Goal: Task Accomplishment & Management: Manage account settings

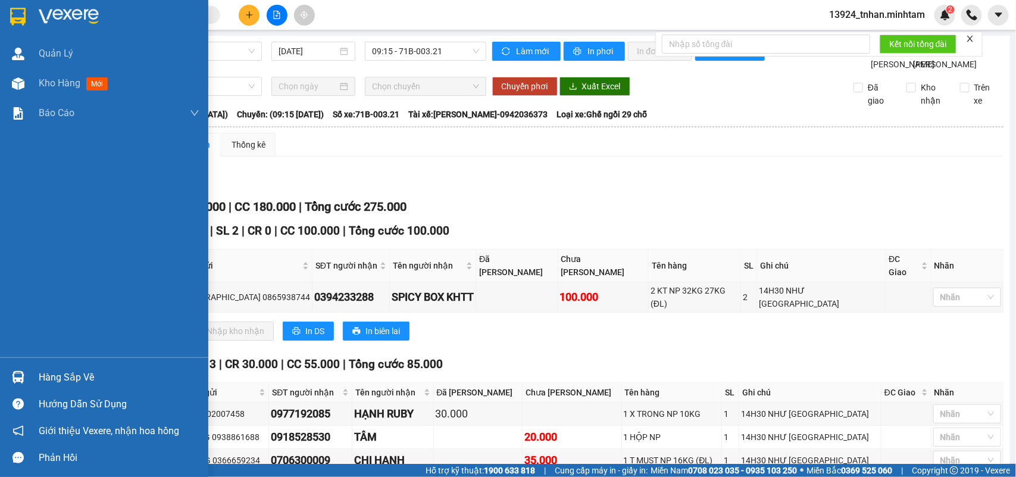
click at [51, 378] on div "Hàng sắp về" at bounding box center [119, 377] width 161 height 18
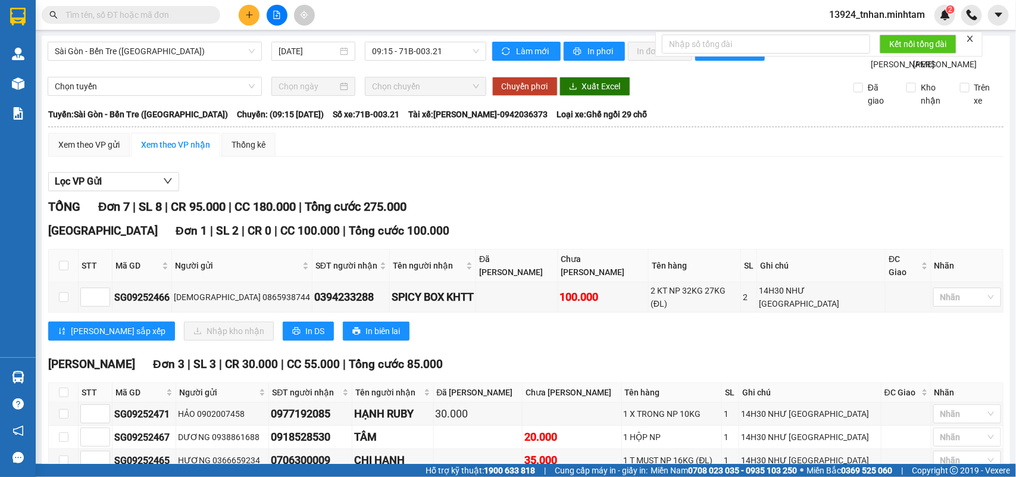
click at [171, 17] on section "Kết quả tìm kiếm ( 0 ) Bộ lọc Thuộc VP này Ngày tạo đơn gần nhất No Data 13924_…" at bounding box center [508, 238] width 1016 height 477
click at [171, 17] on input "text" at bounding box center [135, 14] width 140 height 13
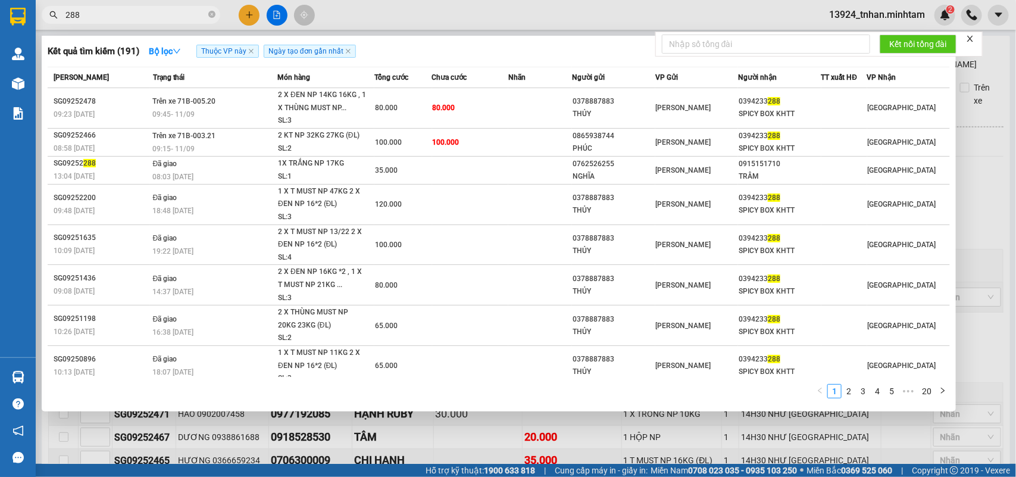
type input "288"
drag, startPoint x: 186, startPoint y: 442, endPoint x: 167, endPoint y: 427, distance: 24.2
click at [183, 440] on div at bounding box center [508, 238] width 1016 height 477
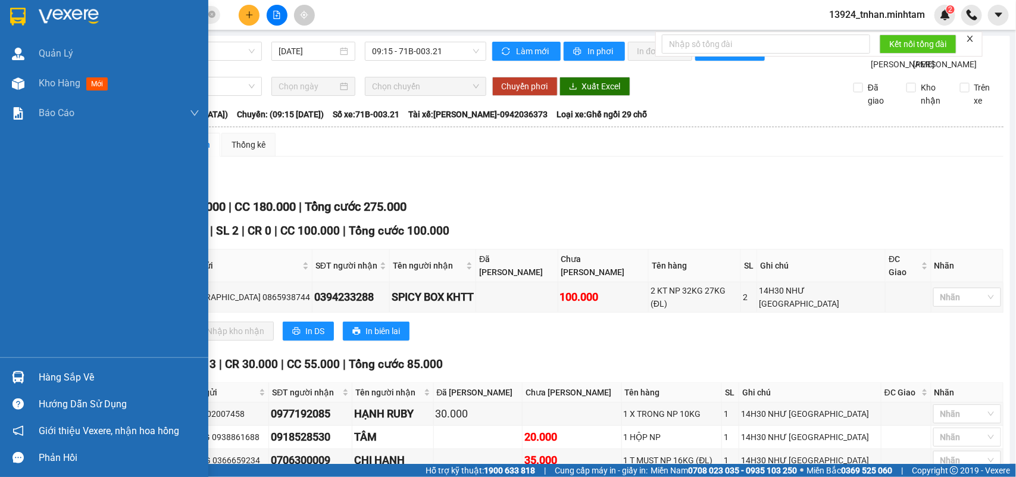
click at [10, 370] on div at bounding box center [18, 377] width 21 height 21
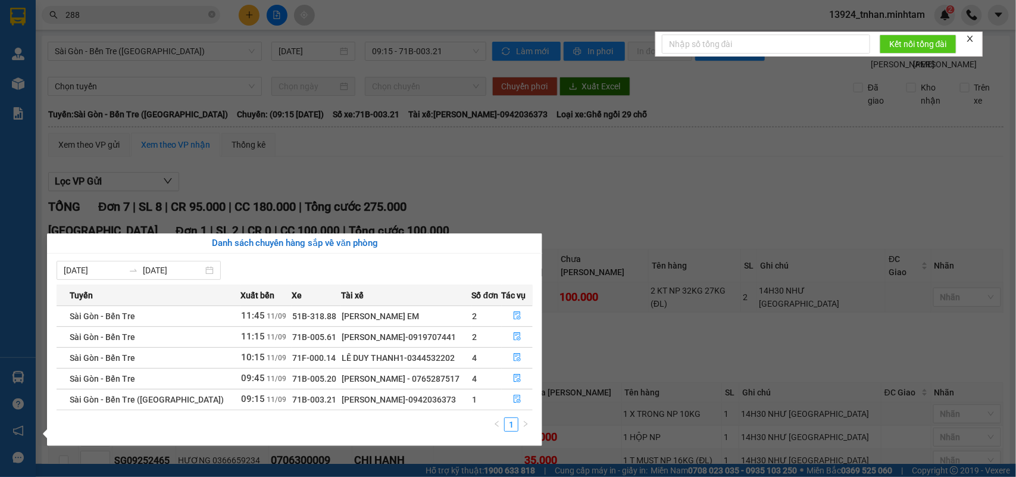
click at [620, 353] on section "Kết quả tìm kiếm ( 191 ) Bộ lọc Thuộc VP này Ngày tạo đơn gần nhất Mã ĐH Trạng …" at bounding box center [508, 238] width 1016 height 477
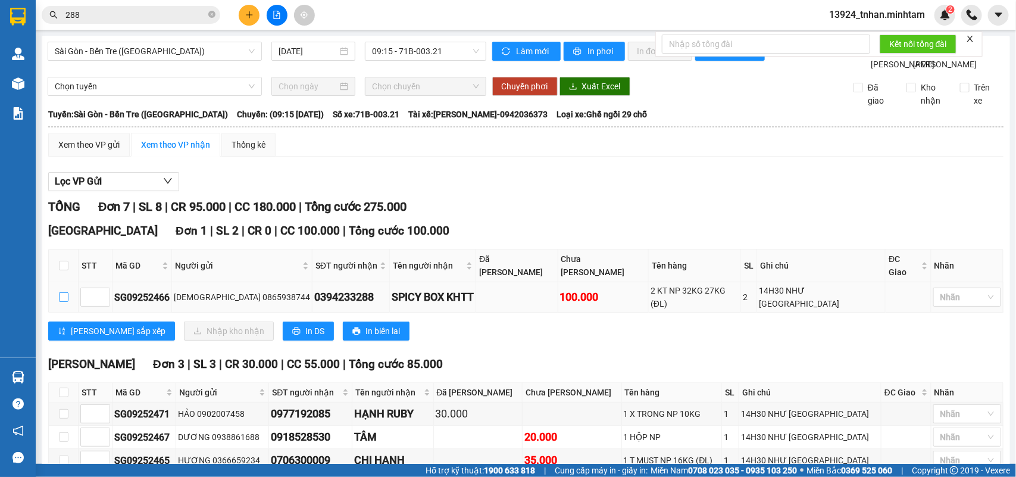
click at [64, 302] on input "checkbox" at bounding box center [64, 297] width 10 height 10
checkbox input "true"
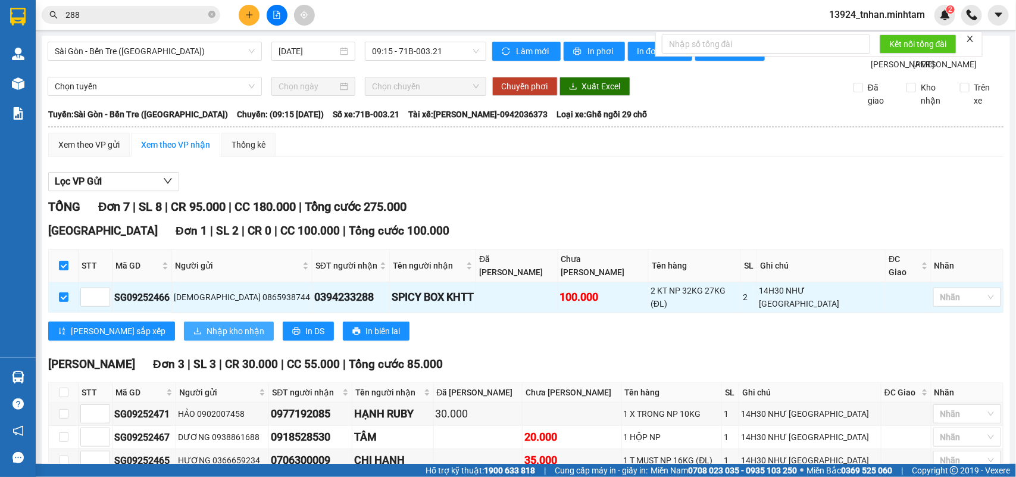
click at [206, 334] on span "Nhập kho nhận" at bounding box center [235, 330] width 58 height 13
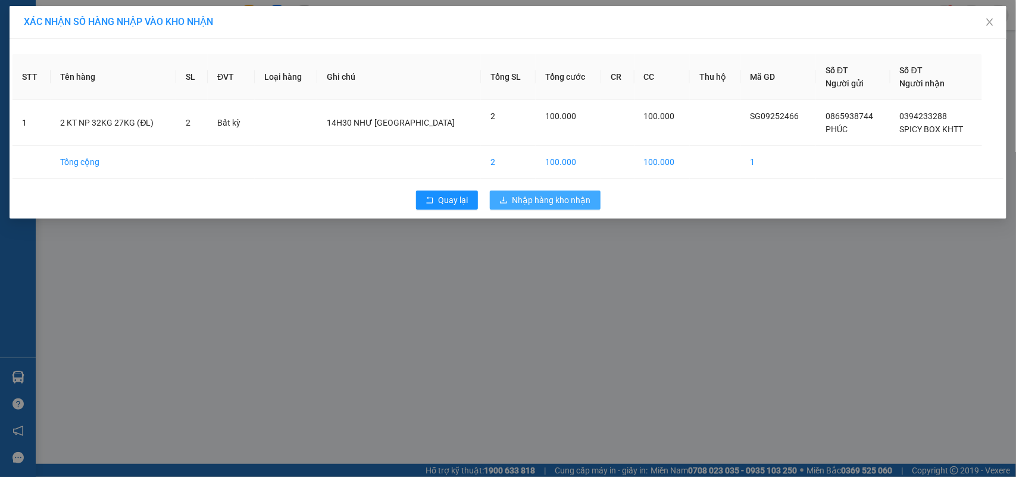
click at [525, 198] on span "Nhập hàng kho nhận" at bounding box center [551, 199] width 79 height 13
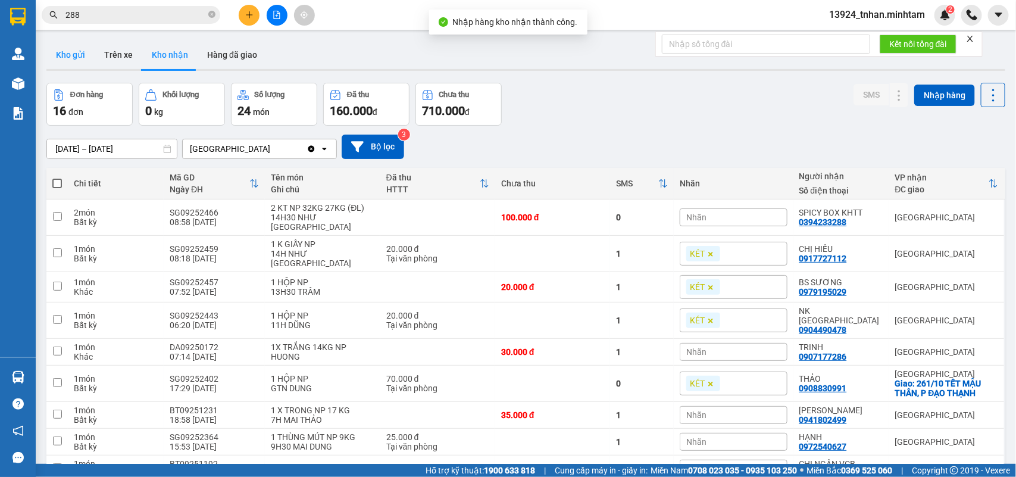
drag, startPoint x: 73, startPoint y: 55, endPoint x: 64, endPoint y: 48, distance: 11.1
click at [73, 55] on button "Kho gửi" at bounding box center [70, 54] width 48 height 29
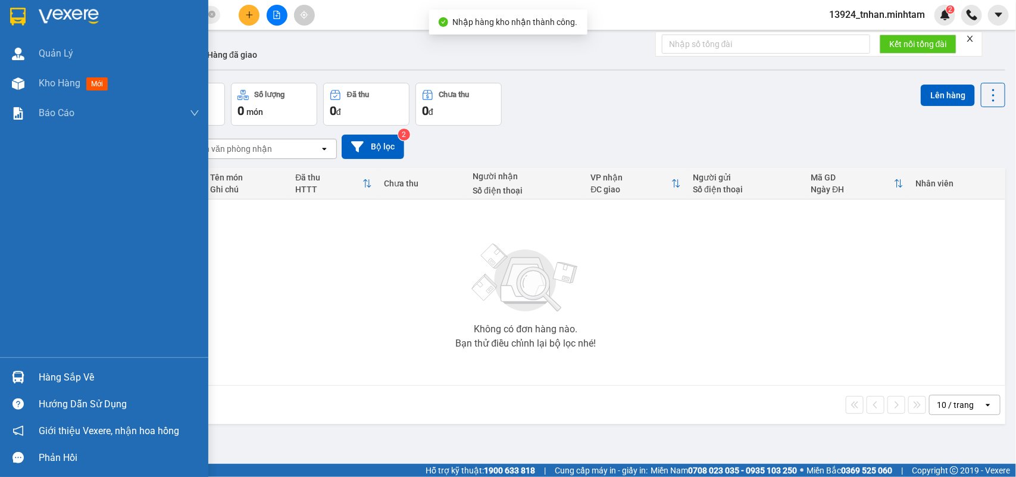
click at [29, 375] on div "Hàng sắp về" at bounding box center [104, 377] width 208 height 27
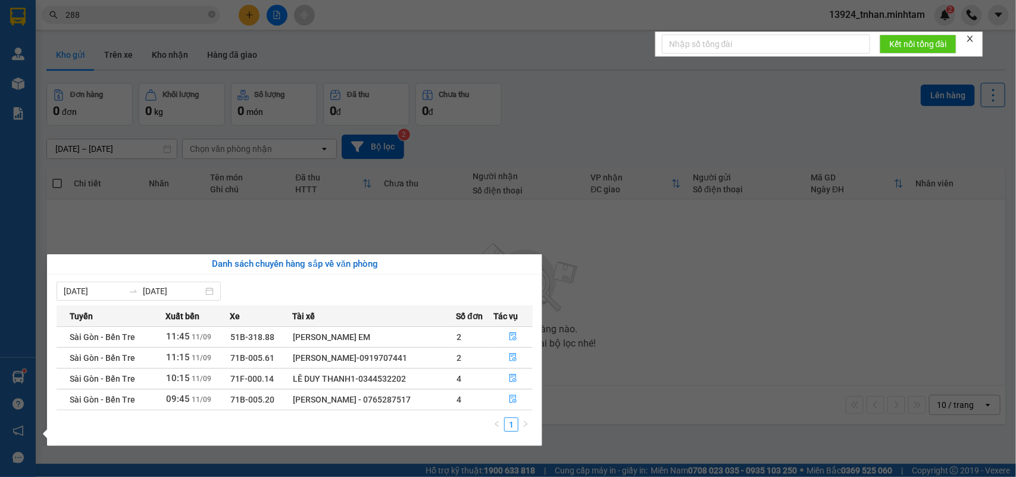
click at [606, 265] on section "Kết quả tìm kiếm ( 191 ) Bộ lọc Thuộc VP này Ngày tạo đơn gần nhất Mã ĐH Trạng …" at bounding box center [508, 238] width 1016 height 477
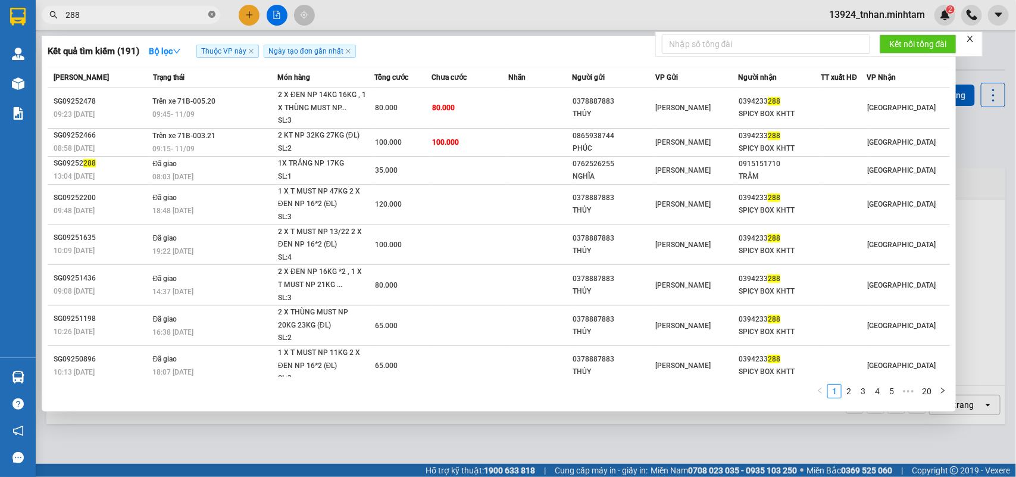
click at [210, 11] on icon "close-circle" at bounding box center [211, 14] width 7 height 7
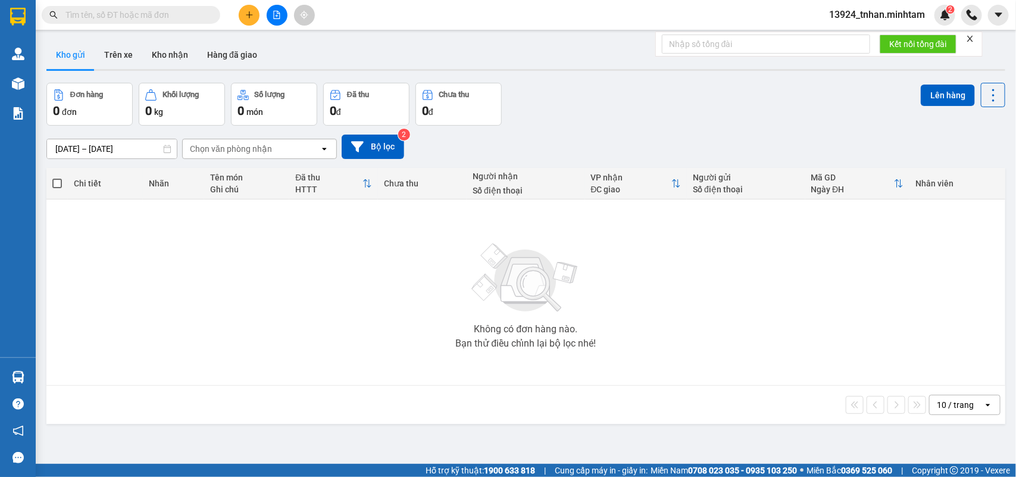
click at [197, 15] on input "text" at bounding box center [135, 14] width 140 height 13
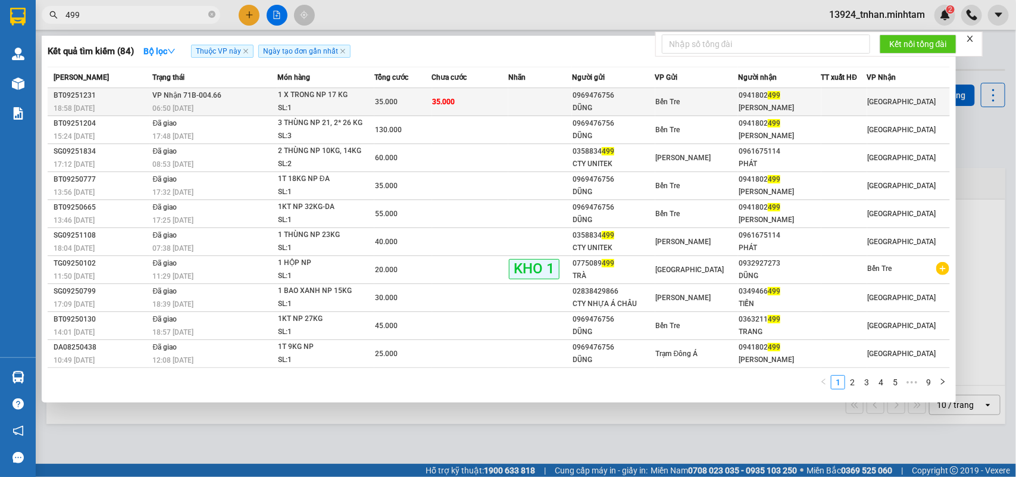
type input "499"
click at [499, 106] on td "35.000" at bounding box center [470, 102] width 77 height 28
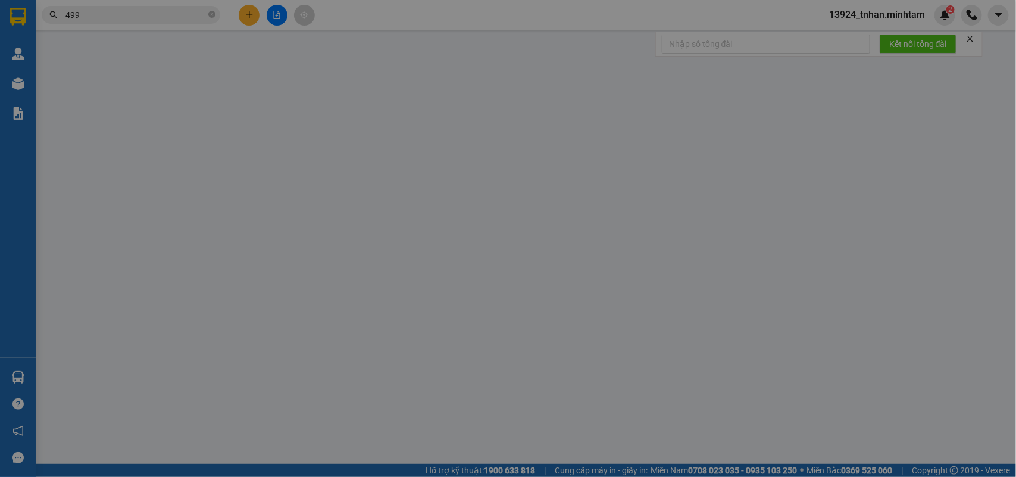
type input "0969476756"
type input "DŨNG"
type input "0941802499"
type input "THANH TRANG"
type input "35.000"
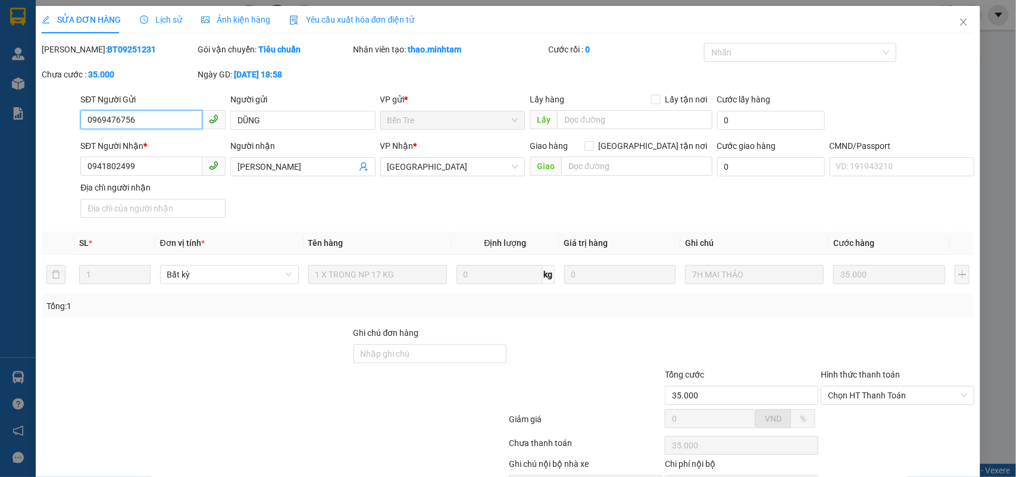
scroll to position [70, 0]
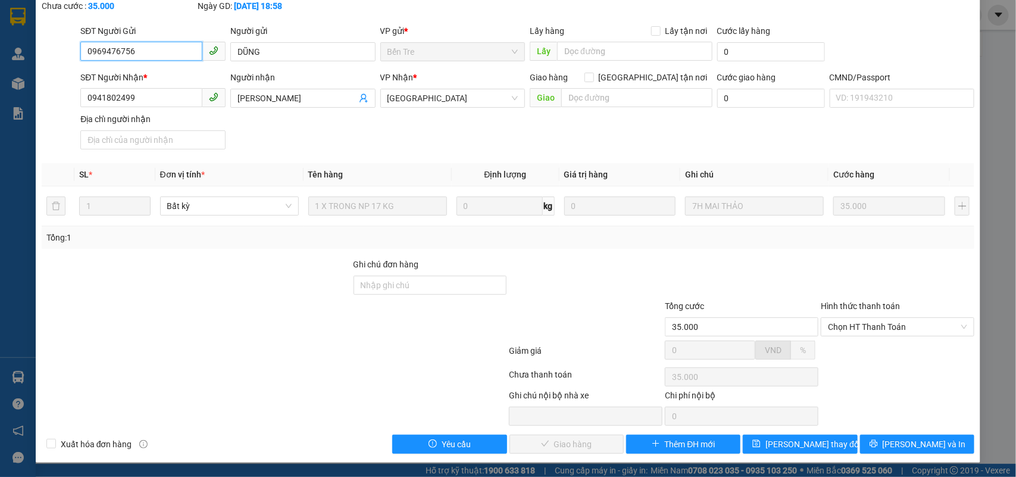
drag, startPoint x: 866, startPoint y: 329, endPoint x: 858, endPoint y: 337, distance: 11.8
click at [866, 331] on span "Chọn HT Thanh Toán" at bounding box center [897, 327] width 139 height 18
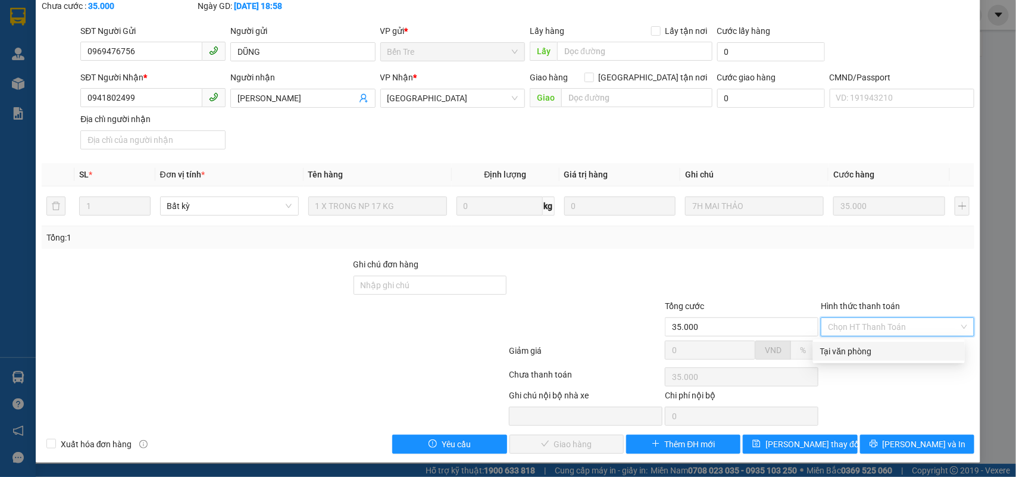
click at [848, 345] on div "Tại văn phòng" at bounding box center [888, 351] width 137 height 13
type input "0"
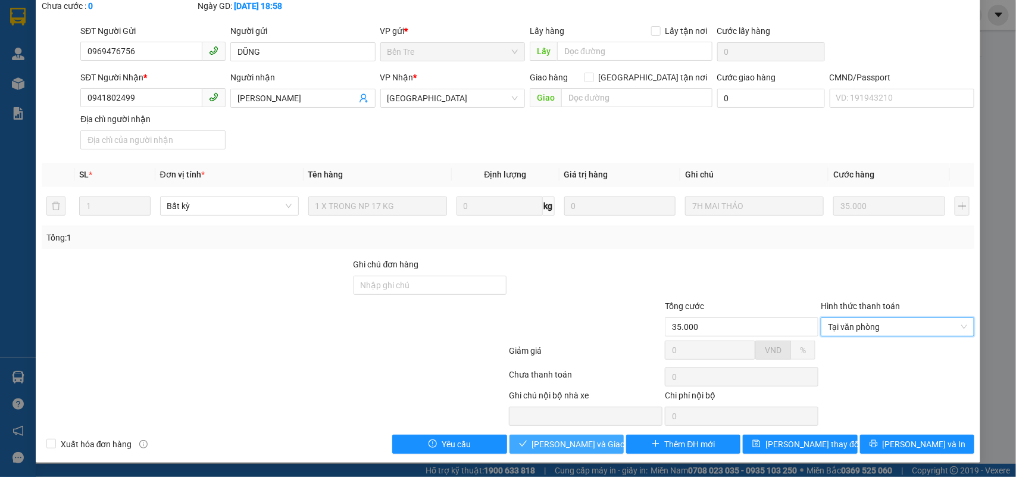
click at [594, 436] on button "Lưu và Giao hàng" at bounding box center [566, 443] width 114 height 19
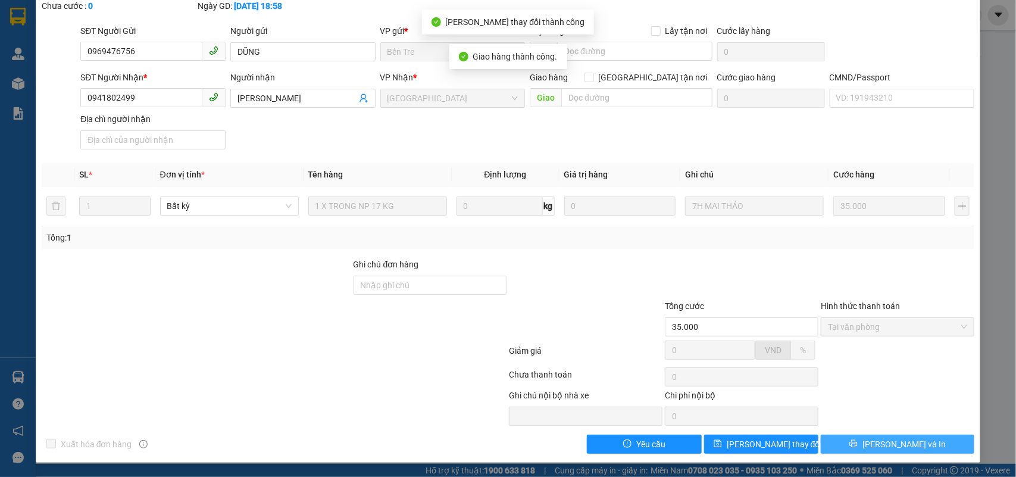
click at [891, 445] on span "Lưu và In" at bounding box center [903, 443] width 83 height 13
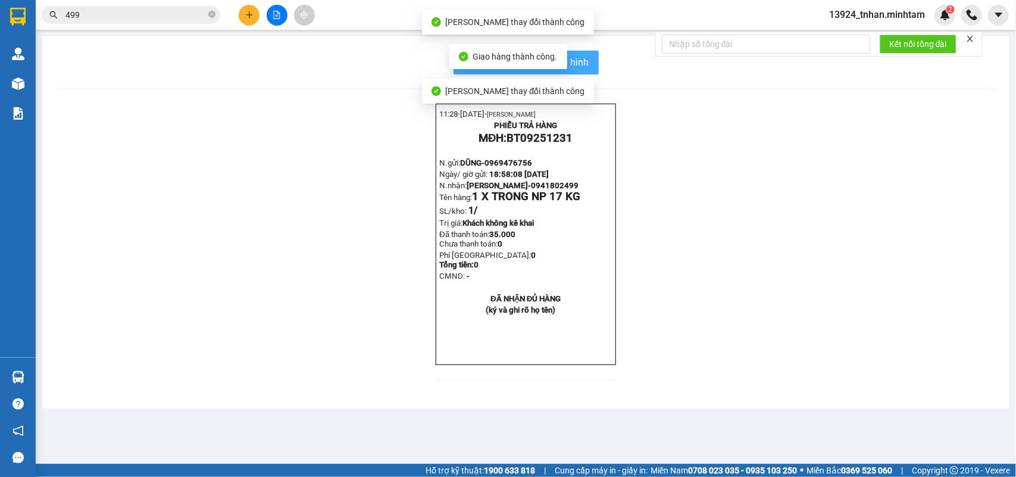
click at [581, 52] on button "In mẫu biên lai tự cấu hình" at bounding box center [525, 63] width 145 height 24
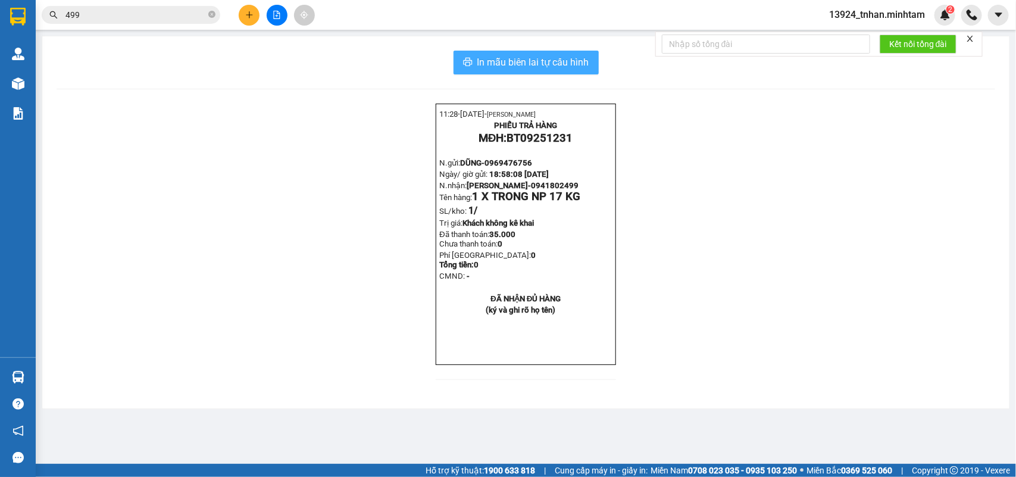
click at [502, 55] on span "In mẫu biên lai tự cấu hình" at bounding box center [533, 62] width 112 height 15
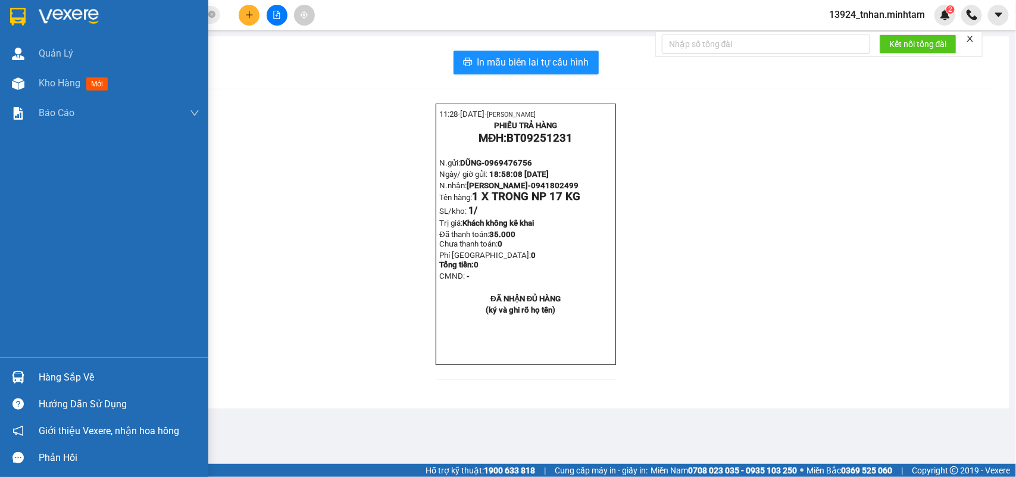
click at [51, 373] on div "Hàng sắp về" at bounding box center [119, 377] width 161 height 18
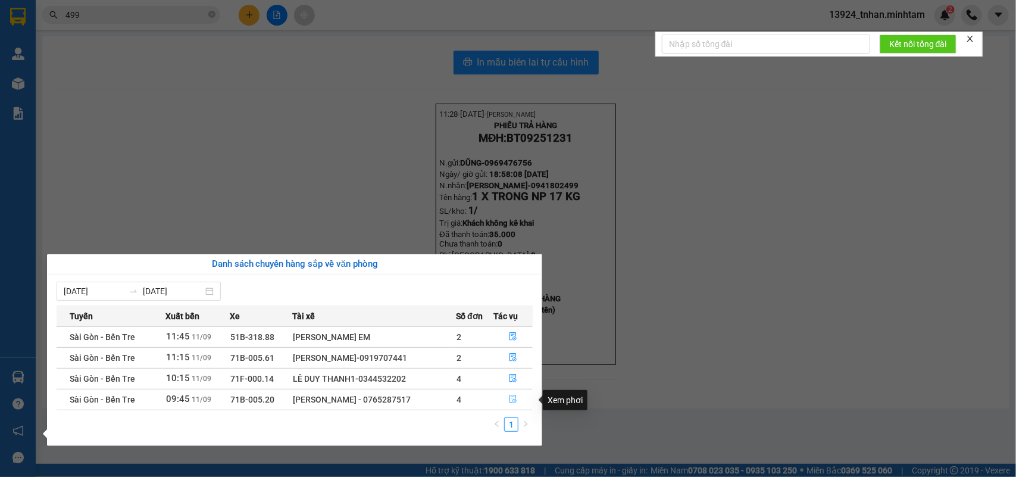
click at [524, 400] on button "button" at bounding box center [513, 399] width 38 height 19
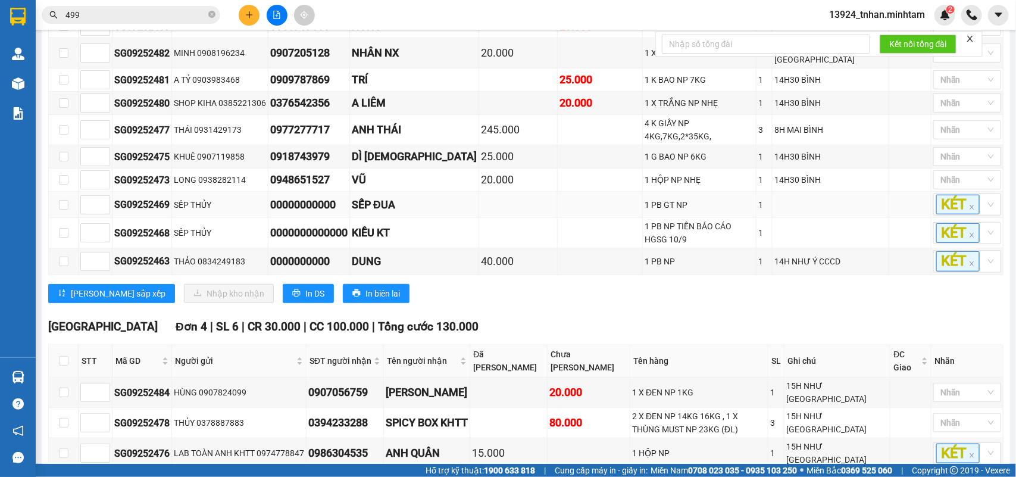
scroll to position [372, 0]
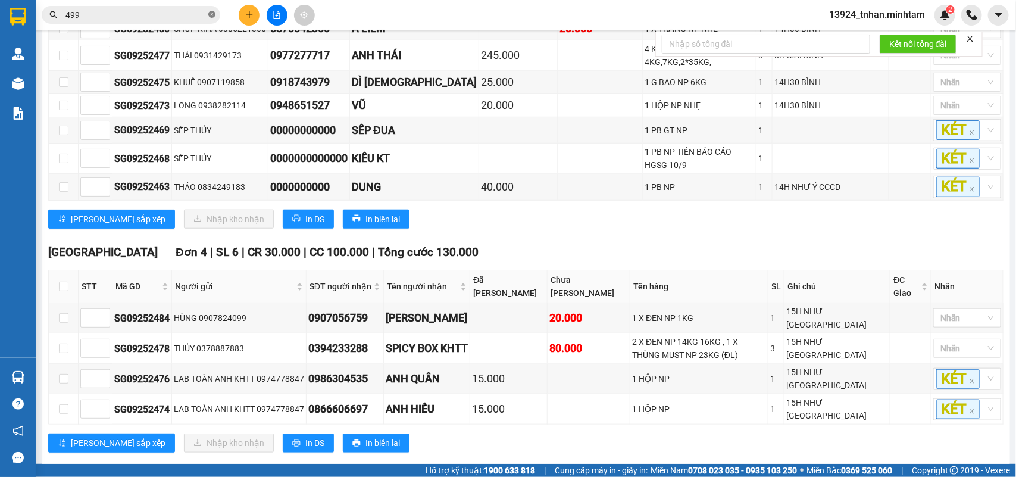
click at [213, 17] on icon "close-circle" at bounding box center [211, 14] width 7 height 7
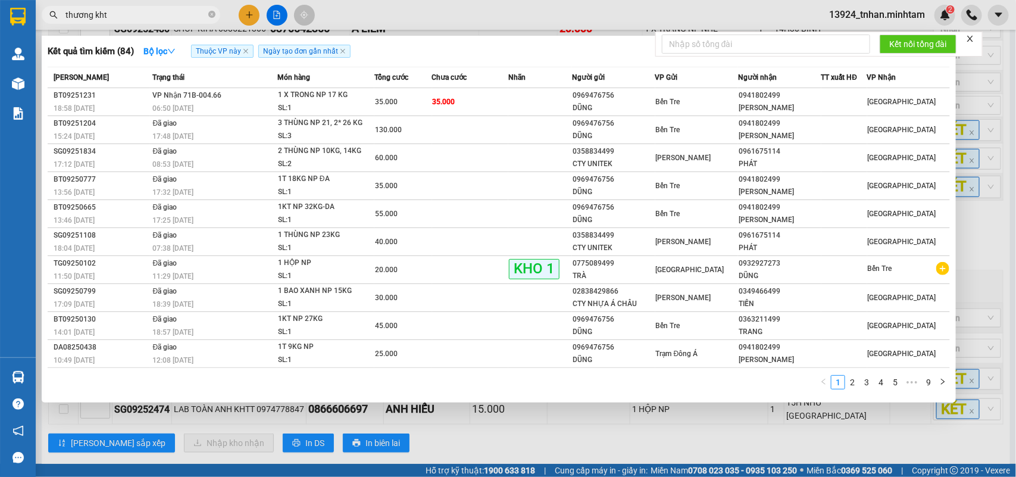
type input "thương khtt"
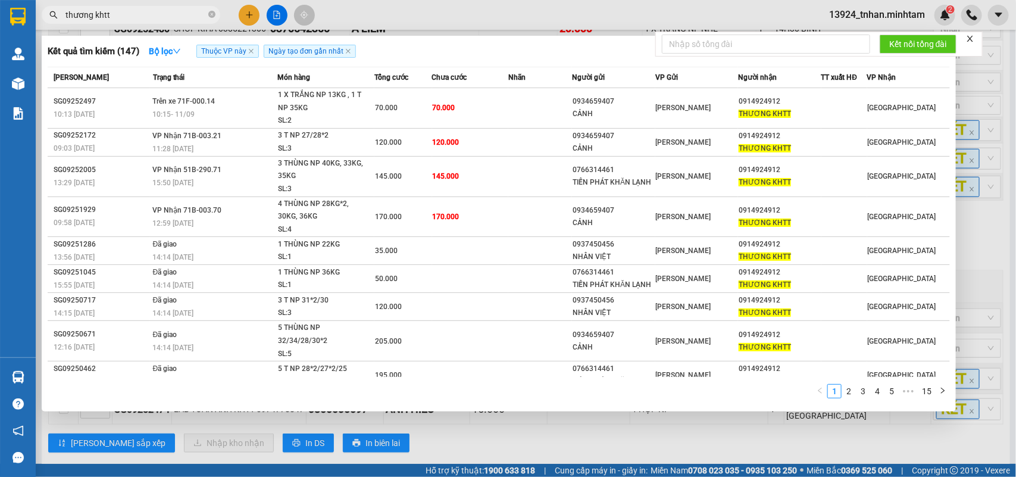
drag, startPoint x: 210, startPoint y: 12, endPoint x: 219, endPoint y: 0, distance: 14.9
click at [210, 11] on icon "close-circle" at bounding box center [211, 14] width 7 height 7
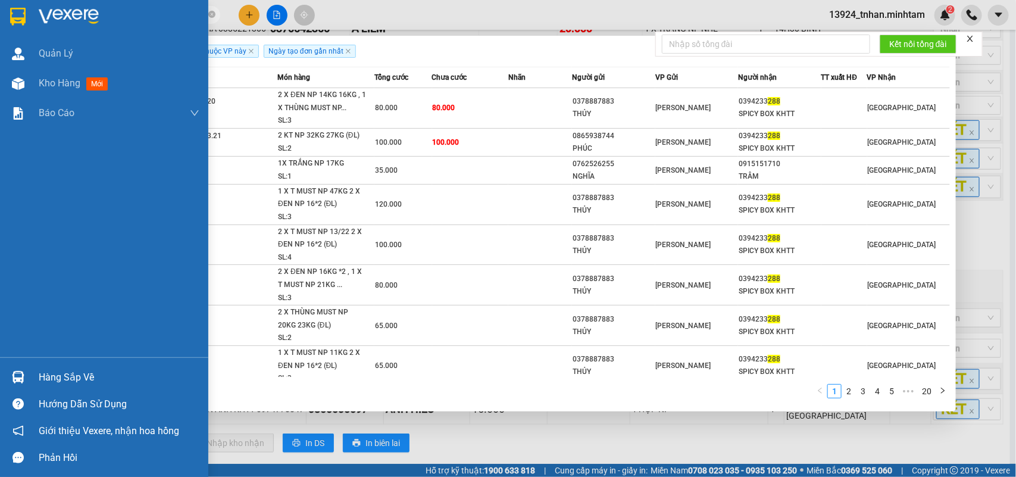
type input "288"
click at [36, 381] on div "Hàng sắp về" at bounding box center [104, 377] width 208 height 27
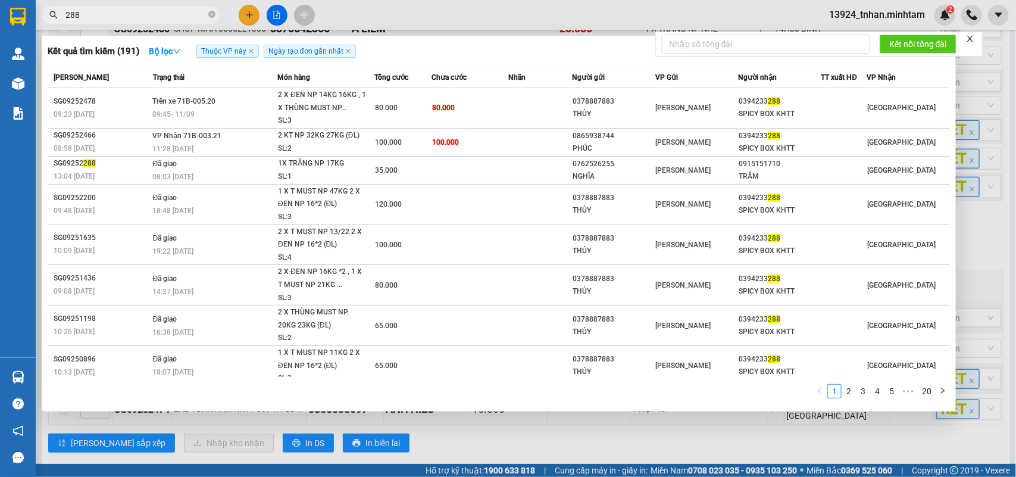
click at [709, 399] on section "Kết quả tìm kiếm ( 191 ) Bộ lọc Thuộc VP này Ngày tạo đơn gần nhất Mã ĐH Trạng …" at bounding box center [508, 238] width 1016 height 477
click at [681, 439] on div at bounding box center [508, 238] width 1016 height 477
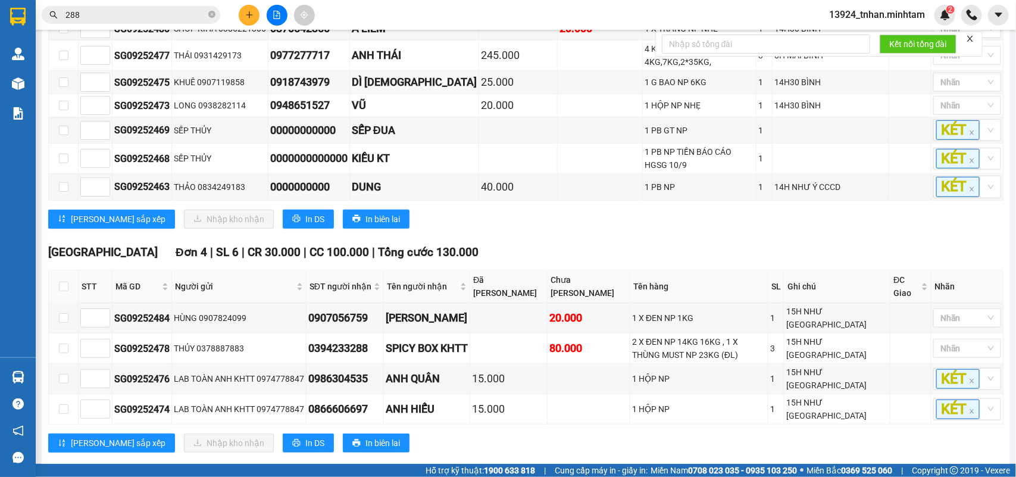
click at [174, 13] on input "288" at bounding box center [135, 14] width 140 height 13
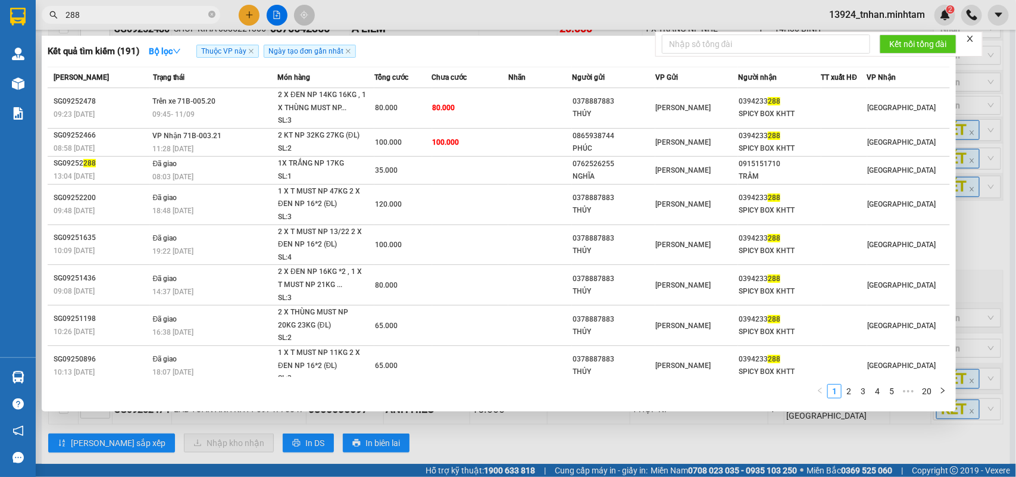
click at [460, 441] on div at bounding box center [508, 238] width 1016 height 477
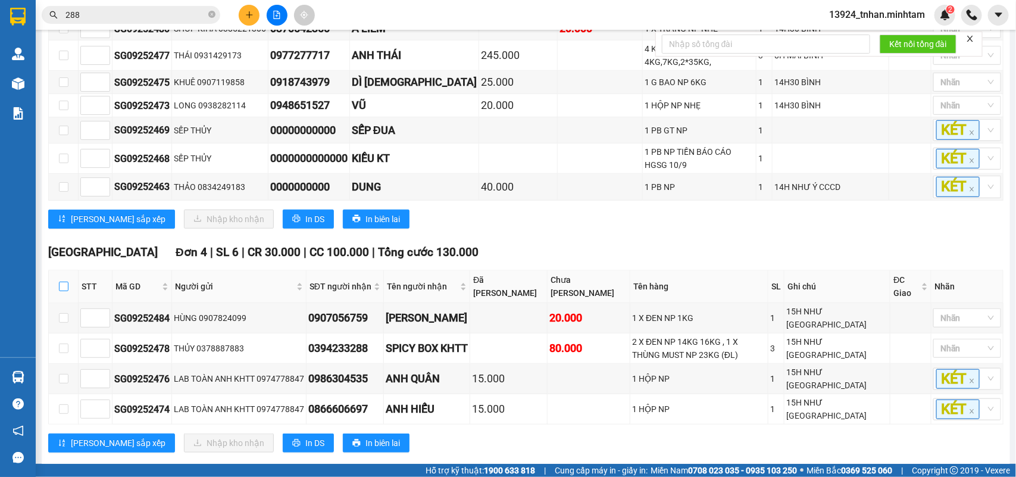
click at [64, 281] on input "checkbox" at bounding box center [64, 286] width 10 height 10
checkbox input "true"
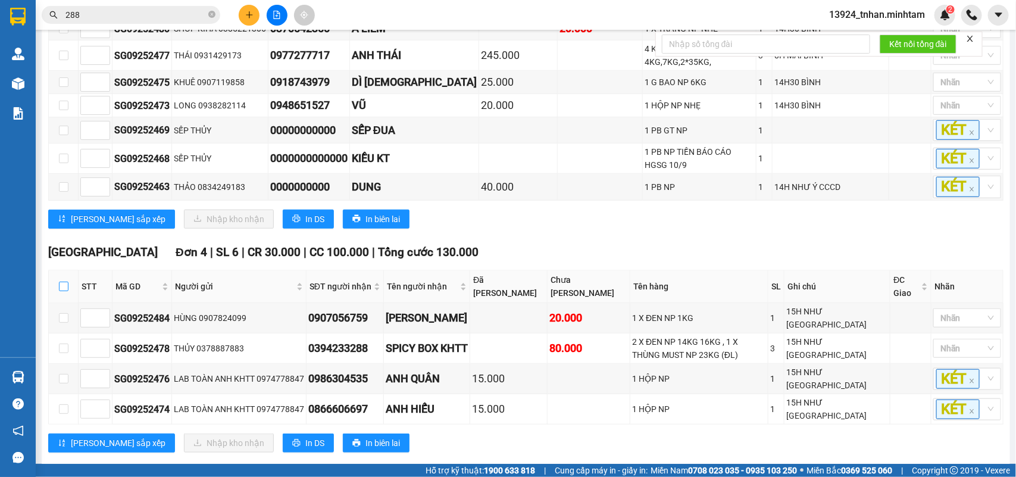
checkbox input "true"
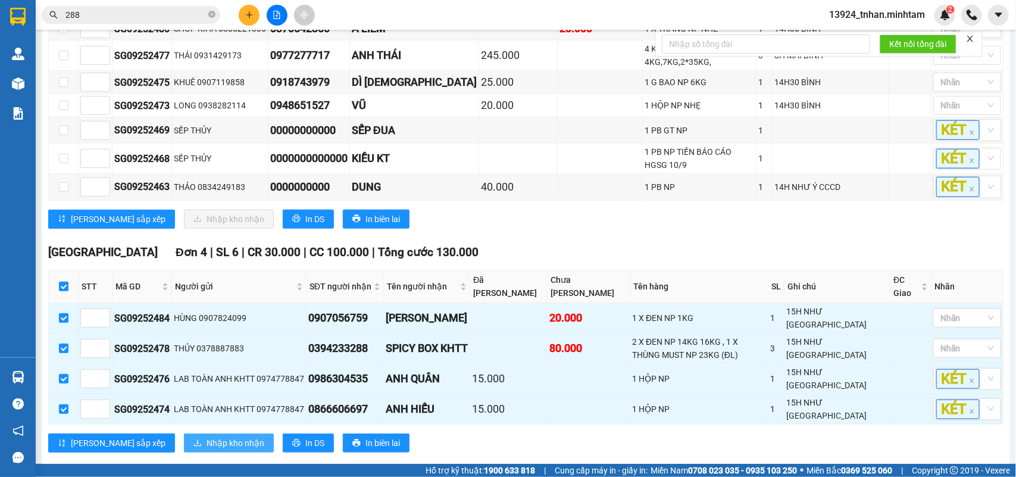
click at [206, 445] on span "Nhập kho nhận" at bounding box center [235, 442] width 58 height 13
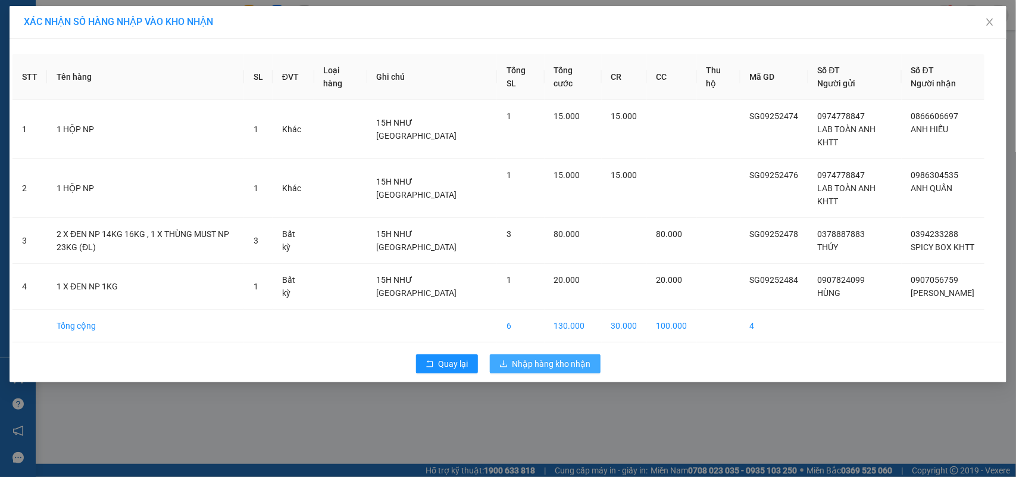
click at [558, 354] on button "Nhập hàng kho nhận" at bounding box center [545, 363] width 111 height 19
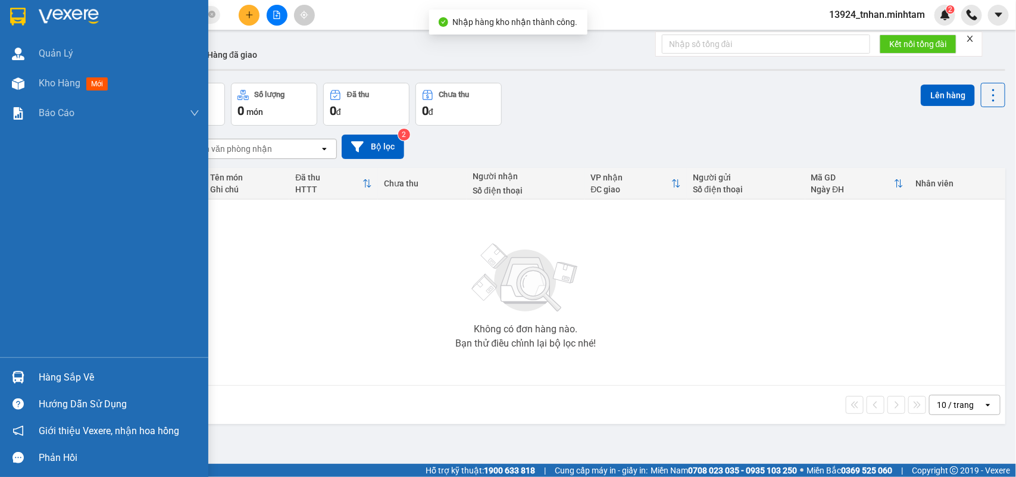
click at [27, 370] on div at bounding box center [18, 377] width 21 height 21
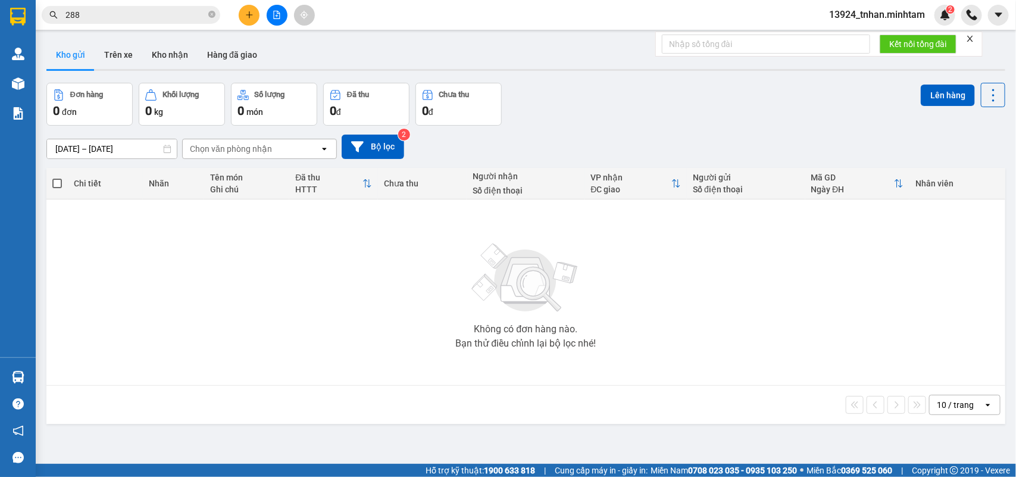
click at [212, 13] on section "Kết quả tìm kiếm ( 191 ) Bộ lọc Thuộc VP này Ngày tạo đơn gần nhất Mã ĐH Trạng …" at bounding box center [508, 238] width 1016 height 477
click at [212, 13] on icon "close-circle" at bounding box center [211, 14] width 7 height 7
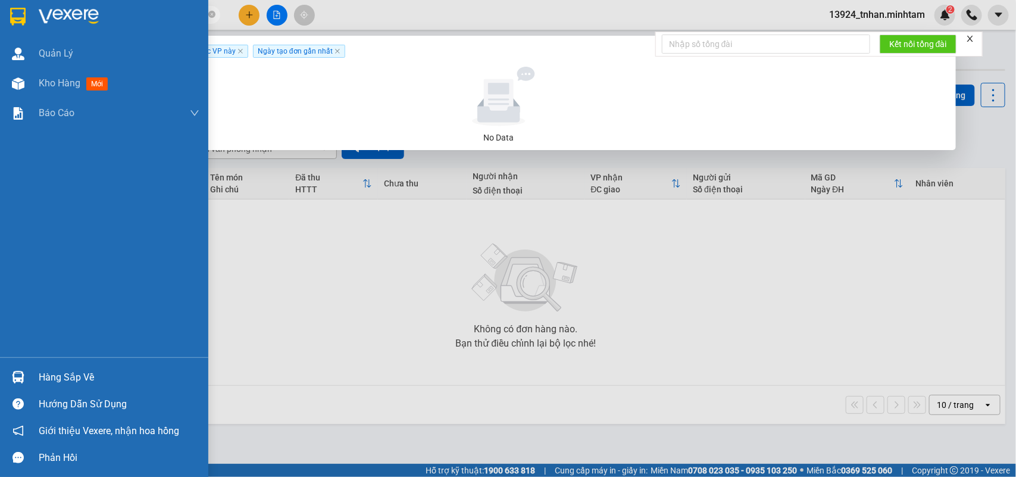
drag, startPoint x: 103, startPoint y: 10, endPoint x: 13, endPoint y: -1, distance: 90.5
click at [13, 0] on html "Kết quả tìm kiếm ( 0 ) Bộ lọc Thuộc VP này Ngày tạo đơn gần nhất No Data lnahf …" at bounding box center [508, 238] width 1016 height 477
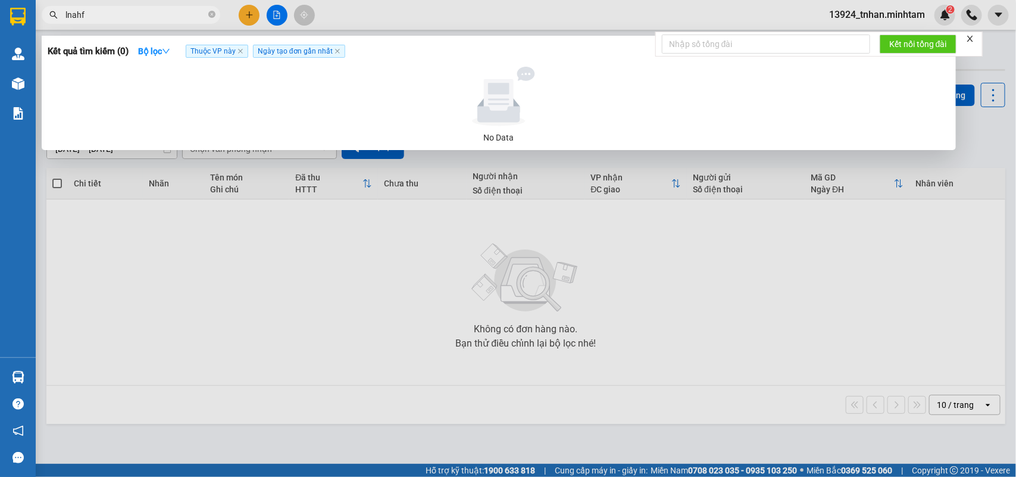
type input "l"
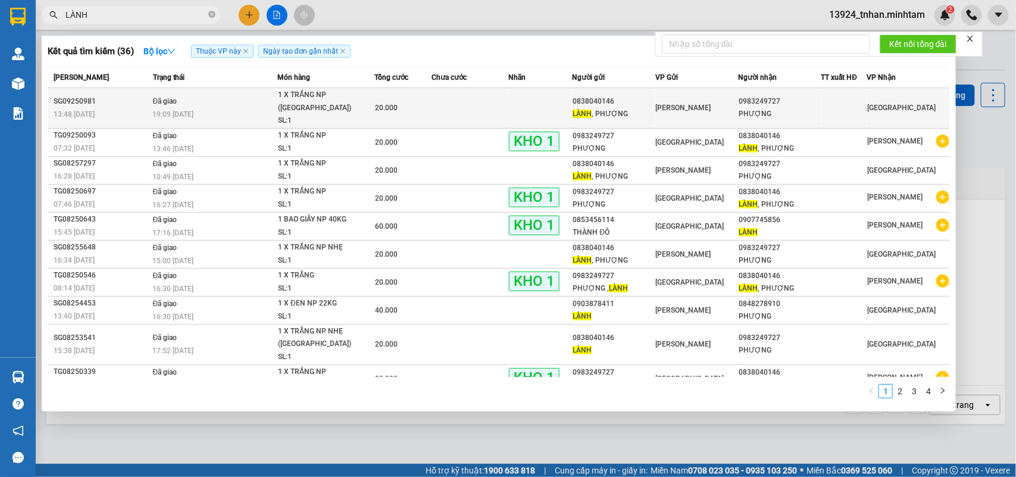
type input "LÀNH"
click at [655, 105] on td "Hồ Chí Minh" at bounding box center [696, 108] width 83 height 40
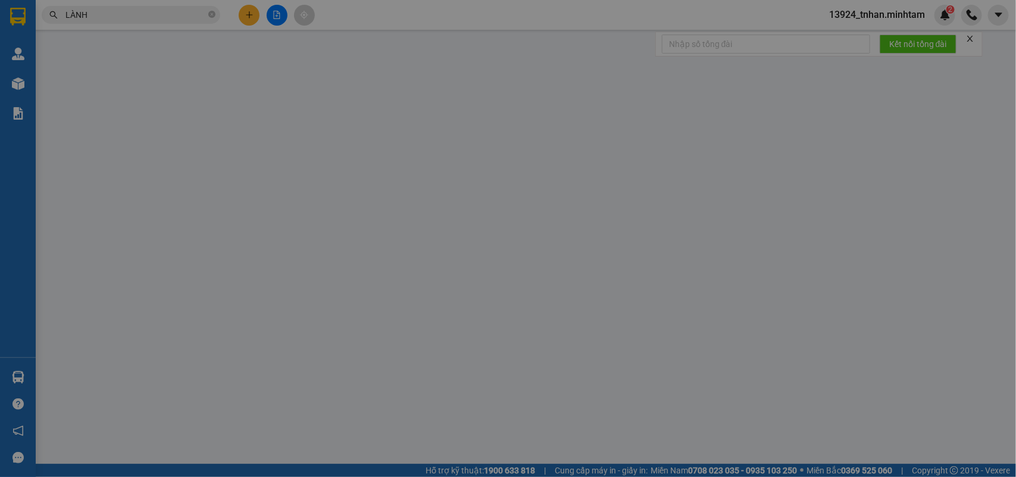
type input "0838040146"
type input "LÀNH , PHƯỢNG"
type input "0983249727"
type input "PHƯỢNG"
type input "20.000"
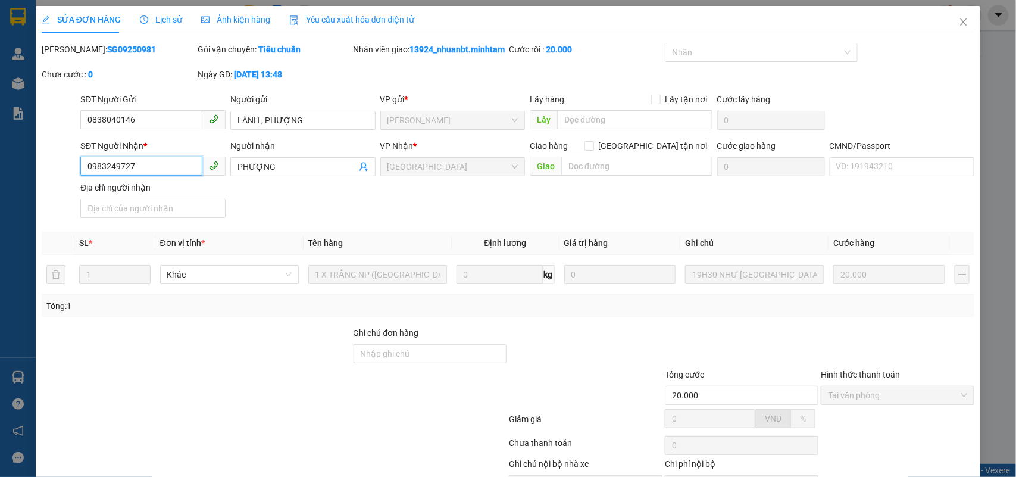
drag, startPoint x: 60, startPoint y: 156, endPoint x: 0, endPoint y: 145, distance: 61.2
drag, startPoint x: 0, startPoint y: 145, endPoint x: 412, endPoint y: 213, distance: 417.5
click at [412, 213] on div "SĐT Người Nhận * 0983249727 0983249727 Người nhận PHƯỢNG VP Nhận * Tiền Giang G…" at bounding box center [527, 180] width 899 height 83
drag, startPoint x: 159, startPoint y: 182, endPoint x: 0, endPoint y: 179, distance: 159.5
click at [0, 179] on div "SỬA ĐƠN HÀNG Lịch sử Ảnh kiện hàng Yêu cầu xuất hóa đơn điện tử Total Paid Fee …" at bounding box center [508, 238] width 1016 height 477
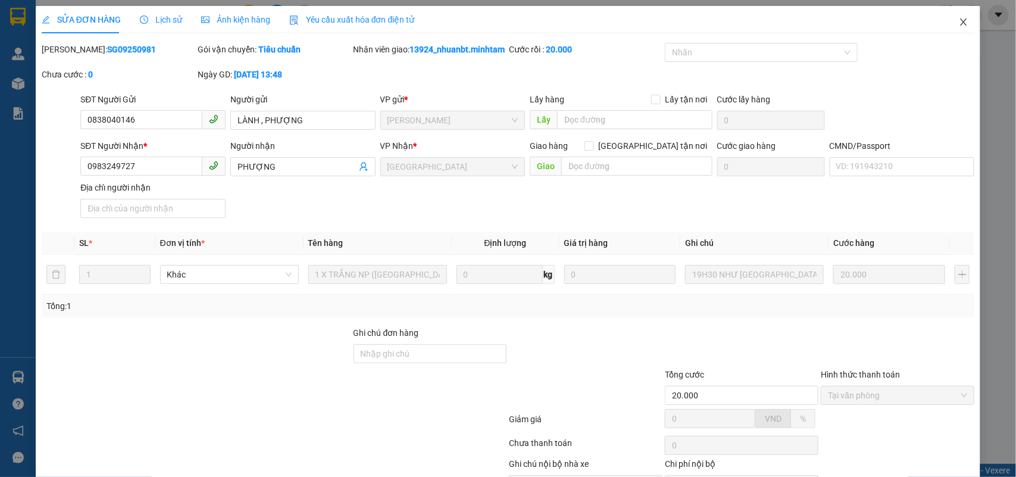
click at [947, 14] on span "Close" at bounding box center [963, 22] width 33 height 33
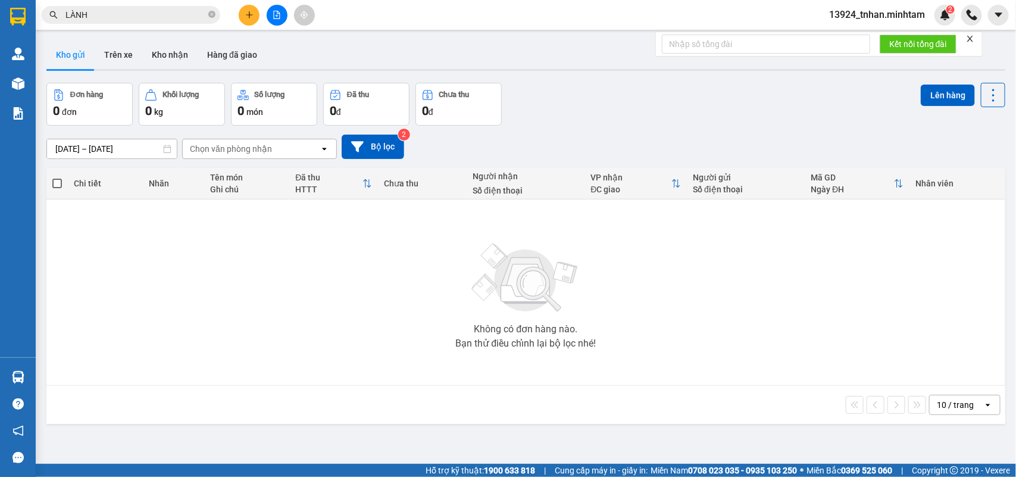
click at [258, 12] on button at bounding box center [249, 15] width 21 height 21
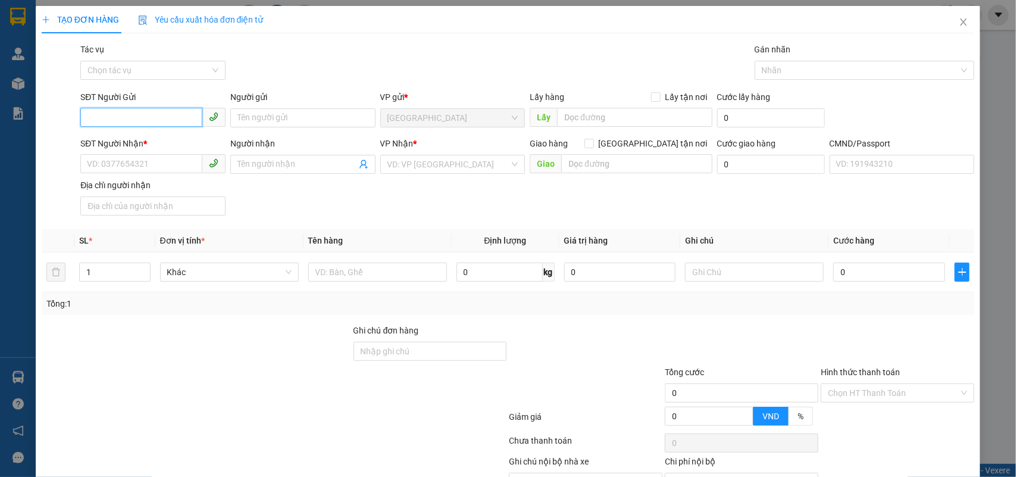
paste input "0983249727"
type input "0983249727"
click at [165, 140] on div "0983249727 - PHƯỢNG" at bounding box center [151, 142] width 129 height 13
type input "PHƯỢNG"
type input "0838040146"
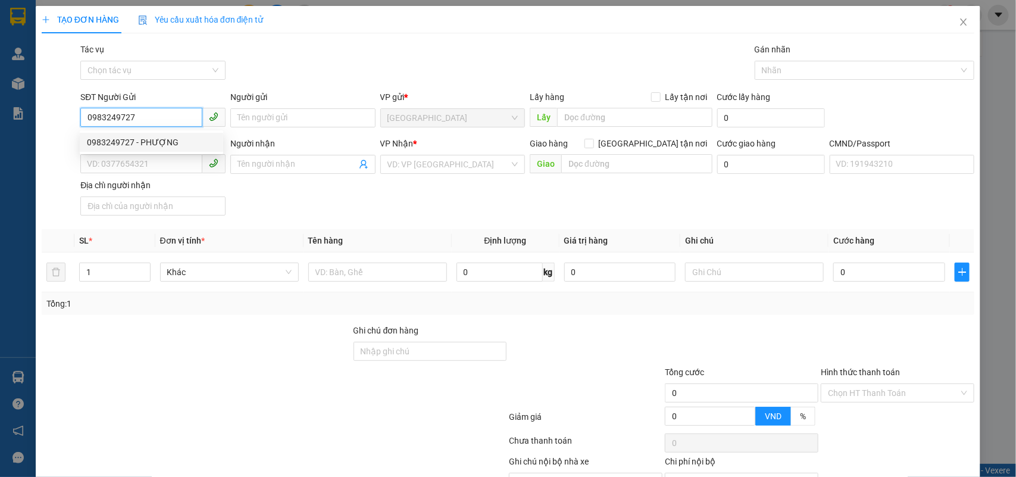
type input "LÀNH , PHƯỢNG"
type input "0983249727"
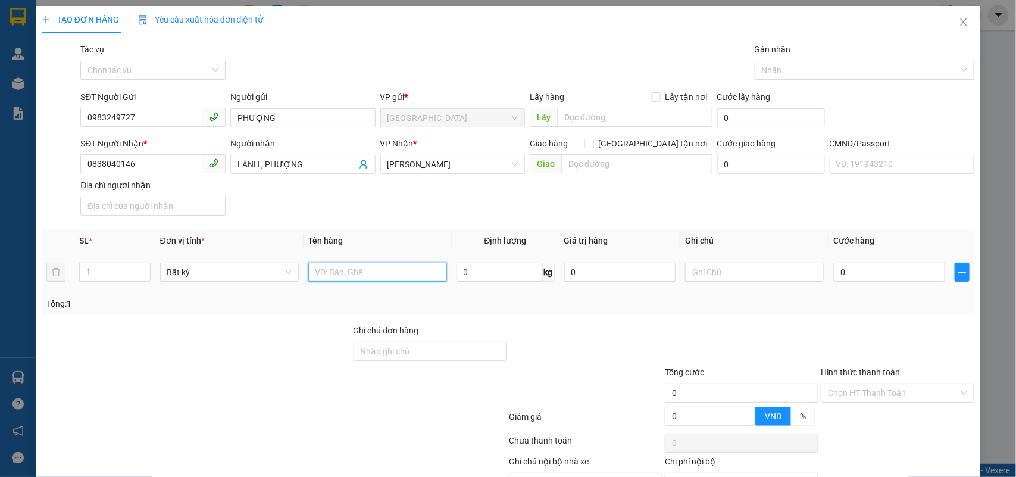
drag, startPoint x: 333, startPoint y: 271, endPoint x: 337, endPoint y: 265, distance: 7.8
click at [332, 271] on input "text" at bounding box center [377, 271] width 139 height 19
type input "1 X TRẮNG NP"
click at [920, 276] on input "0" at bounding box center [889, 271] width 112 height 19
type input "2"
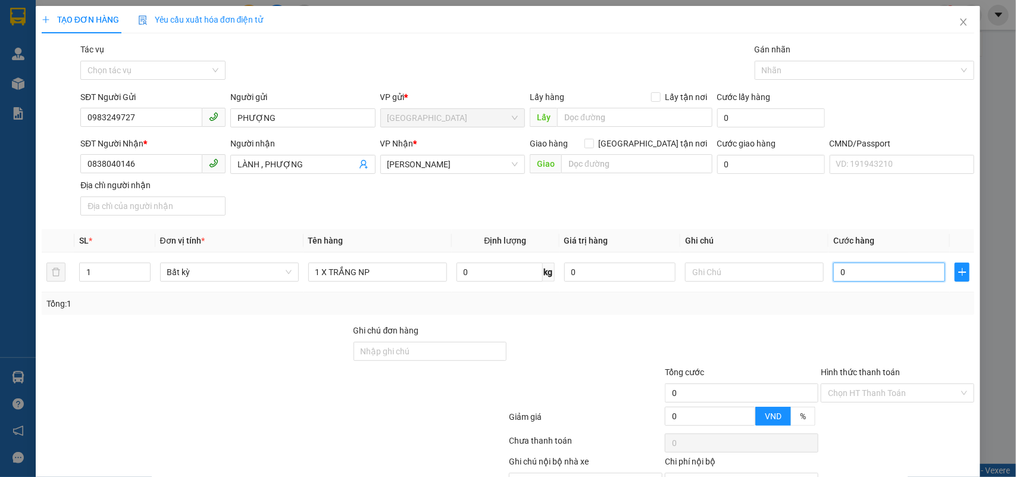
type input "2"
type input "20"
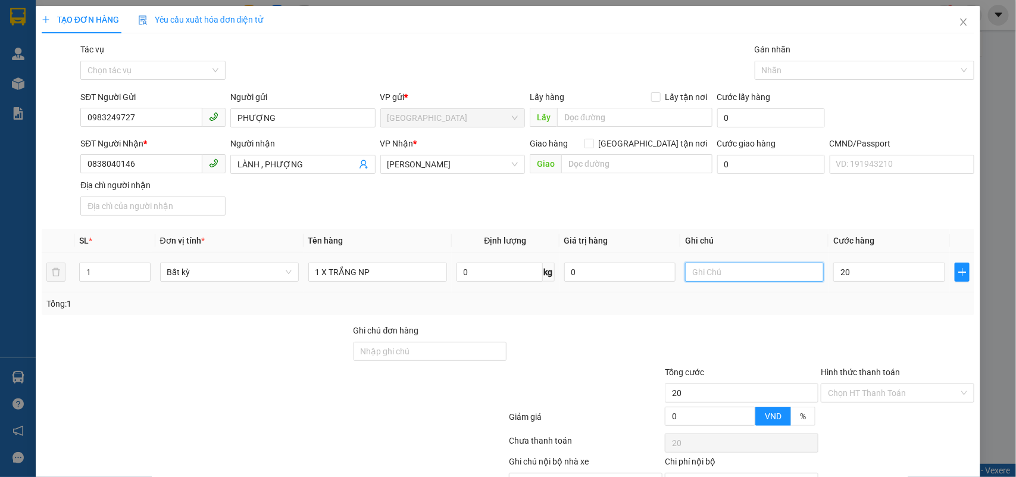
type input "20.000"
click at [772, 281] on input "text" at bounding box center [754, 271] width 139 height 19
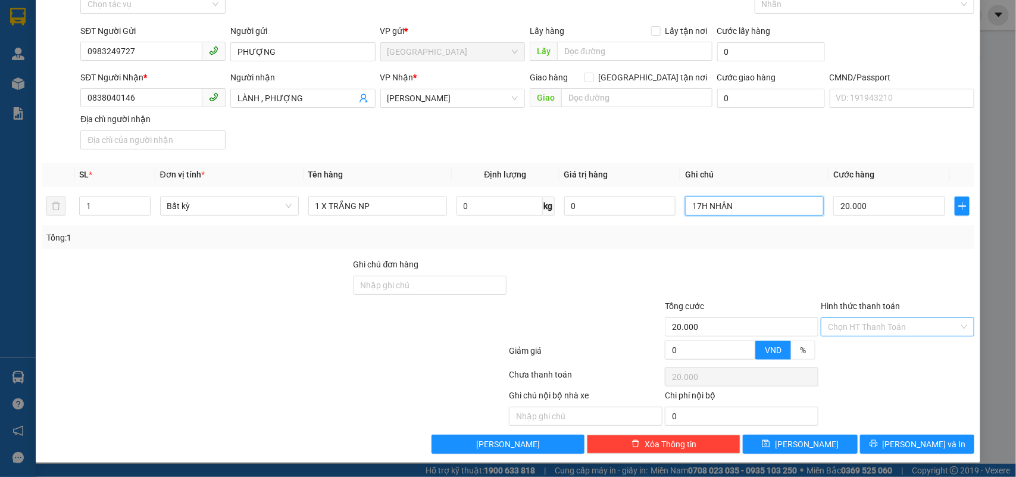
type input "17H NHÂN"
click at [865, 325] on input "Hình thức thanh toán" at bounding box center [893, 327] width 131 height 18
drag, startPoint x: 852, startPoint y: 339, endPoint x: 860, endPoint y: 364, distance: 26.2
click at [852, 341] on div "Transit Pickup Surcharge Ids Transit Deliver Surcharge Ids Transit Deliver Surc…" at bounding box center [508, 215] width 933 height 477
drag, startPoint x: 884, startPoint y: 334, endPoint x: 875, endPoint y: 343, distance: 12.6
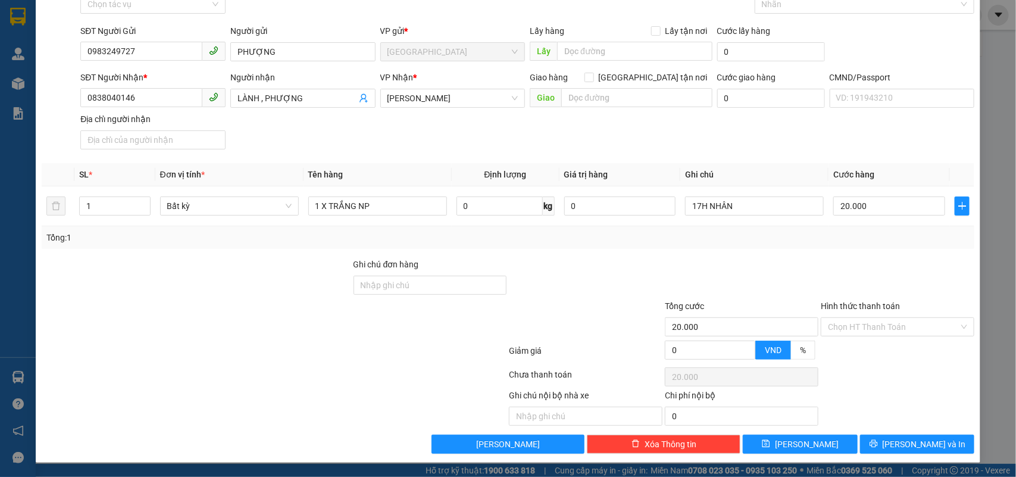
click at [882, 335] on div "Chọn HT Thanh Toán" at bounding box center [898, 326] width 154 height 19
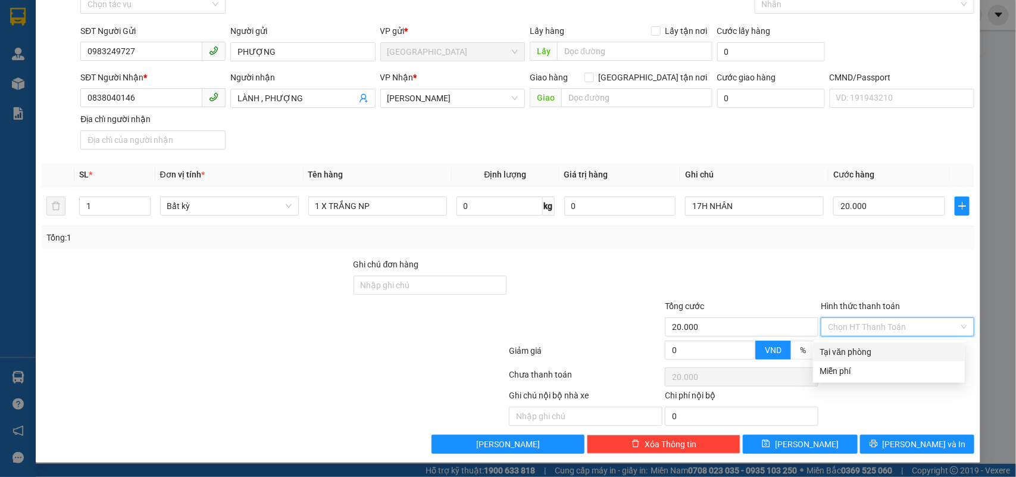
click at [870, 349] on div "Tại văn phòng" at bounding box center [888, 351] width 137 height 13
type input "0"
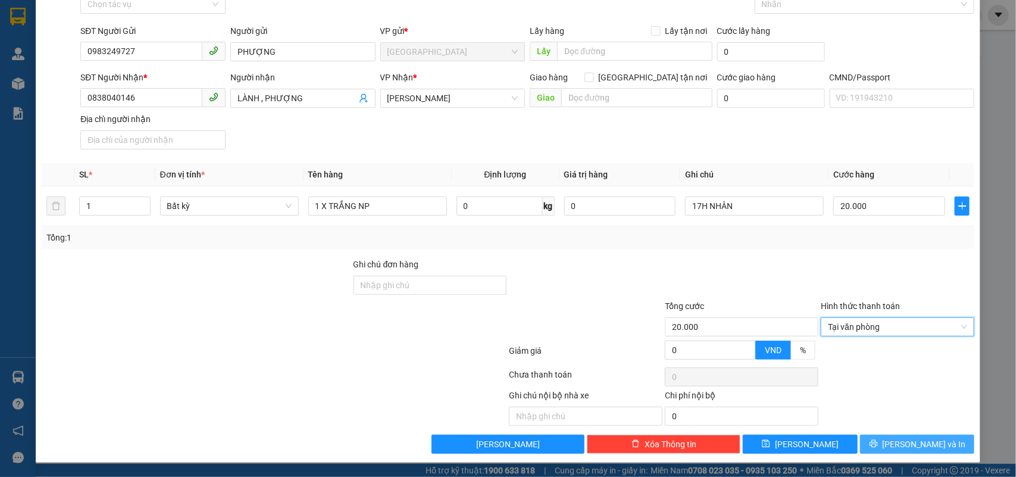
drag, startPoint x: 891, startPoint y: 436, endPoint x: 830, endPoint y: 396, distance: 73.4
click at [891, 436] on button "Lưu và In" at bounding box center [917, 443] width 114 height 19
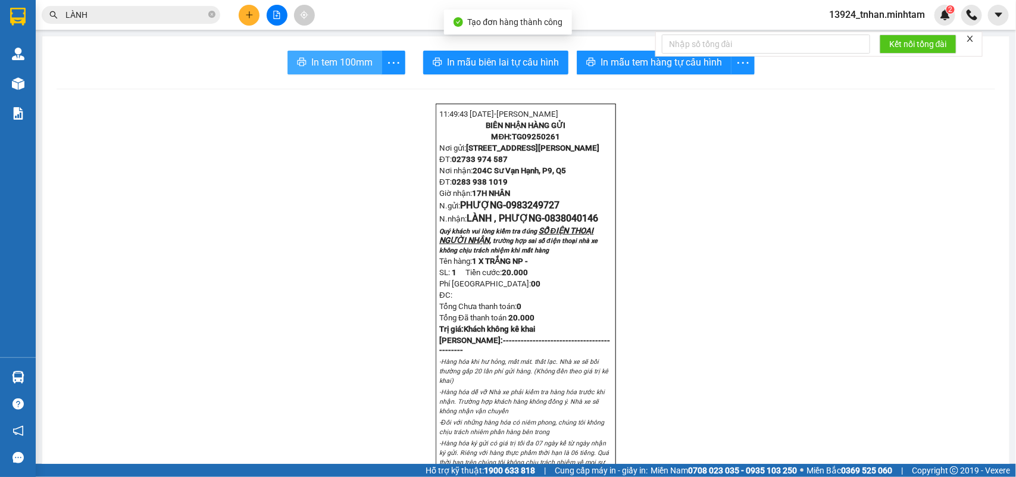
click at [298, 61] on icon "printer" at bounding box center [302, 62] width 9 height 8
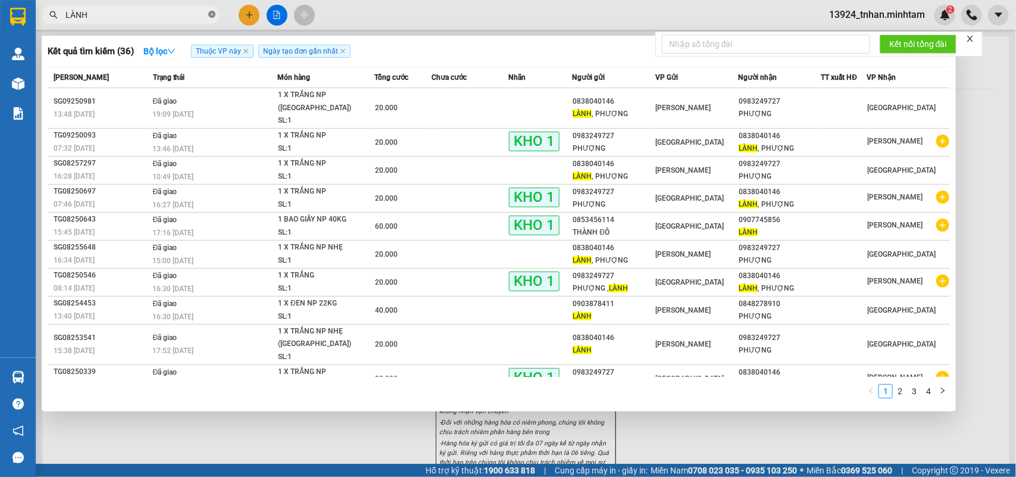
click at [210, 18] on icon "close-circle" at bounding box center [211, 14] width 7 height 7
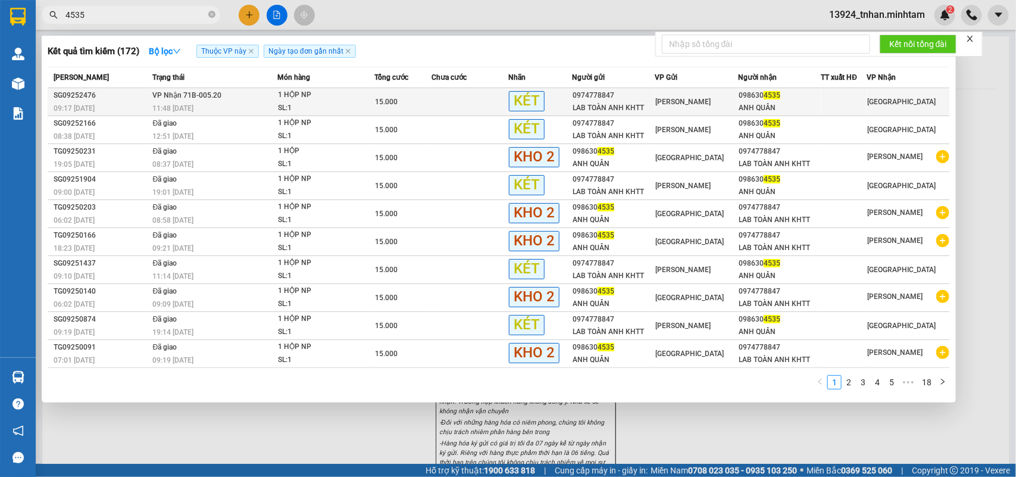
type input "4535"
click at [316, 90] on div "1 HỘP NP" at bounding box center [322, 95] width 89 height 13
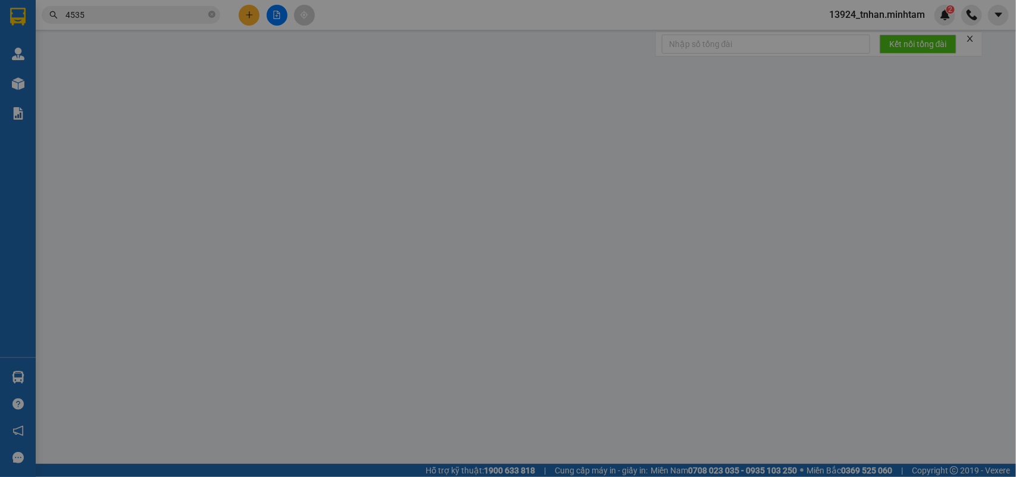
type input "0974778847"
type input "LAB TOÀN ANH KHTT"
type input "0986304535"
type input "ANH QUÂN"
type input "15.000"
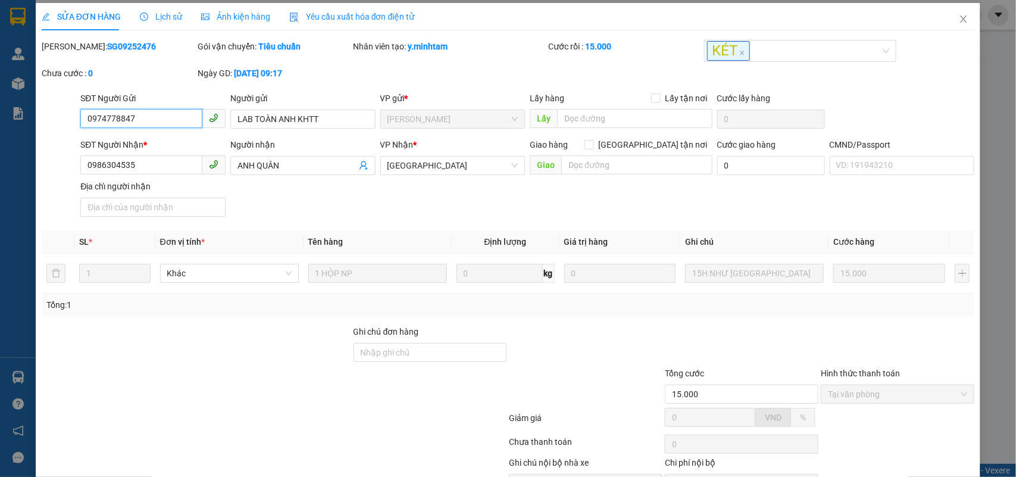
scroll to position [73, 0]
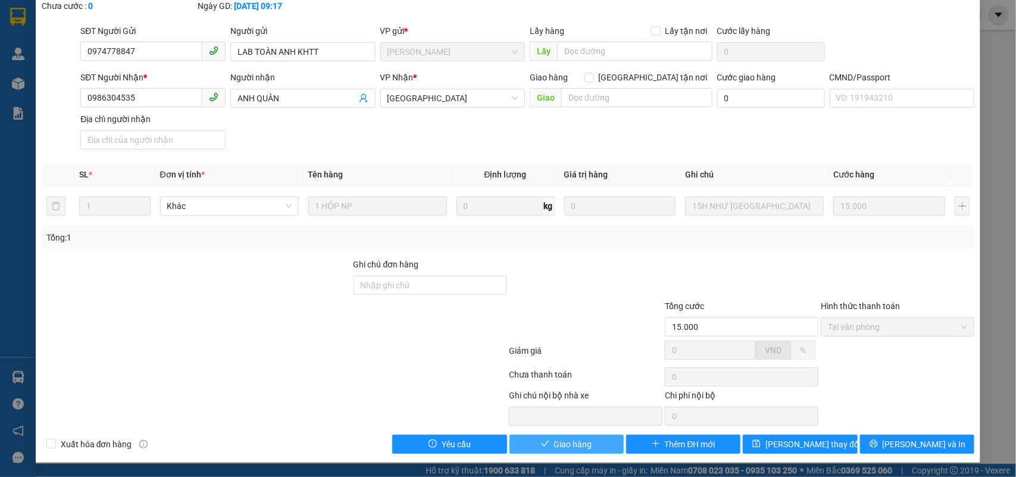
click at [566, 442] on span "Giao hàng" at bounding box center [573, 443] width 38 height 13
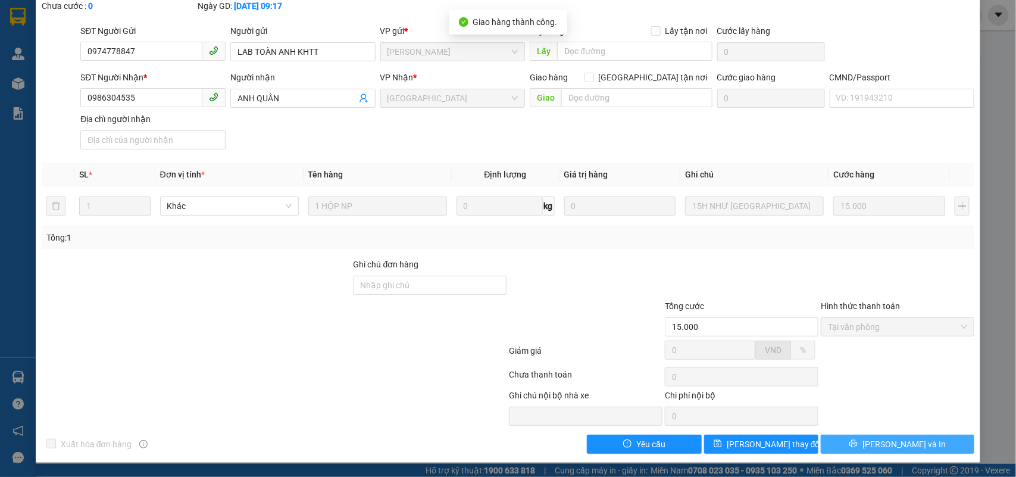
click at [902, 442] on span "Lưu và In" at bounding box center [903, 443] width 83 height 13
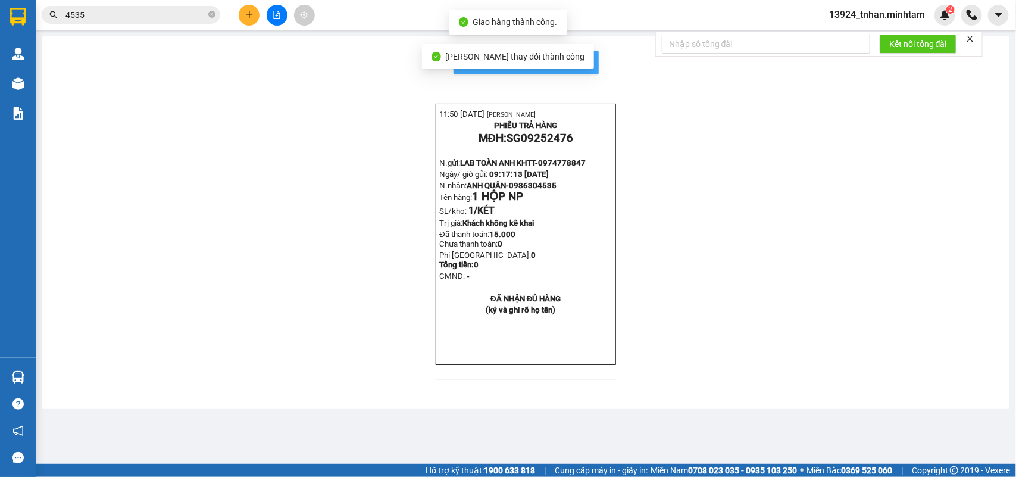
click at [581, 60] on span "In mẫu biên lai tự cấu hình" at bounding box center [533, 62] width 112 height 15
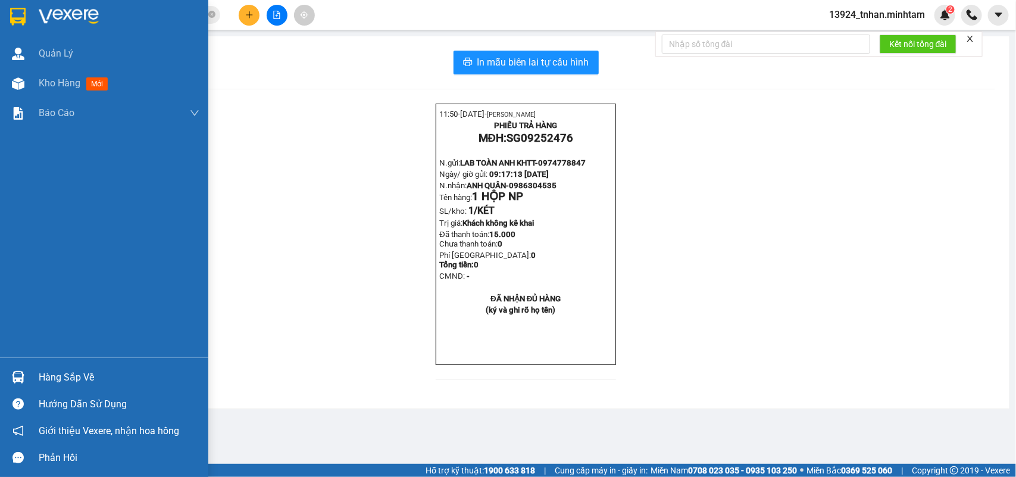
click at [58, 369] on div "Hàng sắp về" at bounding box center [119, 377] width 161 height 18
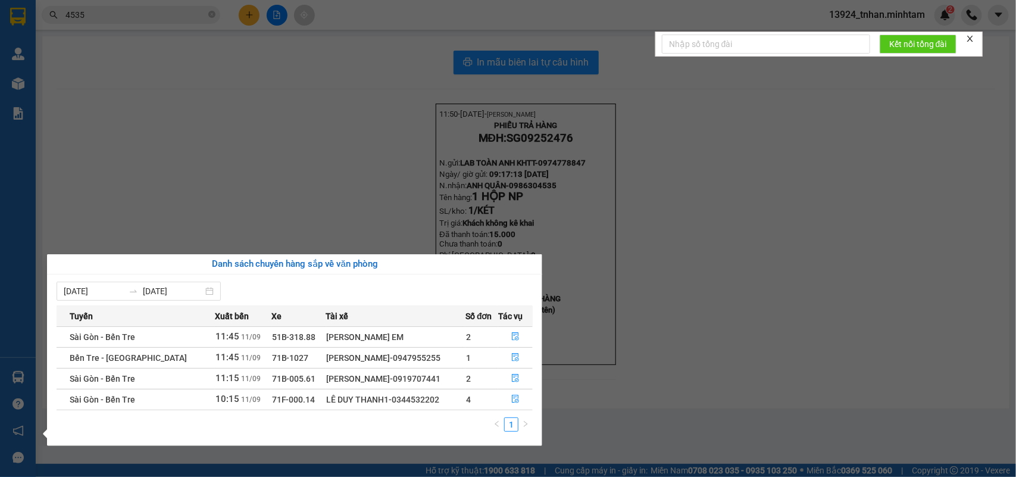
click at [206, 15] on section "Kết quả tìm kiếm ( 172 ) Bộ lọc Thuộc VP này Ngày tạo đơn gần nhất Mã ĐH Trạng …" at bounding box center [508, 238] width 1016 height 477
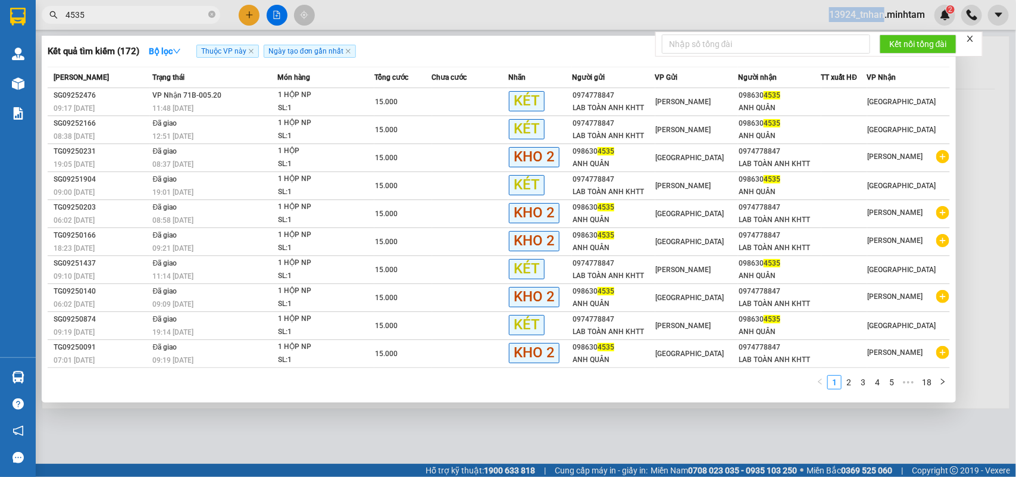
click at [206, 15] on span "4535" at bounding box center [131, 15] width 179 height 18
click at [209, 15] on icon "close-circle" at bounding box center [211, 14] width 7 height 7
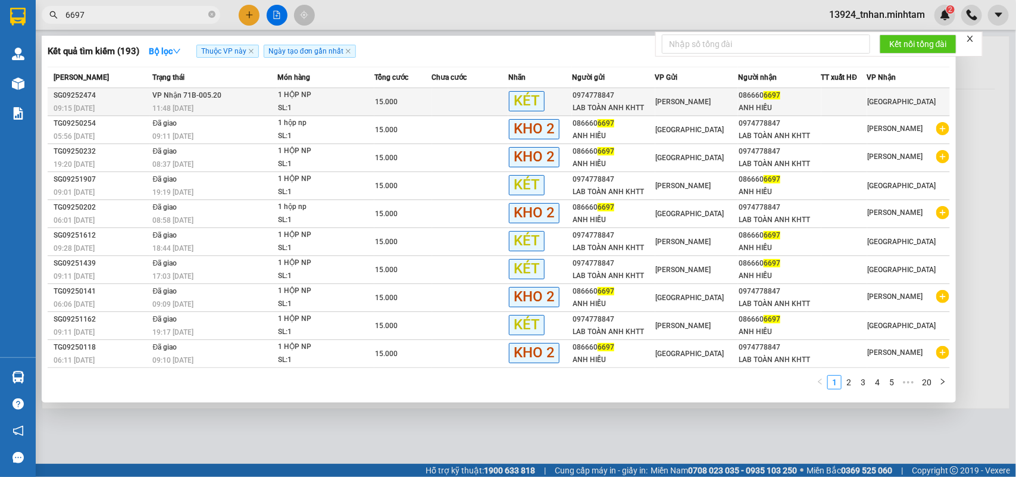
type input "6697"
click at [337, 99] on div "1 HỘP NP" at bounding box center [322, 95] width 89 height 13
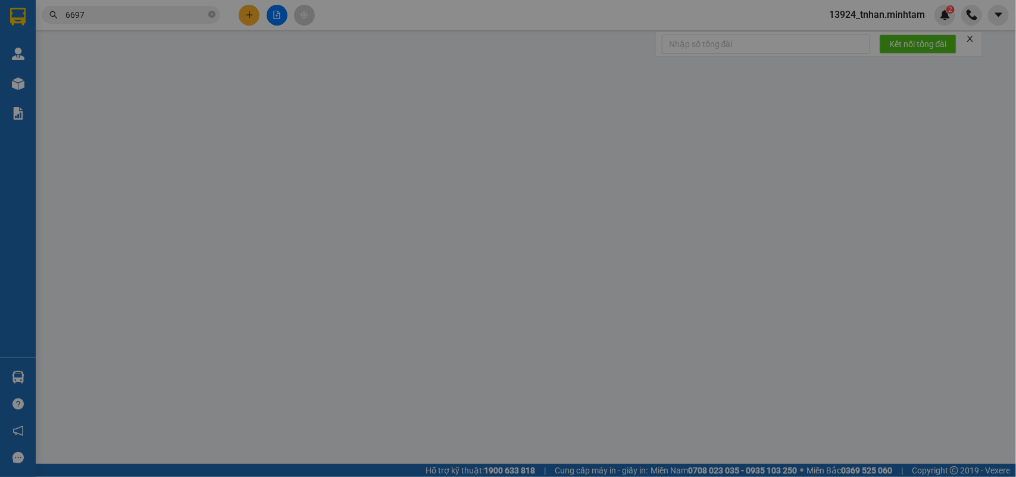
type input "0974778847"
type input "LAB TOÀN ANH KHTT"
type input "0866606697"
type input "ANH HIẾU"
type input "15.000"
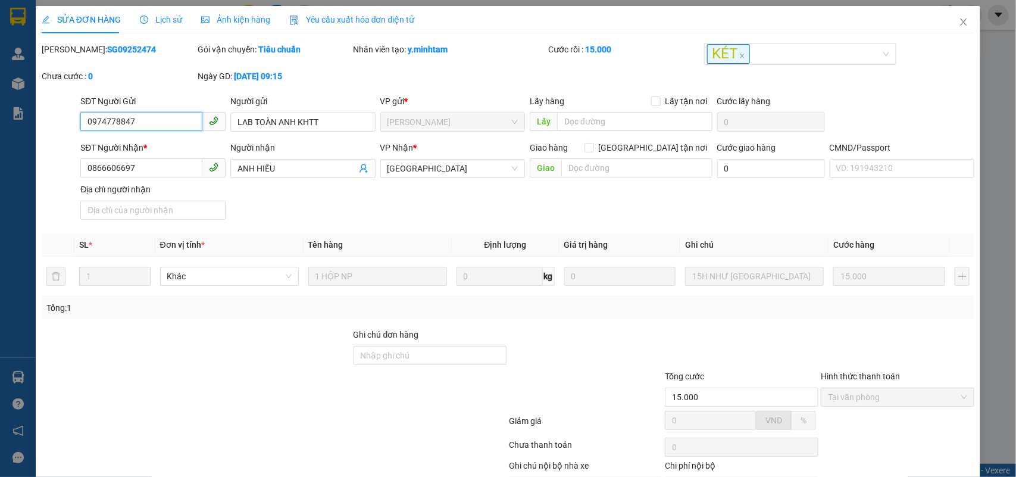
scroll to position [64, 0]
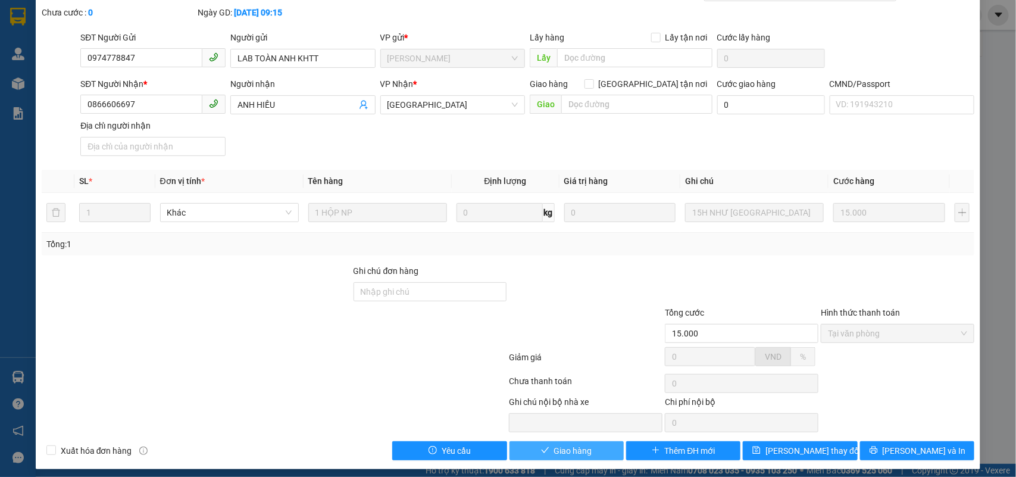
click at [594, 450] on button "Giao hàng" at bounding box center [566, 450] width 114 height 19
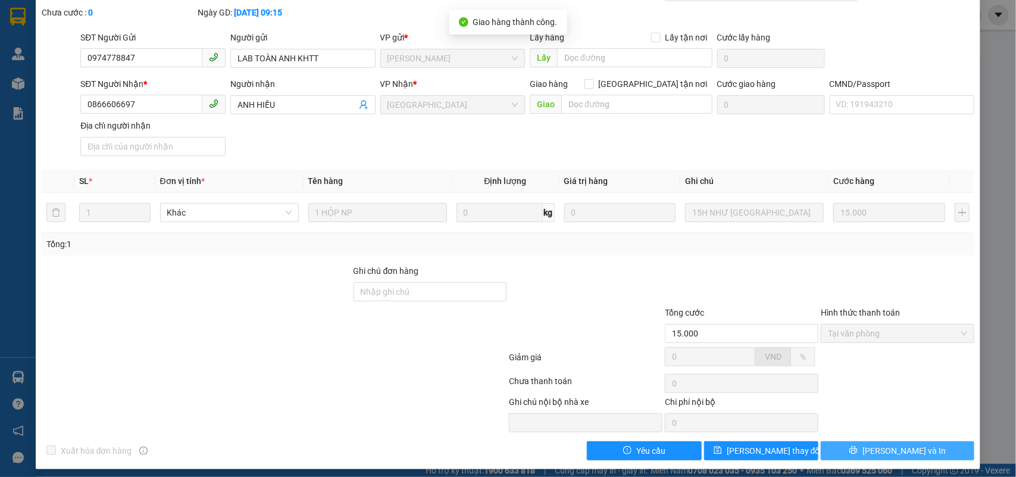
click at [918, 456] on button "Lưu và In" at bounding box center [898, 450] width 154 height 19
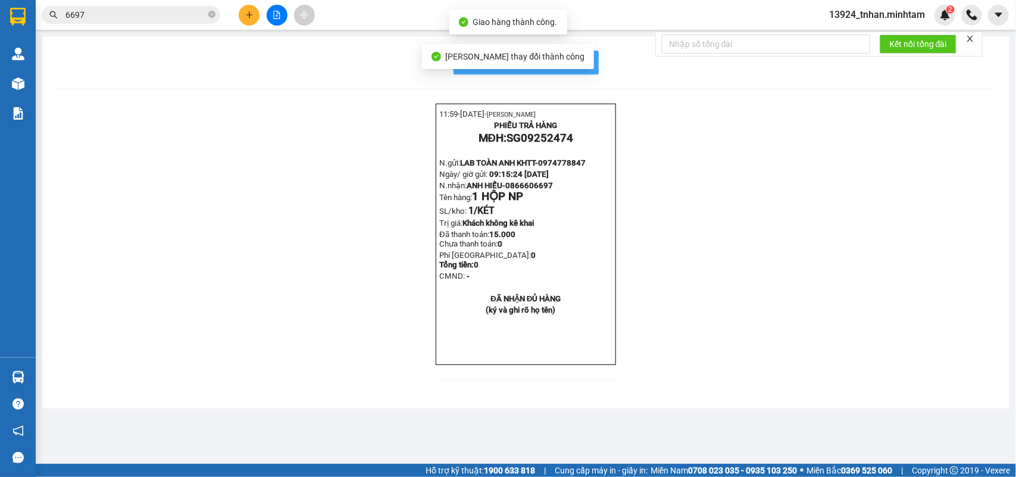
click at [593, 67] on button "In mẫu biên lai tự cấu hình" at bounding box center [525, 63] width 145 height 24
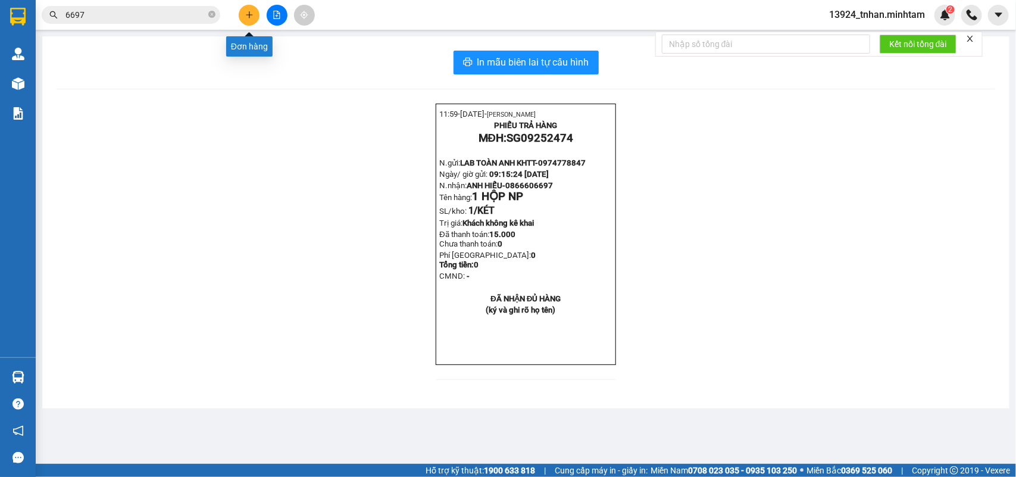
click at [248, 15] on icon "plus" at bounding box center [249, 15] width 8 height 8
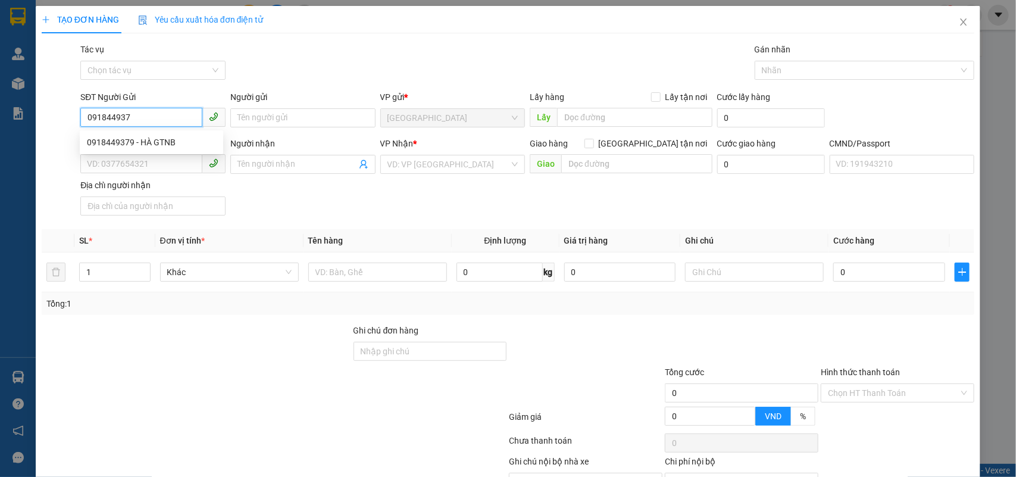
type input "0918449379"
click at [123, 134] on div "0918449379 - HÀ GTNB" at bounding box center [151, 142] width 143 height 19
type input "HÀ GTNB"
type input "0933220891"
type input "PHƯƠNG UYÊN"
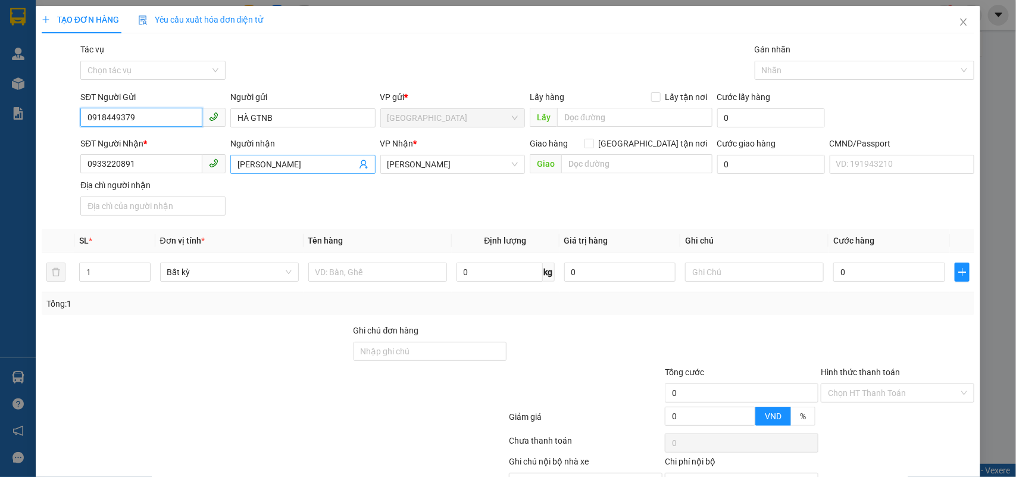
type input "0918449379"
click at [361, 162] on icon "user-add" at bounding box center [363, 164] width 8 height 9
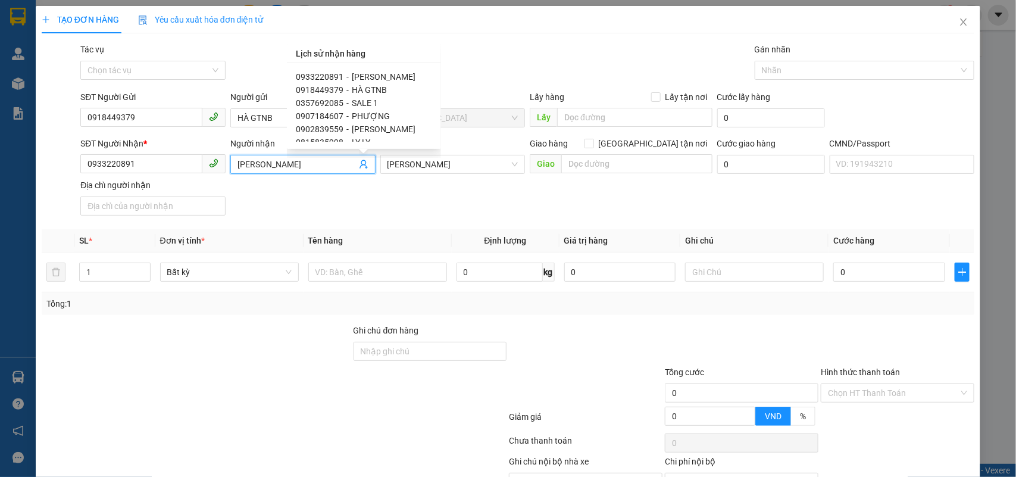
click at [398, 72] on span "PHƯƠNG UYÊN" at bounding box center [384, 77] width 64 height 10
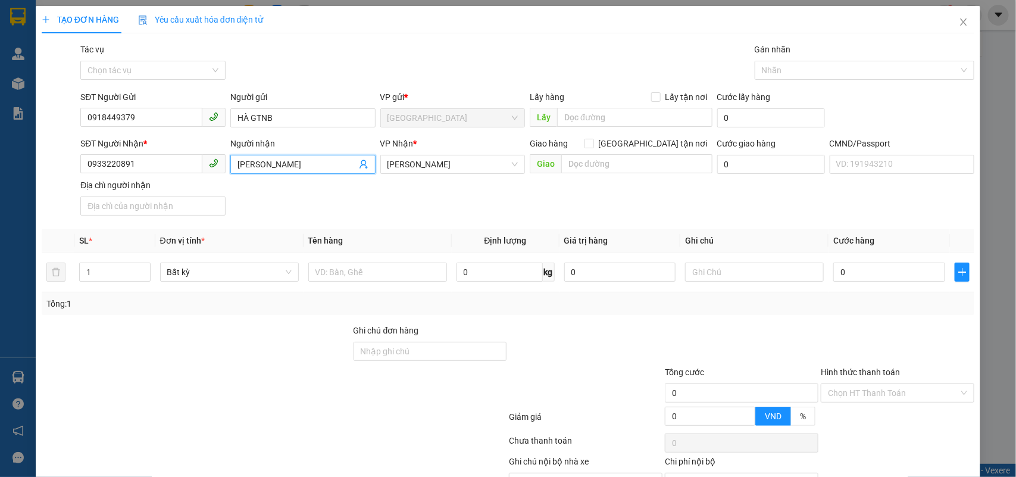
click at [360, 164] on icon "user-add" at bounding box center [364, 164] width 10 height 10
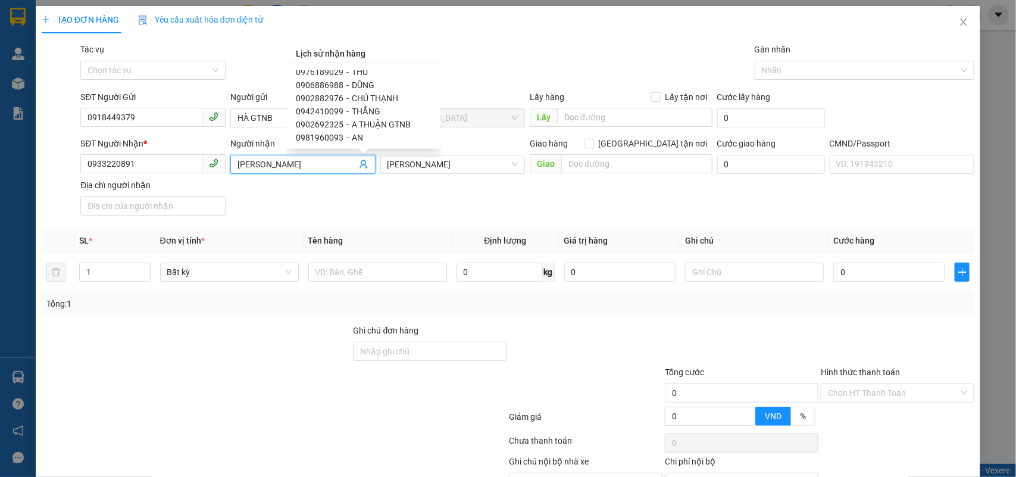
scroll to position [189, 0]
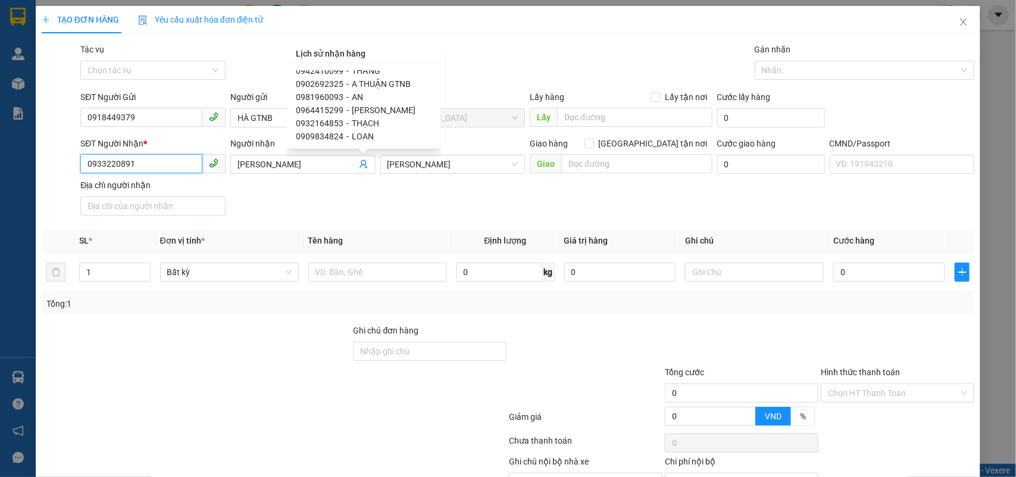
drag, startPoint x: 143, startPoint y: 168, endPoint x: 0, endPoint y: 138, distance: 146.0
click at [0, 138] on div "TẠO ĐƠN HÀNG Yêu cầu xuất hóa đơn điện tử Transit Pickup Surcharge Ids Transit …" at bounding box center [508, 238] width 1016 height 477
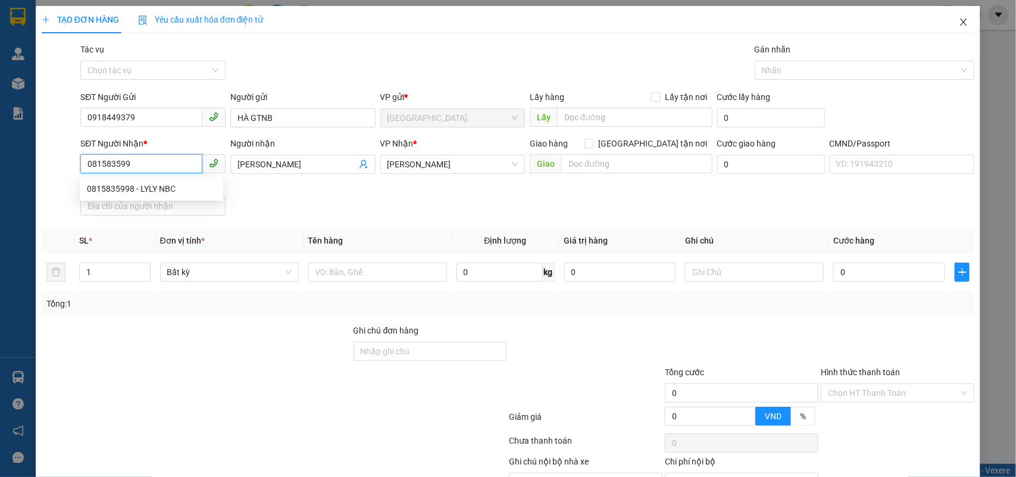
type input "0815835998"
click at [177, 195] on div "0815835998 - LYLY NBC" at bounding box center [151, 188] width 129 height 13
type input "LYLY NBC"
type input "0815835998"
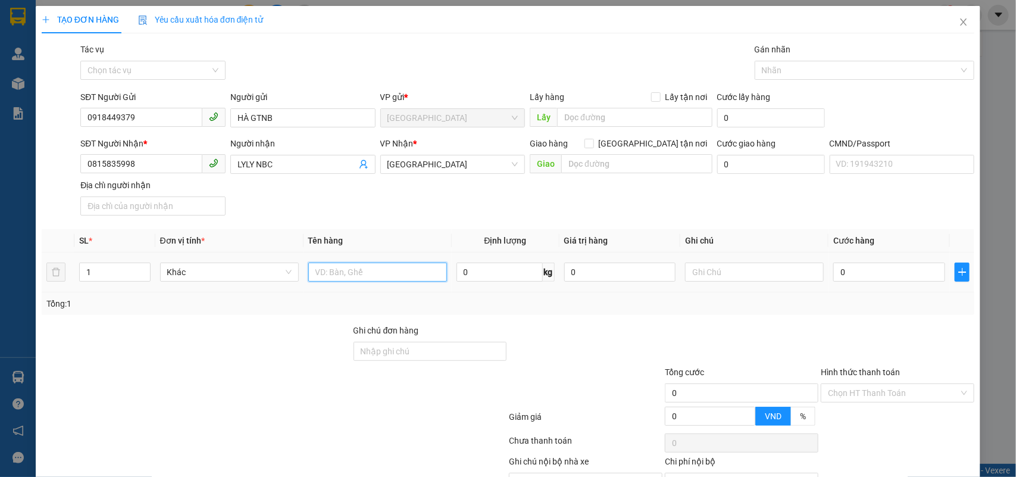
click at [414, 278] on input "text" at bounding box center [377, 271] width 139 height 19
type input "1 X TRẮNG NP 6 KG"
click at [861, 278] on input "0" at bounding box center [889, 271] width 112 height 19
type input "25"
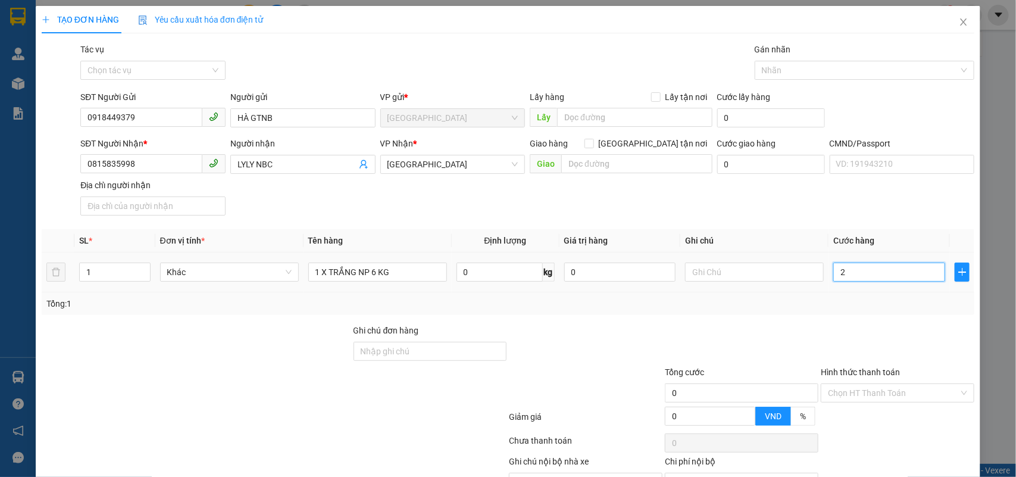
type input "25"
type input "25.000"
click at [798, 274] on input "text" at bounding box center [754, 271] width 139 height 19
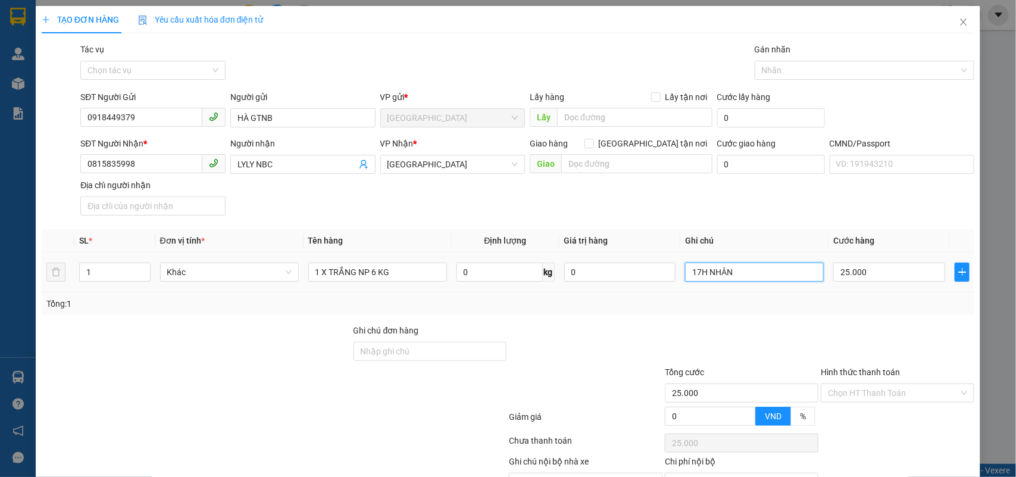
scroll to position [67, 0]
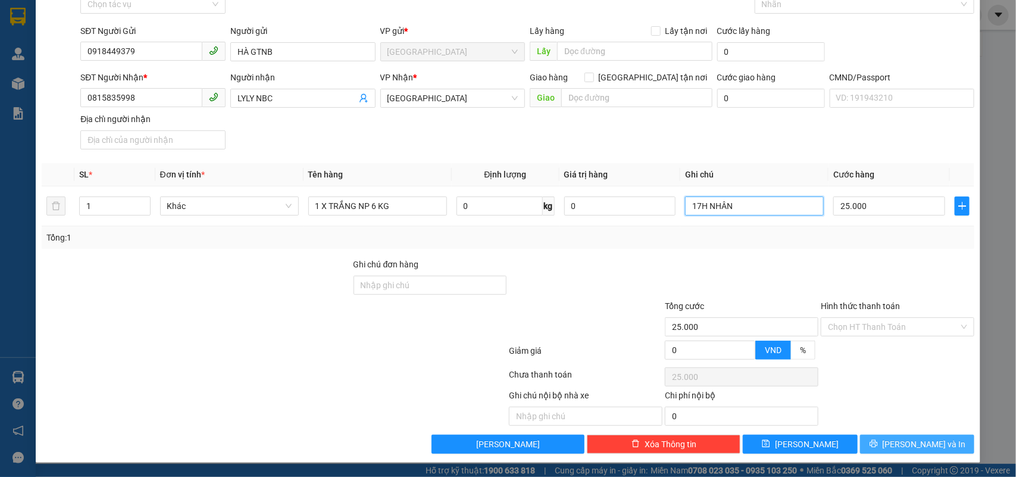
type input "17H NHÂN"
click at [912, 442] on span "Lưu và In" at bounding box center [924, 443] width 83 height 13
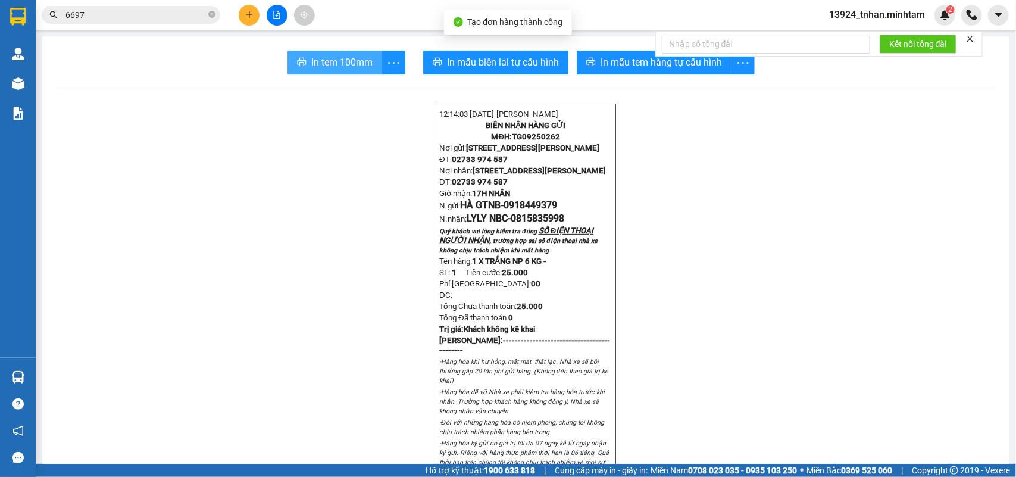
click at [343, 61] on span "In tem 100mm" at bounding box center [341, 62] width 61 height 15
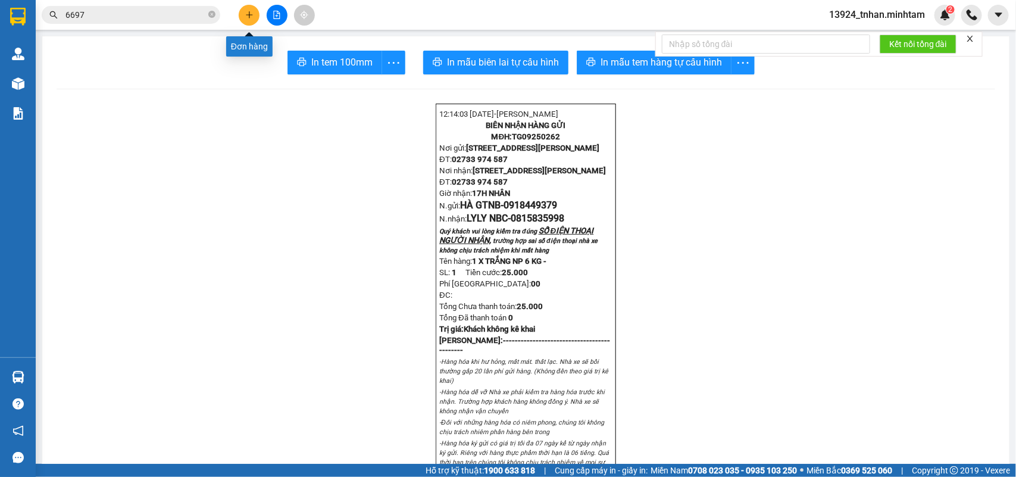
click at [250, 17] on icon "plus" at bounding box center [249, 15] width 8 height 8
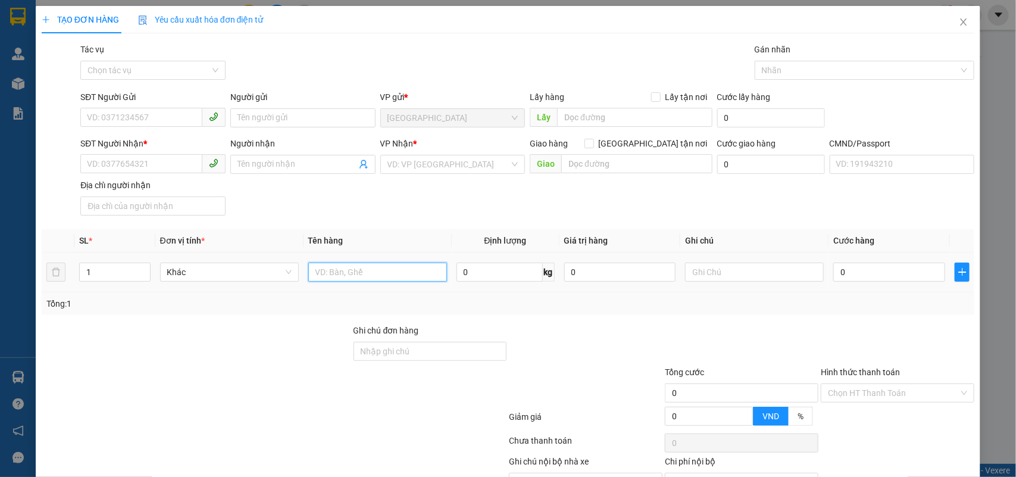
click at [411, 271] on input "text" at bounding box center [377, 271] width 139 height 19
drag, startPoint x: 390, startPoint y: 268, endPoint x: 147, endPoint y: 267, distance: 242.8
click at [148, 268] on tr "1 Khác 1 BAO NP 0 kg 0 0" at bounding box center [508, 272] width 933 height 40
type input "1 X XANH NP"
click at [156, 119] on input "SĐT Người Gửi" at bounding box center [141, 117] width 122 height 19
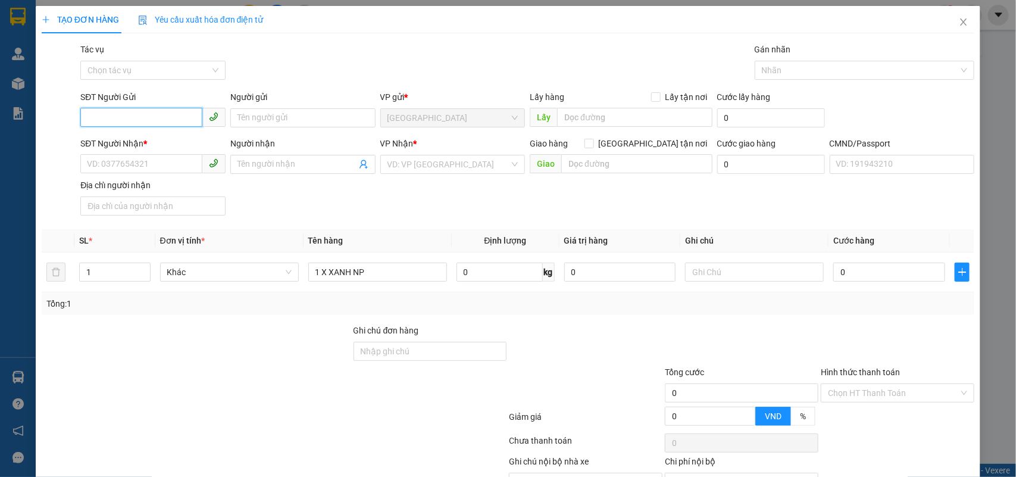
paste input "0909864646"
type input "0909864646"
click at [176, 145] on div "0909864646 - NHUNG" at bounding box center [151, 142] width 129 height 13
type input "NHUNG"
type input "0913938963"
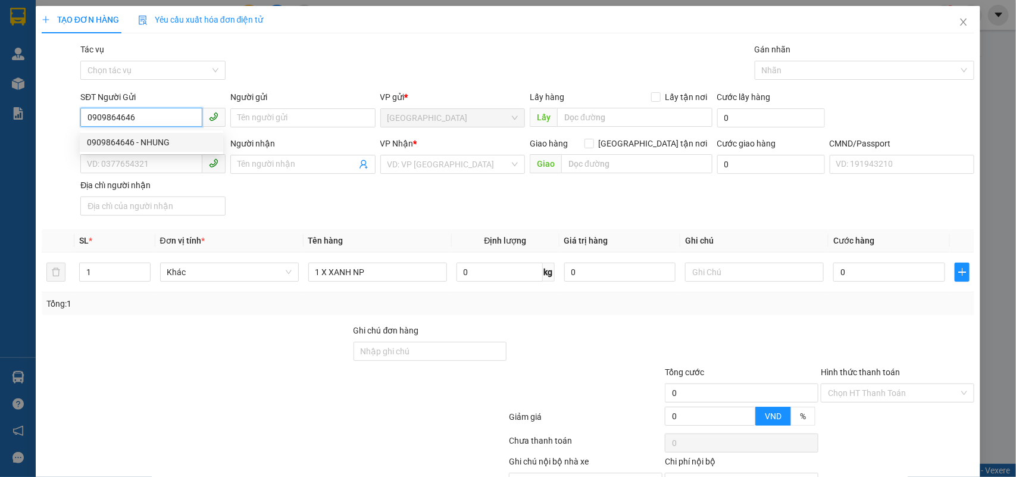
type input "NAM"
type input "0909864646"
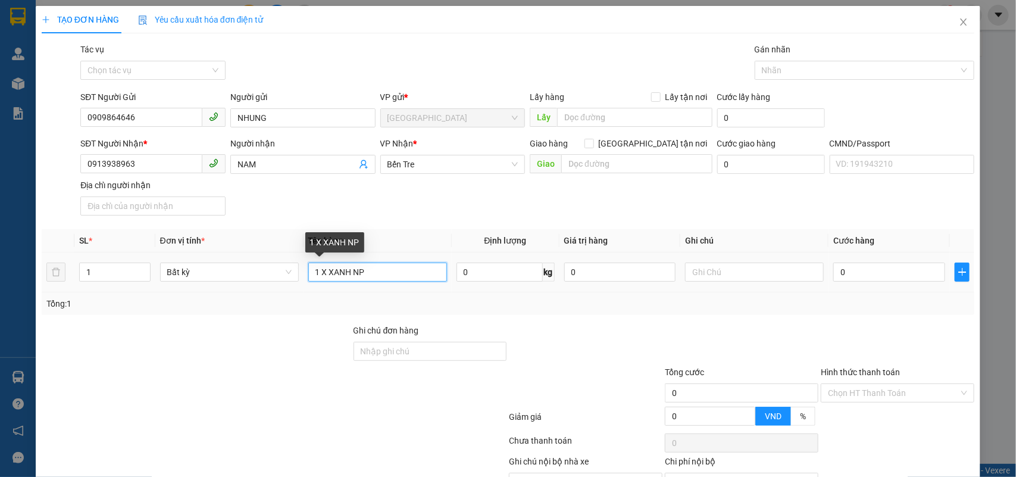
click at [411, 270] on input "1 X XANH NP" at bounding box center [377, 271] width 139 height 19
type input "1 X XANH NP ( Đ.A)"
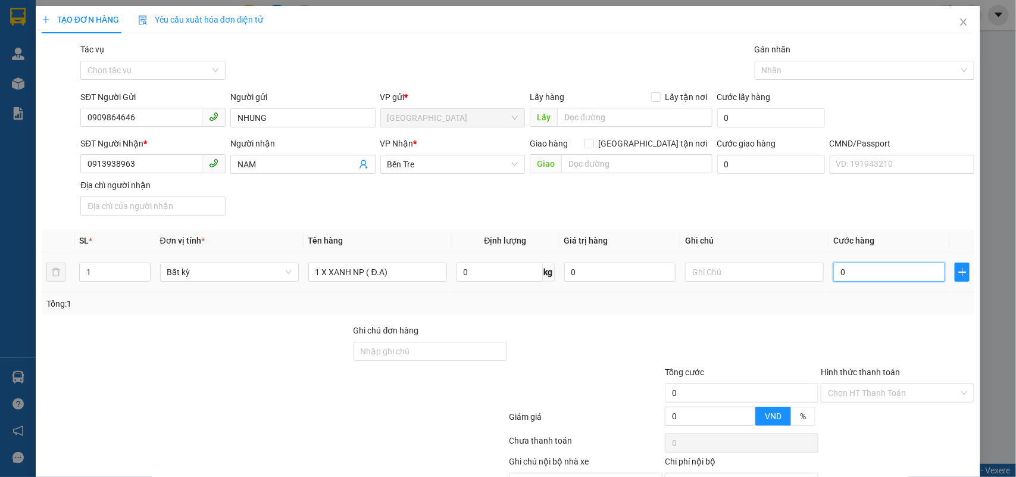
drag, startPoint x: 862, startPoint y: 268, endPoint x: 875, endPoint y: 256, distance: 17.7
click at [862, 268] on input "0" at bounding box center [889, 271] width 112 height 19
type input "2"
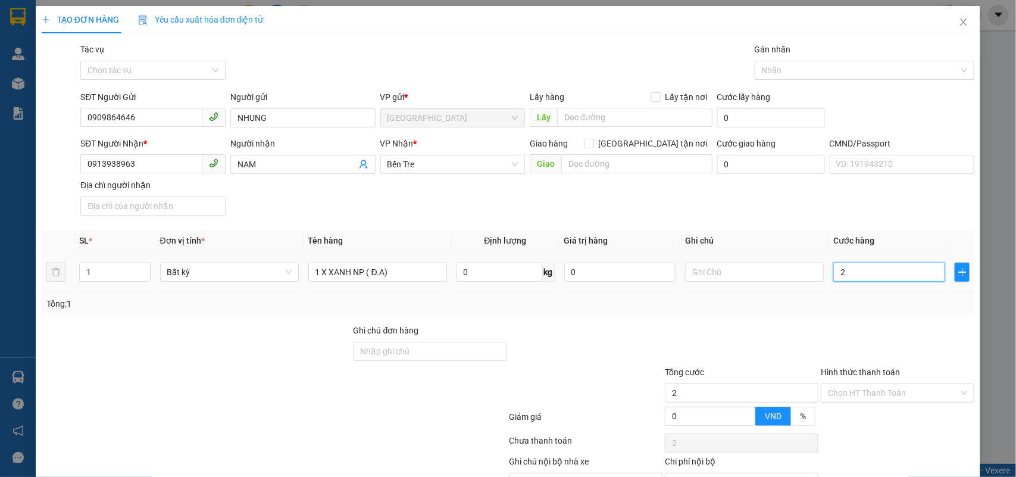
type input "20"
type input "20.000"
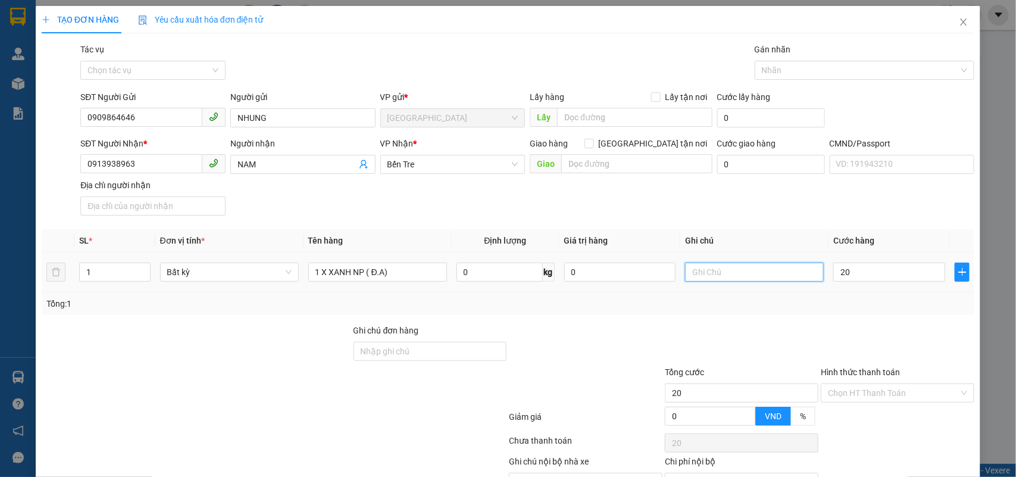
type input "20.000"
click at [756, 274] on input "text" at bounding box center [754, 271] width 139 height 19
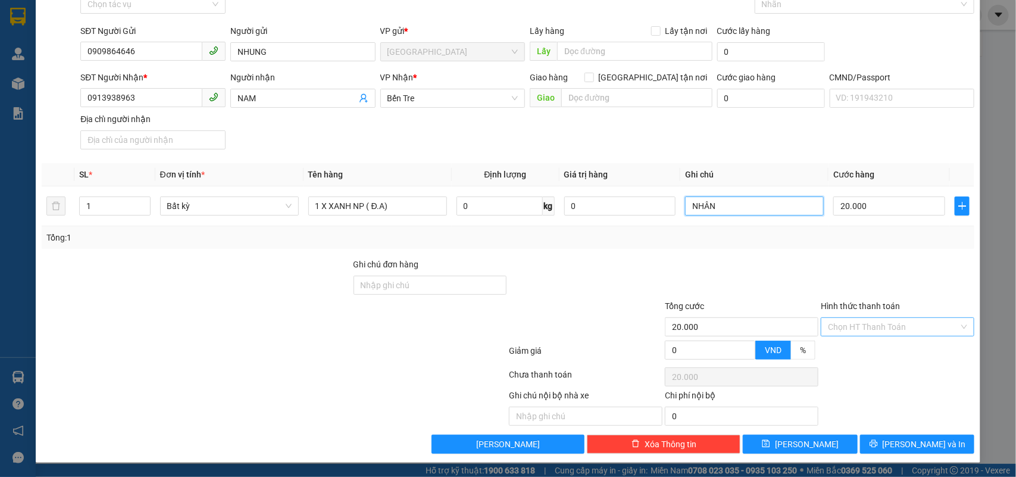
type input "NHÂN"
click at [879, 328] on input "Hình thức thanh toán" at bounding box center [893, 327] width 131 height 18
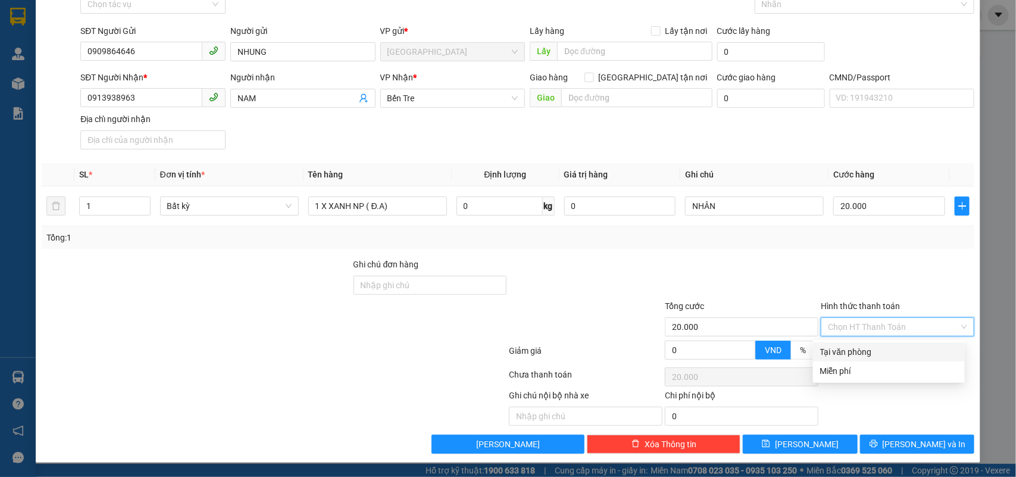
click at [887, 265] on div at bounding box center [897, 279] width 156 height 42
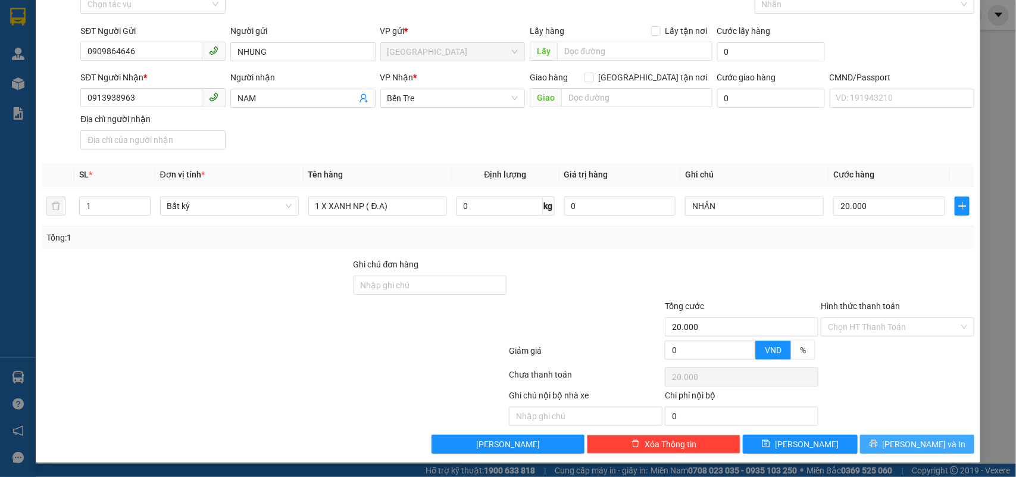
drag, startPoint x: 905, startPoint y: 443, endPoint x: 890, endPoint y: 402, distance: 43.5
click at [905, 439] on span "Lưu và In" at bounding box center [924, 443] width 83 height 13
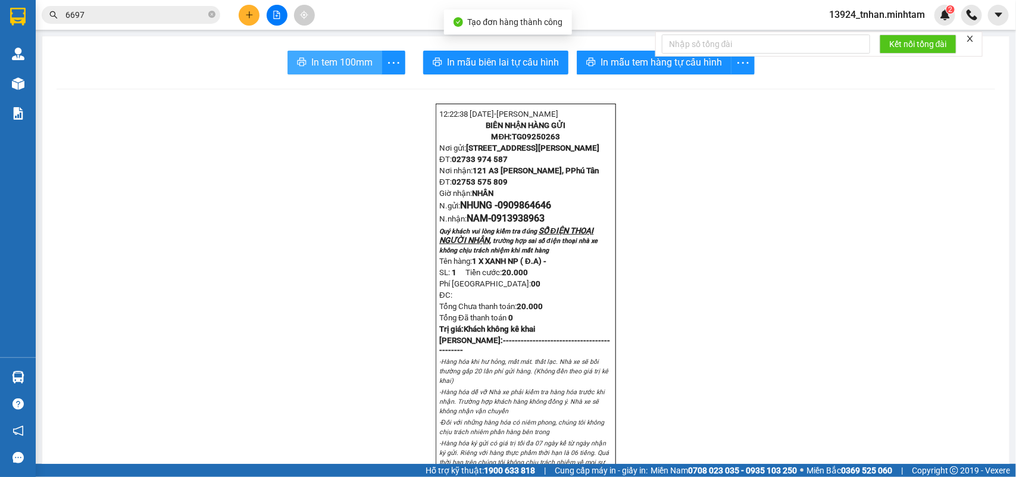
click at [343, 54] on button "In tem 100mm" at bounding box center [334, 63] width 95 height 24
click at [245, 17] on icon "plus" at bounding box center [249, 15] width 8 height 8
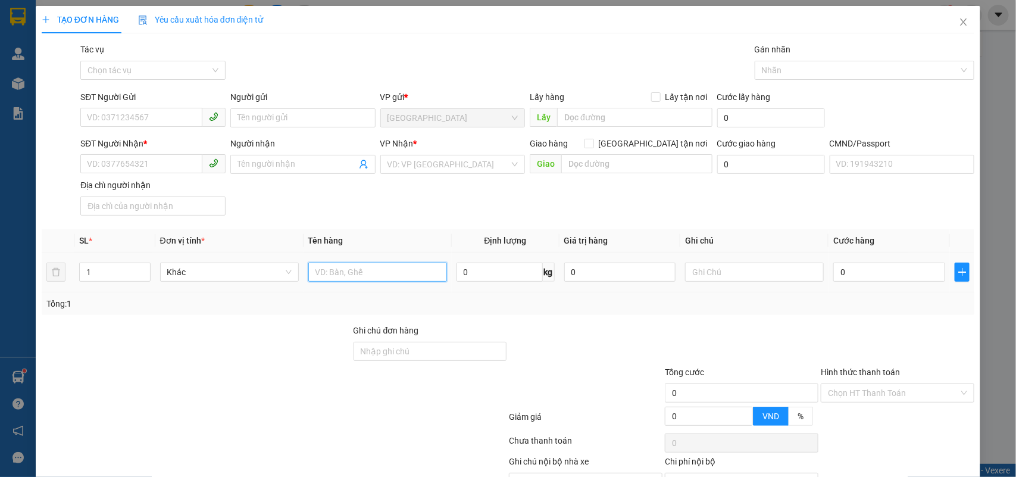
click at [423, 273] on input "text" at bounding box center [377, 271] width 139 height 19
type input "1 BAO NP 28 KG ( H.D.V )"
drag, startPoint x: 420, startPoint y: 355, endPoint x: 420, endPoint y: 343, distance: 11.3
click at [420, 347] on input "Ghi chú đơn hàng" at bounding box center [430, 351] width 154 height 19
type input "DỪA"
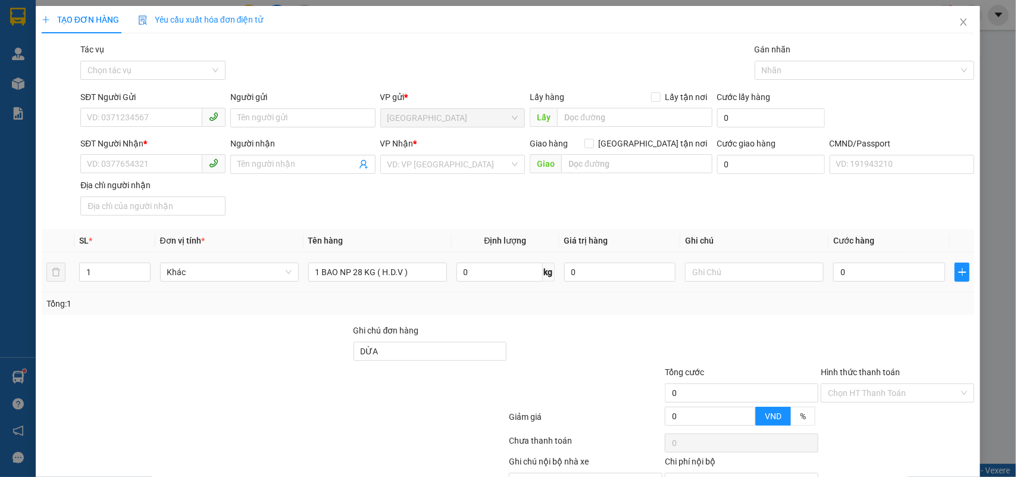
click at [442, 273] on td "1 BAO NP 28 KG ( H.D.V )" at bounding box center [377, 272] width 148 height 40
click at [439, 271] on input "1 BAO NP 28 KG ( H.D.V )" at bounding box center [377, 271] width 139 height 19
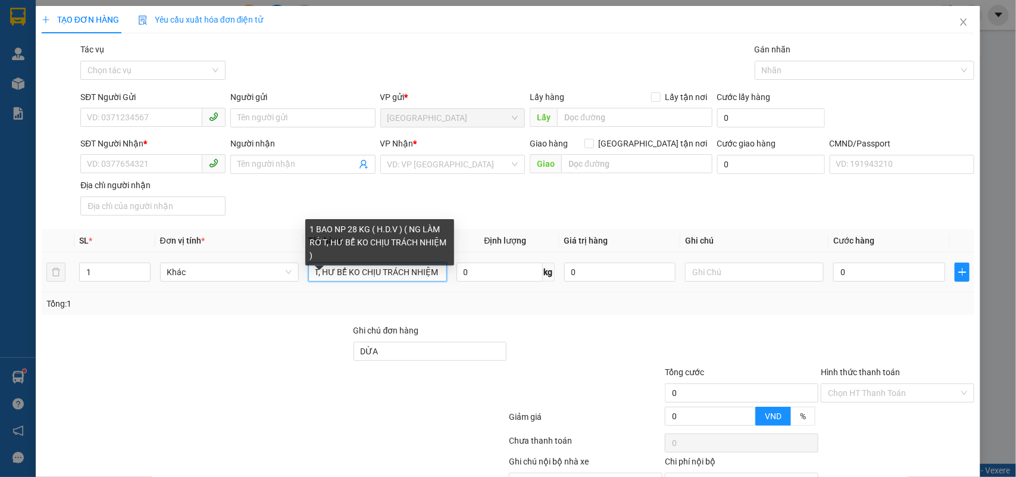
scroll to position [0, 151]
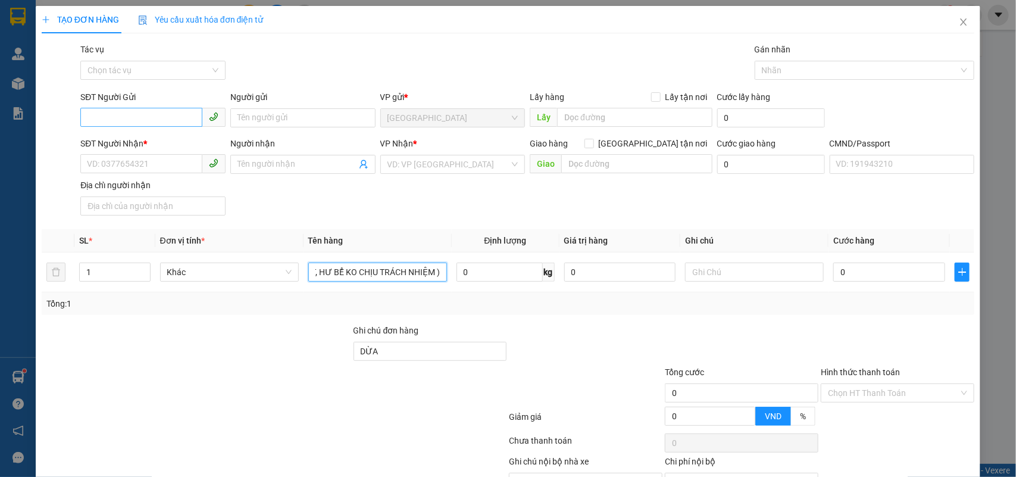
type input "1 BAO NP 28 KG ( H.D.V ) ( NG LÀM RỚT, HƯ BỂ KO CHỊU TRÁCH NHIỆM )"
click at [134, 119] on input "SĐT Người Gửi" at bounding box center [141, 117] width 122 height 19
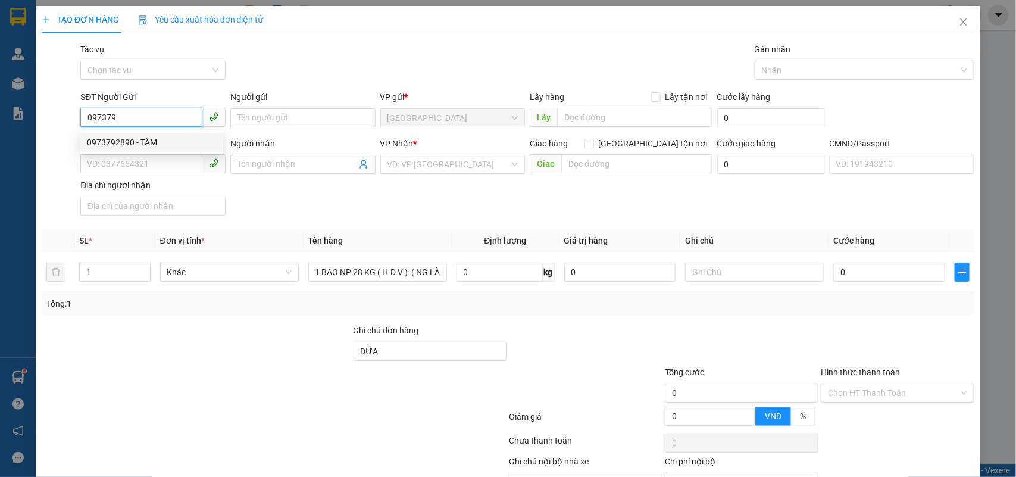
click at [108, 141] on div "0973792890 - TÂM" at bounding box center [151, 142] width 129 height 13
type input "0973792890"
type input "TÂM"
type input "0366332259"
type input "ĐƯỜNG"
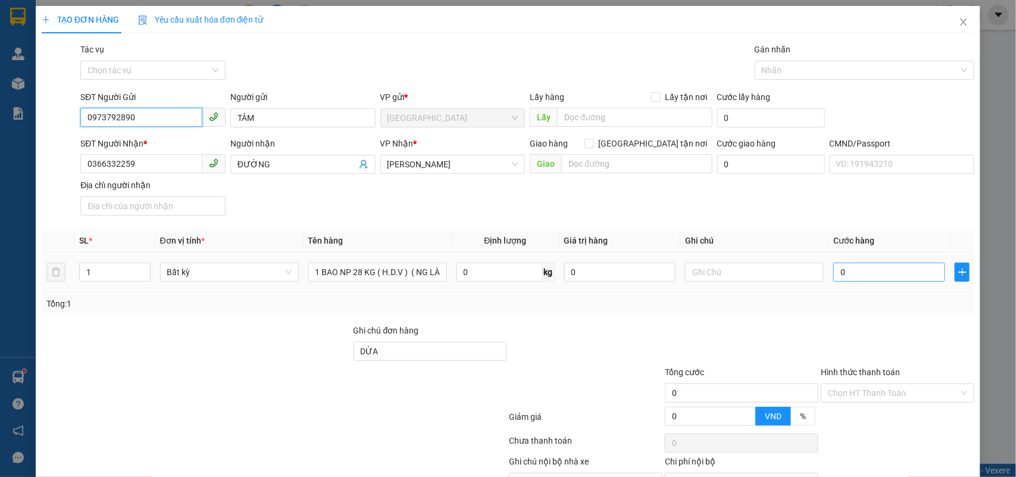
type input "0973792890"
click at [861, 271] on input "0" at bounding box center [889, 271] width 112 height 19
type input "4"
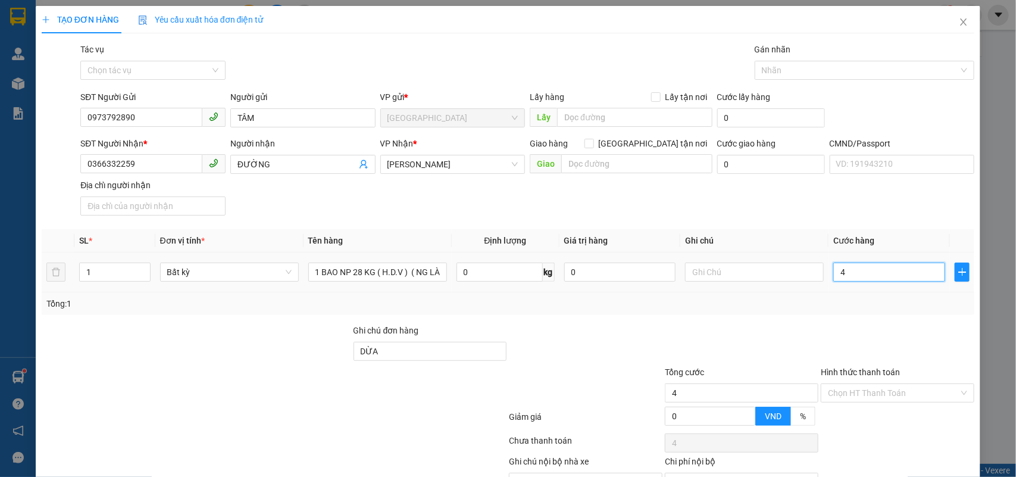
type input "45"
type input "45.000"
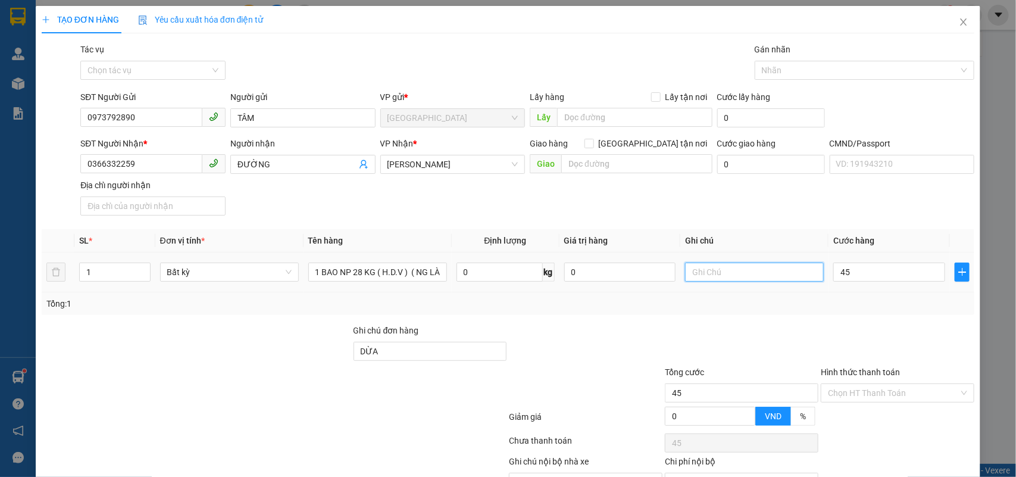
type input "45.000"
click at [755, 274] on input "text" at bounding box center [754, 271] width 139 height 19
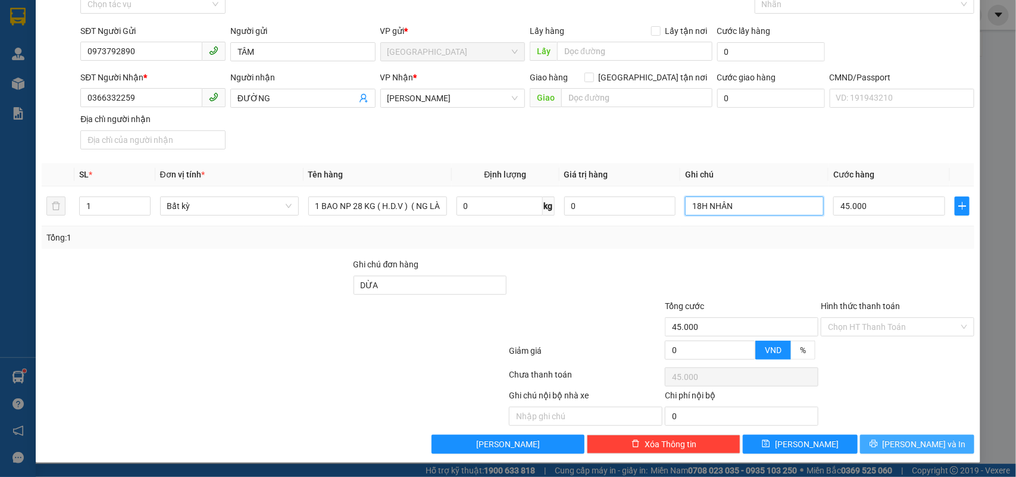
type input "18H NHÂN"
click at [899, 443] on span "Lưu và In" at bounding box center [924, 443] width 83 height 13
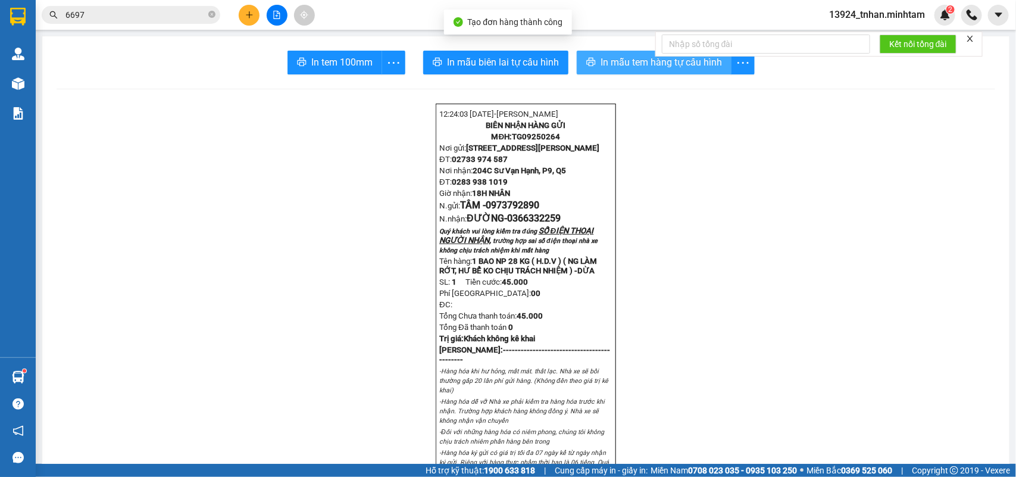
click at [650, 60] on span "In mẫu tem hàng tự cấu hình" at bounding box center [660, 62] width 121 height 15
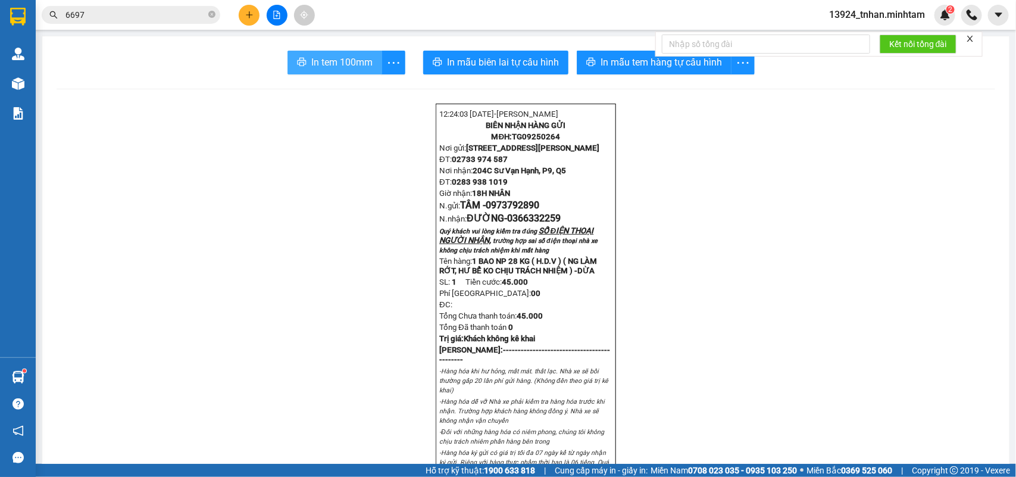
click at [290, 61] on button "In tem 100mm" at bounding box center [334, 63] width 95 height 24
click at [209, 17] on icon "close-circle" at bounding box center [211, 14] width 7 height 7
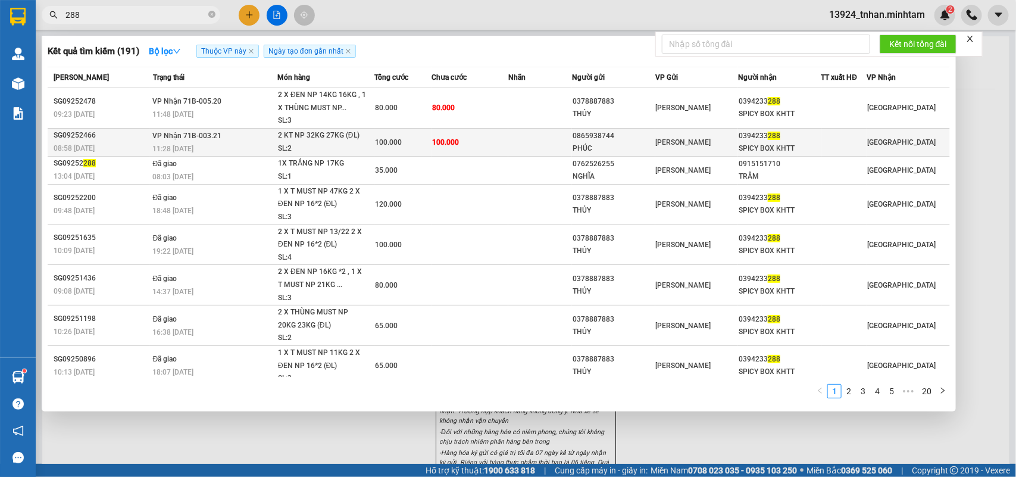
type input "288"
click at [516, 136] on td at bounding box center [540, 142] width 64 height 28
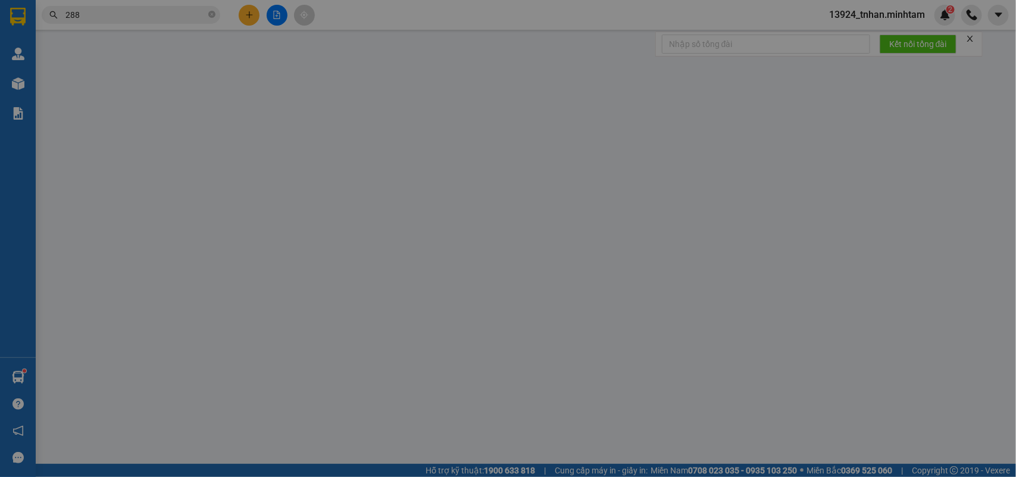
type input "0865938744"
type input "PHÚC"
type input "0394233288"
type input "SPICY BOX KHTT"
type input "HCK"
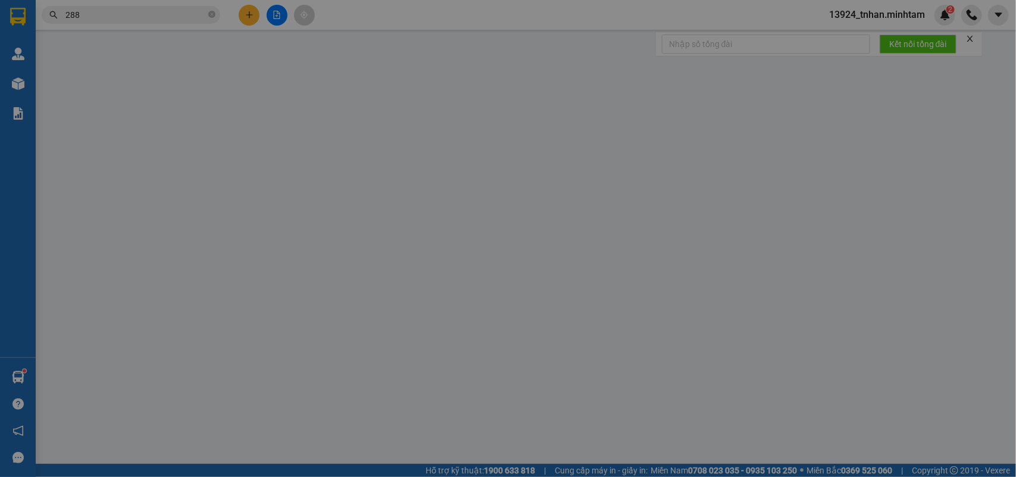
type input "100.000"
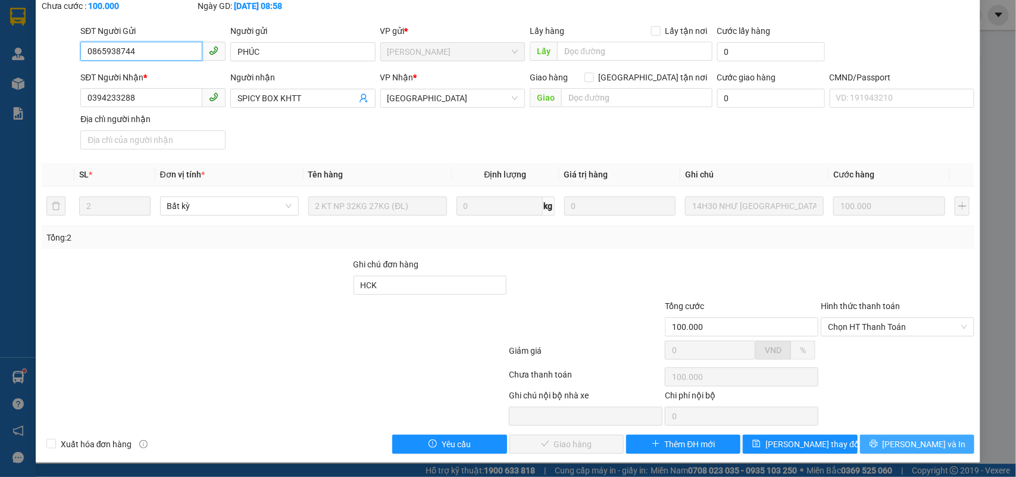
scroll to position [70, 0]
click at [906, 445] on span "Lưu và In" at bounding box center [924, 443] width 83 height 13
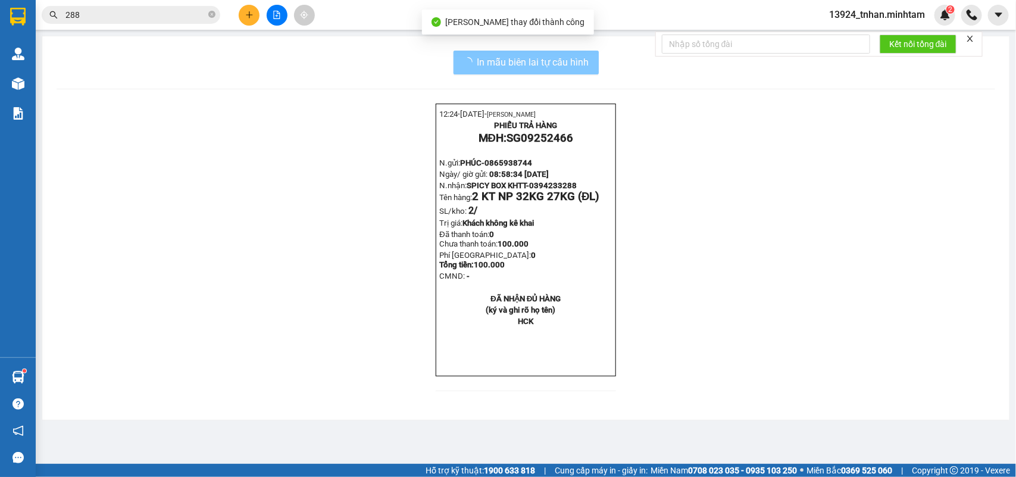
click at [568, 67] on span "In mẫu biên lai tự cấu hình" at bounding box center [533, 62] width 112 height 15
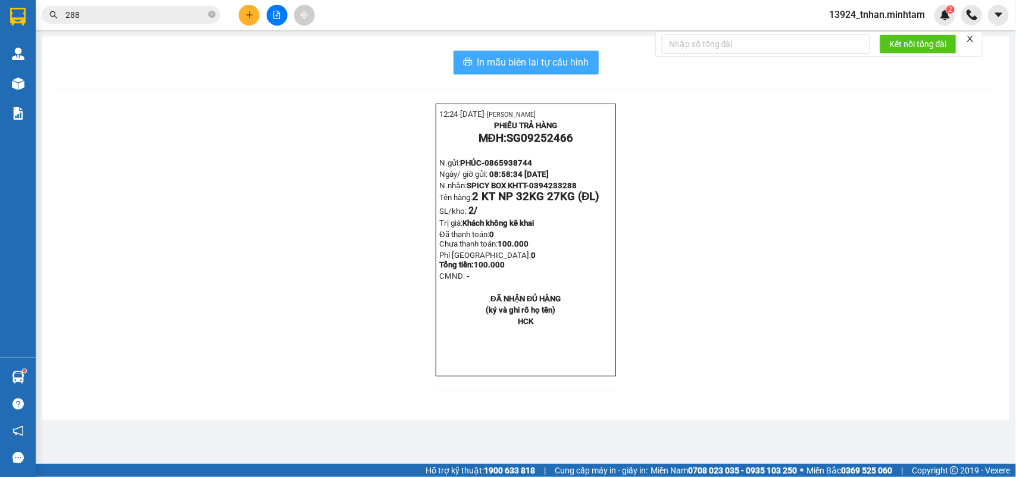
click at [483, 58] on span "In mẫu biên lai tự cấu hình" at bounding box center [533, 62] width 112 height 15
click at [177, 10] on input "288" at bounding box center [135, 14] width 140 height 13
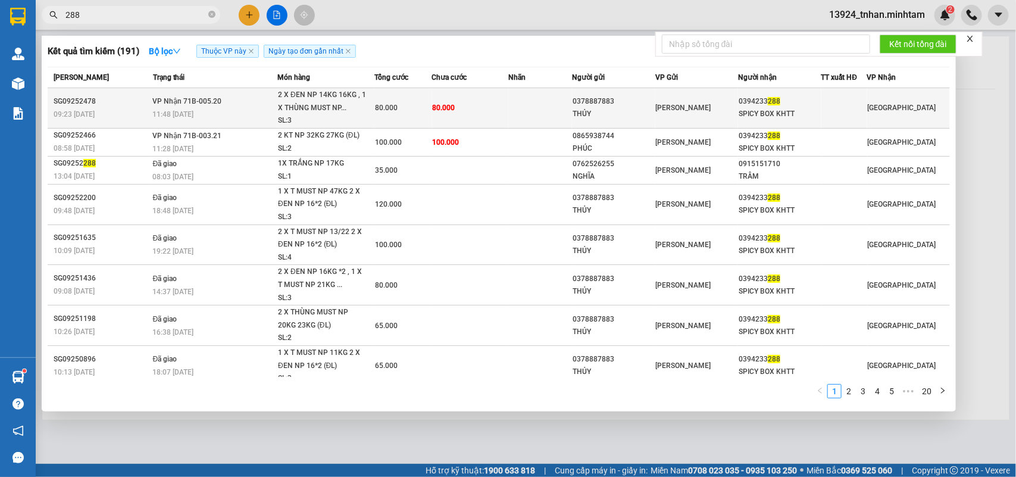
click at [433, 106] on span "80.000" at bounding box center [444, 108] width 23 height 8
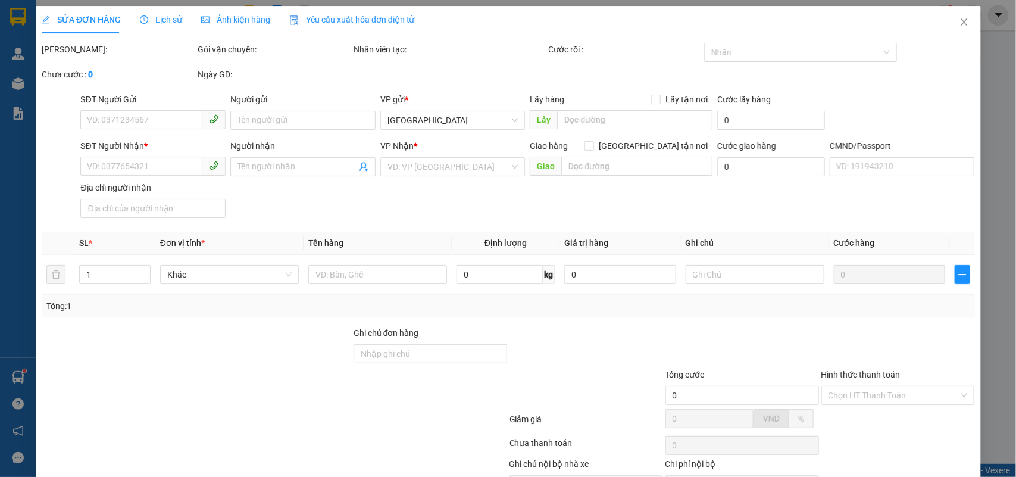
type input "0378887883"
type input "THỦY"
type input "0394233288"
type input "SPICY BOX KHTT"
type input "80.000"
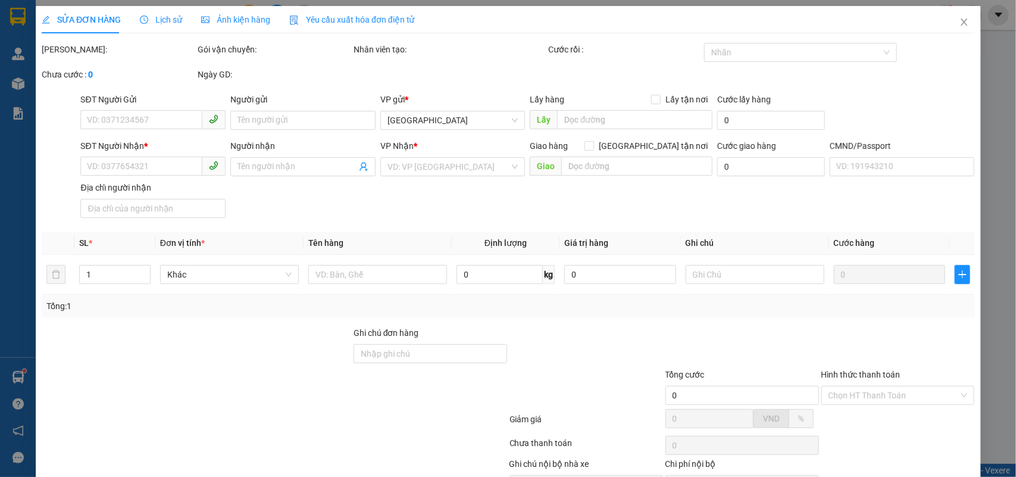
type input "80.000"
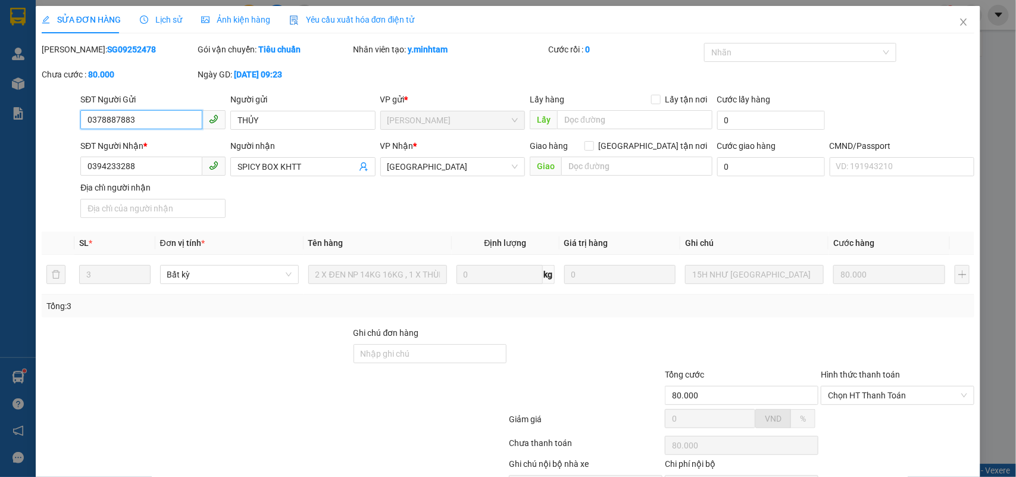
scroll to position [70, 0]
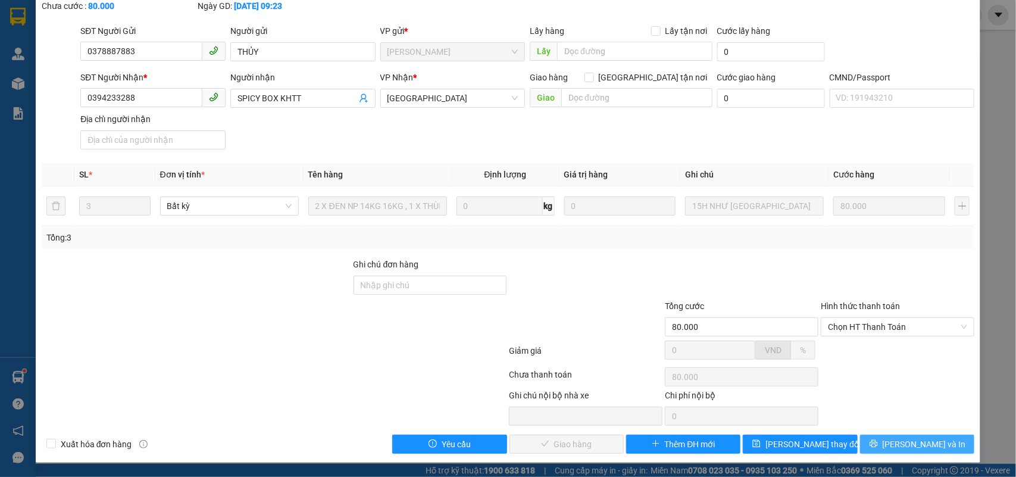
click at [874, 438] on button "Lưu và In" at bounding box center [917, 443] width 114 height 19
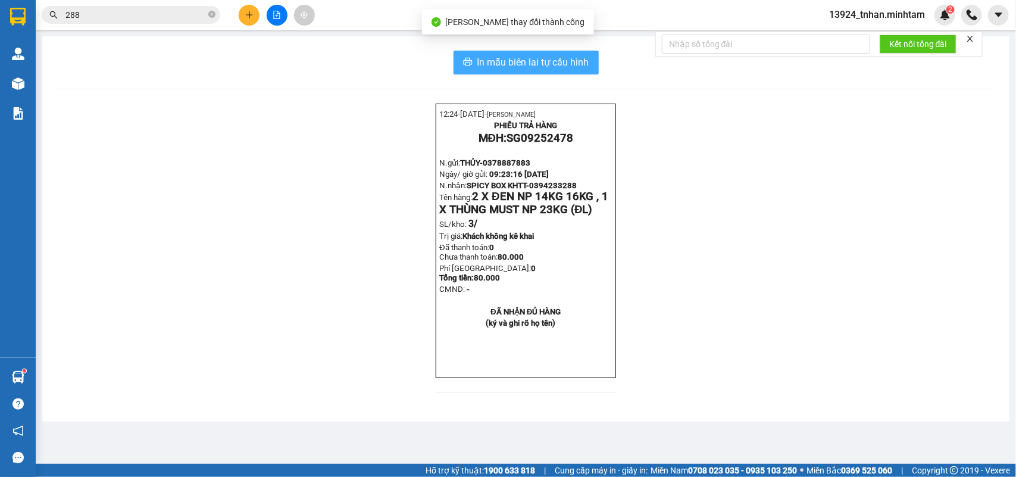
click at [564, 65] on span "In mẫu biên lai tự cấu hình" at bounding box center [533, 62] width 112 height 15
click at [578, 65] on span "In mẫu biên lai tự cấu hình" at bounding box center [533, 62] width 112 height 15
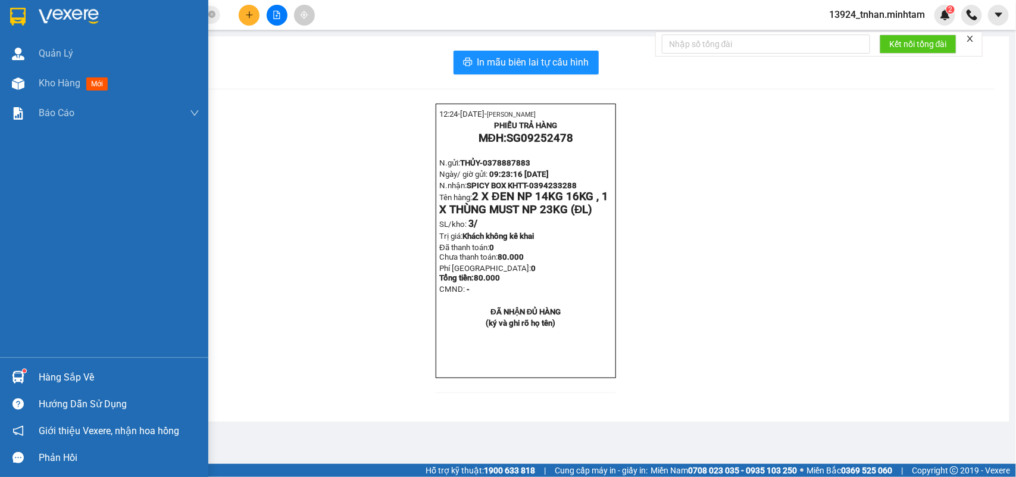
click at [7, 2] on div at bounding box center [104, 19] width 208 height 39
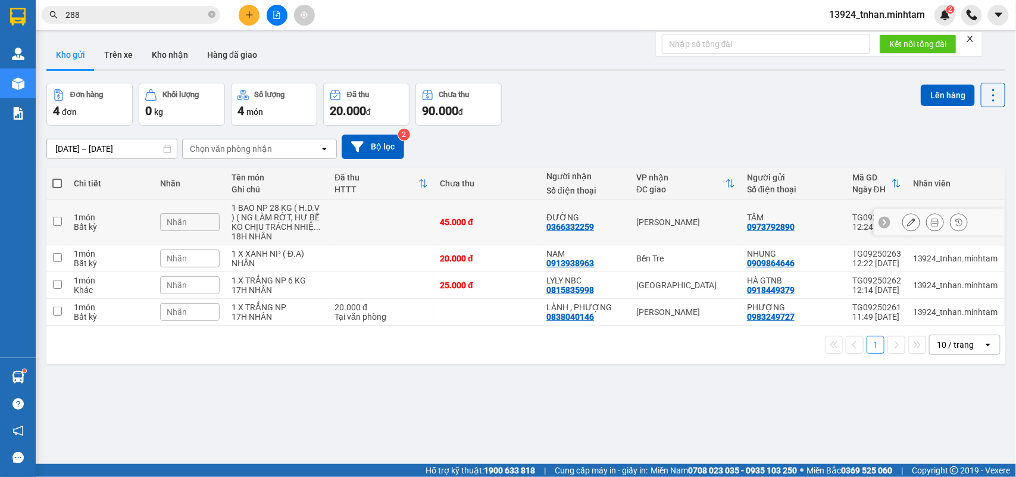
click at [693, 214] on td "Hồ Chí Minh" at bounding box center [685, 222] width 111 height 46
checkbox input "true"
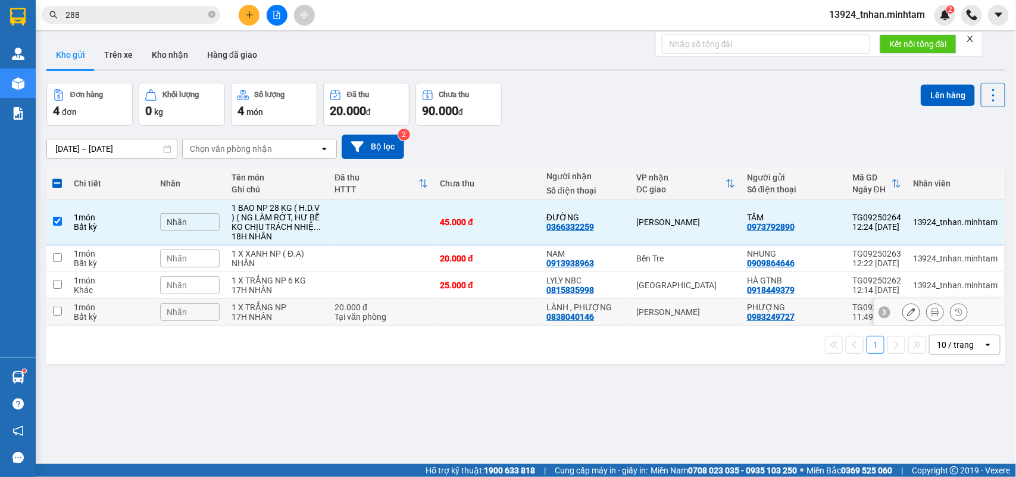
click at [656, 314] on div "Hồ Chí Minh" at bounding box center [685, 312] width 99 height 10
checkbox input "true"
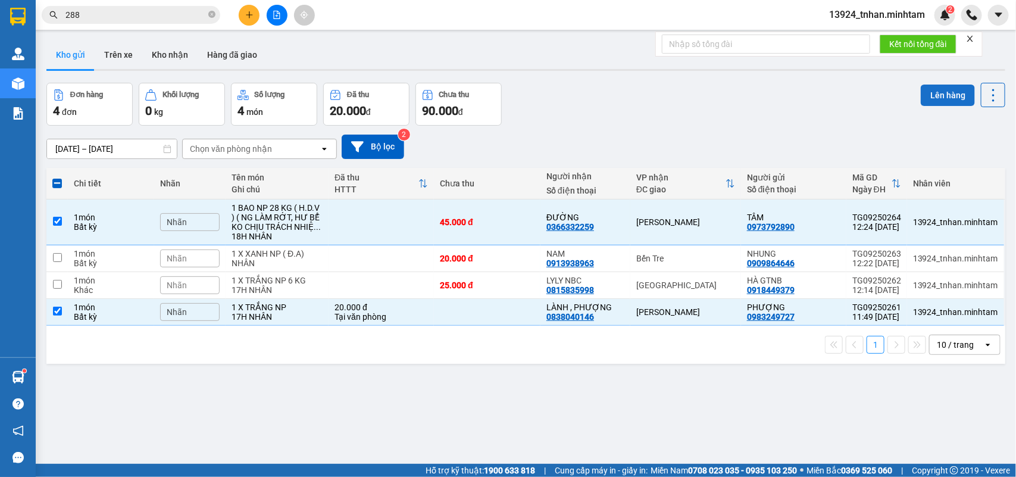
click at [933, 98] on button "Lên hàng" at bounding box center [948, 95] width 54 height 21
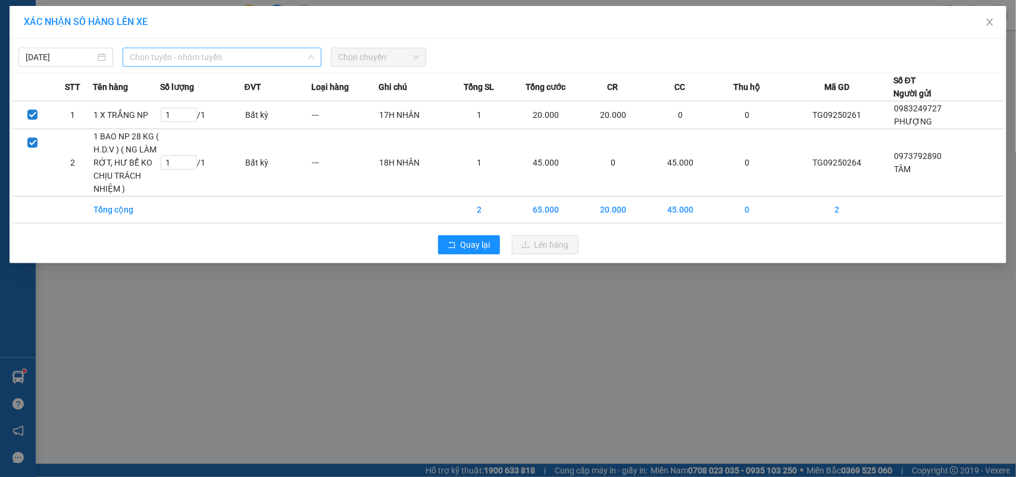
drag, startPoint x: 262, startPoint y: 55, endPoint x: 270, endPoint y: 61, distance: 9.3
click at [263, 54] on span "Chọn tuyến - nhóm tuyến" at bounding box center [222, 57] width 184 height 18
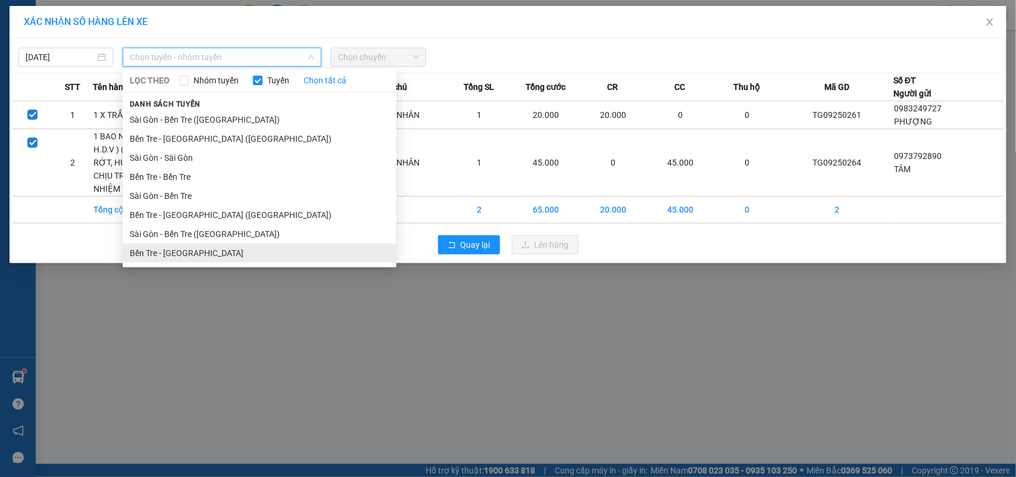
click at [210, 245] on li "Bến Tre - Sài Gòn" at bounding box center [260, 252] width 274 height 19
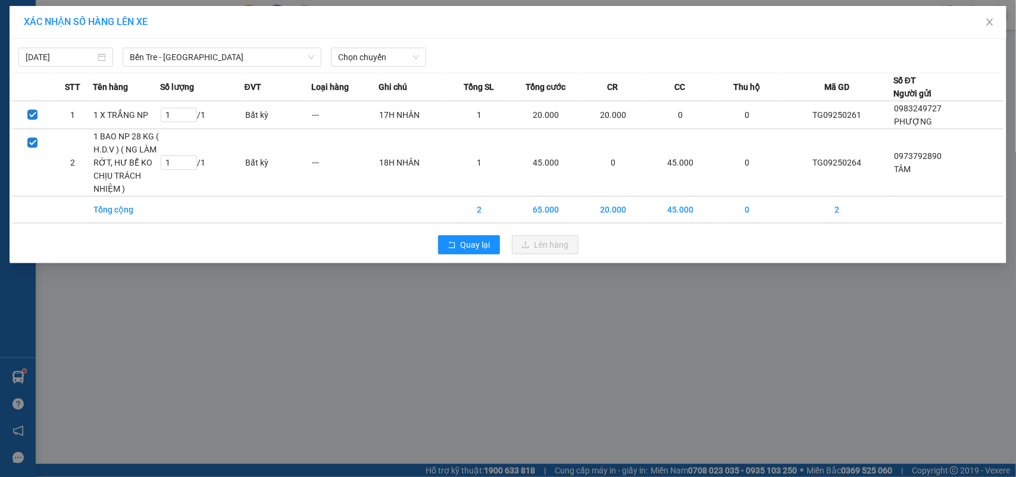
click at [381, 67] on div "Chọn chuyến" at bounding box center [378, 57] width 104 height 19
click at [398, 60] on span "Chọn chuyến" at bounding box center [378, 57] width 80 height 18
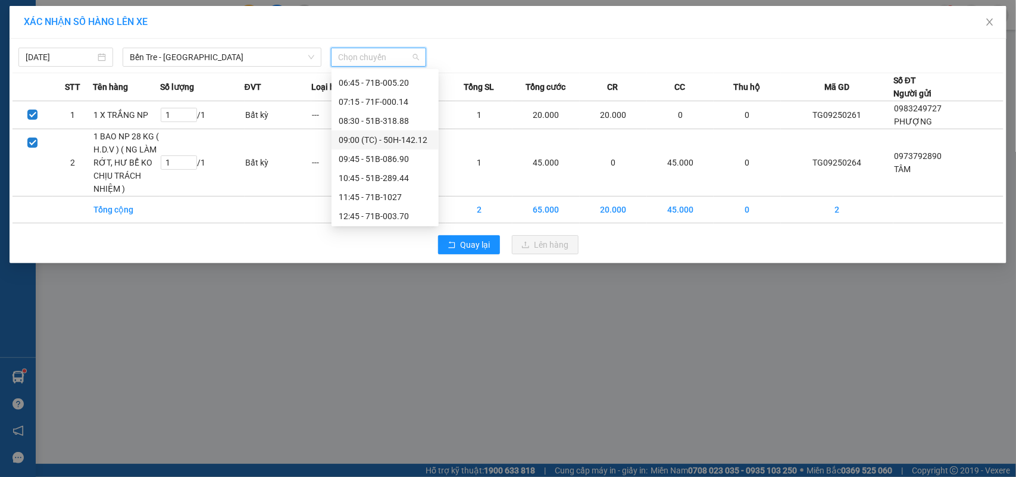
scroll to position [149, 0]
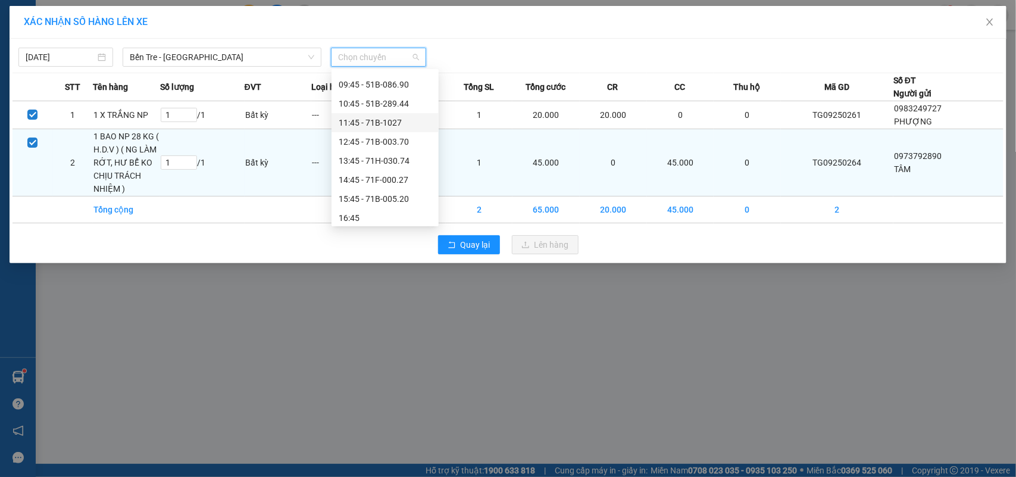
drag, startPoint x: 411, startPoint y: 117, endPoint x: 486, endPoint y: 184, distance: 100.7
click at [411, 120] on div "11:45 - 71B-1027" at bounding box center [385, 122] width 93 height 13
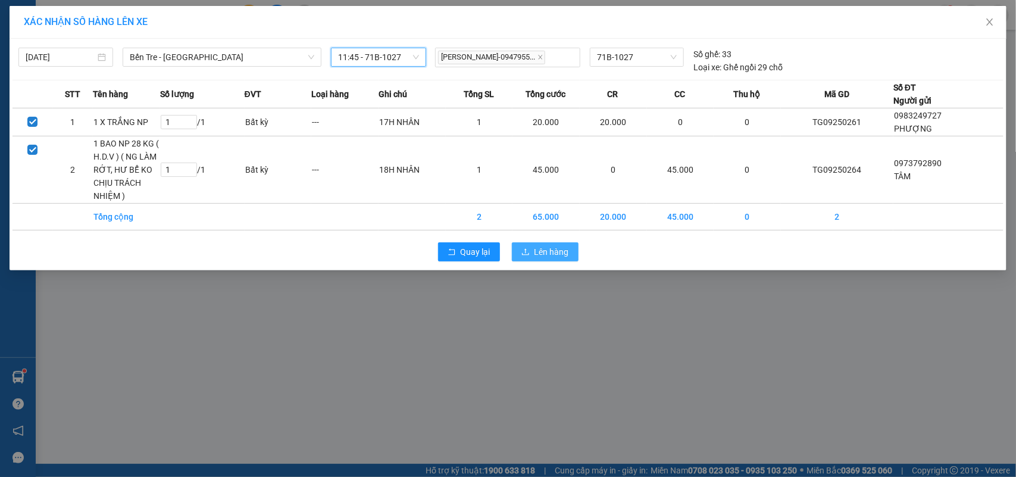
click at [552, 250] on span "Lên hàng" at bounding box center [551, 251] width 35 height 13
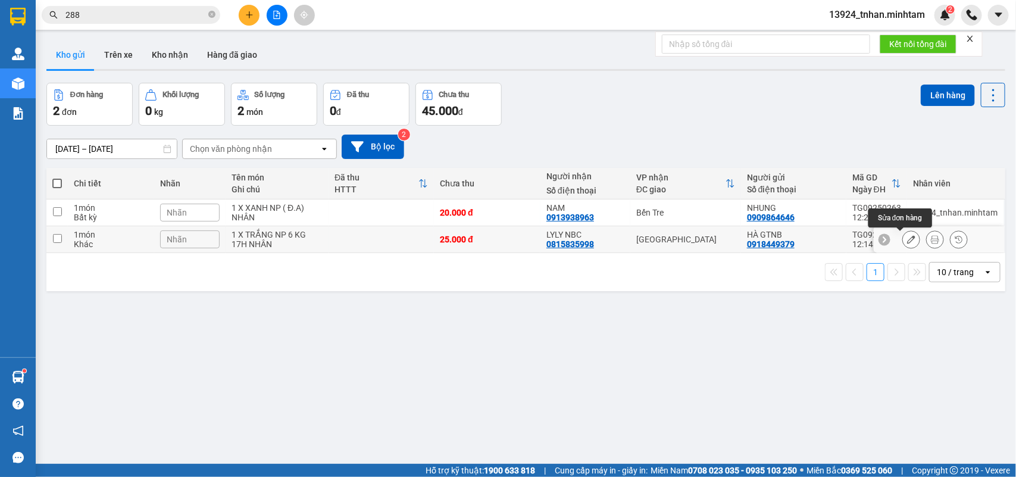
click at [907, 241] on icon at bounding box center [911, 239] width 8 height 8
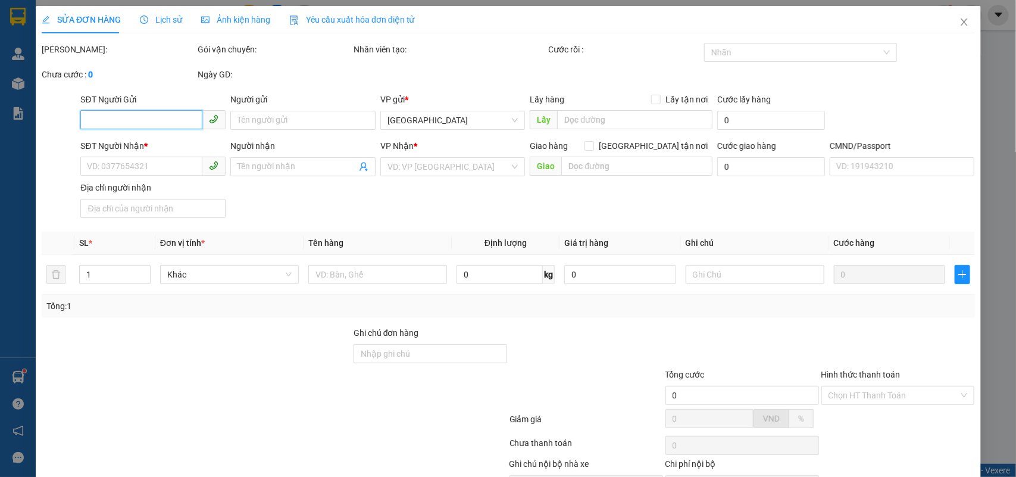
type input "0918449379"
type input "HÀ GTNB"
type input "0815835998"
type input "LYLY NBC"
type input "25.000"
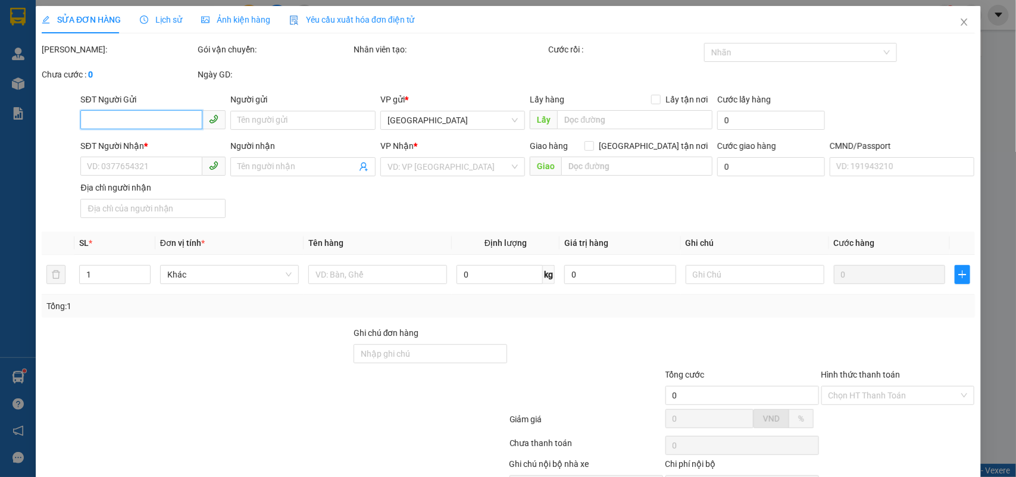
type input "25.000"
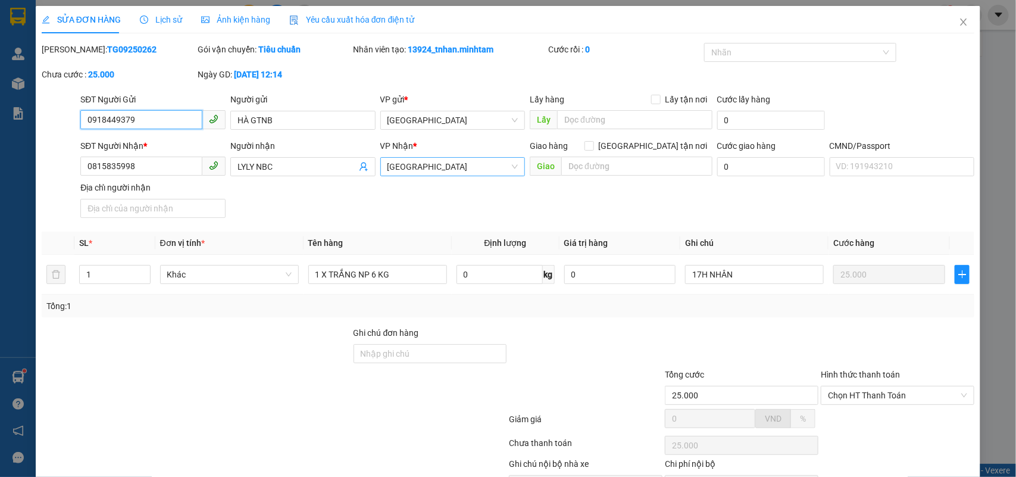
click at [426, 170] on span "Tiền Giang" at bounding box center [452, 167] width 131 height 18
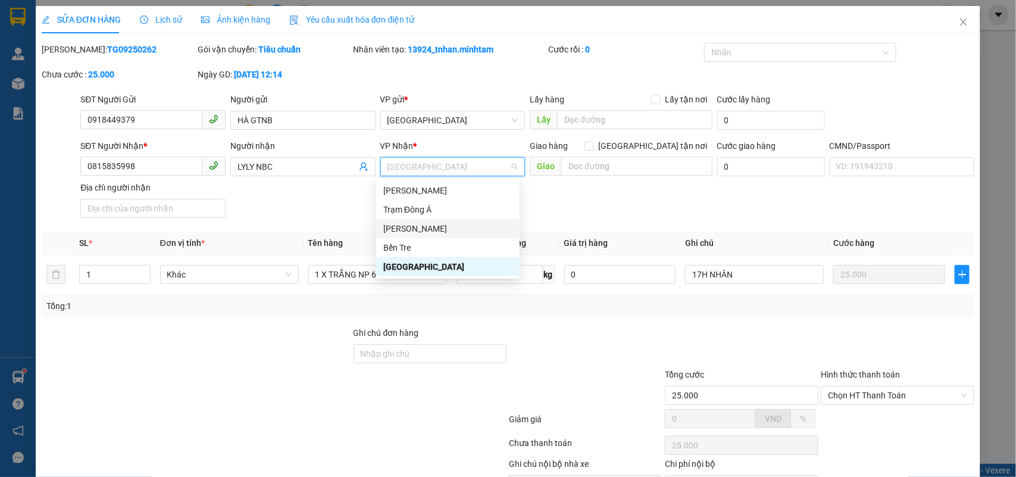
click at [462, 228] on div "Hồ Chí Minh" at bounding box center [447, 228] width 129 height 13
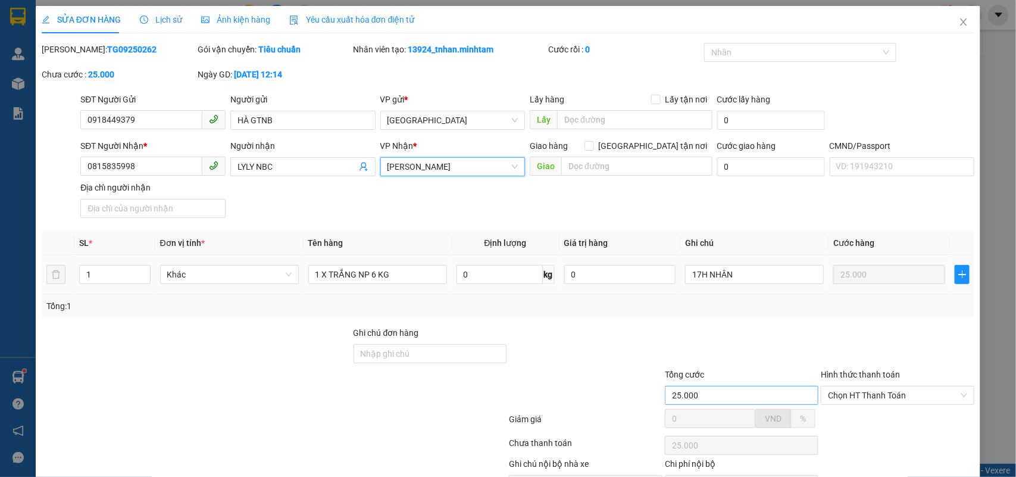
scroll to position [70, 0]
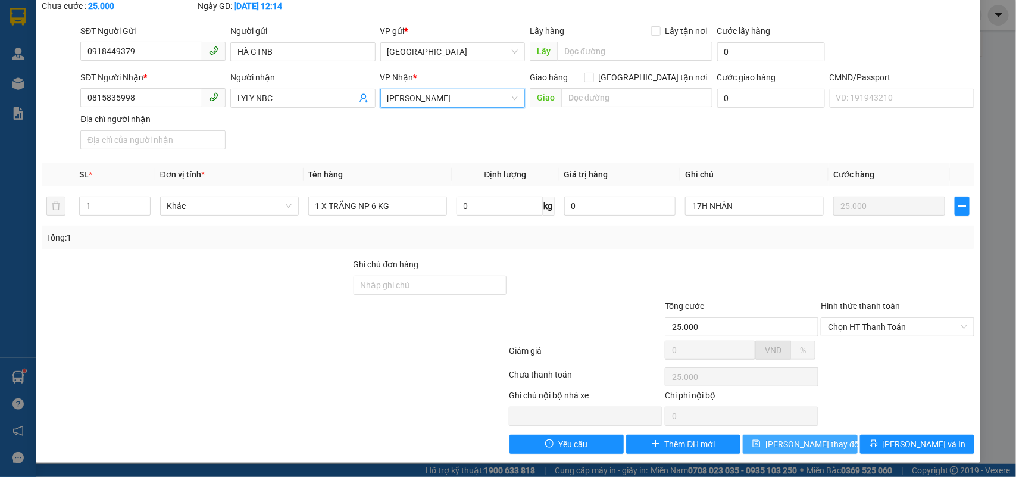
click at [769, 449] on button "Lưu thay đổi" at bounding box center [800, 443] width 114 height 19
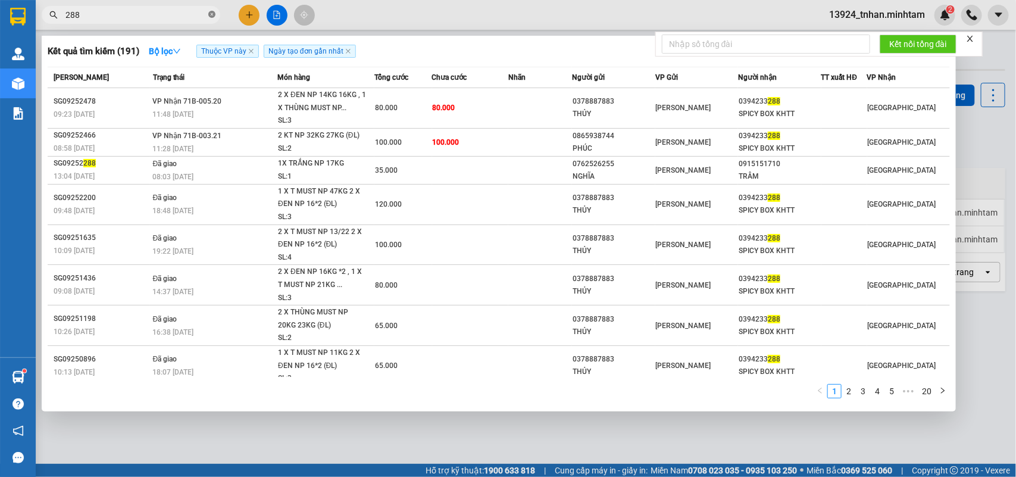
click at [211, 15] on icon "close-circle" at bounding box center [211, 14] width 7 height 7
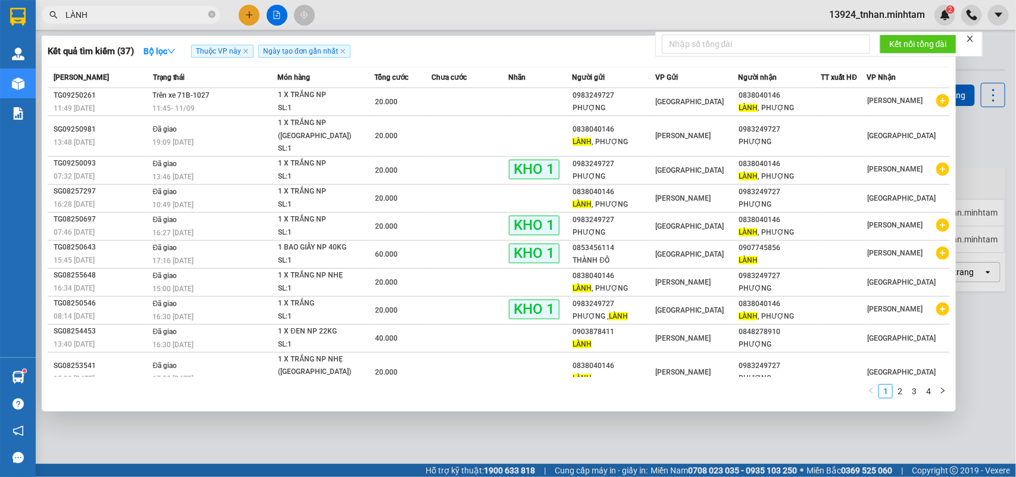
type input "LÀNH"
click at [295, 417] on div at bounding box center [508, 238] width 1016 height 477
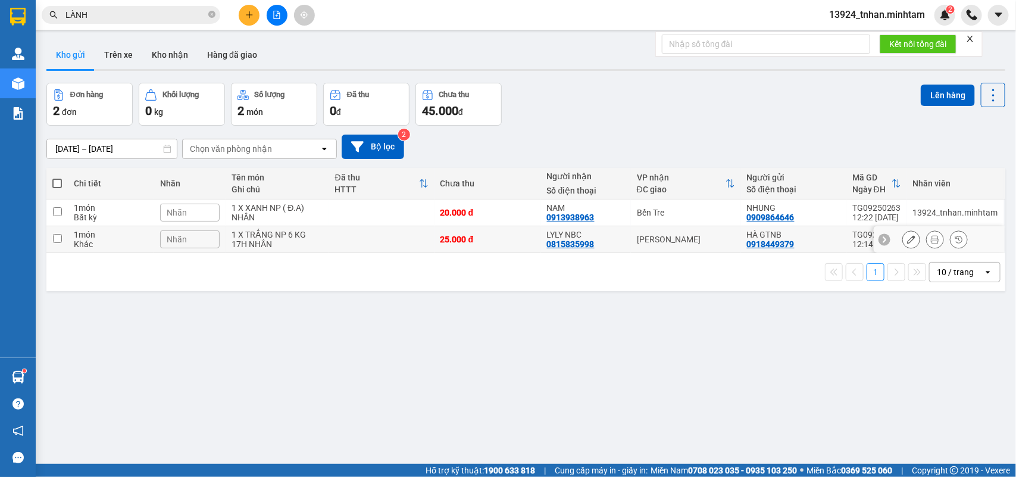
click at [605, 245] on div "LYLY NBC 0815835998" at bounding box center [586, 239] width 78 height 19
checkbox input "true"
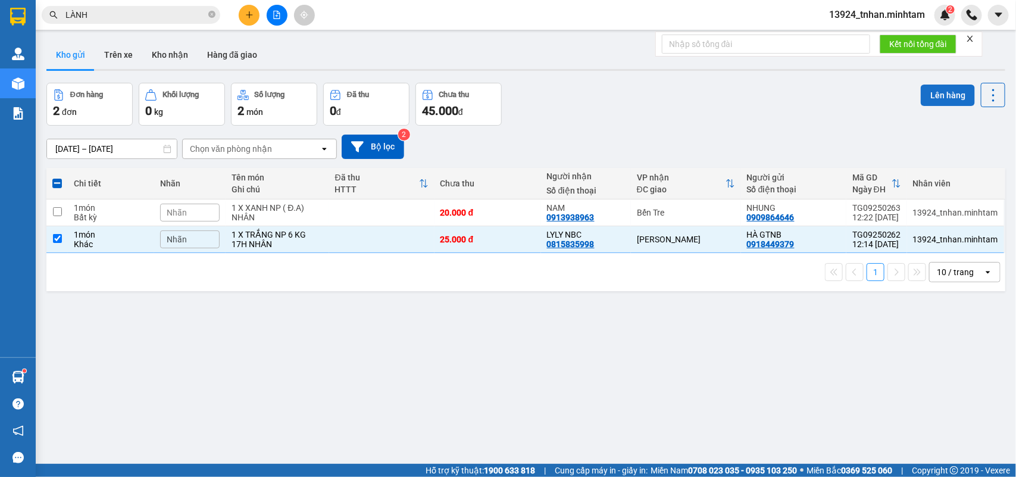
click at [930, 95] on button "Lên hàng" at bounding box center [948, 95] width 54 height 21
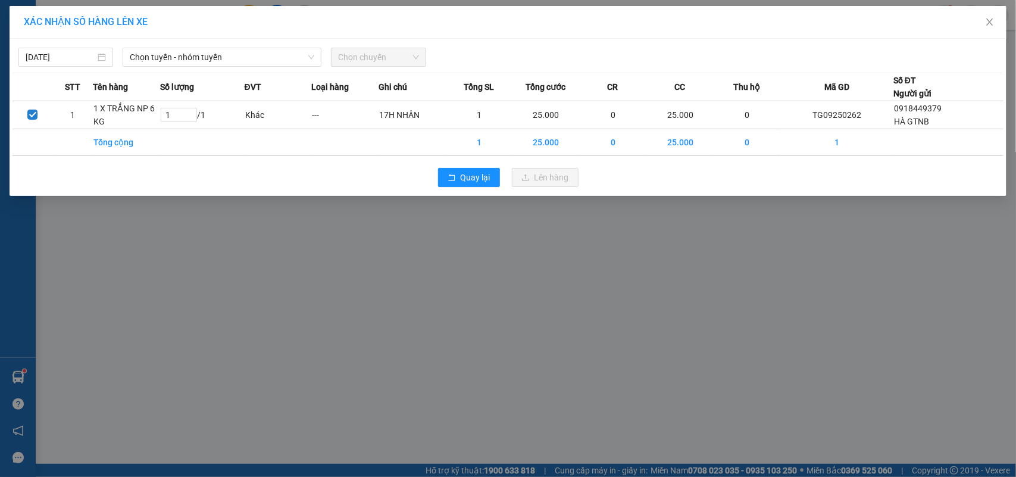
click at [214, 45] on div "11/09/2025 Chọn tuyến - nhóm tuyến Chọn chuyến" at bounding box center [507, 54] width 991 height 25
click at [249, 77] on th "ĐVT" at bounding box center [278, 87] width 67 height 28
click at [286, 61] on span "Chọn tuyến - nhóm tuyến" at bounding box center [222, 57] width 184 height 18
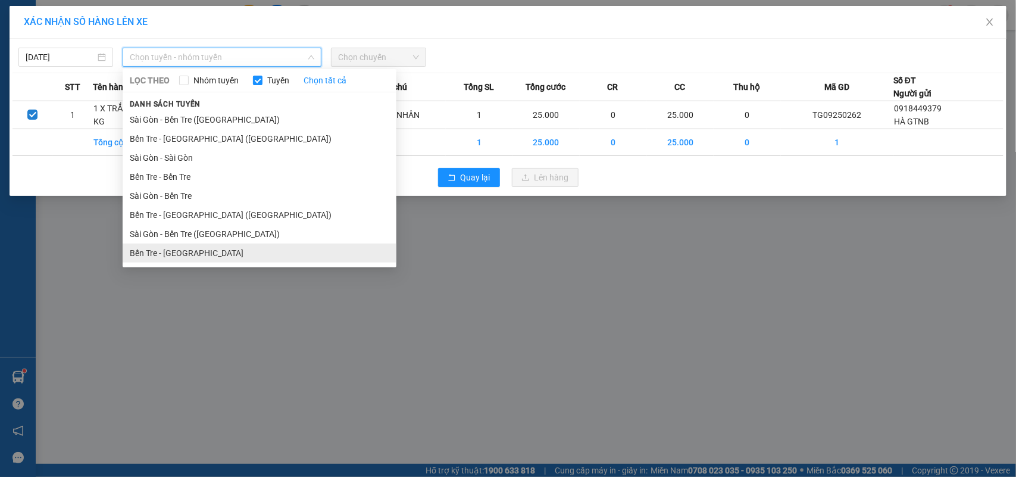
click at [299, 257] on li "Bến Tre - Sài Gòn" at bounding box center [260, 252] width 274 height 19
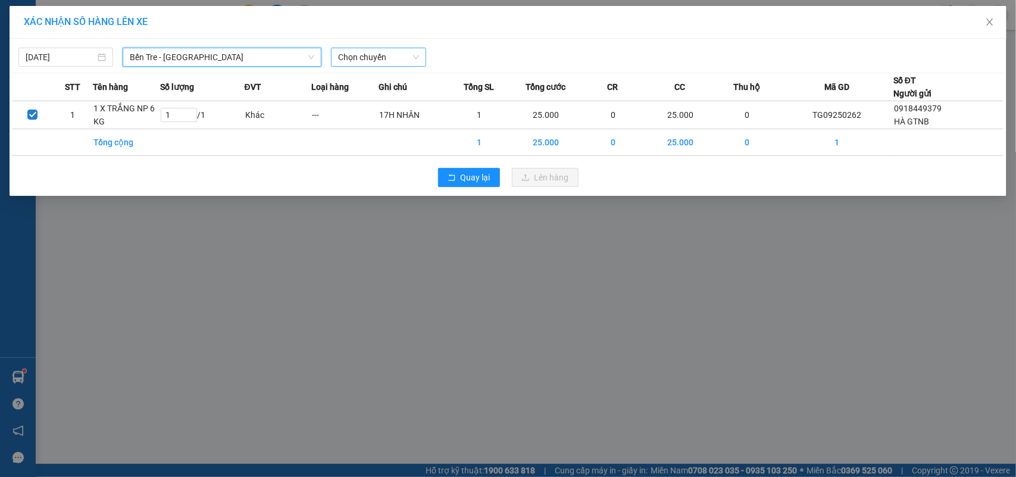
click at [362, 51] on span "Chọn chuyến" at bounding box center [378, 57] width 80 height 18
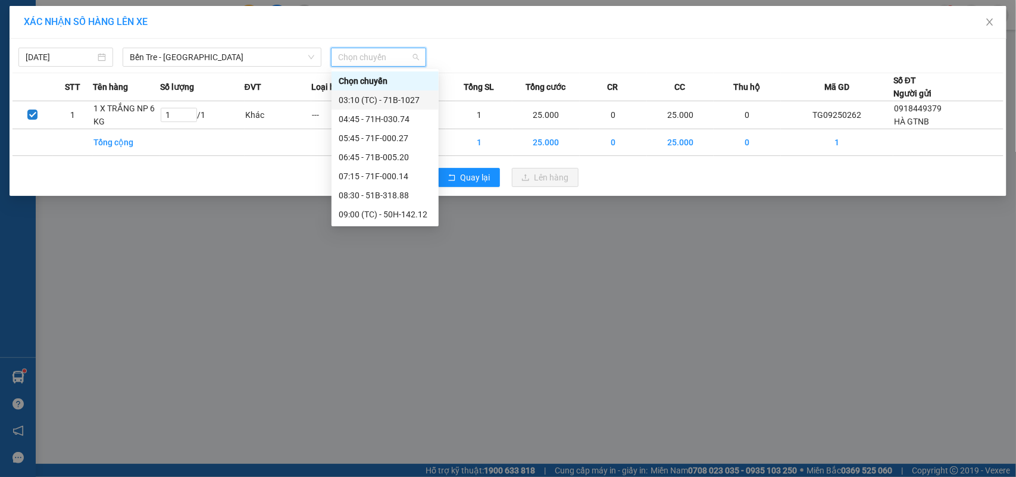
scroll to position [149, 0]
drag, startPoint x: 396, startPoint y: 118, endPoint x: 444, endPoint y: 134, distance: 51.0
click at [399, 123] on div "11:45 - 71B-1027" at bounding box center [385, 122] width 93 height 13
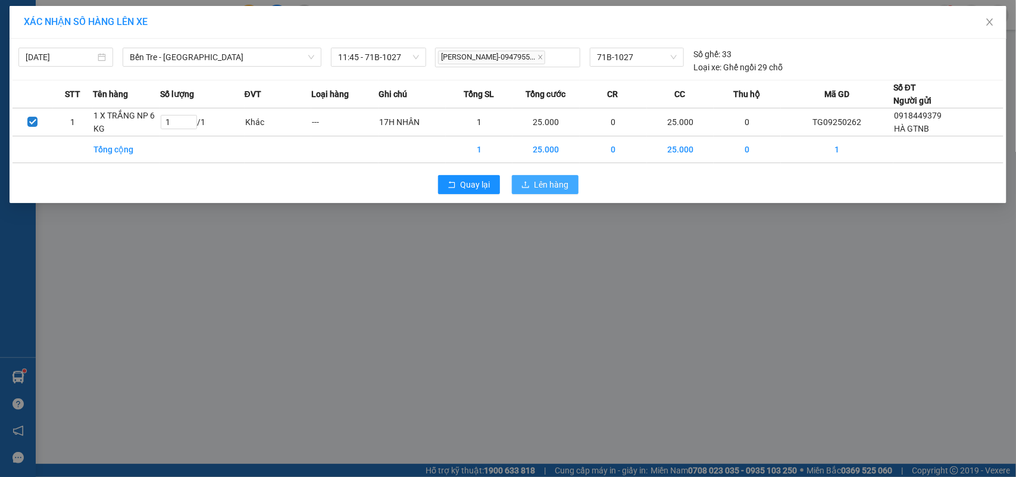
click at [533, 183] on button "Lên hàng" at bounding box center [545, 184] width 67 height 19
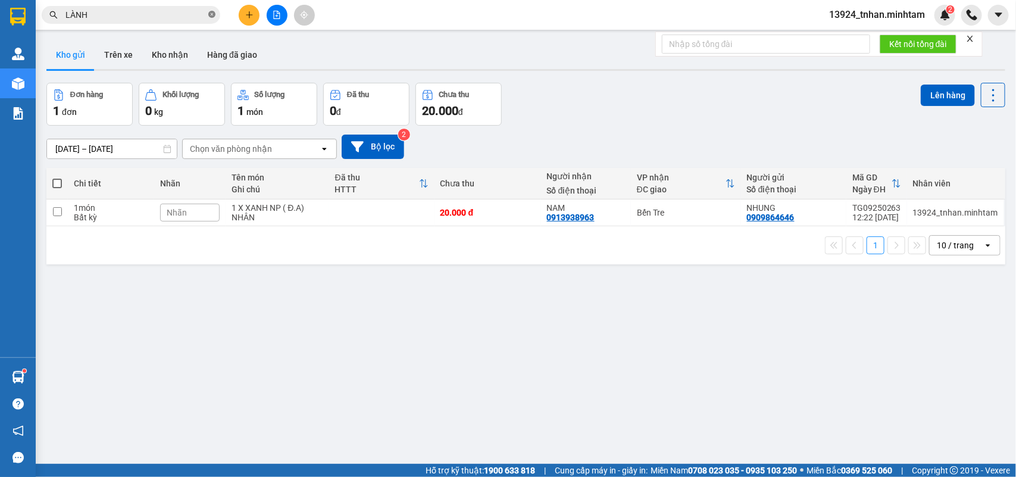
click at [214, 18] on icon "close-circle" at bounding box center [211, 14] width 7 height 7
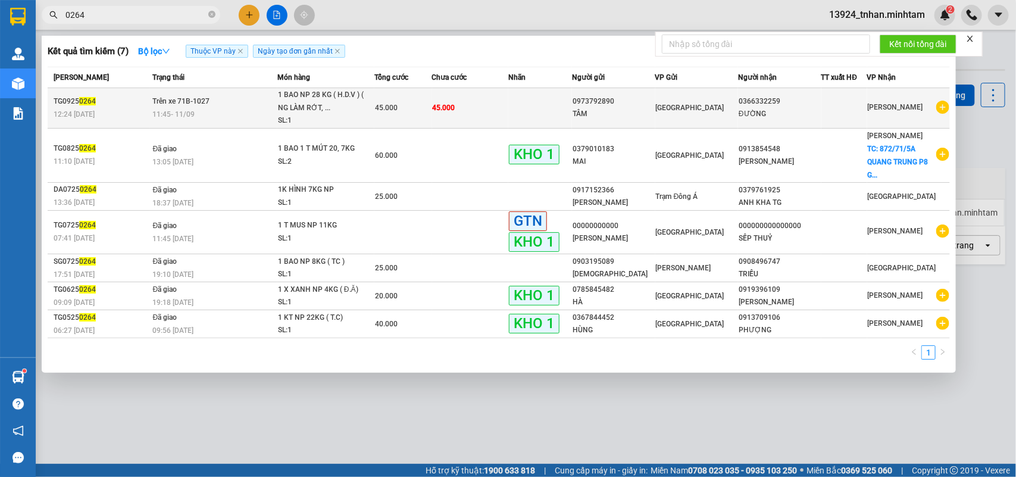
type input "0264"
click at [272, 105] on td "Trên xe 71B-1027 11:45 - 11/09" at bounding box center [213, 108] width 127 height 40
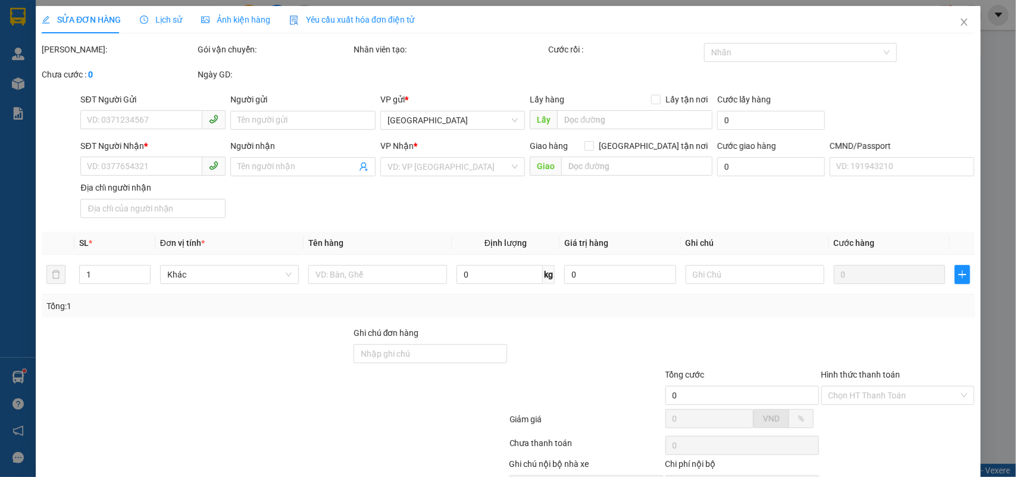
type input "0973792890"
type input "TÂM"
type input "0366332259"
type input "ĐƯỜNG"
type input "DỪA"
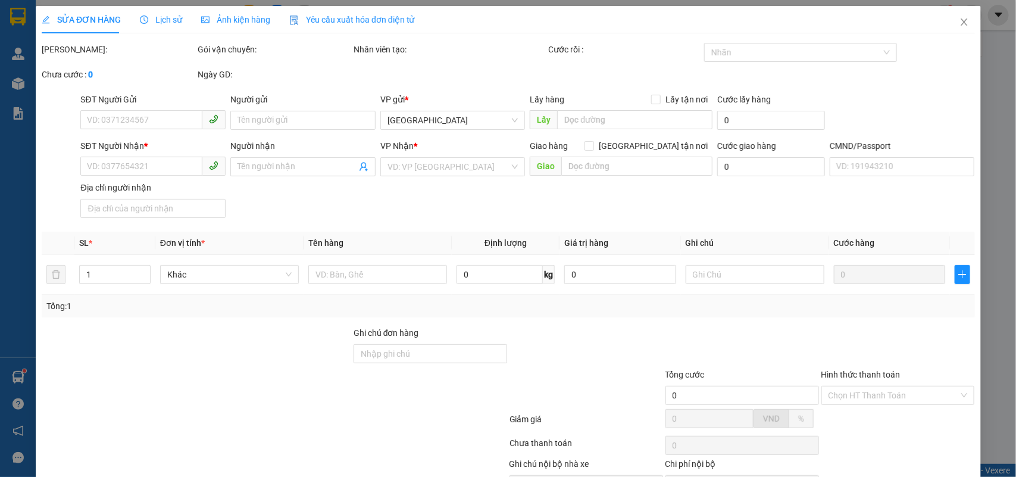
type input "45.000"
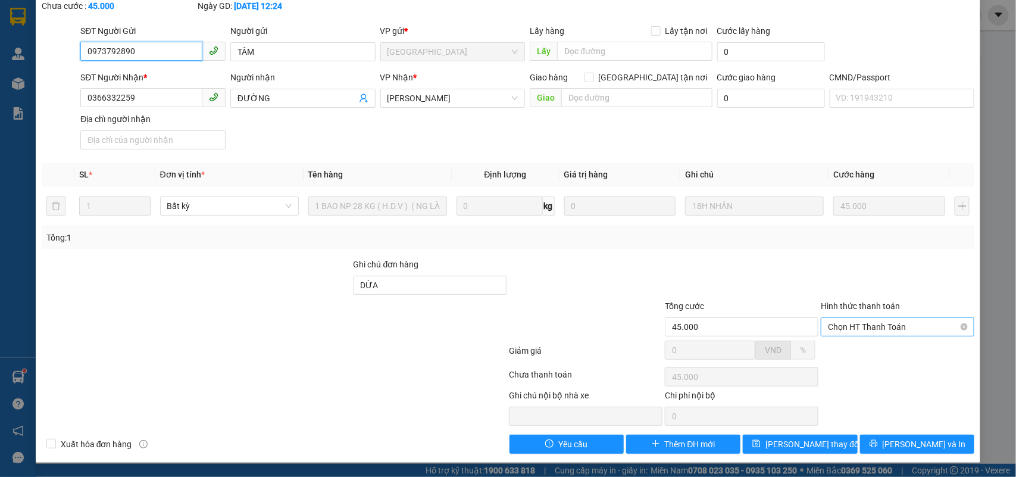
scroll to position [86, 0]
click at [897, 328] on span "Chọn HT Thanh Toán" at bounding box center [897, 327] width 139 height 18
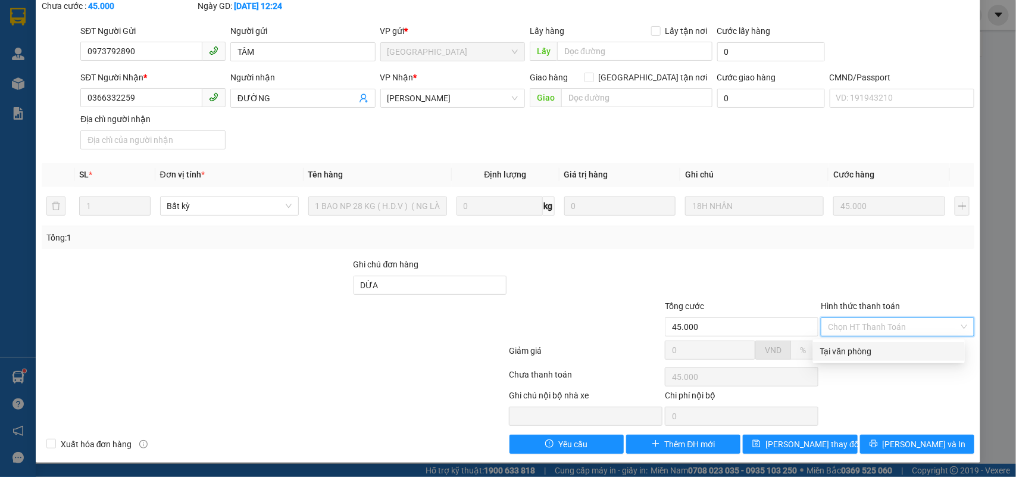
drag, startPoint x: 866, startPoint y: 348, endPoint x: 846, endPoint y: 376, distance: 34.2
click at [861, 349] on div "Tại văn phòng" at bounding box center [888, 351] width 137 height 13
type input "0"
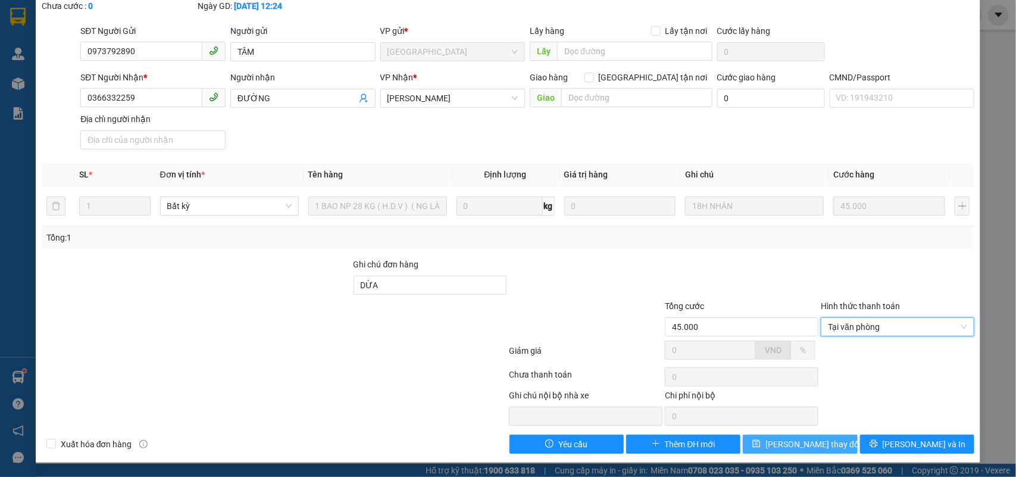
click at [808, 437] on span "Lưu thay đổi" at bounding box center [812, 443] width 95 height 13
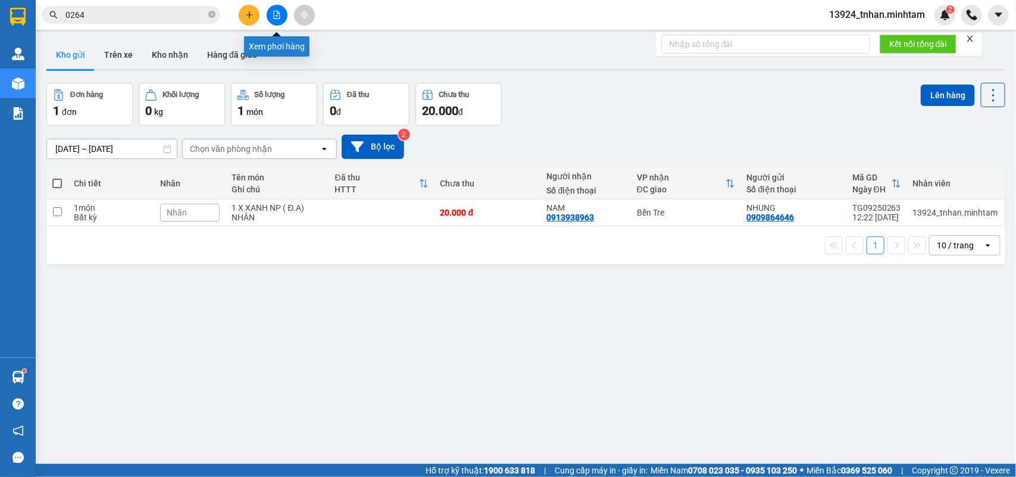
click at [277, 13] on icon "file-add" at bounding box center [277, 15] width 8 height 8
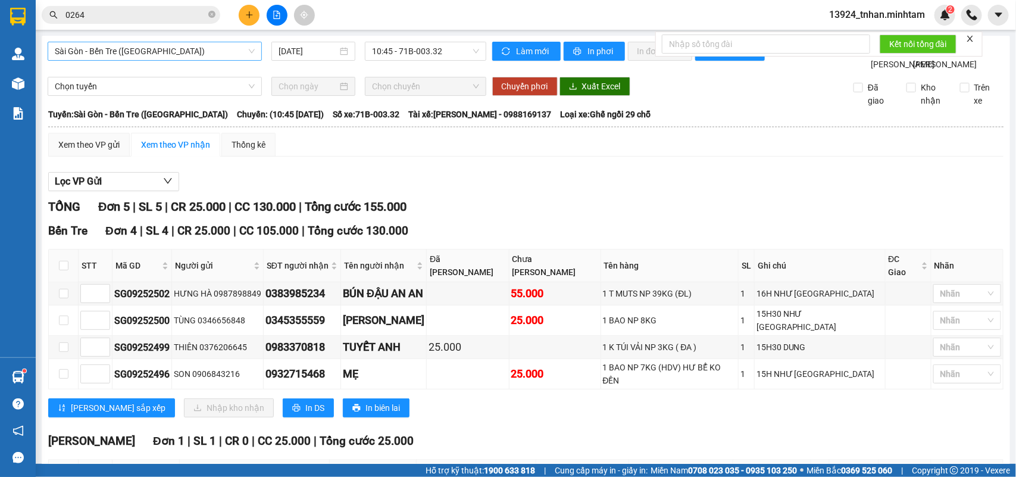
click at [180, 52] on span "Sài Gòn - Bến Tre (CN)" at bounding box center [155, 51] width 200 height 18
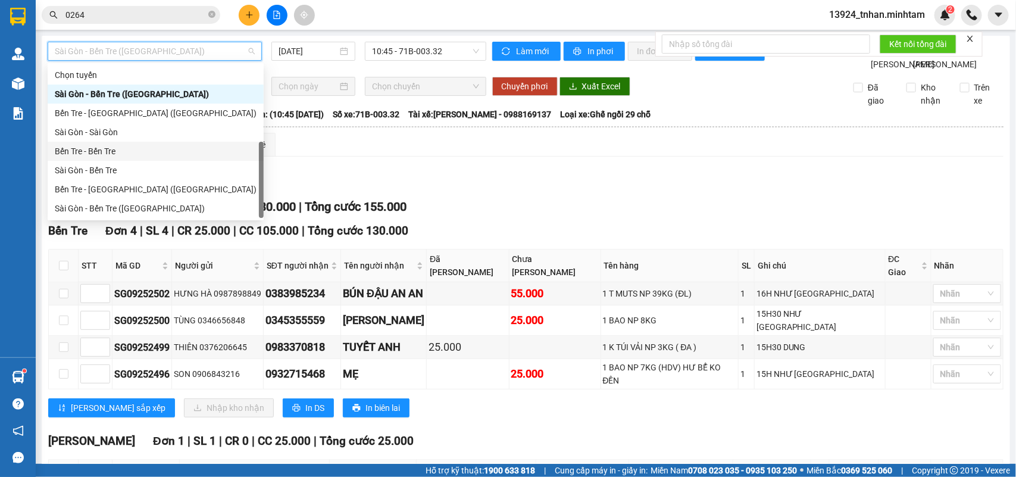
scroll to position [18, 0]
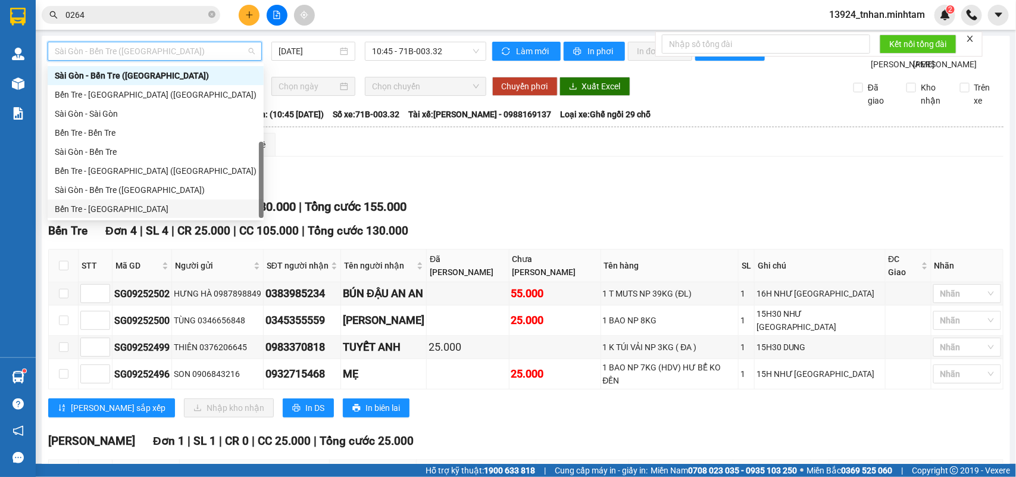
click at [165, 204] on div "Bến Tre - Sài Gòn" at bounding box center [156, 208] width 202 height 13
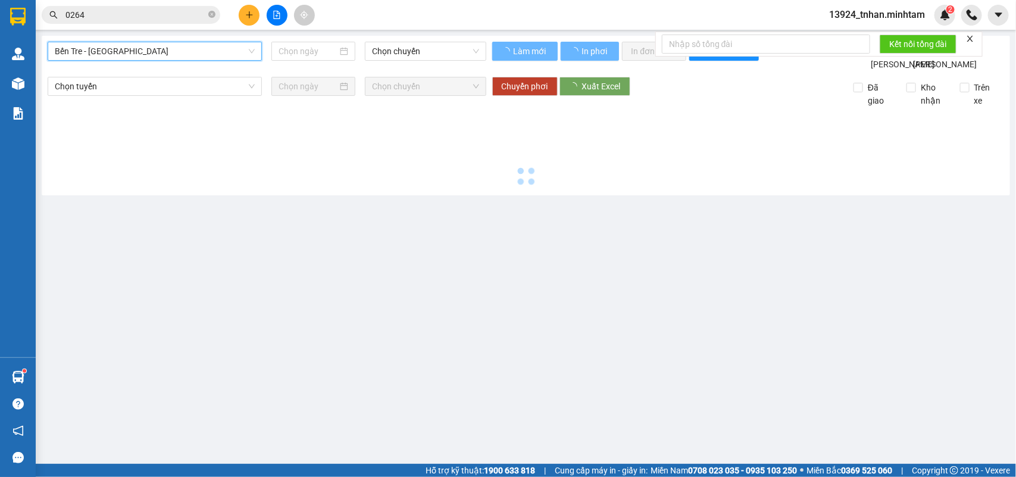
type input "[DATE]"
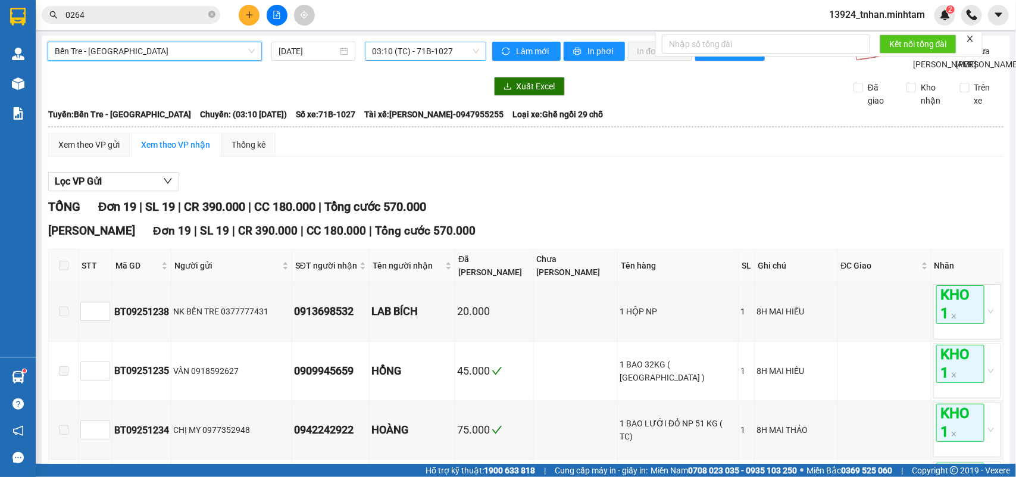
click at [414, 46] on span "03:10 (TC) - 71B-1027" at bounding box center [425, 51] width 107 height 18
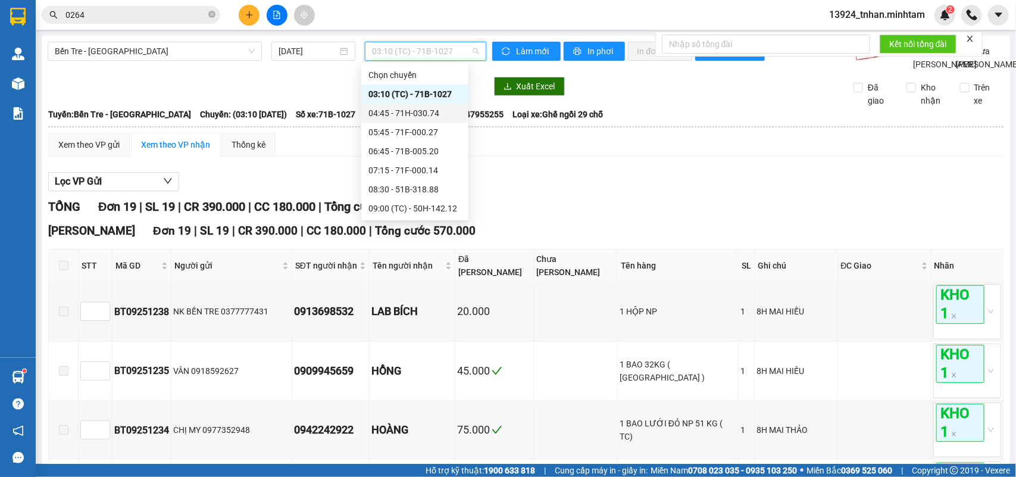
scroll to position [74, 0]
click at [431, 195] on div "11:45 - 71B-1027" at bounding box center [414, 190] width 93 height 13
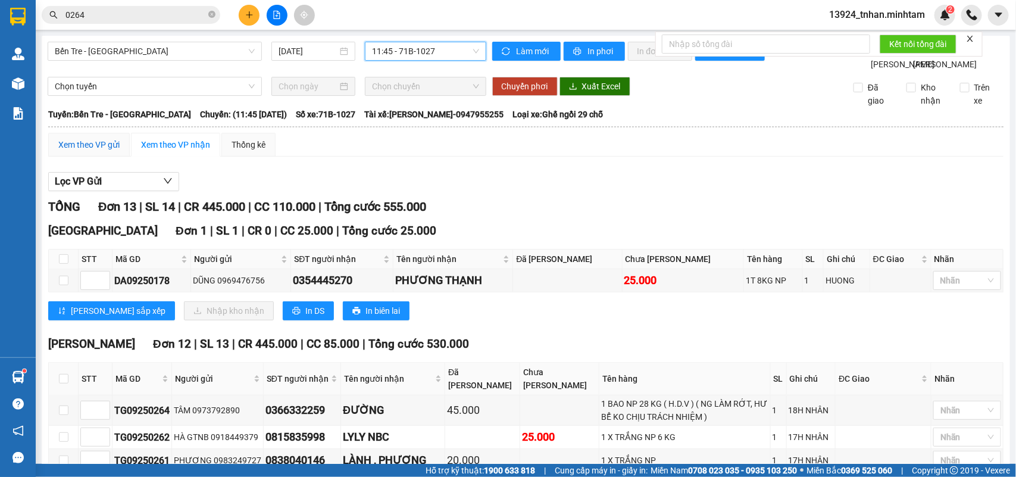
click at [104, 151] on div "Xem theo VP gửi" at bounding box center [88, 144] width 61 height 13
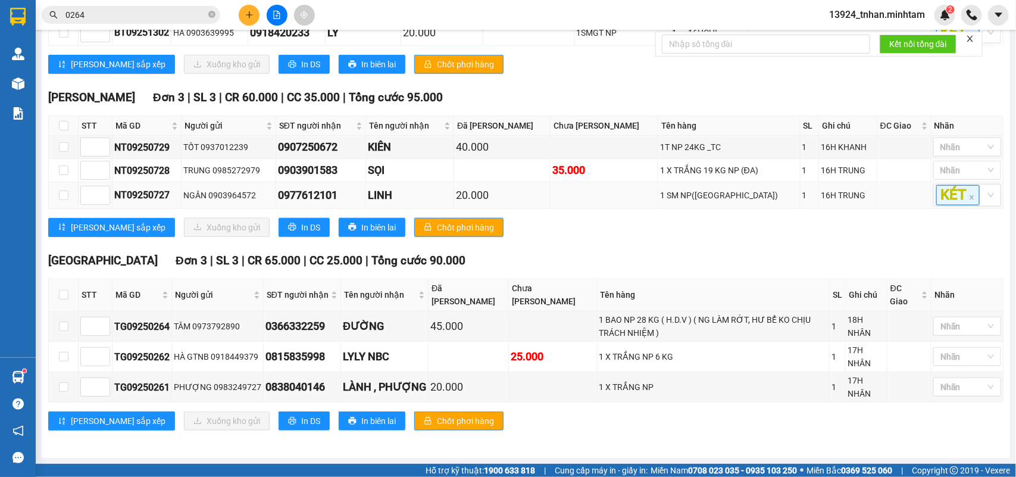
scroll to position [533, 0]
click at [63, 328] on input "checkbox" at bounding box center [64, 326] width 10 height 10
checkbox input "true"
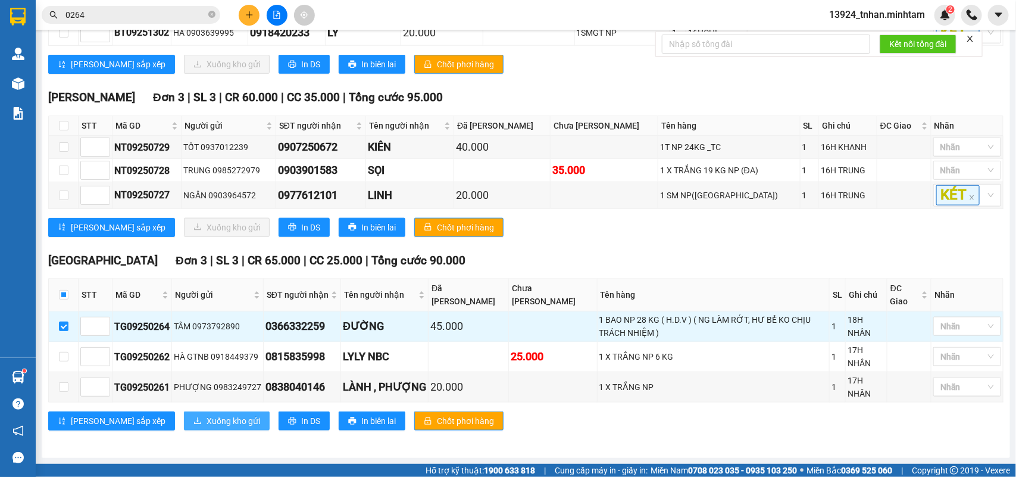
click at [206, 415] on span "Xuống kho gửi" at bounding box center [233, 420] width 54 height 13
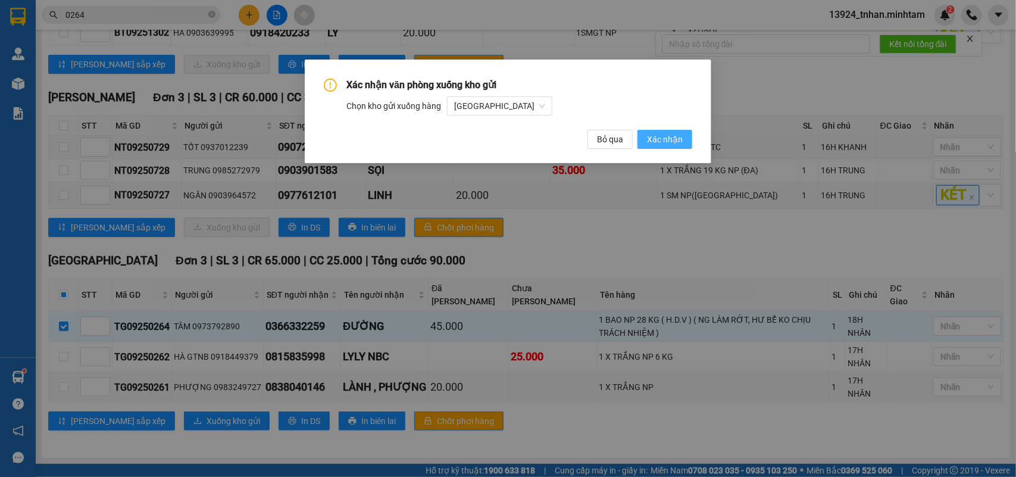
click at [652, 137] on span "Xác nhận" at bounding box center [665, 139] width 36 height 13
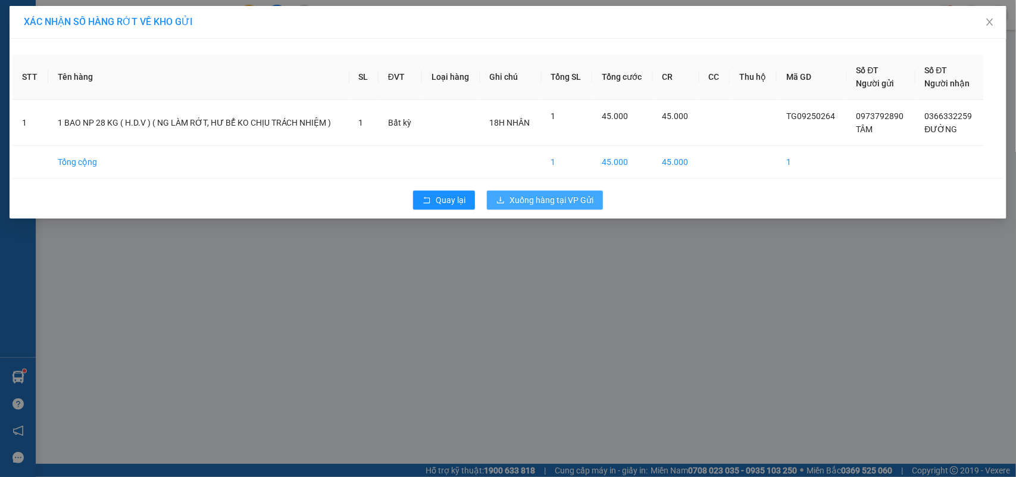
click at [536, 200] on span "Xuống hàng tại VP Gửi" at bounding box center [551, 199] width 84 height 13
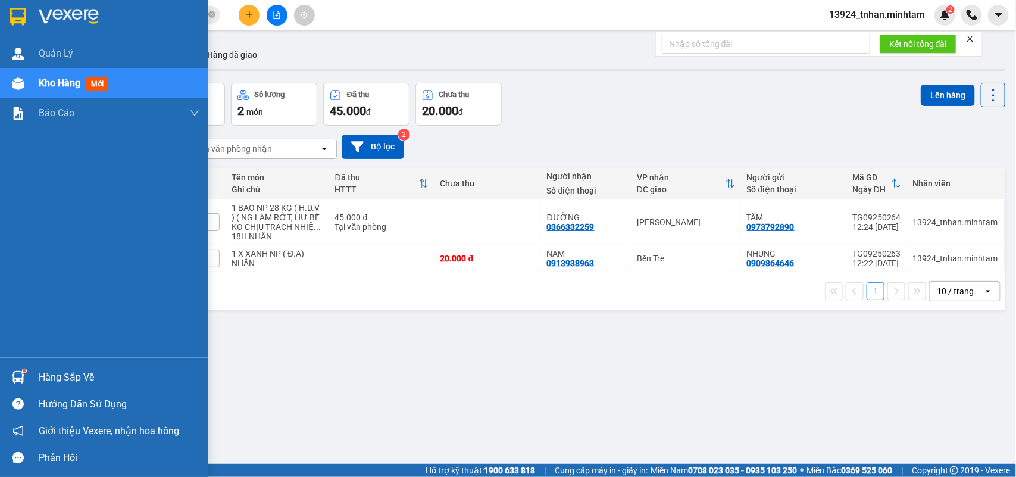
click at [64, 378] on div "Hàng sắp về" at bounding box center [119, 377] width 161 height 18
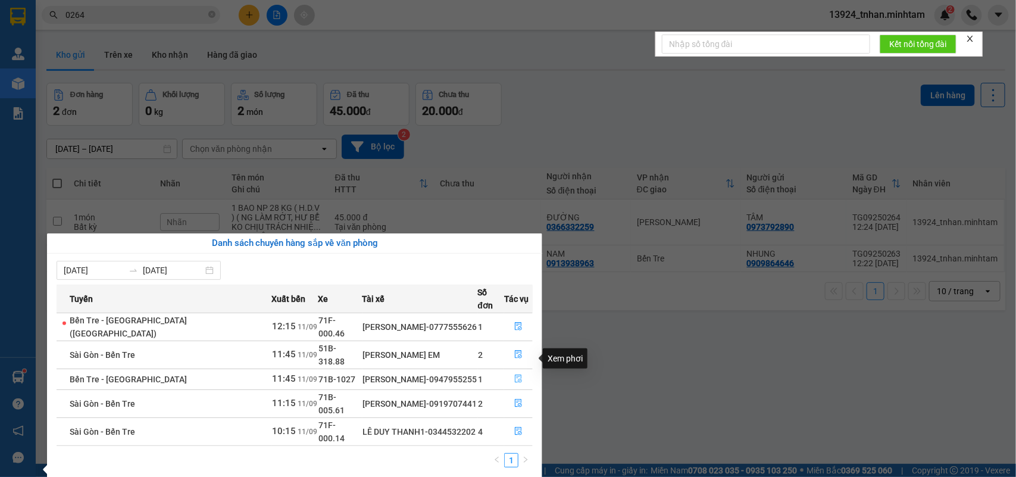
click at [513, 370] on button "button" at bounding box center [518, 379] width 27 height 19
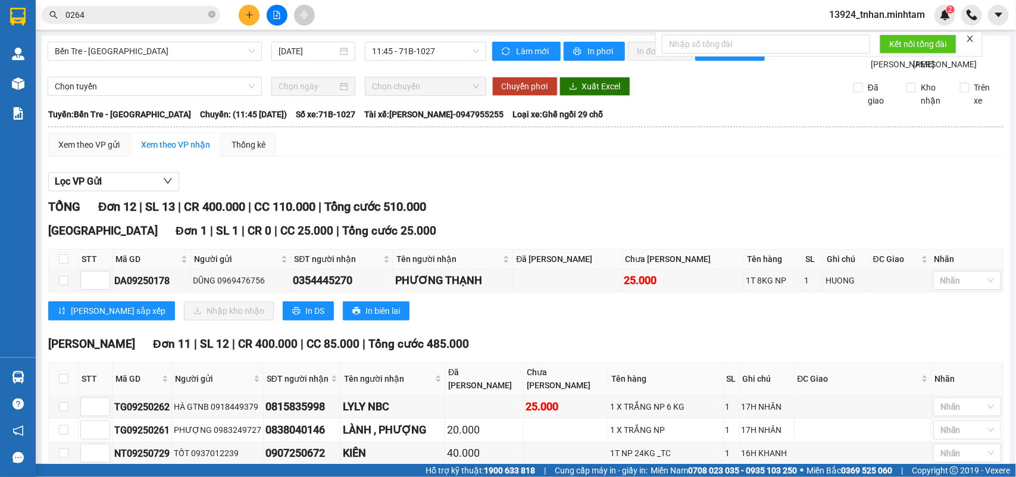
scroll to position [149, 0]
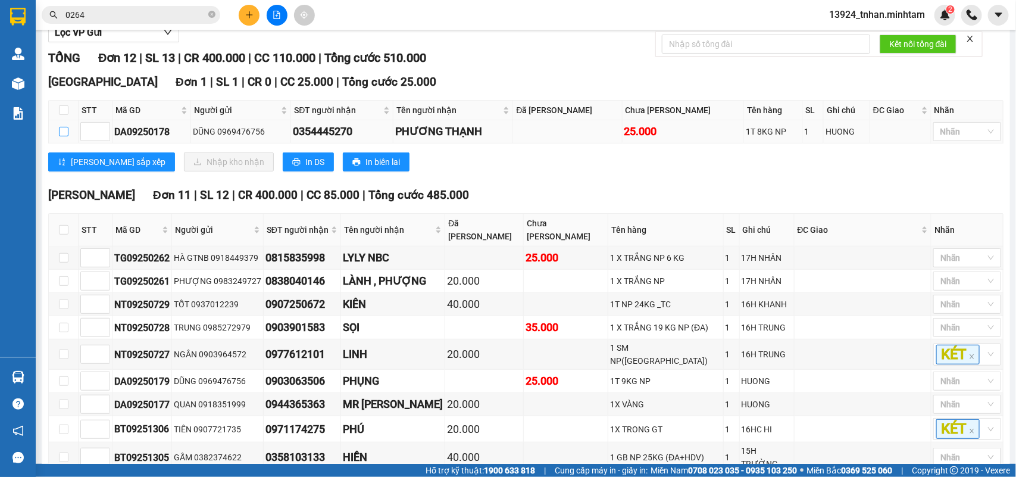
click at [64, 136] on input "checkbox" at bounding box center [64, 132] width 10 height 10
checkbox input "true"
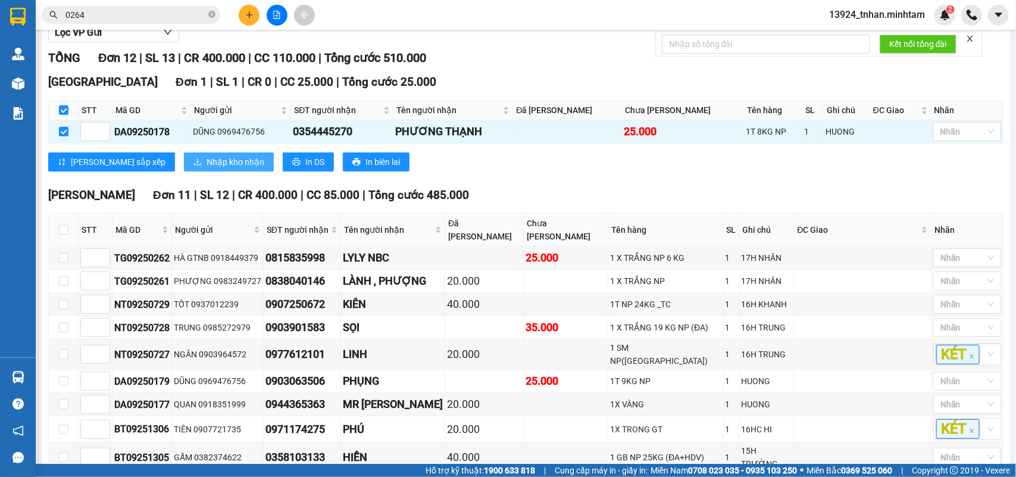
click at [206, 168] on span "Nhập kho nhận" at bounding box center [235, 161] width 58 height 13
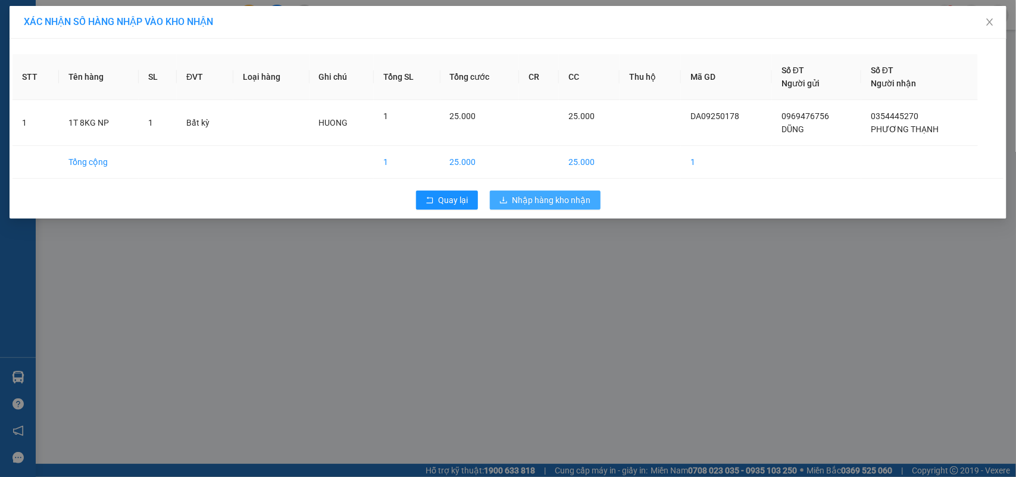
click at [557, 195] on span "Nhập hàng kho nhận" at bounding box center [551, 199] width 79 height 13
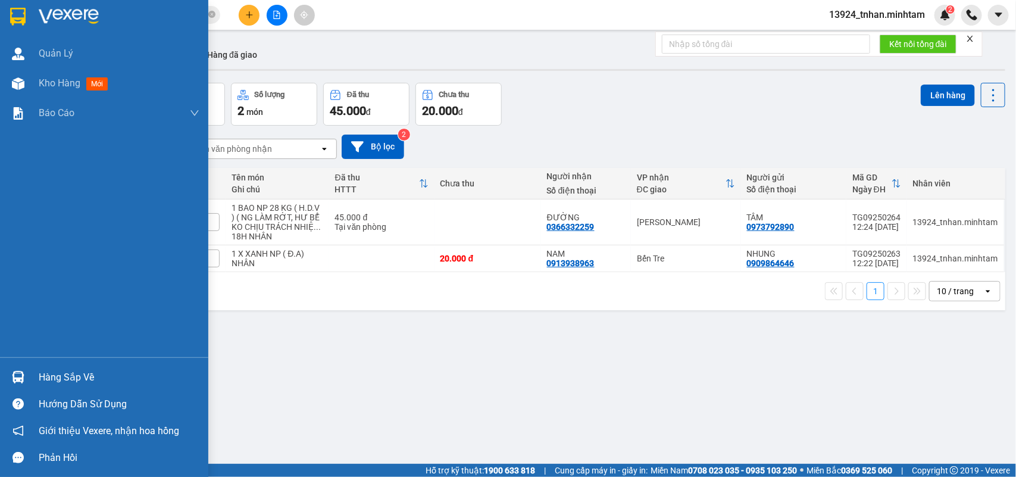
click at [51, 383] on div "Hàng sắp về" at bounding box center [119, 377] width 161 height 18
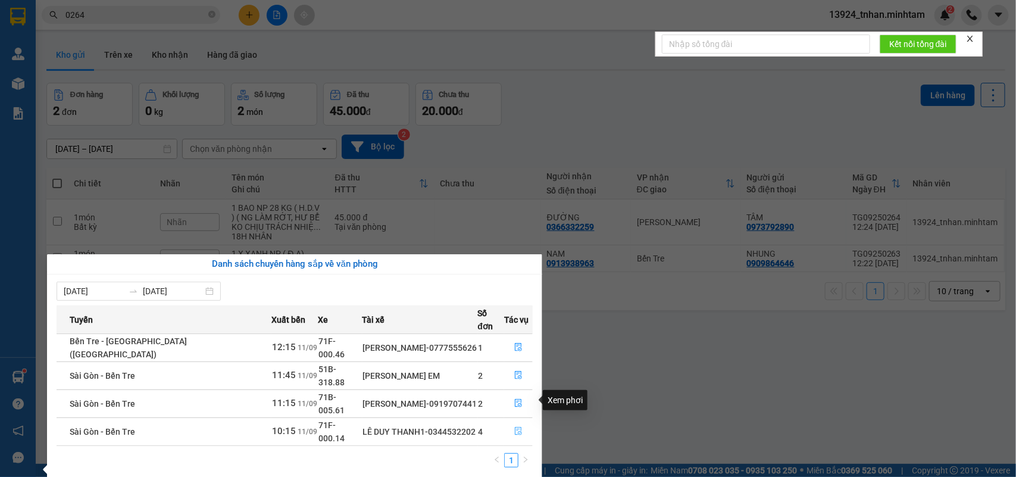
click at [517, 427] on icon "file-done" at bounding box center [518, 431] width 7 height 8
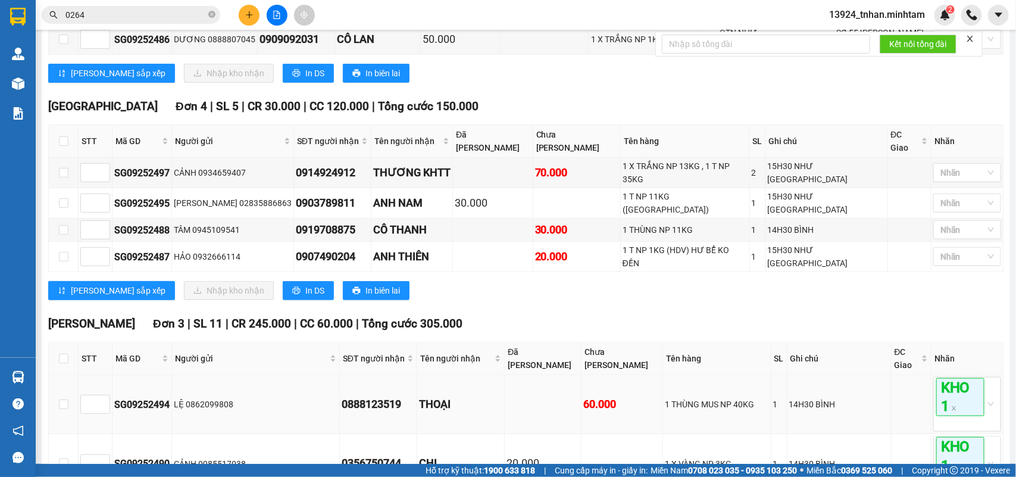
scroll to position [298, 0]
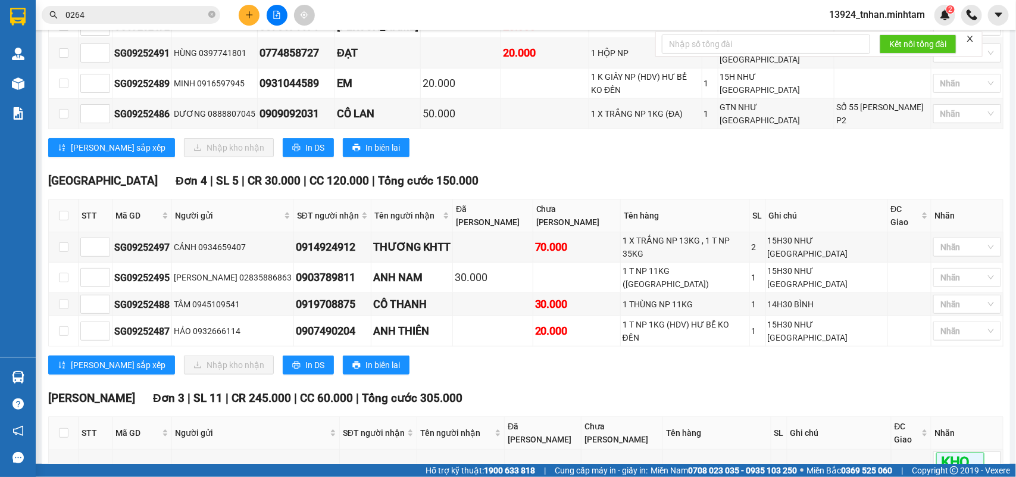
click at [69, 199] on th at bounding box center [64, 215] width 30 height 33
drag, startPoint x: 57, startPoint y: 192, endPoint x: 73, endPoint y: 200, distance: 17.3
click at [60, 199] on th at bounding box center [64, 215] width 30 height 33
click at [64, 211] on input "checkbox" at bounding box center [64, 216] width 10 height 10
checkbox input "true"
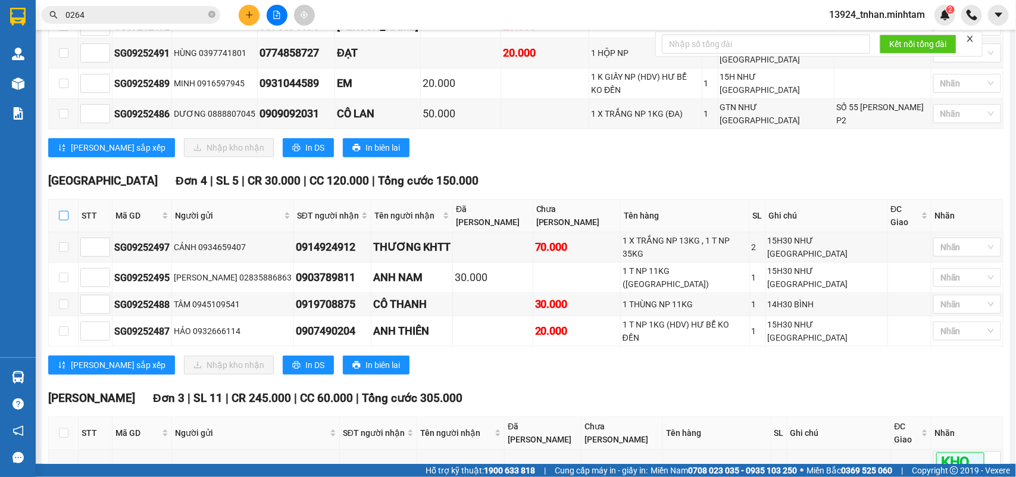
checkbox input "true"
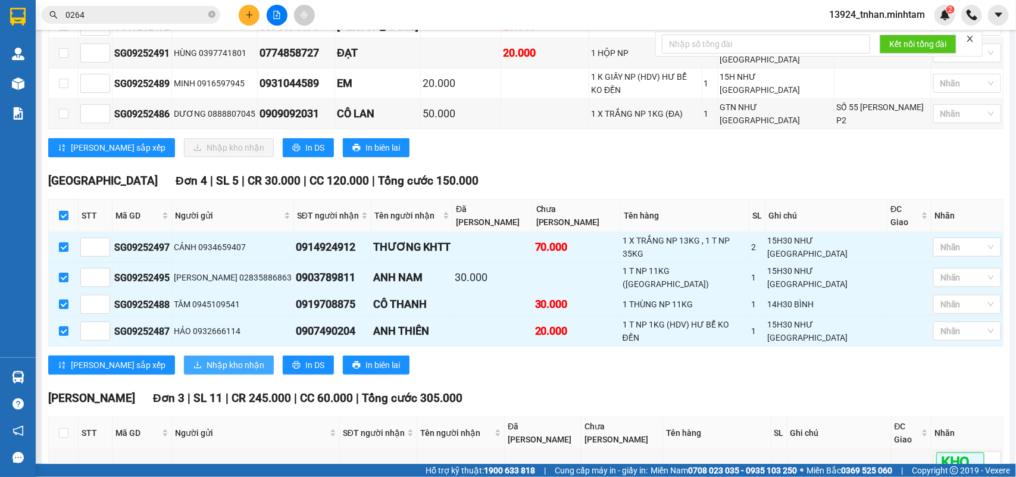
click at [206, 358] on span "Nhập kho nhận" at bounding box center [235, 364] width 58 height 13
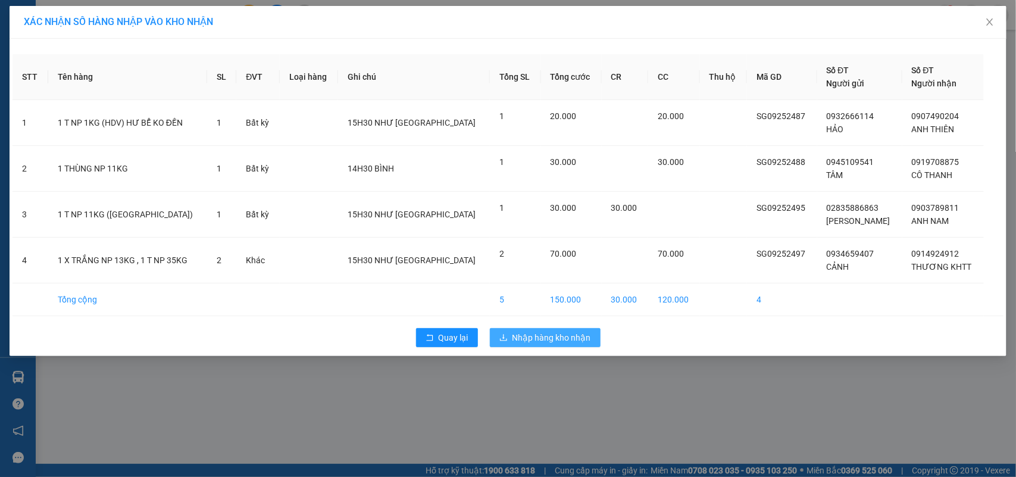
click at [531, 340] on span "Nhập hàng kho nhận" at bounding box center [551, 337] width 79 height 13
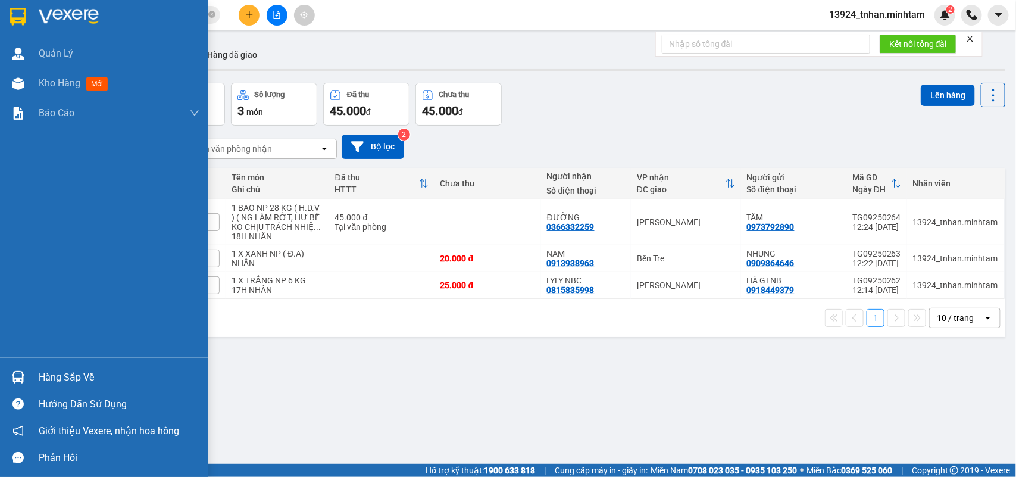
click at [18, 9] on img at bounding box center [17, 17] width 15 height 18
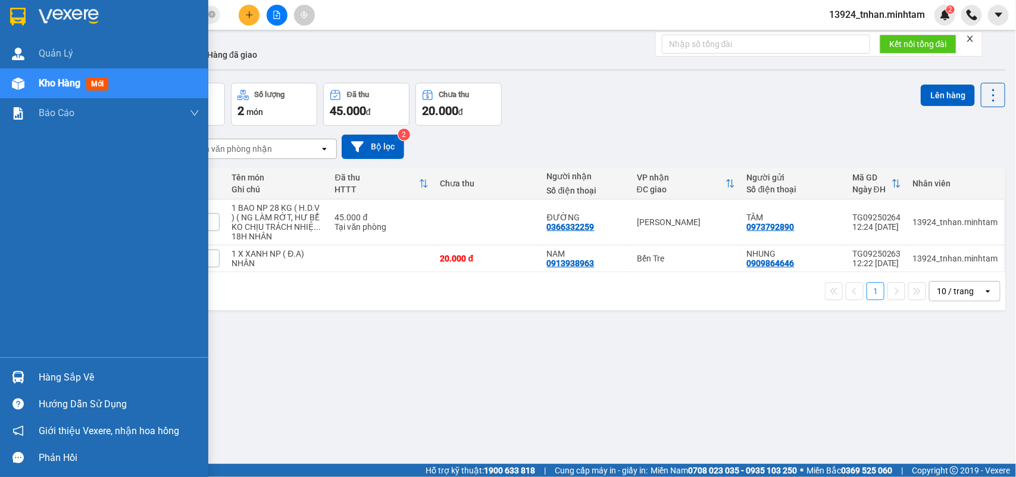
click at [27, 375] on div at bounding box center [18, 377] width 21 height 21
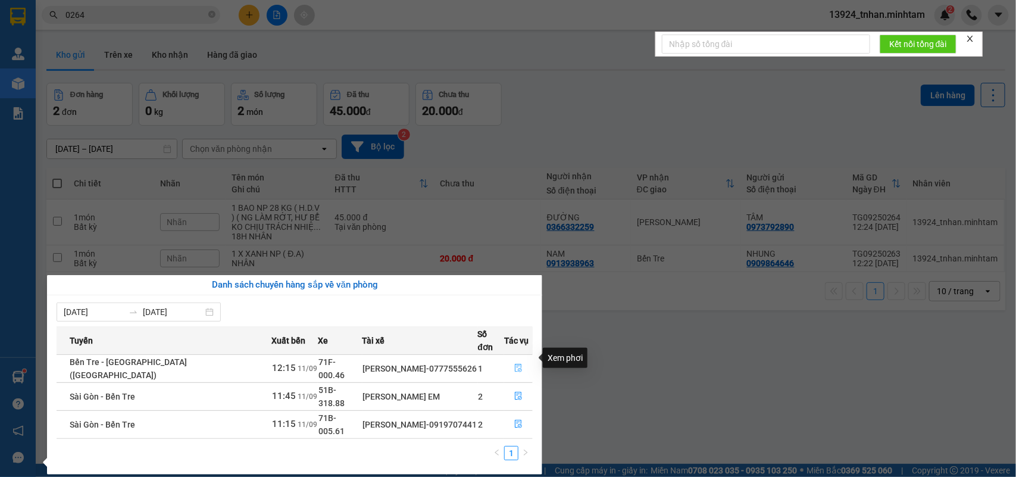
click at [515, 364] on icon "file-done" at bounding box center [518, 368] width 7 height 8
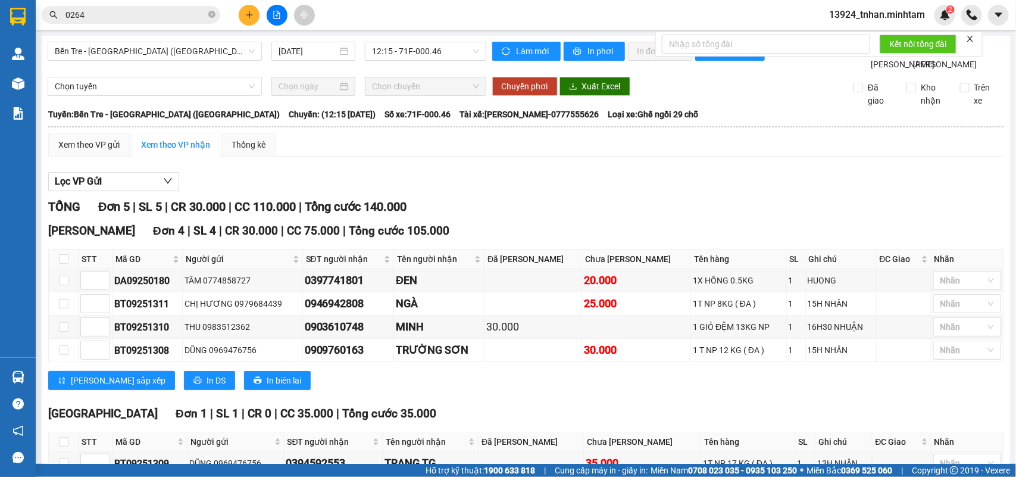
scroll to position [102, 0]
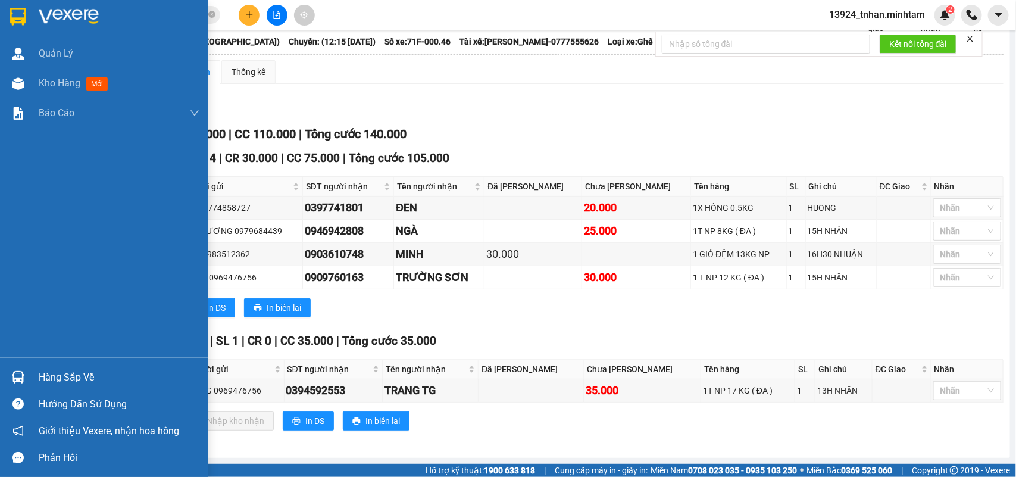
click at [30, 373] on div "Hàng sắp về" at bounding box center [104, 377] width 208 height 27
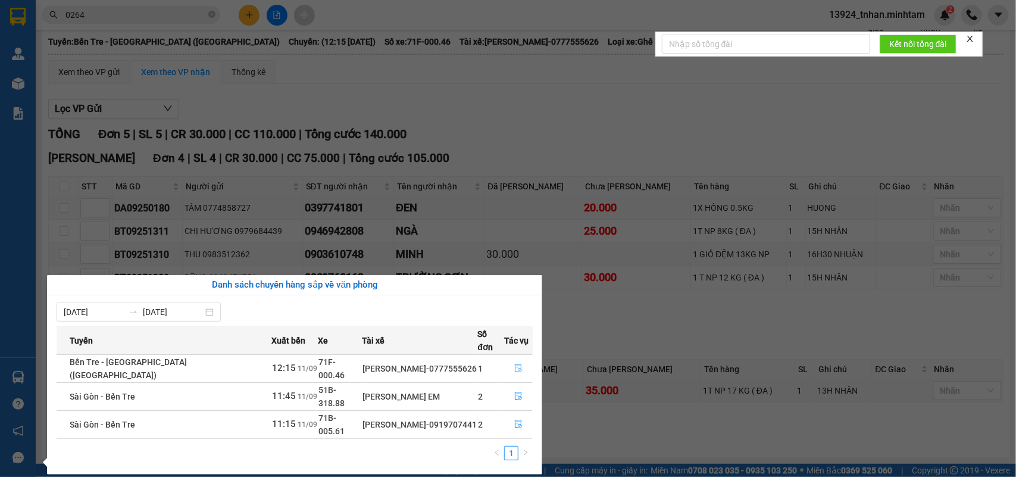
click at [513, 359] on button "button" at bounding box center [518, 368] width 27 height 19
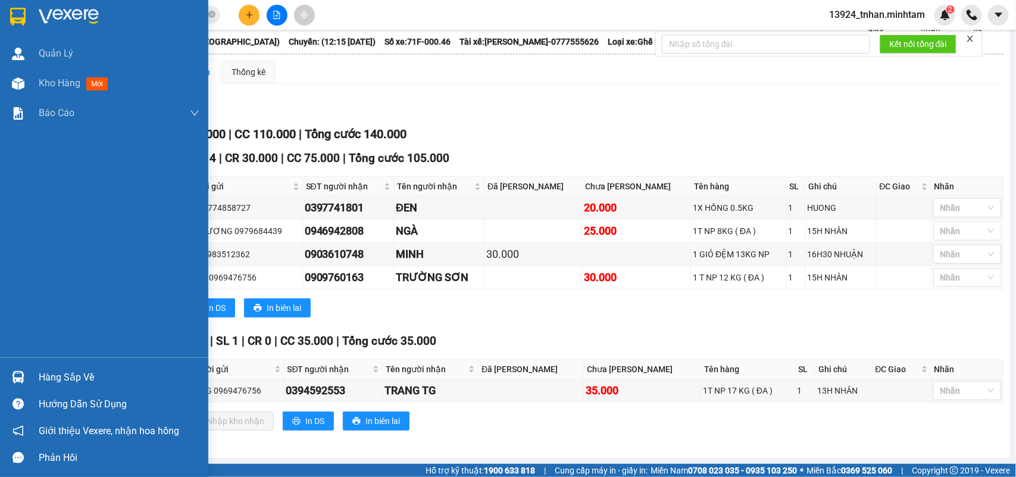
click at [37, 373] on div "Hàng sắp về" at bounding box center [104, 377] width 208 height 27
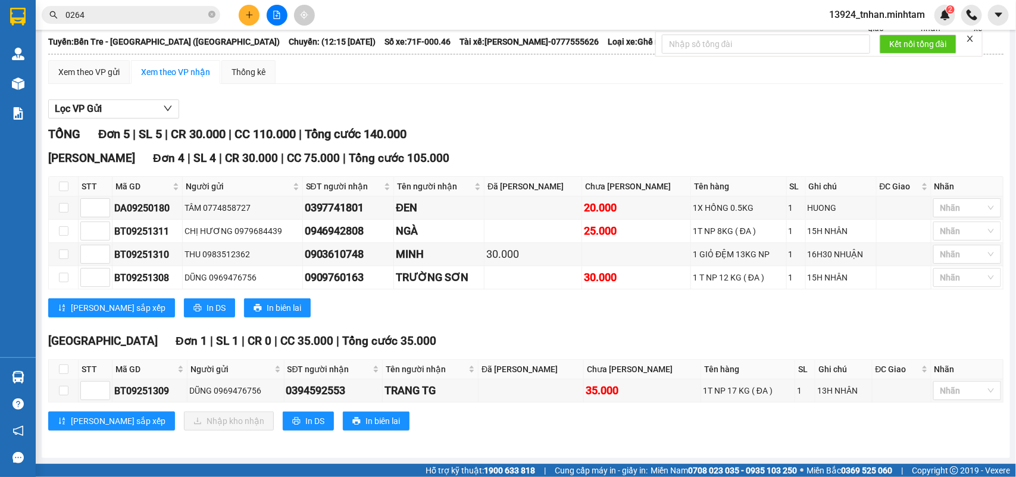
click at [257, 15] on section "Kết quả tìm kiếm ( 7 ) Bộ lọc Thuộc VP này Ngày tạo đơn gần nhất Mã ĐH Trạng th…" at bounding box center [508, 238] width 1016 height 477
click at [257, 15] on button at bounding box center [249, 15] width 21 height 21
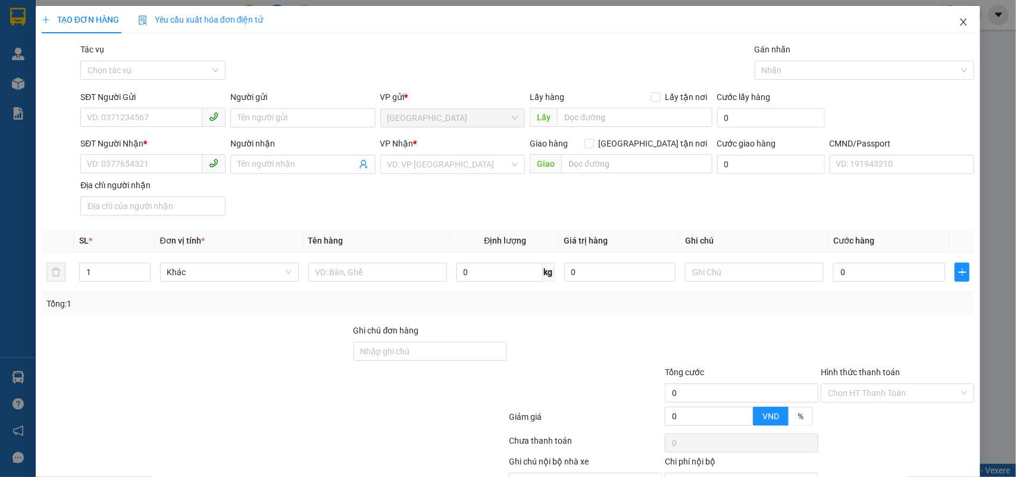
click at [960, 21] on icon "close" at bounding box center [963, 21] width 7 height 7
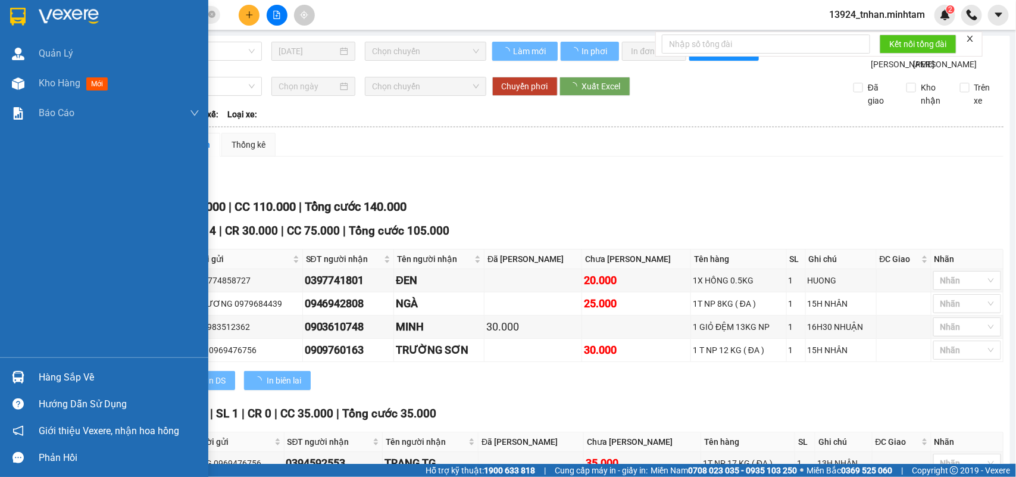
click at [43, 378] on div "Hàng sắp về" at bounding box center [119, 377] width 161 height 18
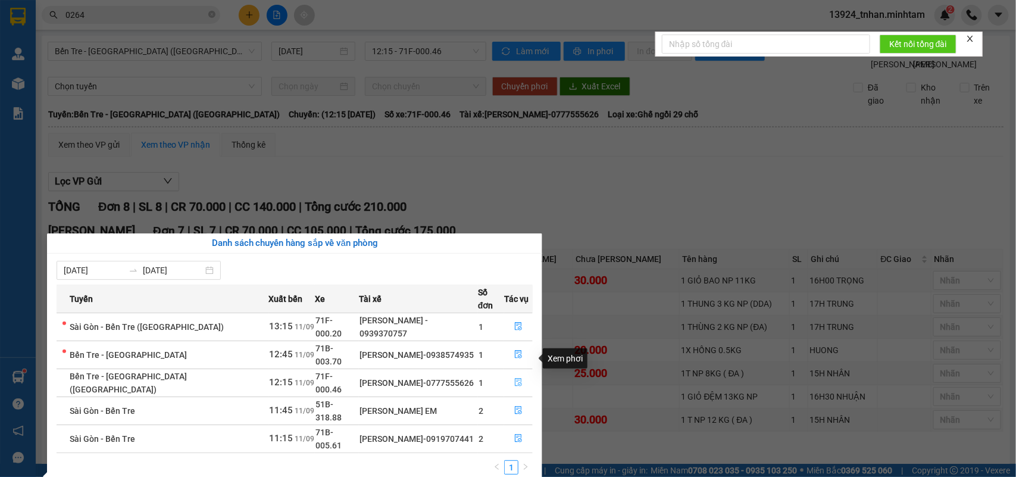
click at [515, 378] on icon "file-done" at bounding box center [518, 382] width 7 height 8
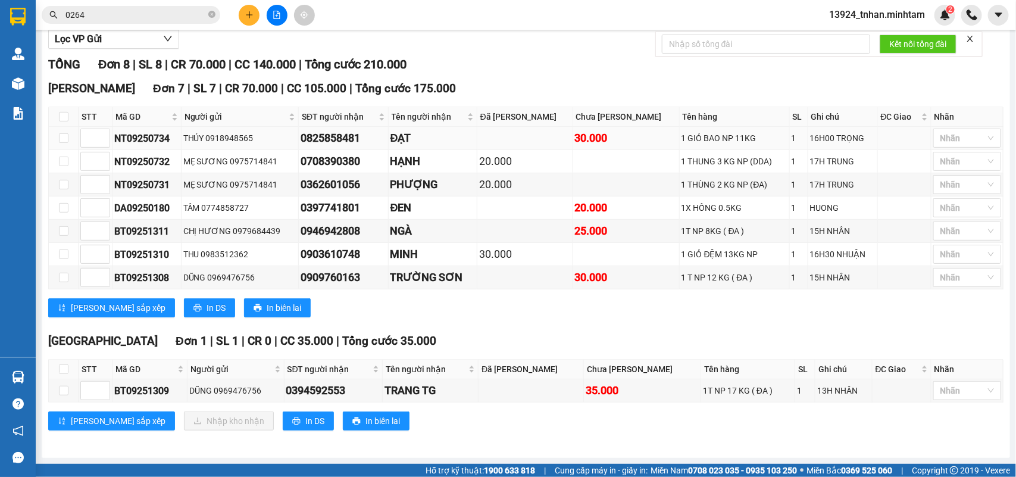
scroll to position [173, 0]
click at [61, 387] on input "checkbox" at bounding box center [64, 391] width 10 height 10
checkbox input "true"
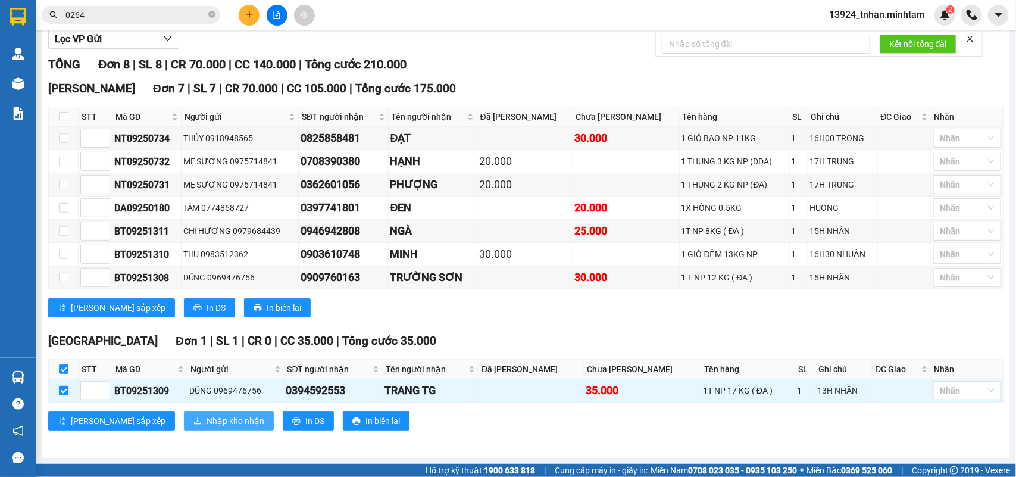
click at [206, 417] on span "Nhập kho nhận" at bounding box center [235, 420] width 58 height 13
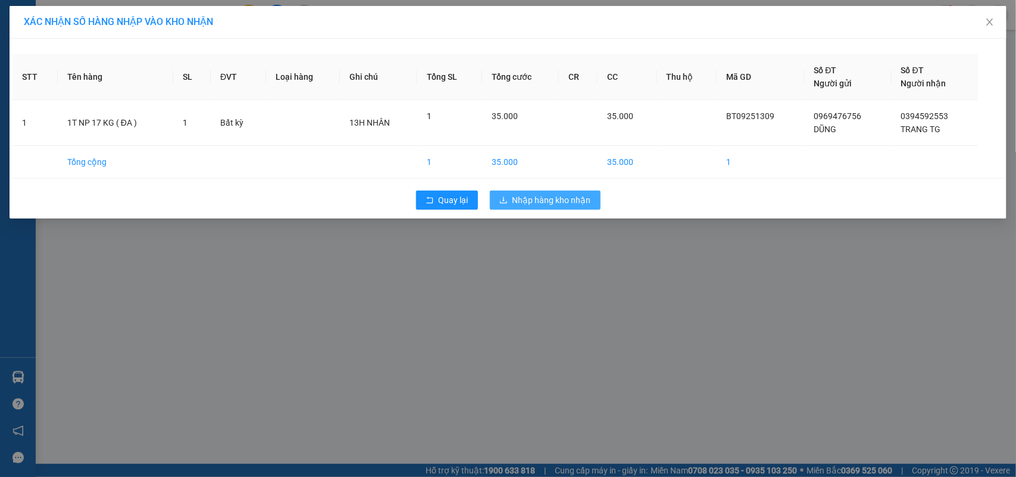
click at [525, 194] on span "Nhập hàng kho nhận" at bounding box center [551, 199] width 79 height 13
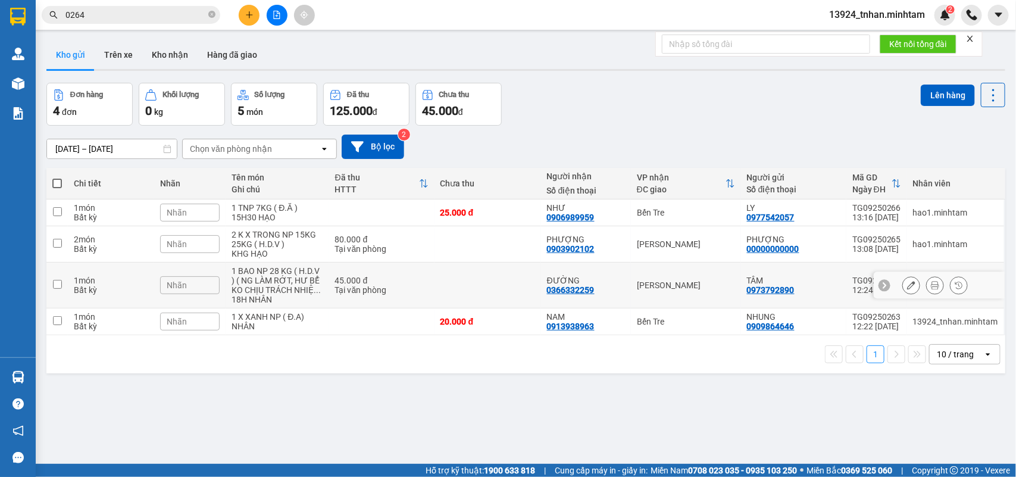
click at [390, 284] on div "45.000 đ" at bounding box center [381, 281] width 93 height 10
checkbox input "true"
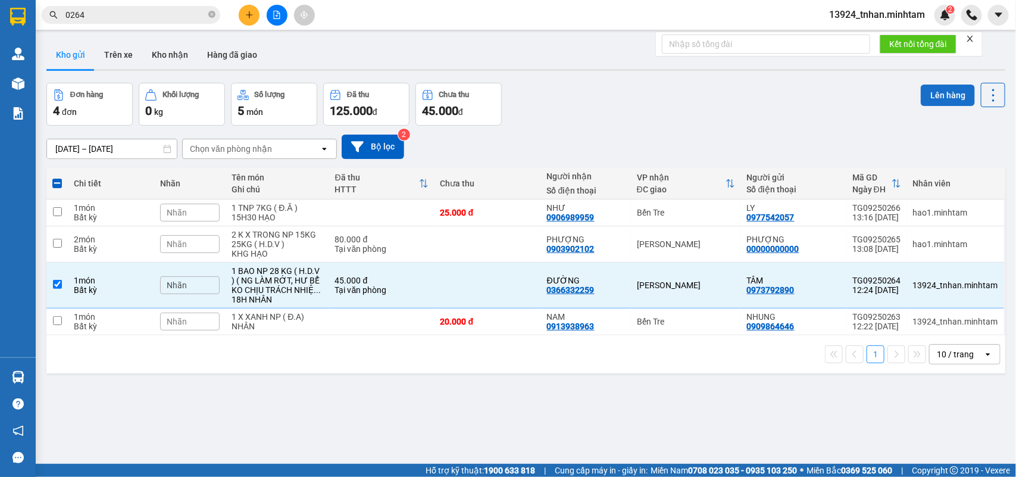
click at [935, 93] on button "Lên hàng" at bounding box center [948, 95] width 54 height 21
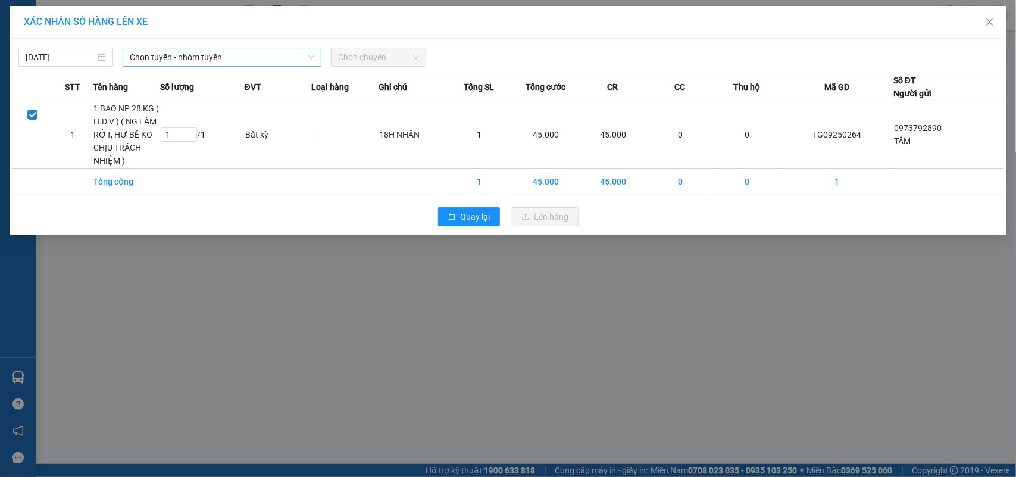
drag, startPoint x: 232, startPoint y: 54, endPoint x: 232, endPoint y: 61, distance: 7.1
click at [232, 58] on span "Chọn tuyến - nhóm tuyến" at bounding box center [222, 57] width 184 height 18
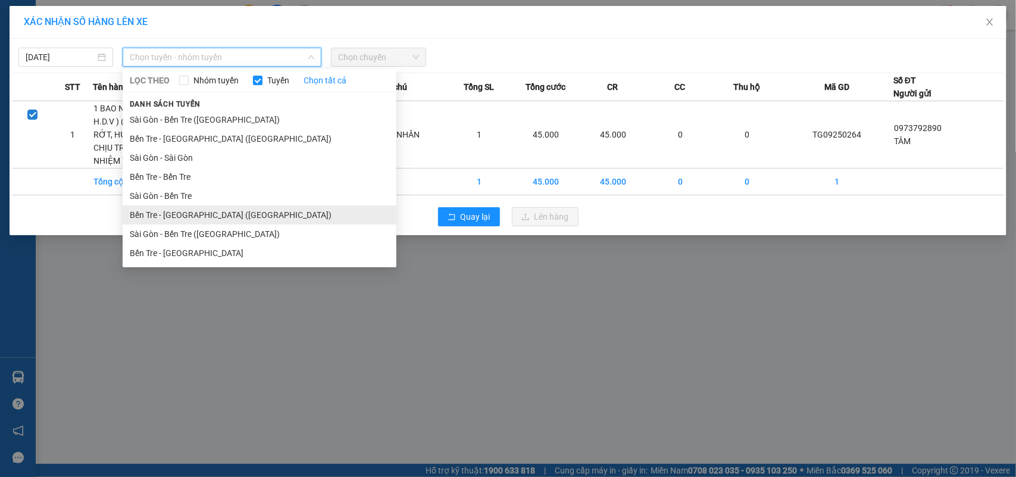
click at [200, 216] on li "Bến Tre - Sài Gòn (CT)" at bounding box center [260, 214] width 274 height 19
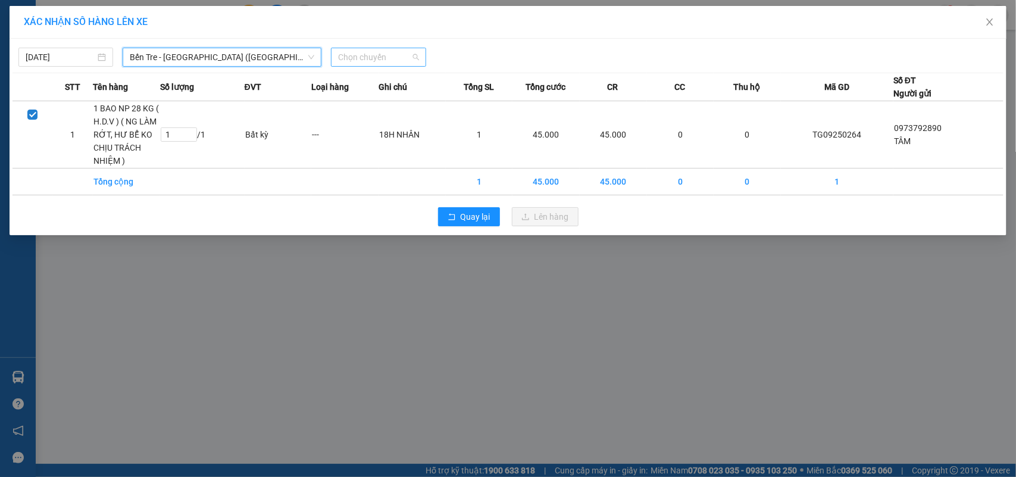
click at [397, 54] on span "Chọn chuyến" at bounding box center [378, 57] width 80 height 18
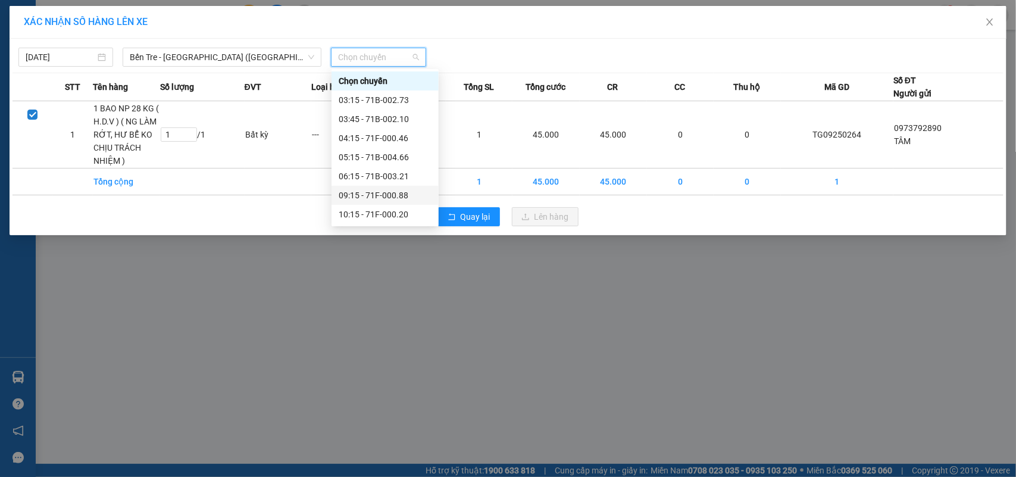
scroll to position [74, 0]
click at [403, 176] on div "12:15 - 71F-000.46" at bounding box center [385, 177] width 93 height 13
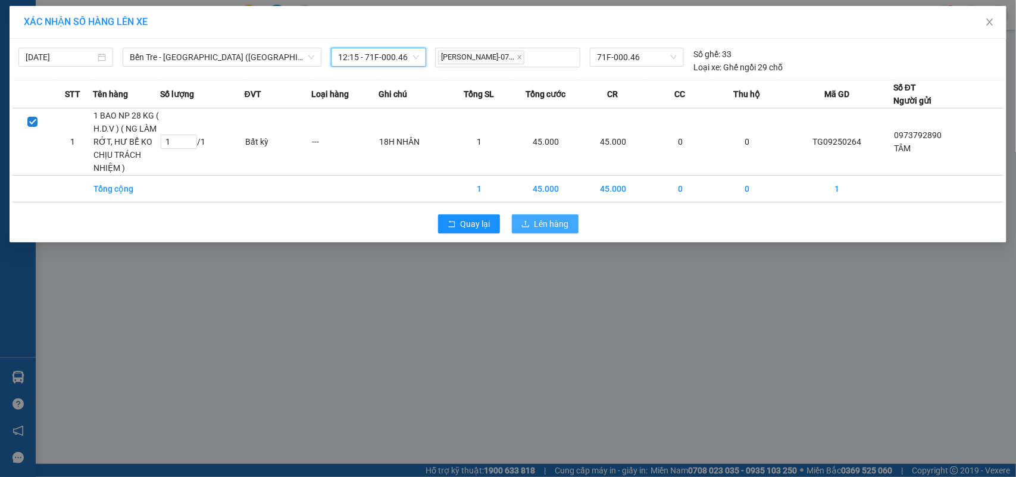
click at [540, 224] on span "Lên hàng" at bounding box center [551, 223] width 35 height 13
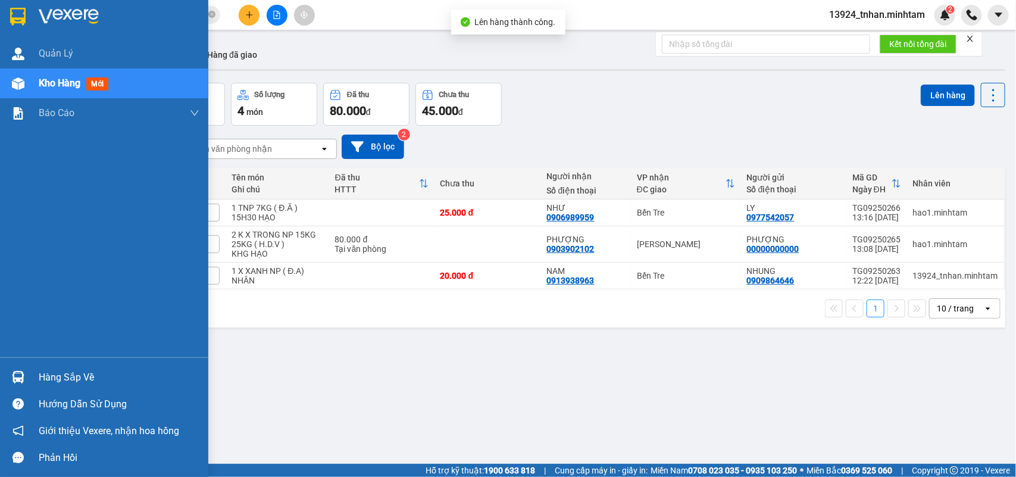
click at [27, 379] on div at bounding box center [18, 377] width 21 height 21
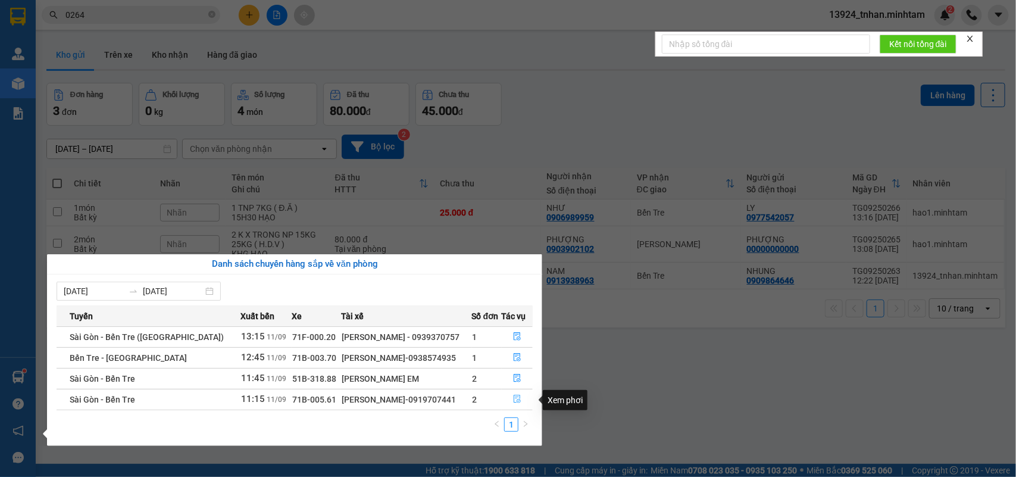
click at [512, 395] on button "button" at bounding box center [517, 399] width 30 height 19
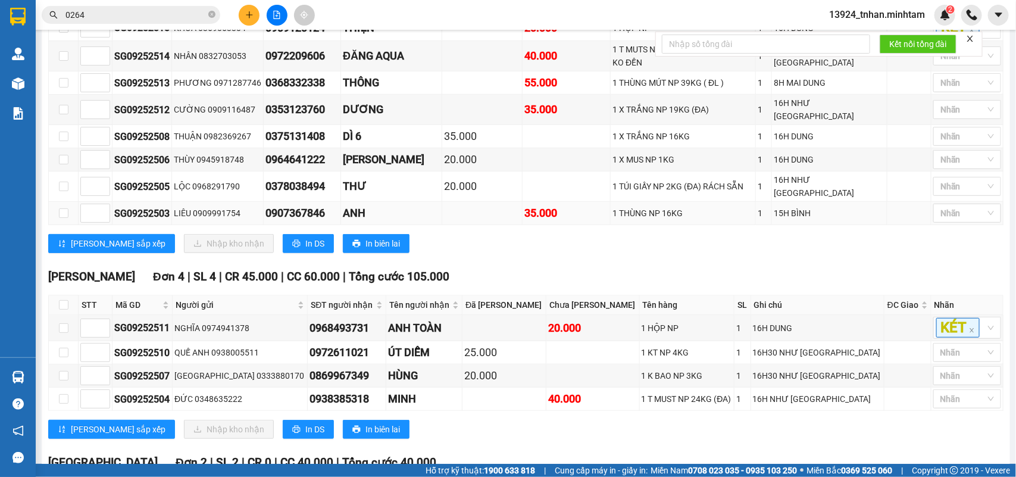
scroll to position [436, 0]
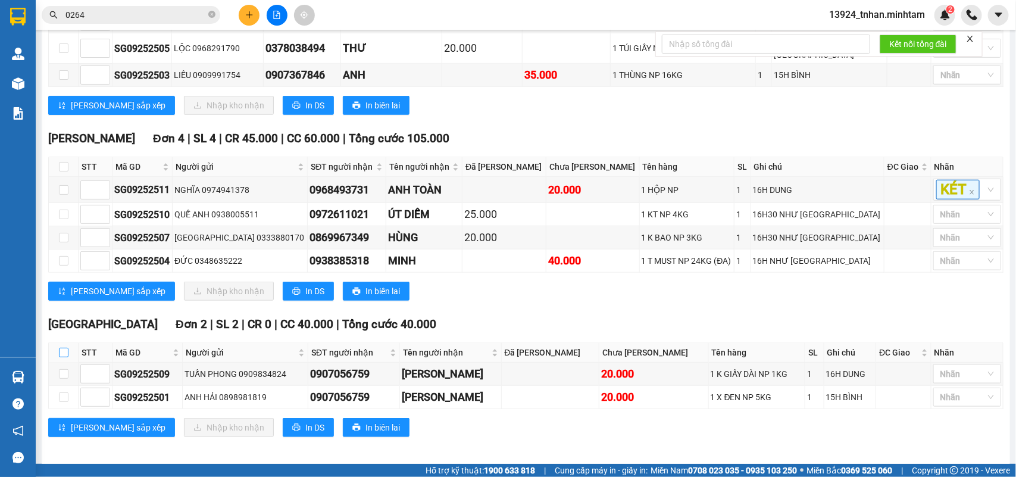
click at [67, 348] on input "checkbox" at bounding box center [64, 353] width 10 height 10
checkbox input "true"
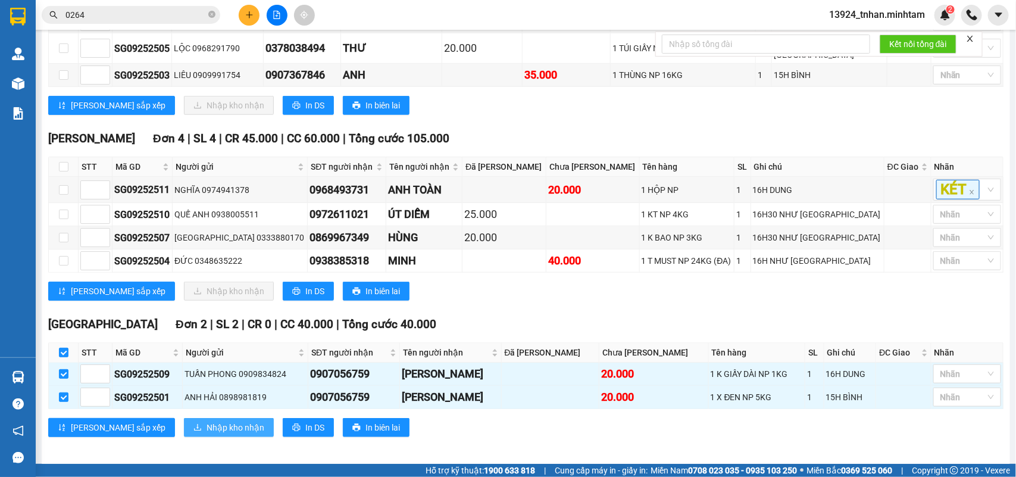
click at [206, 426] on span "Nhập kho nhận" at bounding box center [235, 427] width 58 height 13
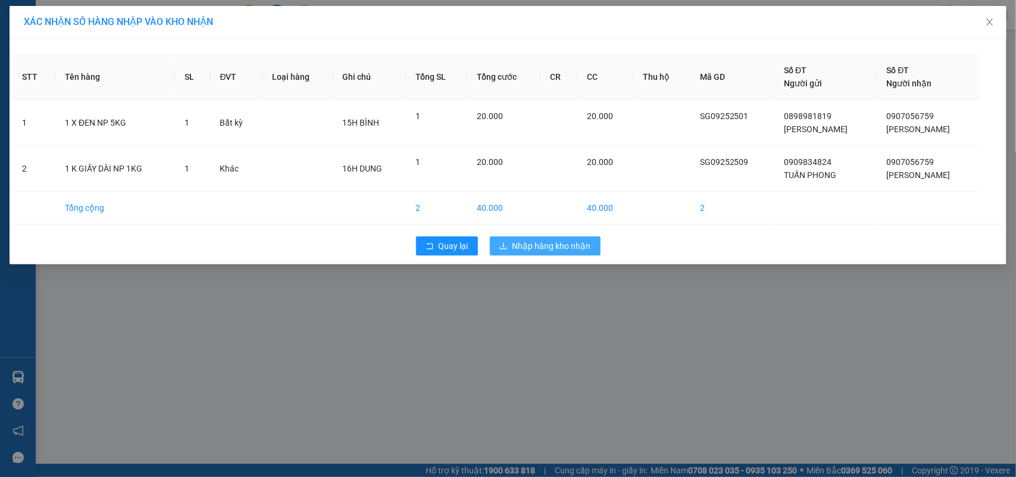
click at [512, 238] on button "Nhập hàng kho nhận" at bounding box center [545, 245] width 111 height 19
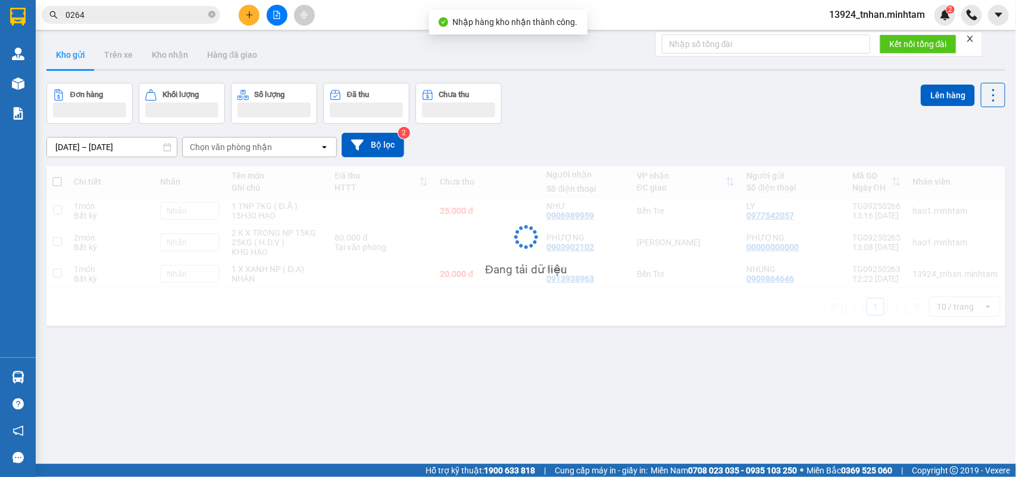
click at [24, 371] on img at bounding box center [18, 377] width 12 height 12
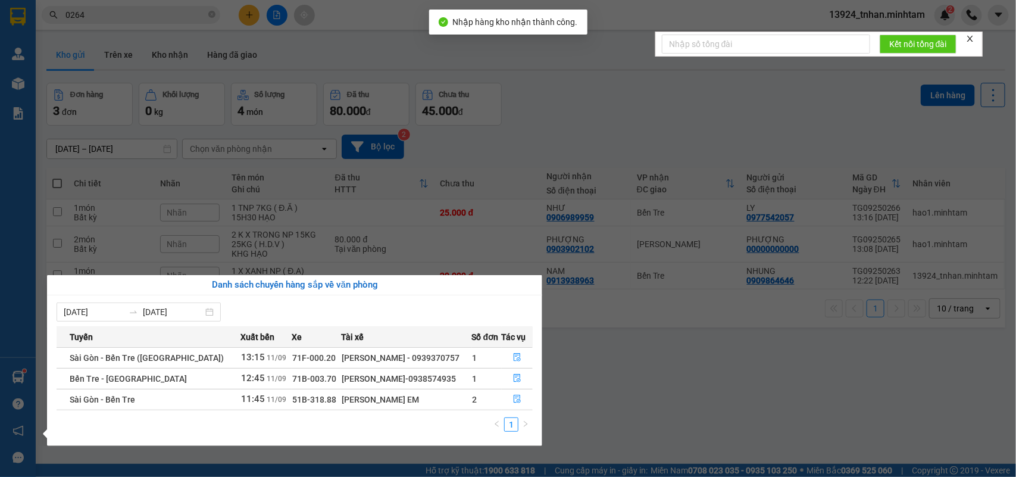
click at [507, 173] on section "Kết quả tìm kiếm ( 7 ) Bộ lọc Thuộc VP này Ngày tạo đơn gần nhất Mã ĐH Trạng th…" at bounding box center [508, 238] width 1016 height 477
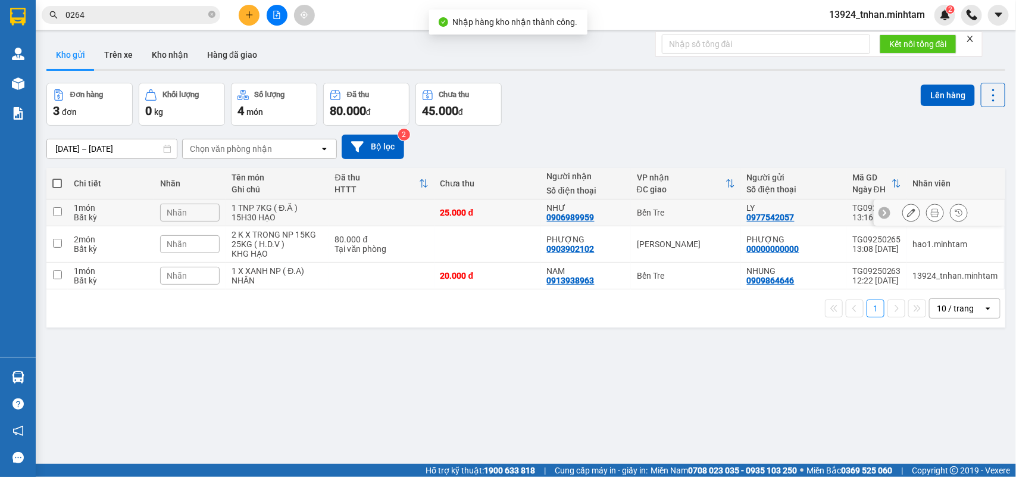
click at [552, 216] on div "0906989959" at bounding box center [571, 217] width 48 height 10
click at [597, 278] on div "NAM 0913938963" at bounding box center [586, 275] width 78 height 19
checkbox input "true"
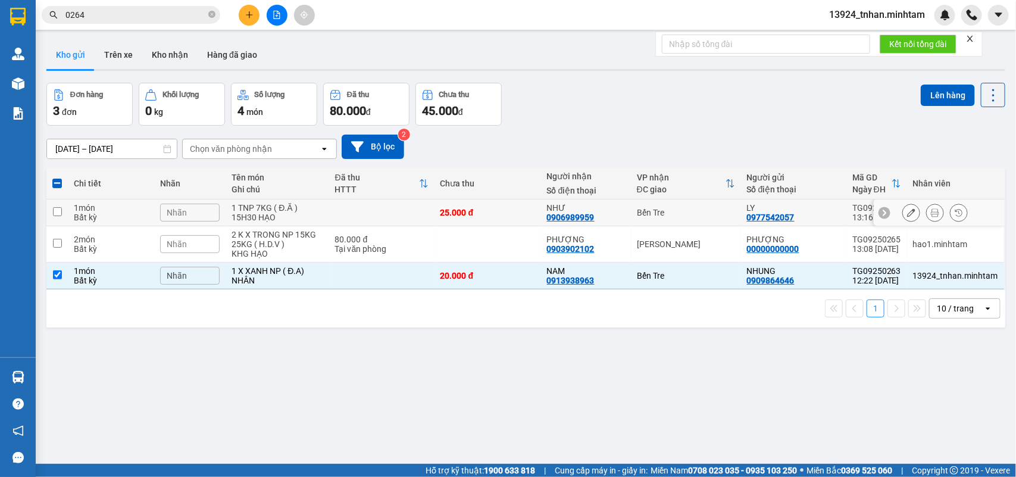
click at [582, 208] on div "NHƯ" at bounding box center [586, 208] width 78 height 10
checkbox input "true"
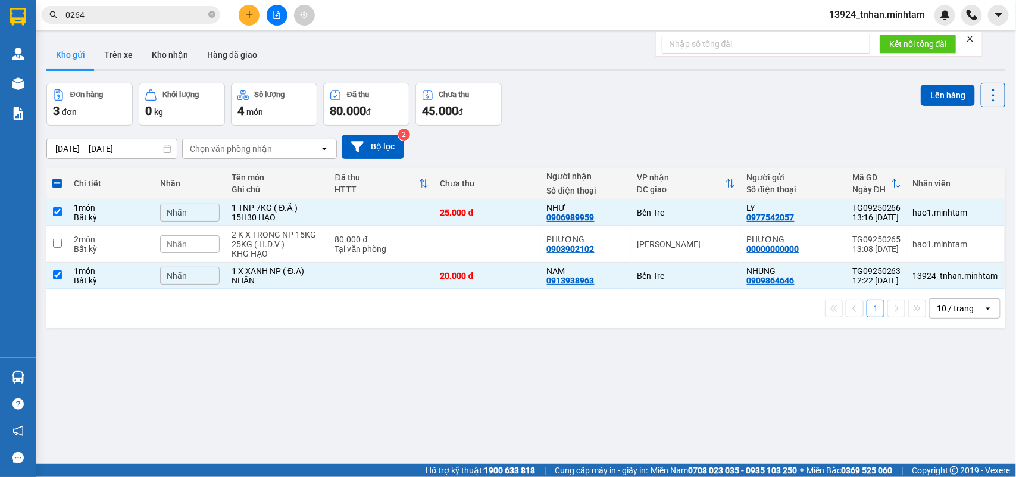
click at [927, 79] on div "ver 1.8.143 Kho gửi Trên xe Kho nhận Hàng đã giao Đơn hàng 3 đơn Khối lượng 0 k…" at bounding box center [526, 274] width 968 height 477
click at [921, 91] on button "Lên hàng" at bounding box center [948, 95] width 54 height 21
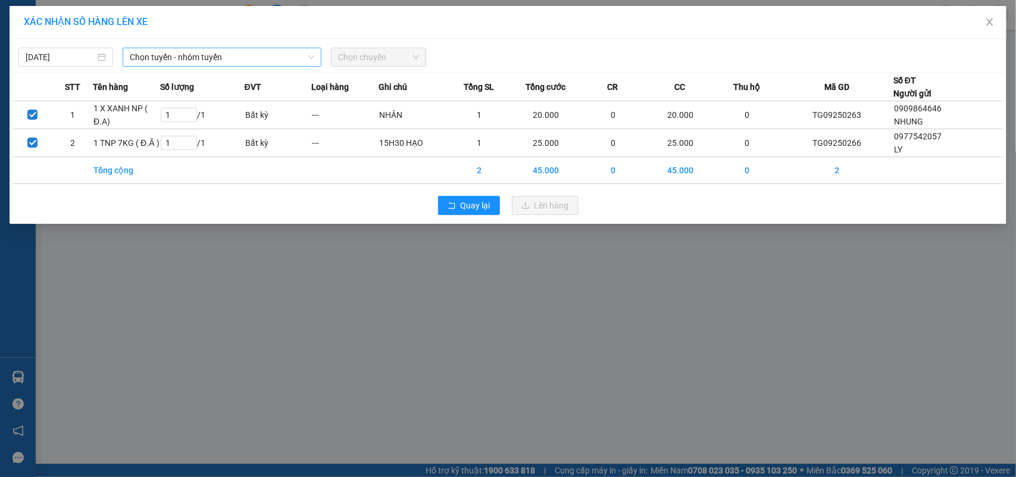
click at [205, 63] on span "Chọn tuyến - nhóm tuyến" at bounding box center [222, 57] width 184 height 18
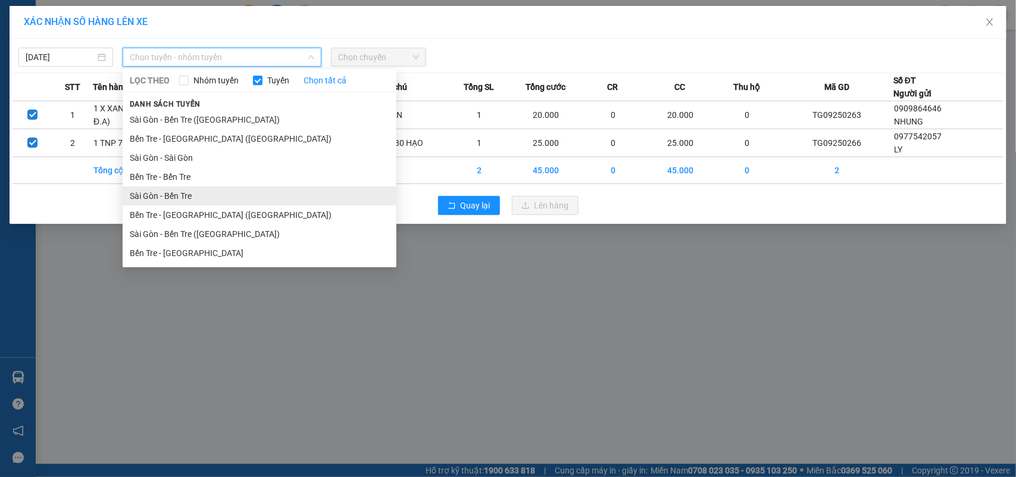
click at [185, 192] on li "Sài Gòn - Bến Tre" at bounding box center [260, 195] width 274 height 19
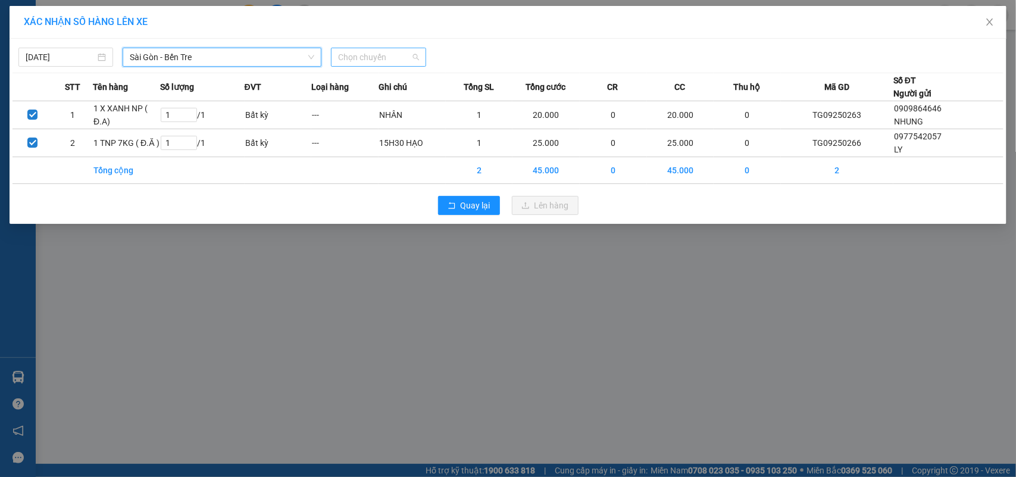
click at [380, 60] on span "Chọn chuyến" at bounding box center [378, 57] width 80 height 18
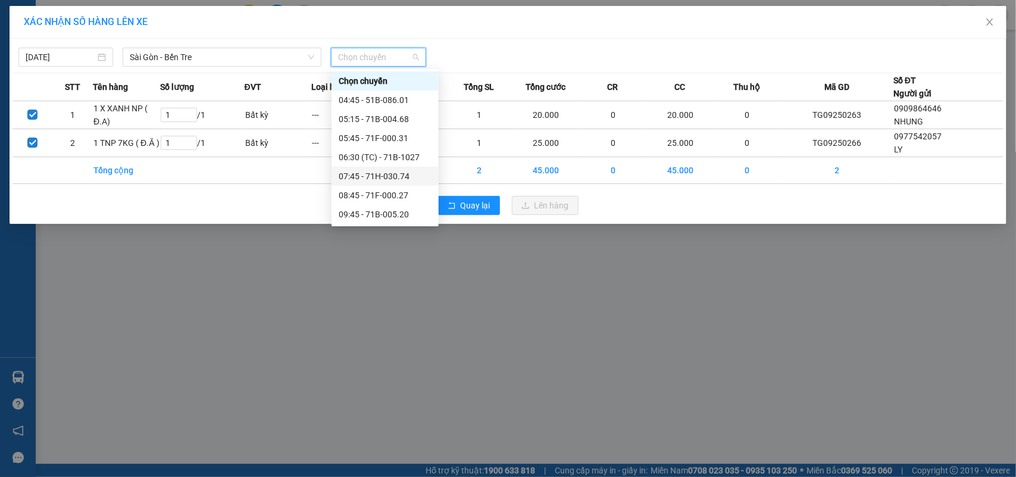
scroll to position [74, 0]
click at [402, 171] on div "11:15 - 71B-005.61" at bounding box center [385, 177] width 93 height 13
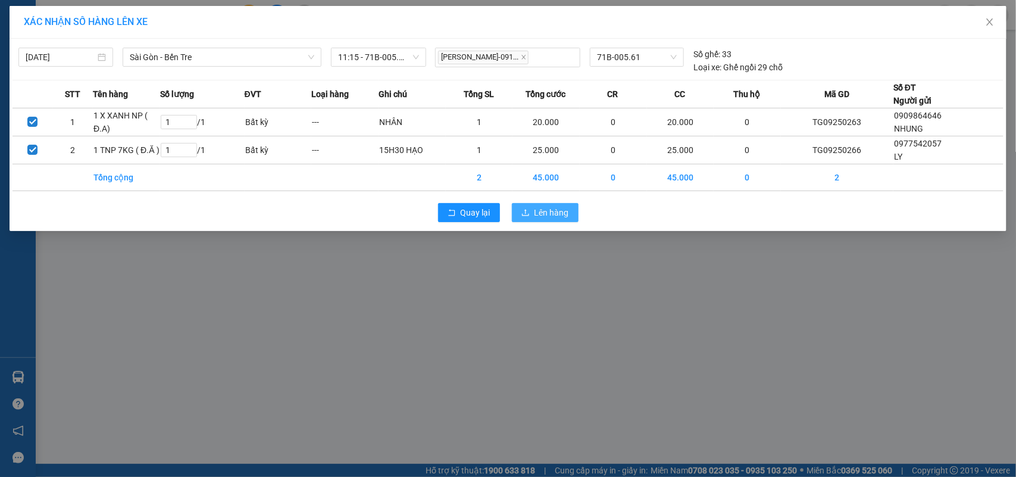
click at [531, 211] on button "Lên hàng" at bounding box center [545, 212] width 67 height 19
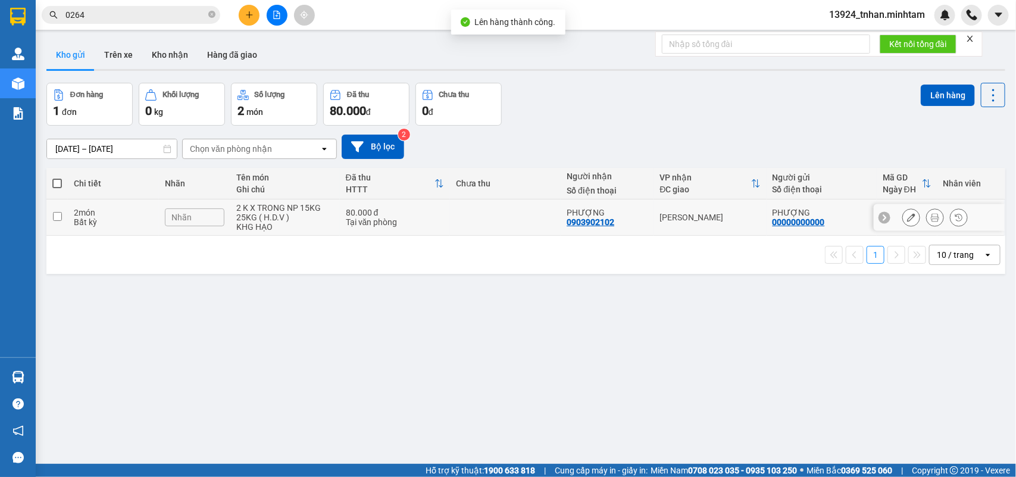
click at [418, 224] on div "Tại văn phòng" at bounding box center [395, 222] width 98 height 10
checkbox input "true"
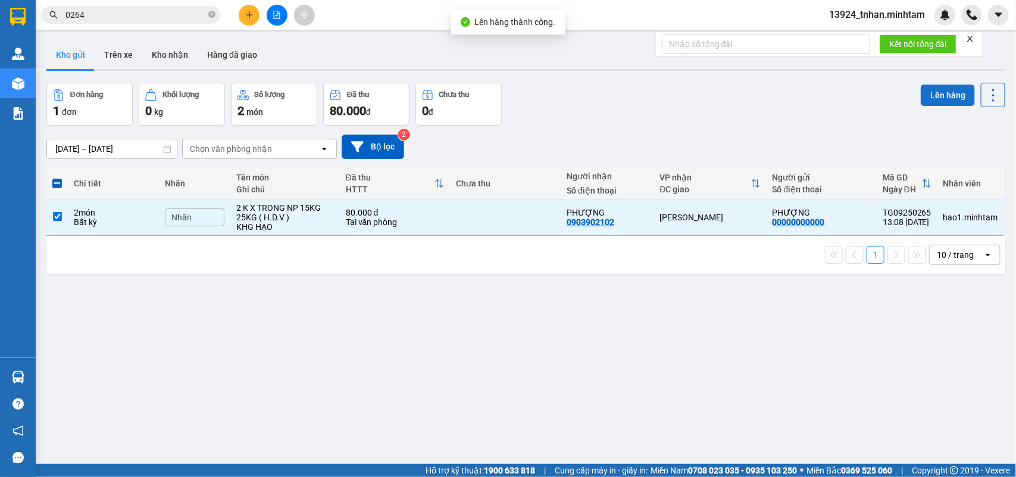
click at [954, 96] on button "Lên hàng" at bounding box center [948, 95] width 54 height 21
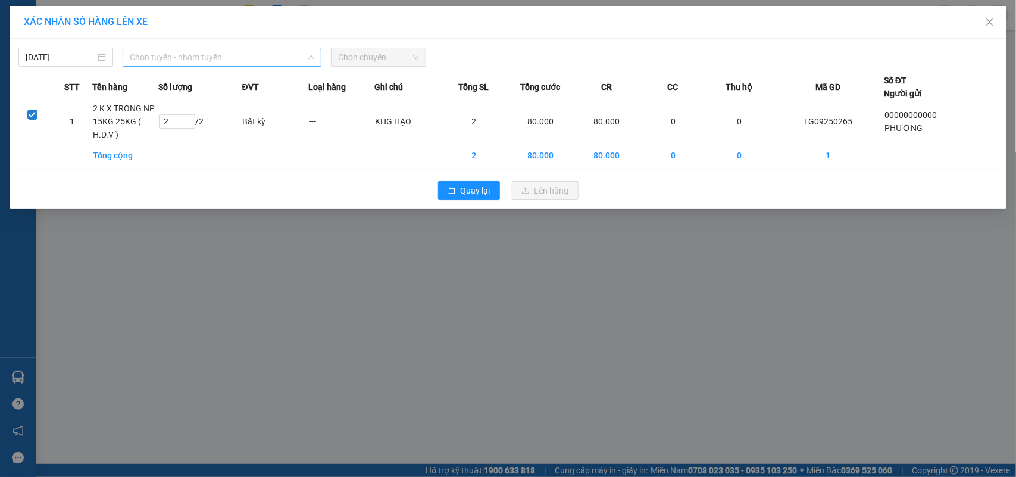
click at [240, 54] on span "Chọn tuyến - nhóm tuyến" at bounding box center [222, 57] width 184 height 18
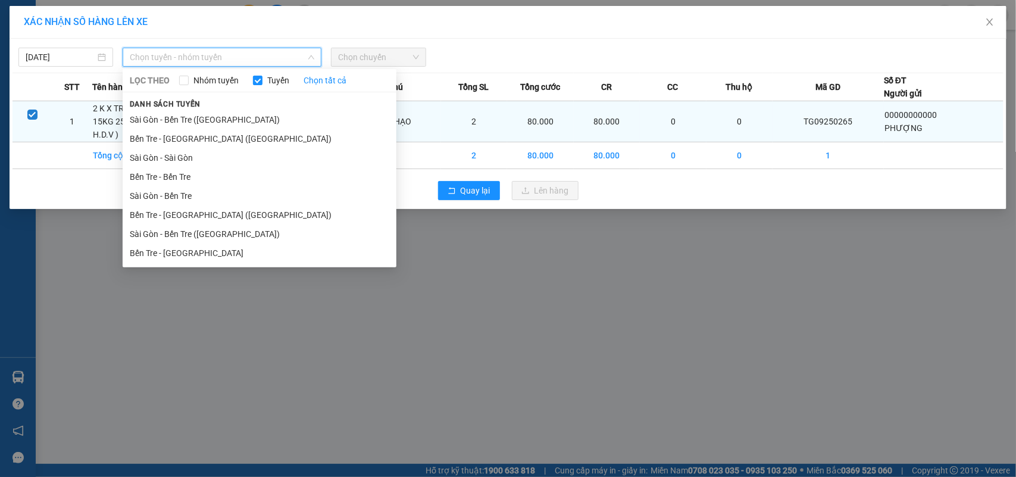
drag, startPoint x: 191, startPoint y: 258, endPoint x: 306, endPoint y: 124, distance: 176.8
click at [193, 255] on li "Bến Tre - Sài Gòn" at bounding box center [260, 252] width 274 height 19
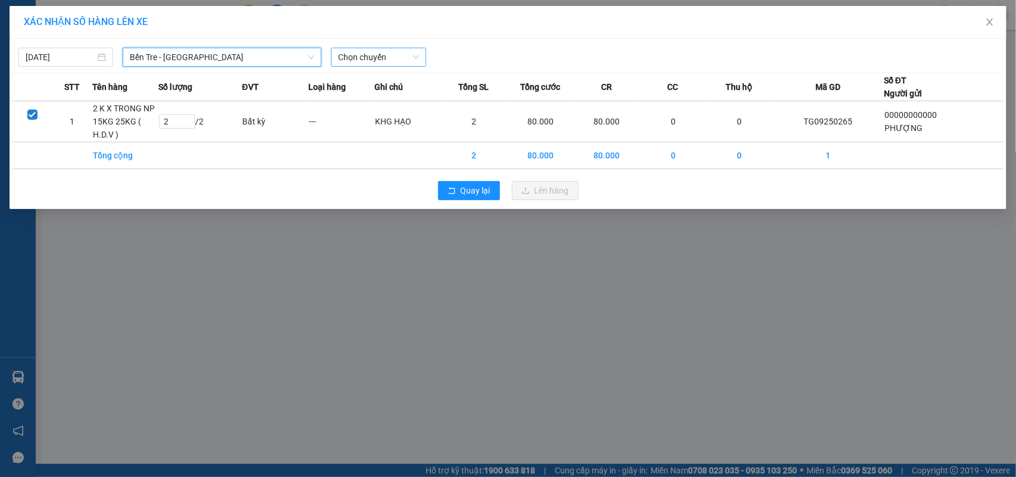
click at [387, 60] on span "Chọn chuyến" at bounding box center [378, 57] width 80 height 18
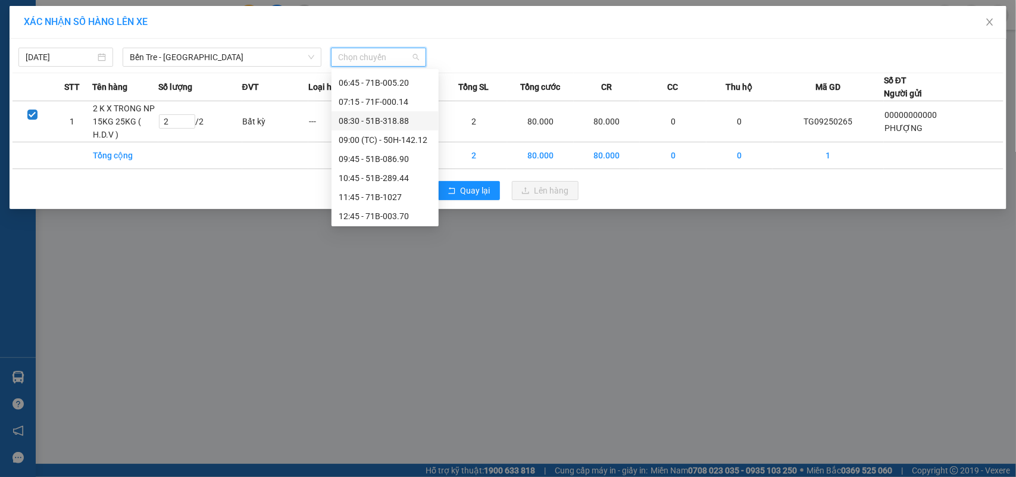
scroll to position [149, 0]
click at [403, 141] on div "12:45 - 71B-003.70" at bounding box center [385, 141] width 93 height 13
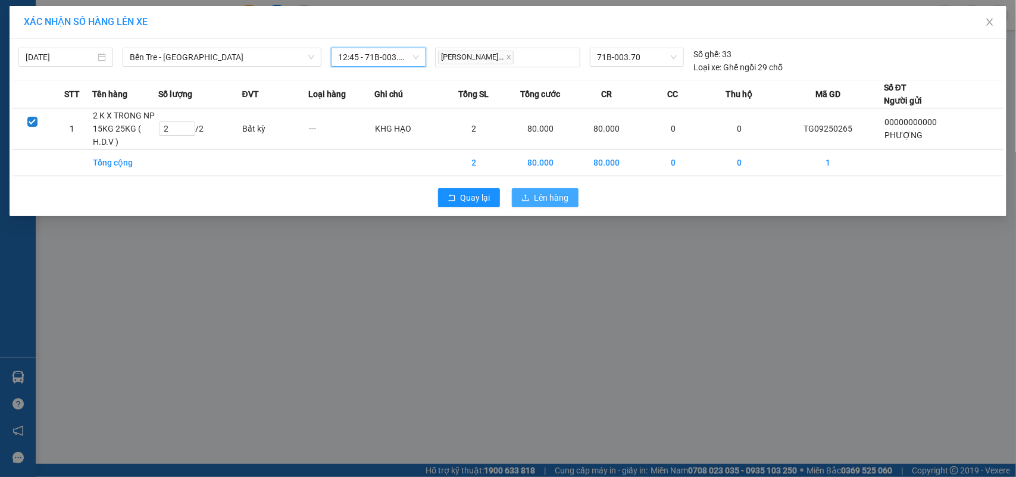
click at [533, 196] on button "Lên hàng" at bounding box center [545, 197] width 67 height 19
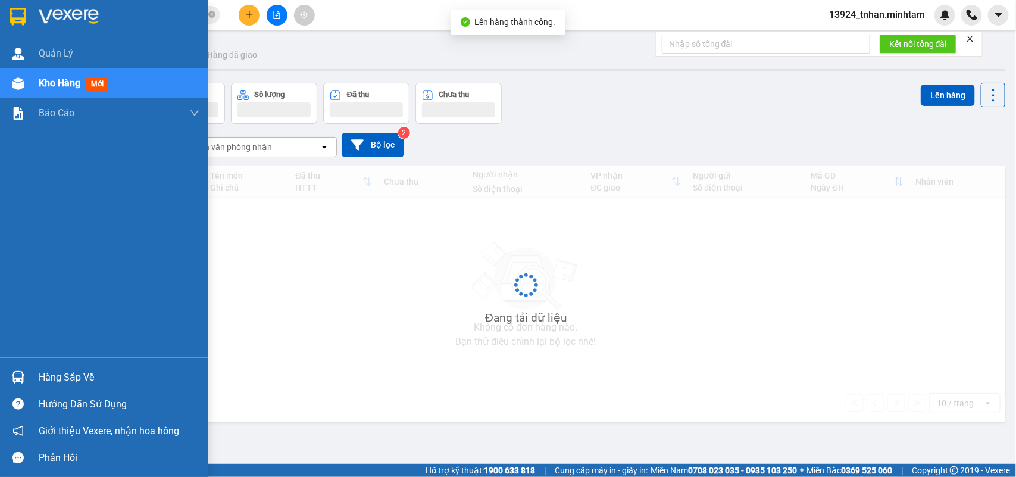
click at [25, 377] on div at bounding box center [18, 377] width 21 height 21
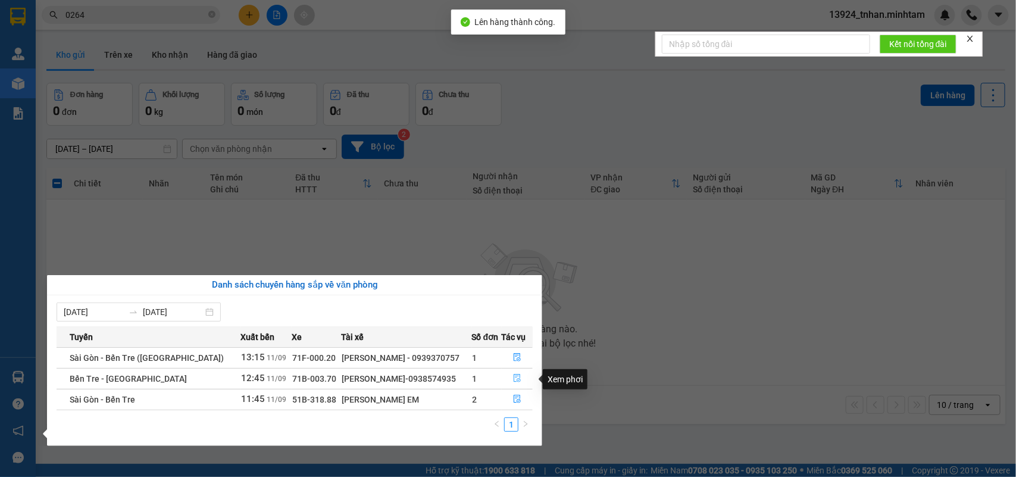
click at [520, 377] on button "button" at bounding box center [517, 378] width 30 height 19
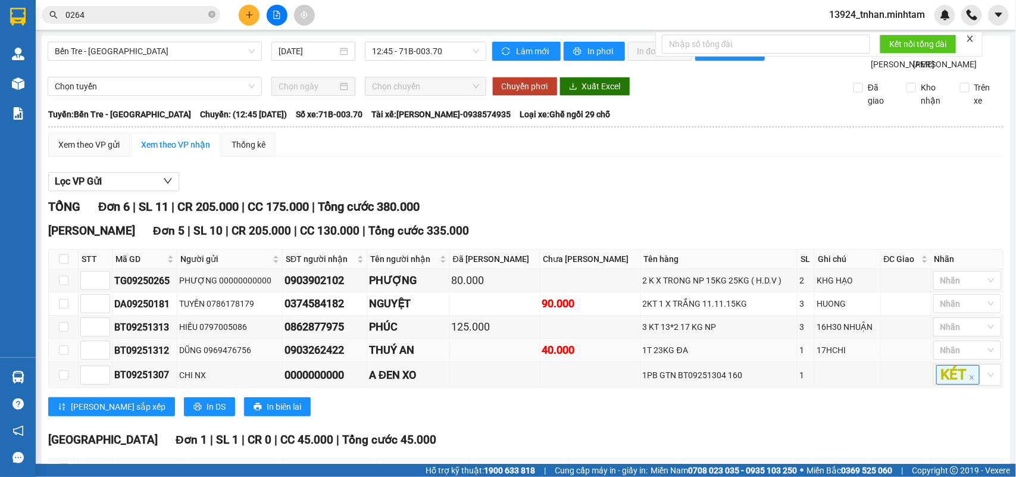
scroll to position [129, 0]
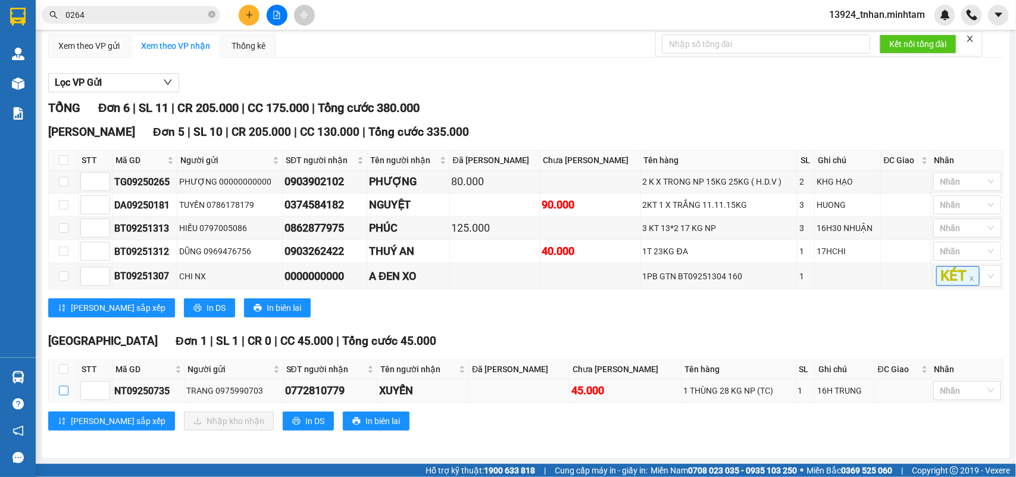
click at [66, 390] on input "checkbox" at bounding box center [64, 391] width 10 height 10
checkbox input "true"
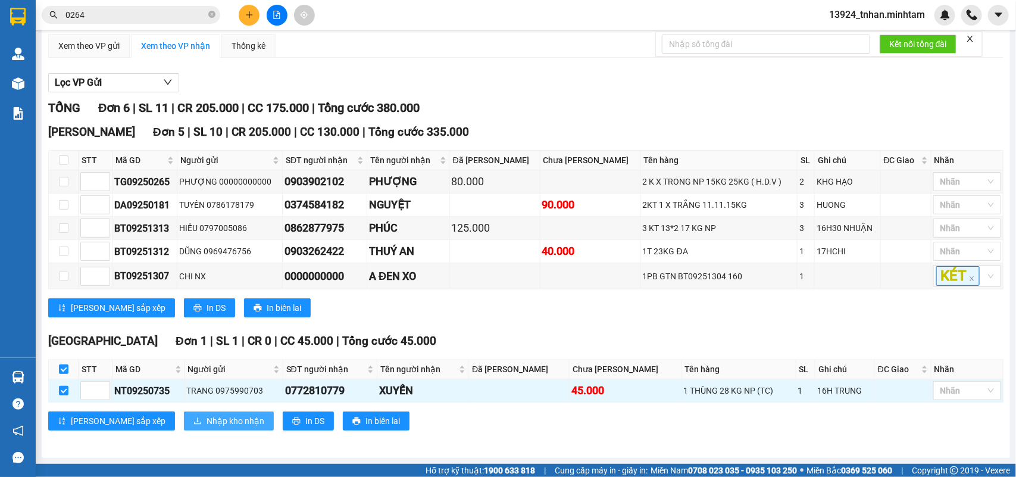
click at [206, 427] on span "Nhập kho nhận" at bounding box center [235, 420] width 58 height 13
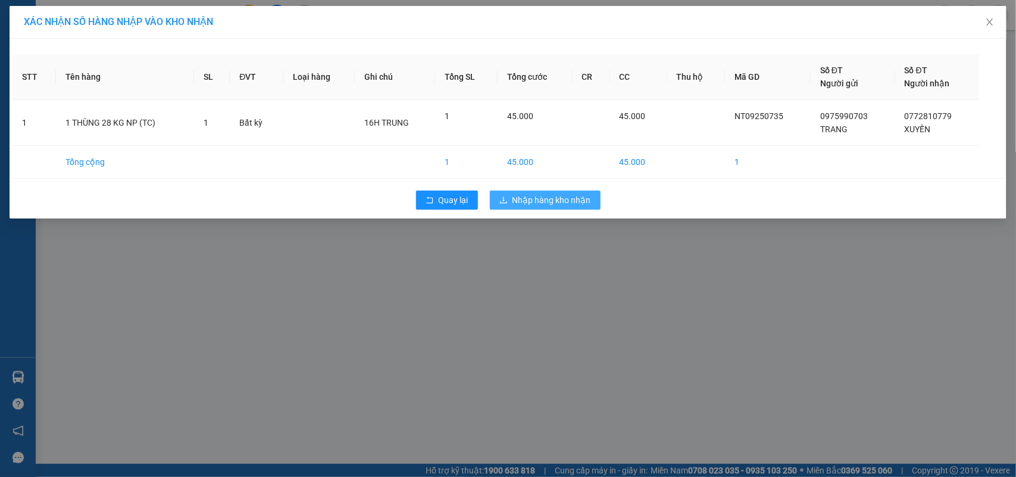
click at [540, 203] on span "Nhập hàng kho nhận" at bounding box center [551, 199] width 79 height 13
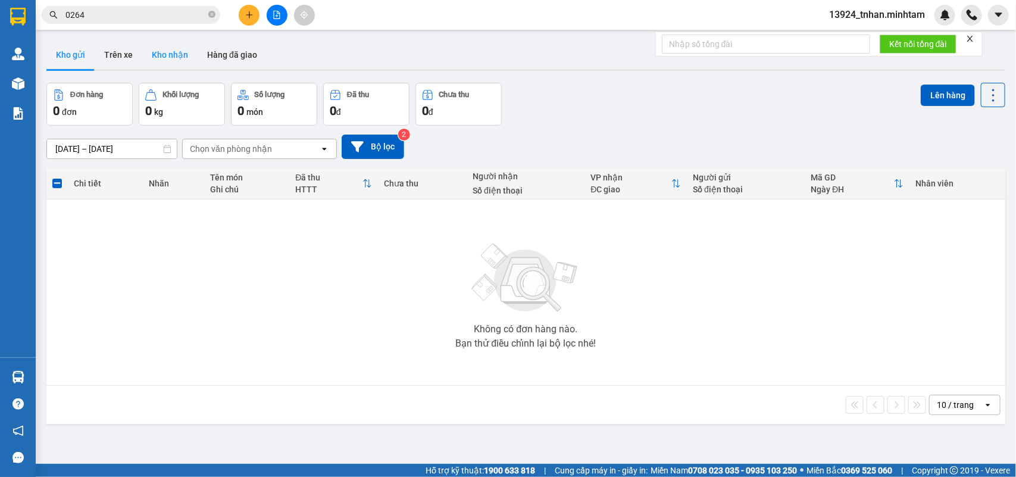
click at [159, 57] on button "Kho nhận" at bounding box center [169, 54] width 55 height 29
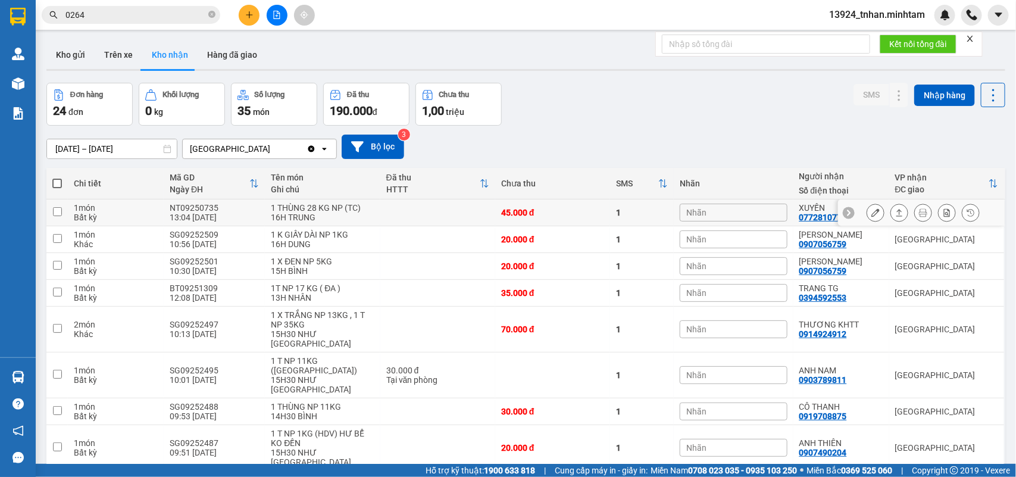
click at [871, 212] on icon at bounding box center [875, 212] width 8 height 8
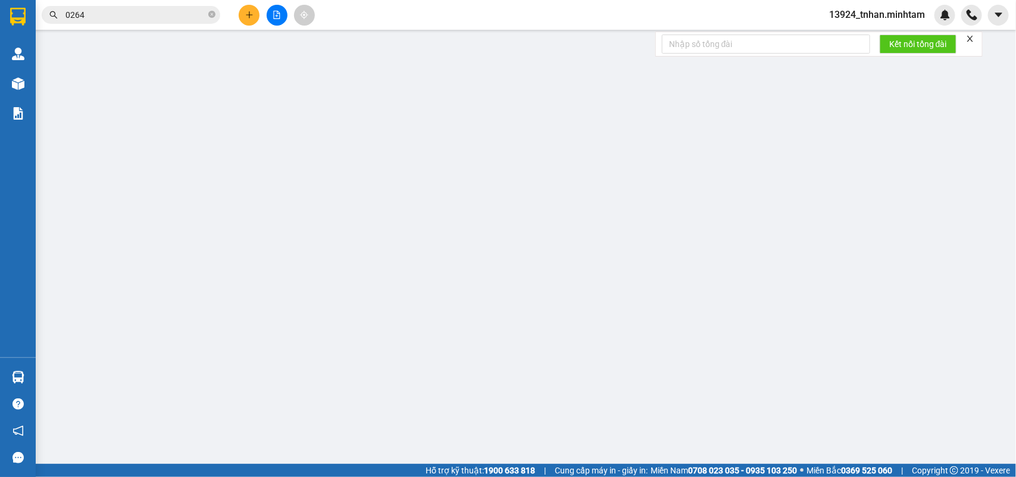
type input "0975990703"
type input "TRANG"
type input "0772810779"
type input "XUYẾN"
type input "45.000"
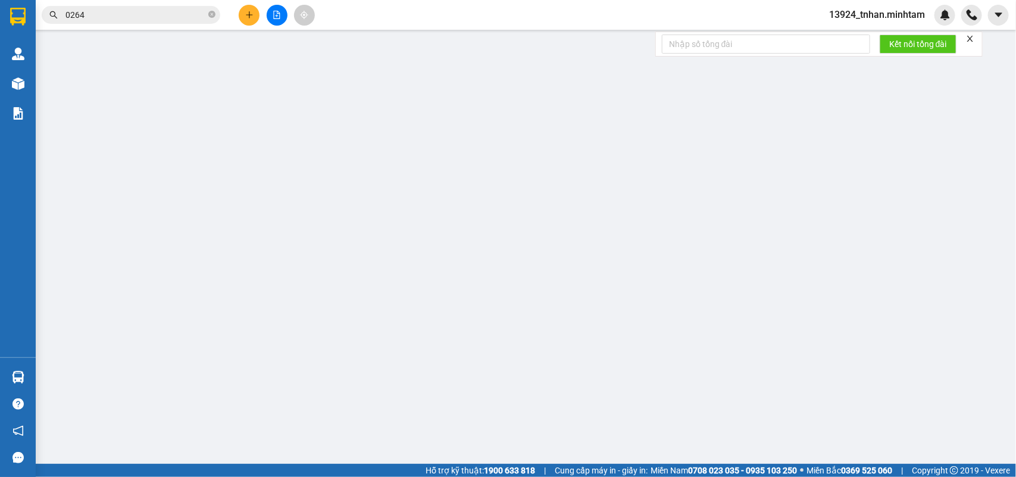
type input "45.000"
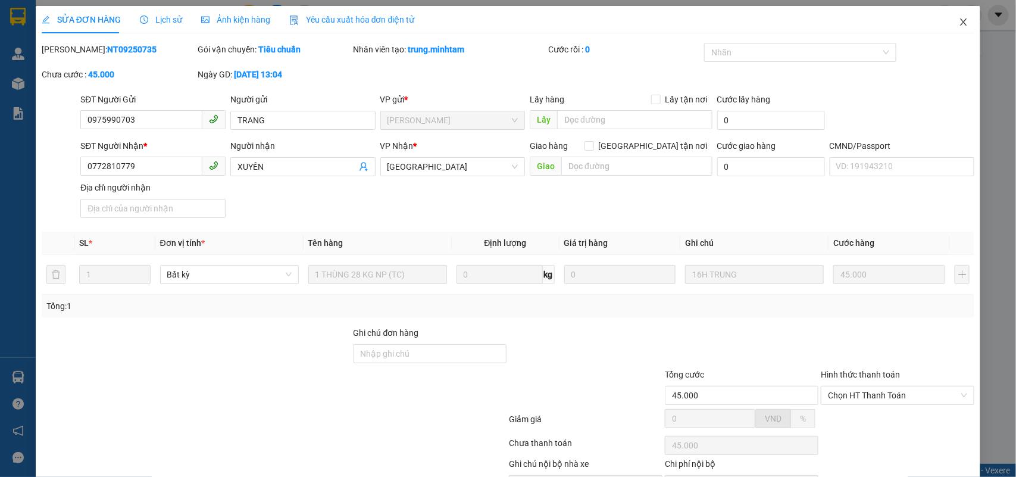
click at [947, 21] on span "Close" at bounding box center [963, 22] width 33 height 33
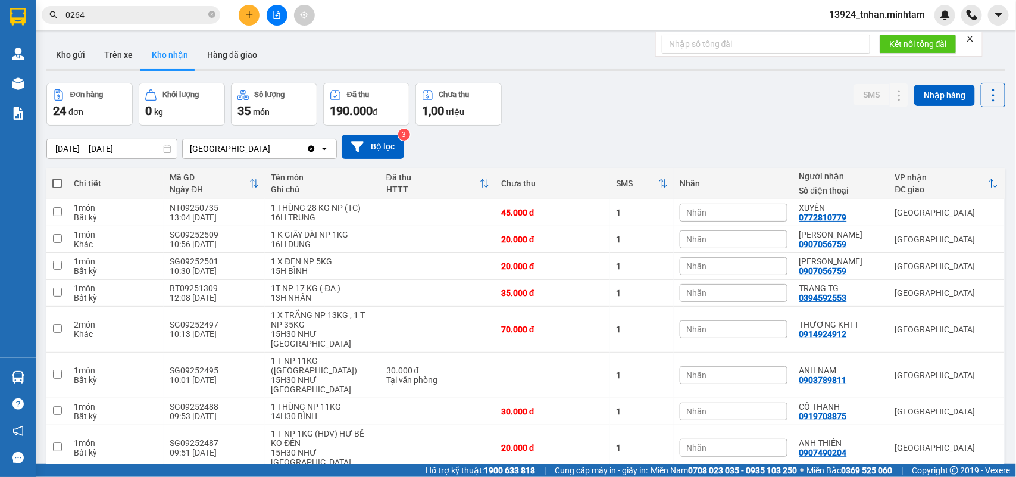
click at [215, 12] on icon "close-circle" at bounding box center [211, 14] width 7 height 7
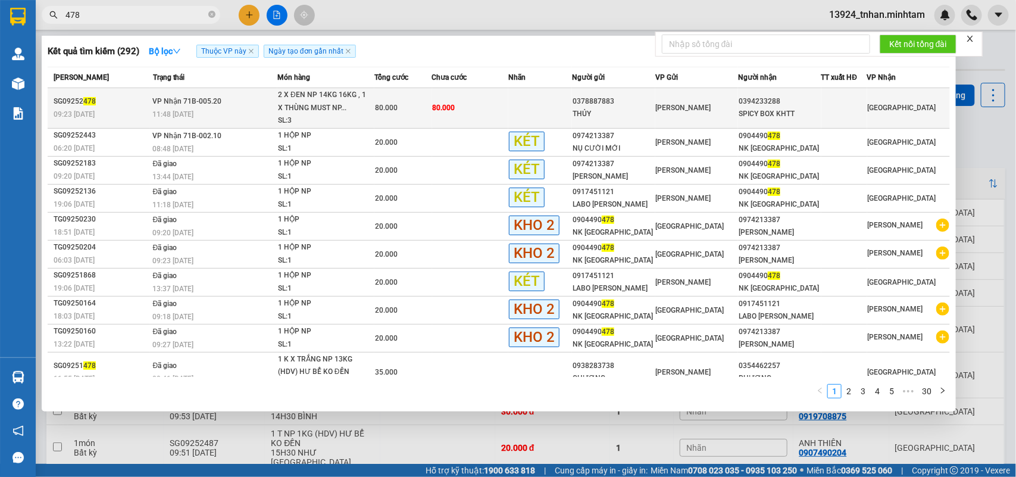
type input "478"
click at [317, 99] on div "2 X ĐEN NP 14KG 16KG , 1 X THÙNG MUST NP..." at bounding box center [322, 102] width 89 height 26
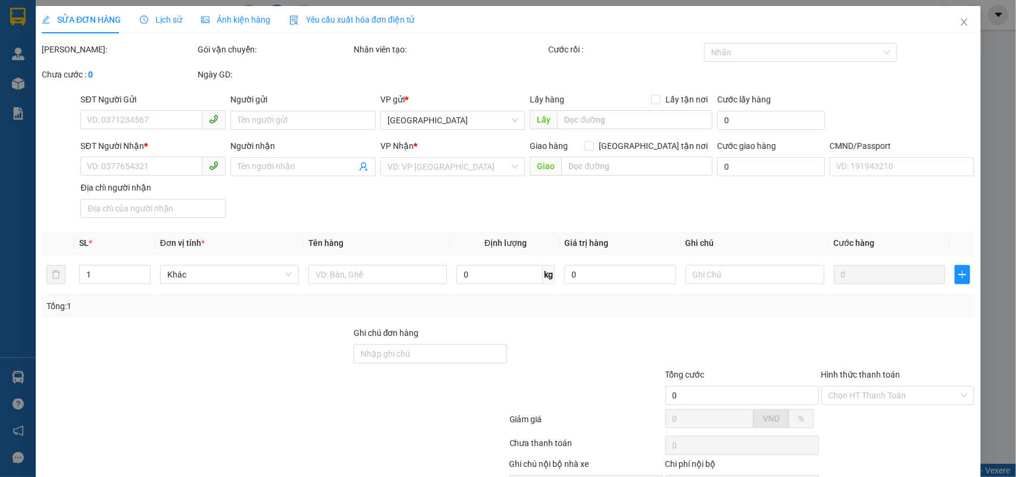
type input "0378887883"
type input "THỦY"
type input "0394233288"
type input "SPICY BOX KHTT"
type input "80.000"
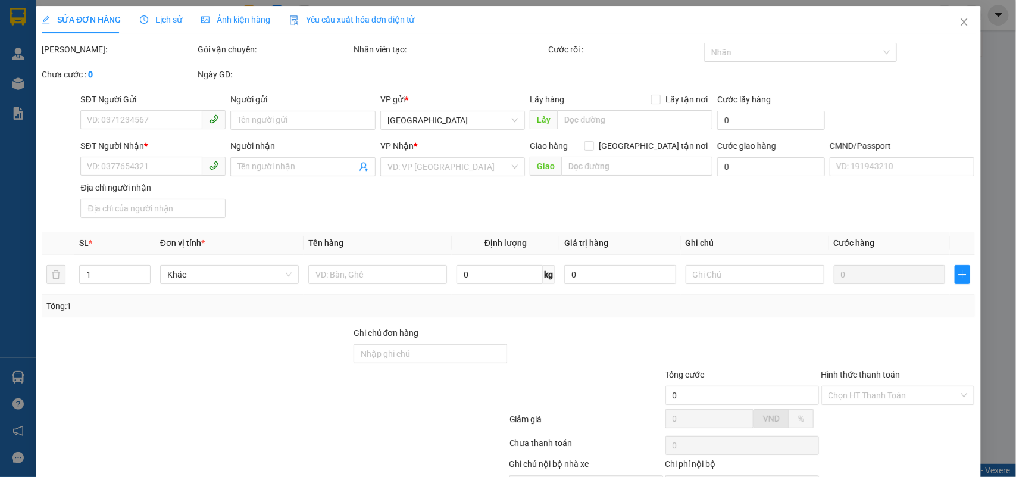
type input "80.000"
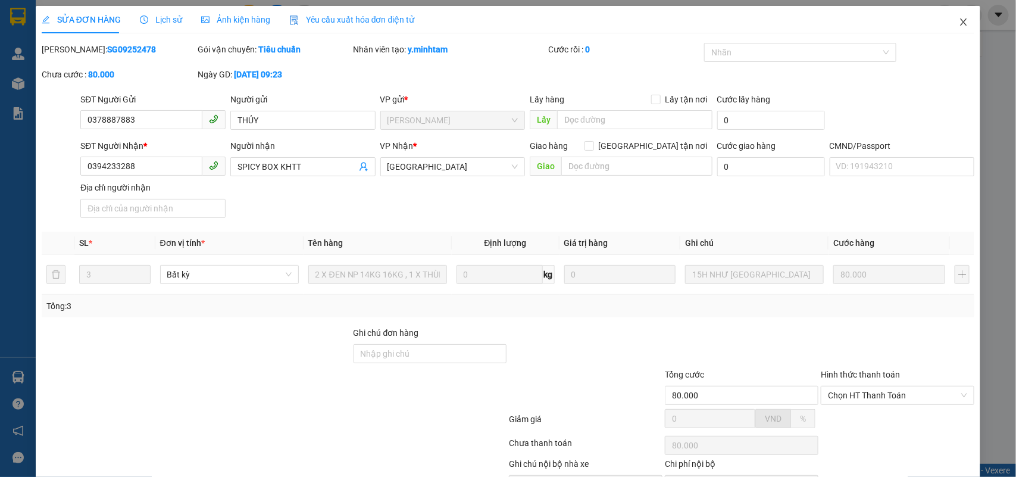
click at [959, 18] on icon "close" at bounding box center [964, 22] width 10 height 10
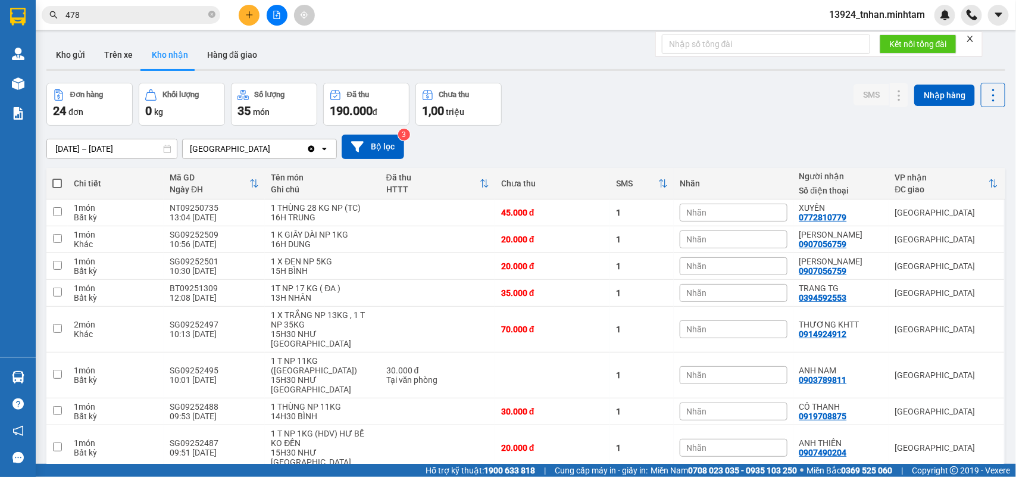
click at [136, 18] on input "478" at bounding box center [135, 14] width 140 height 13
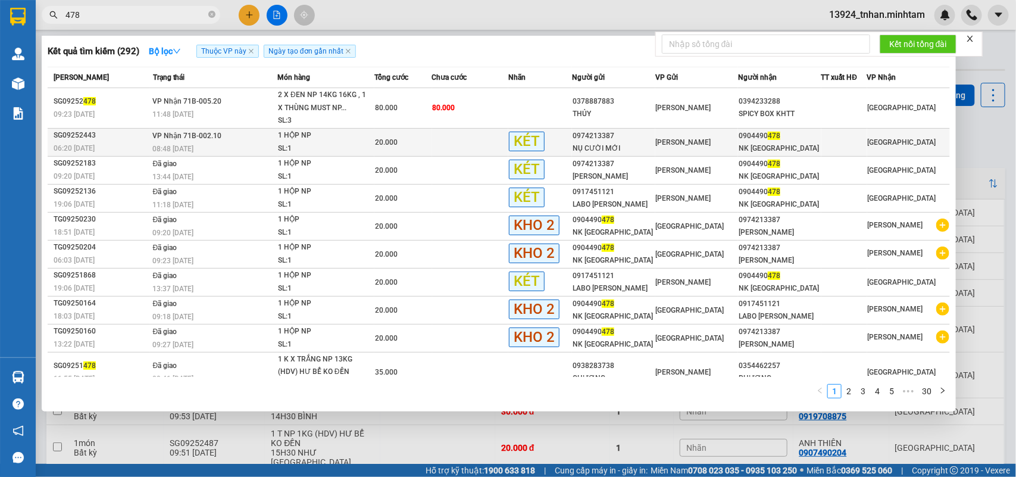
click at [199, 140] on td "VP Nhận 71B-002.10 08:48 - 11/09" at bounding box center [213, 142] width 127 height 28
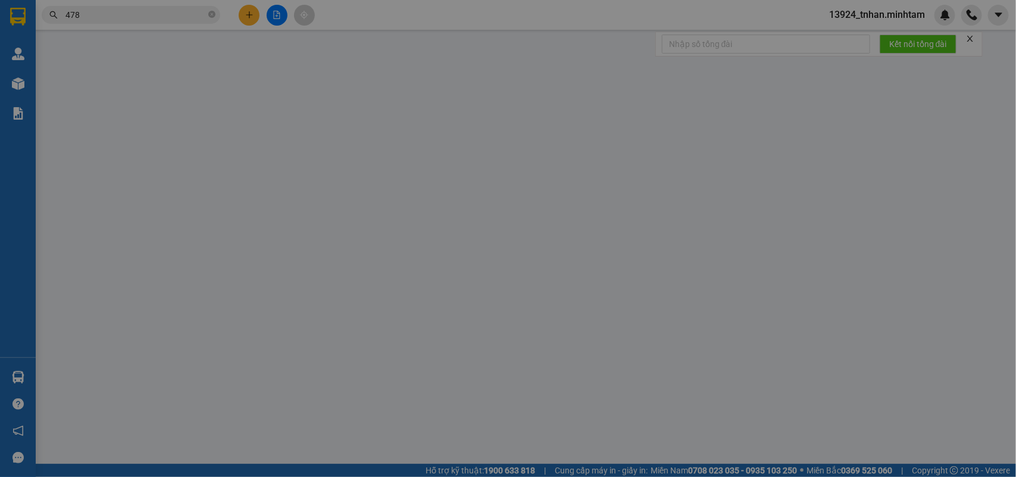
type input "0974213387"
type input "NỤ CƯỜI MỚI"
type input "0904490478"
type input "NK SÀI GÒN"
type input "20.000"
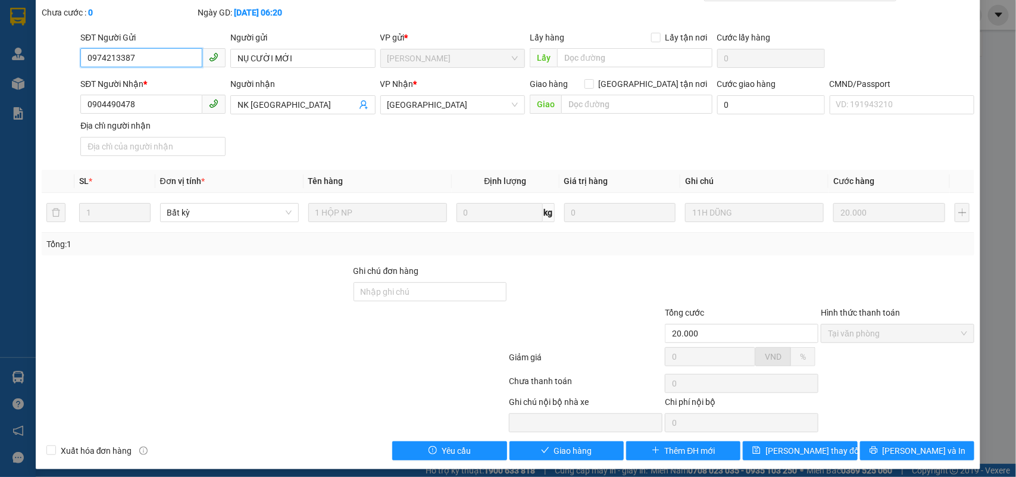
scroll to position [73, 0]
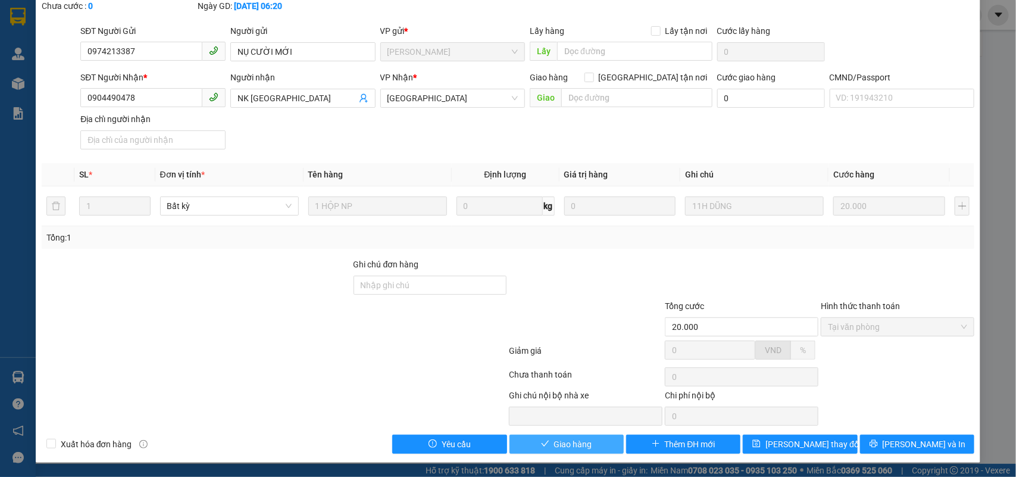
drag, startPoint x: 565, startPoint y: 447, endPoint x: 575, endPoint y: 445, distance: 10.4
click at [566, 447] on span "Giao hàng" at bounding box center [573, 443] width 38 height 13
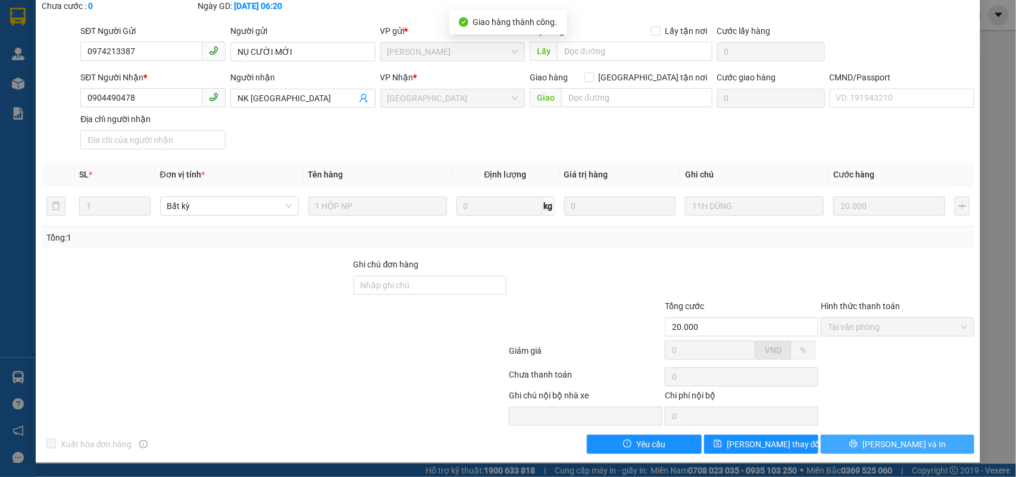
click at [934, 446] on button "Lưu và In" at bounding box center [898, 443] width 154 height 19
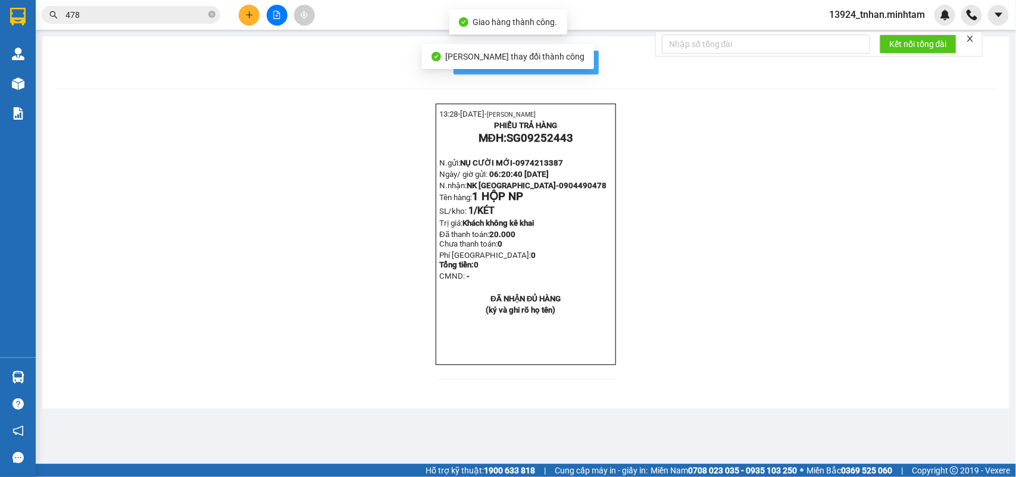
click at [583, 60] on span "In mẫu biên lai tự cấu hình" at bounding box center [533, 62] width 112 height 15
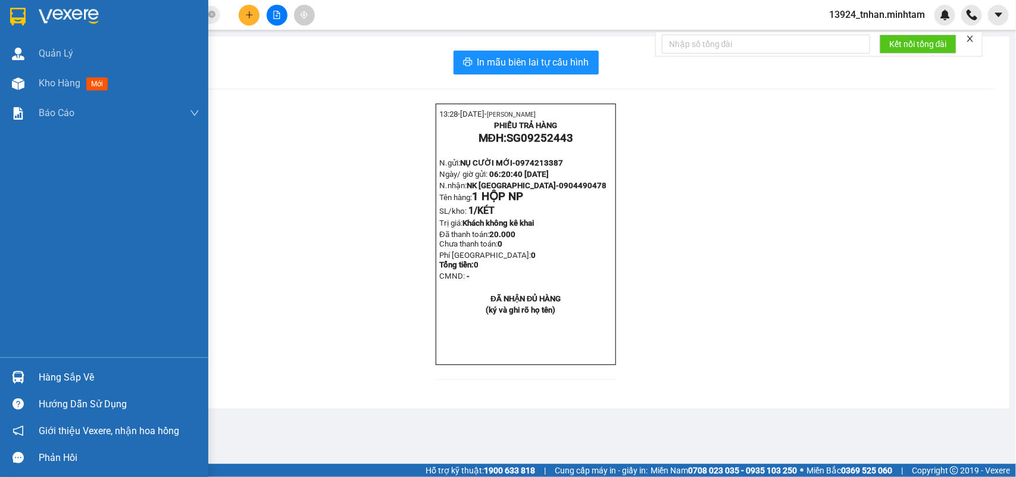
click at [19, 378] on img at bounding box center [18, 377] width 12 height 12
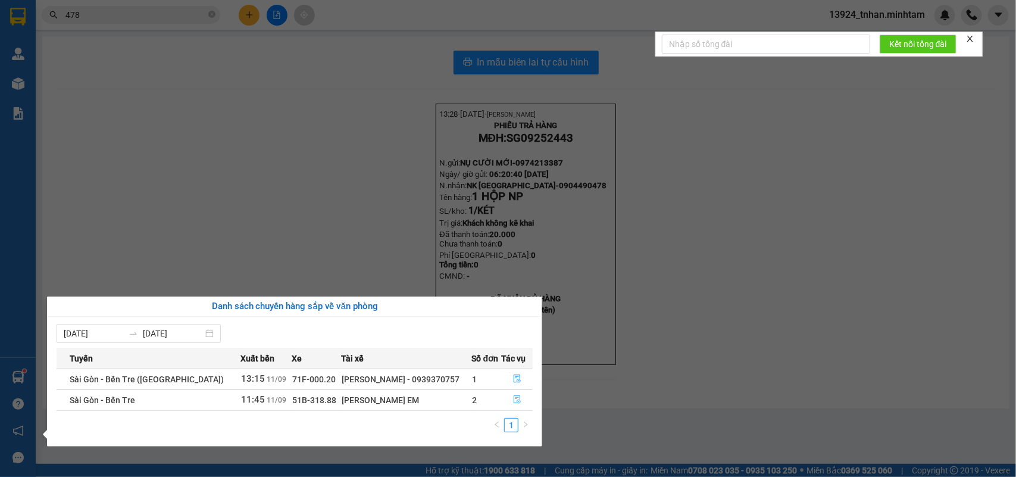
click at [511, 406] on button "button" at bounding box center [517, 399] width 30 height 19
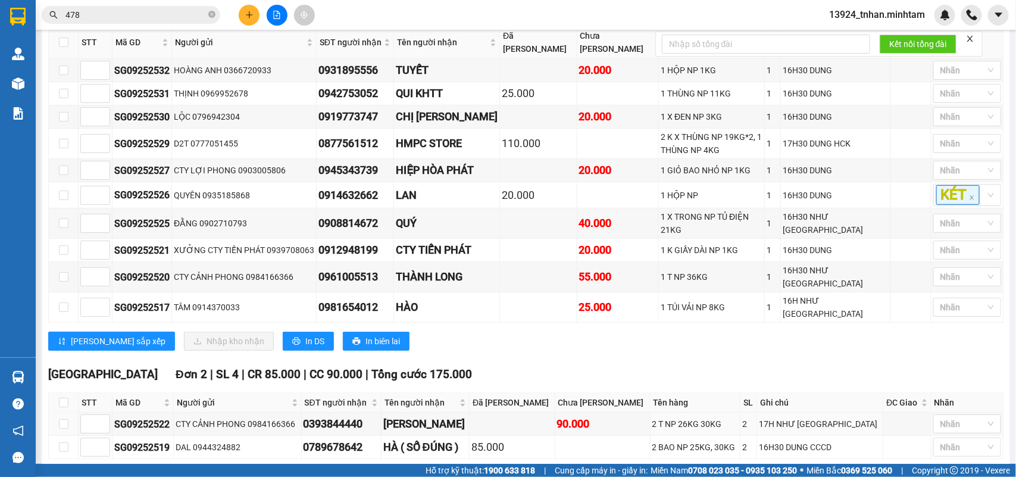
scroll to position [372, 0]
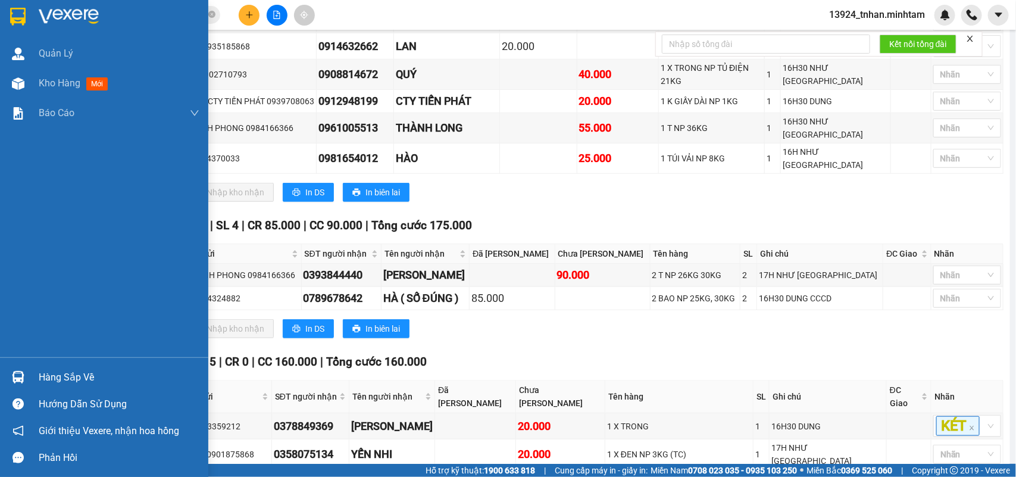
click at [45, 376] on div "Hàng sắp về" at bounding box center [119, 377] width 161 height 18
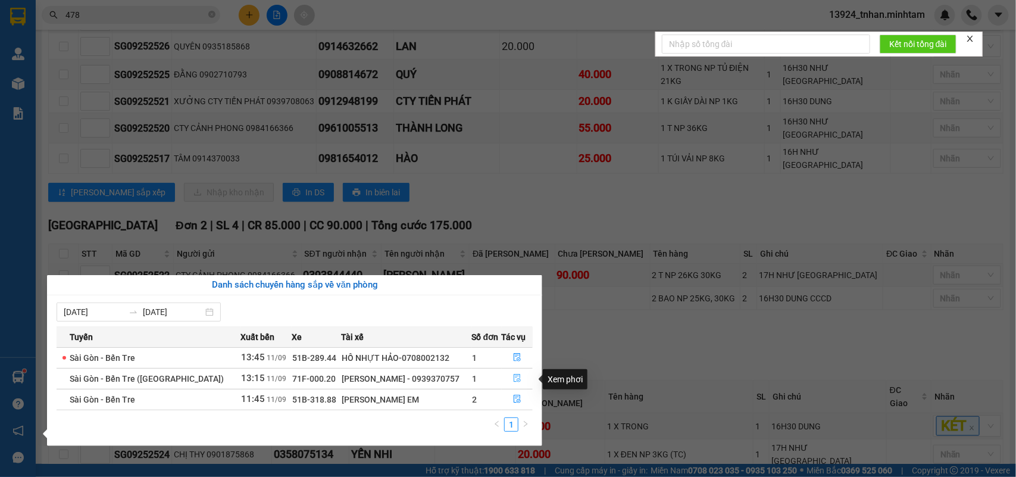
click at [515, 377] on icon "file-done" at bounding box center [517, 378] width 7 height 8
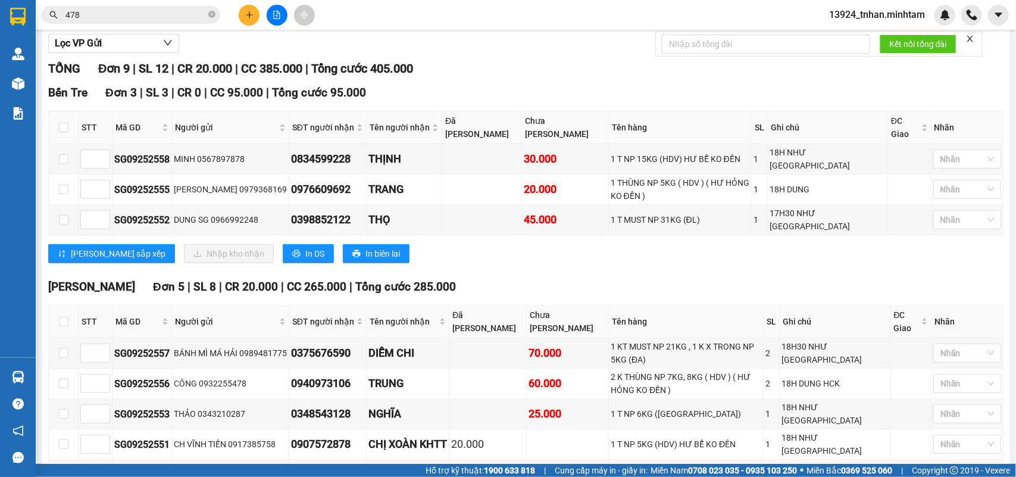
scroll to position [287, 0]
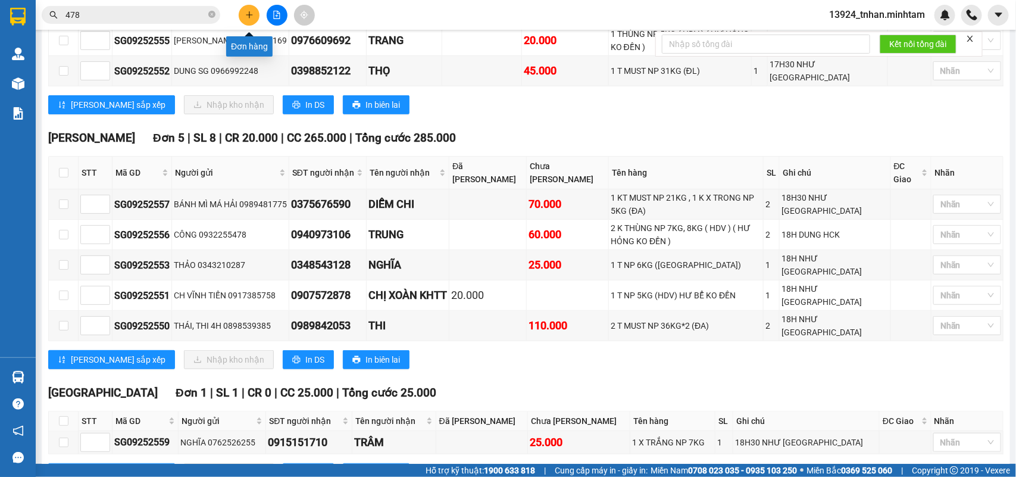
click at [251, 19] on button at bounding box center [249, 15] width 21 height 21
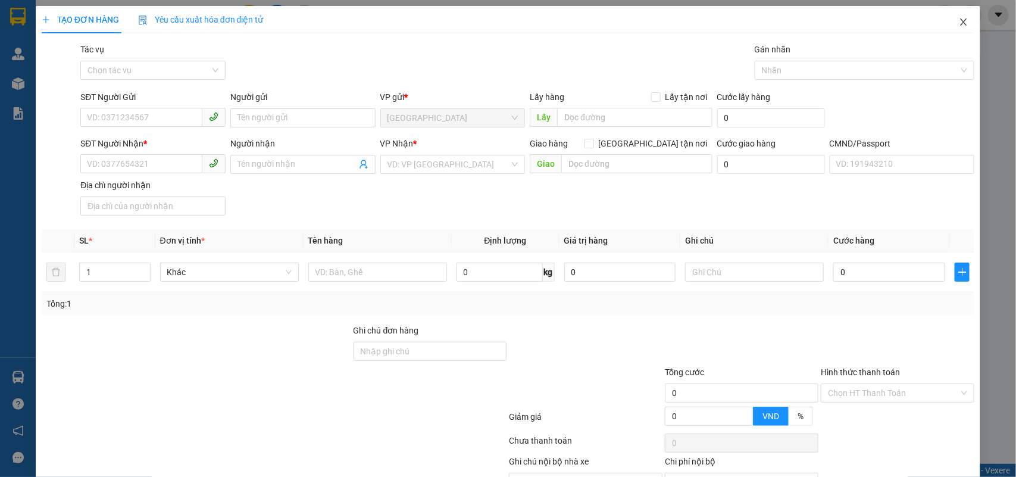
click at [959, 24] on icon "close" at bounding box center [964, 22] width 10 height 10
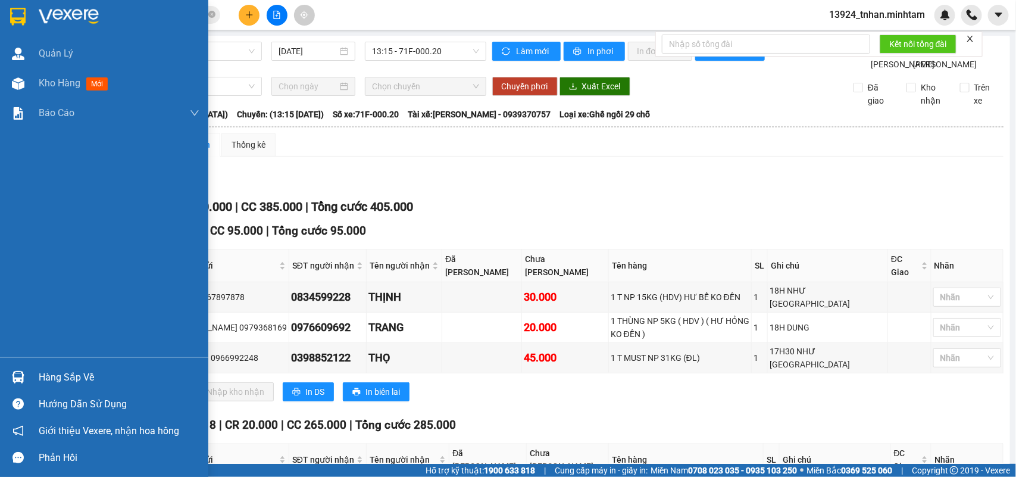
click at [58, 376] on div "Hàng sắp về" at bounding box center [119, 377] width 161 height 18
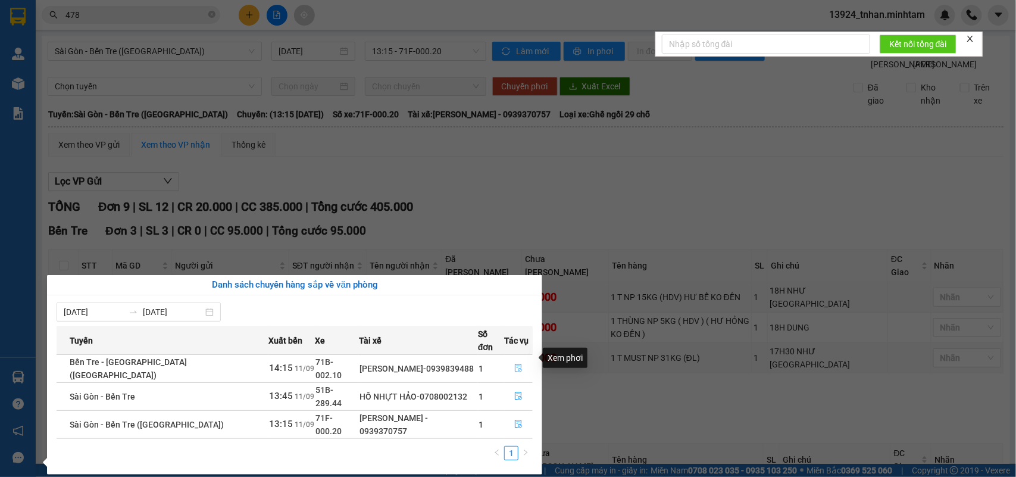
click at [519, 360] on button "button" at bounding box center [518, 368] width 27 height 19
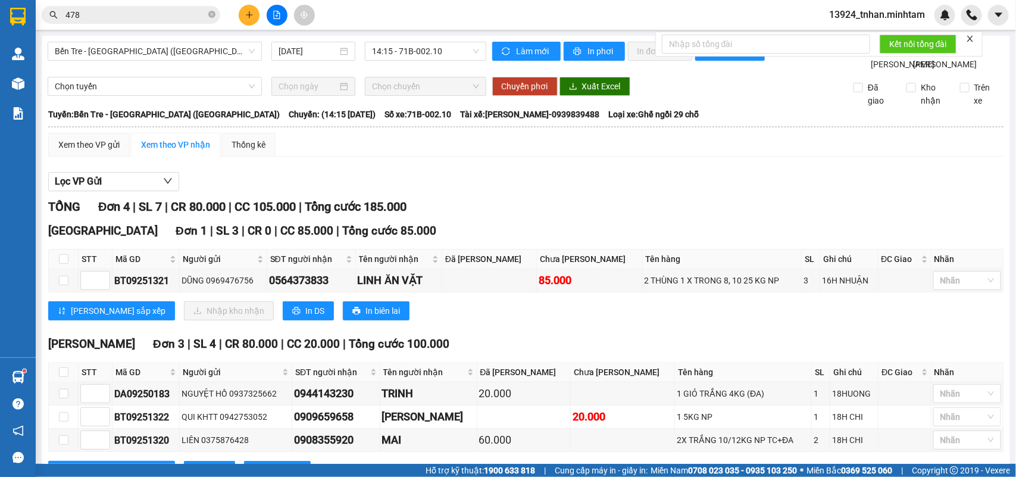
click at [252, 15] on icon "plus" at bounding box center [249, 14] width 7 height 1
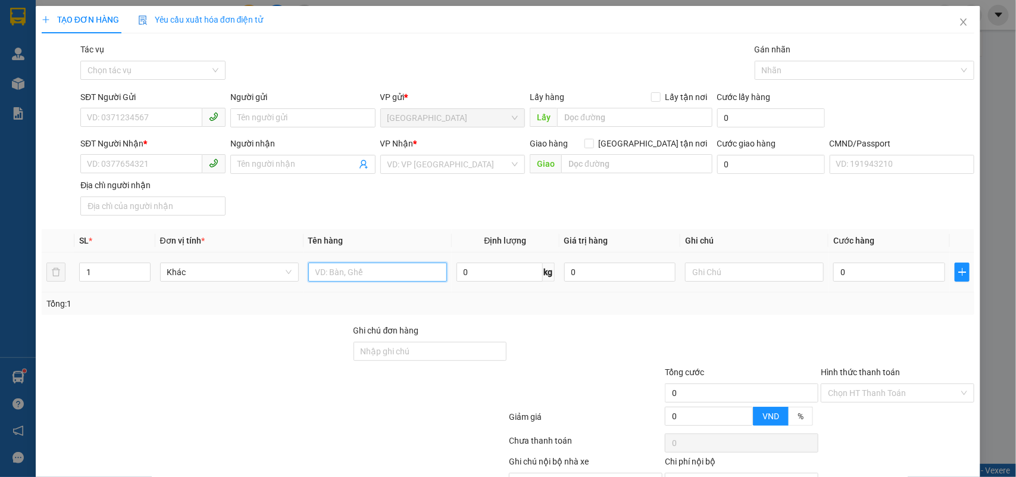
drag, startPoint x: 424, startPoint y: 278, endPoint x: 439, endPoint y: 264, distance: 20.6
click at [424, 277] on input "text" at bounding box center [377, 271] width 139 height 19
type input "1 T NP 5 KG"
click at [111, 113] on input "SĐT Người Gửi" at bounding box center [141, 117] width 122 height 19
type input "0773080173"
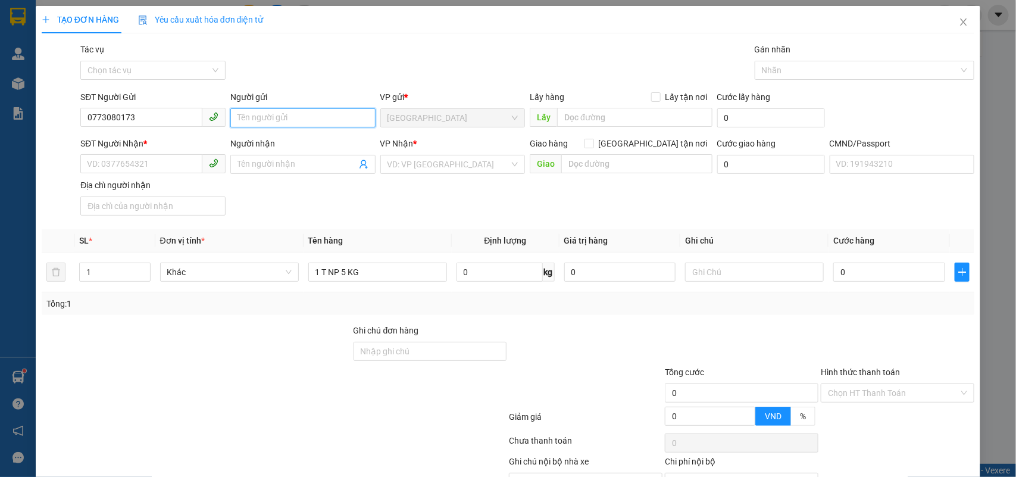
click at [336, 117] on input "Người gửi" at bounding box center [302, 117] width 145 height 19
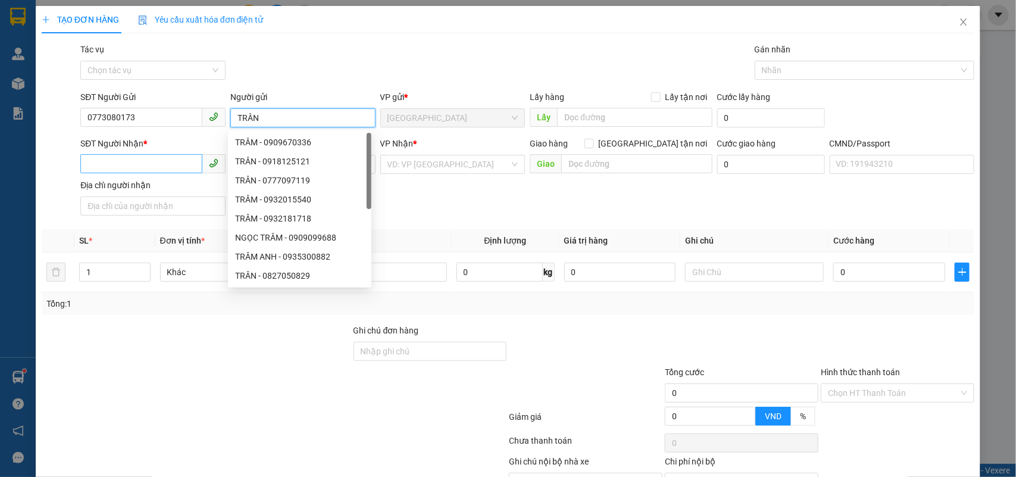
type input "TRÂN"
click at [143, 161] on input "SĐT Người Nhận *" at bounding box center [141, 163] width 122 height 19
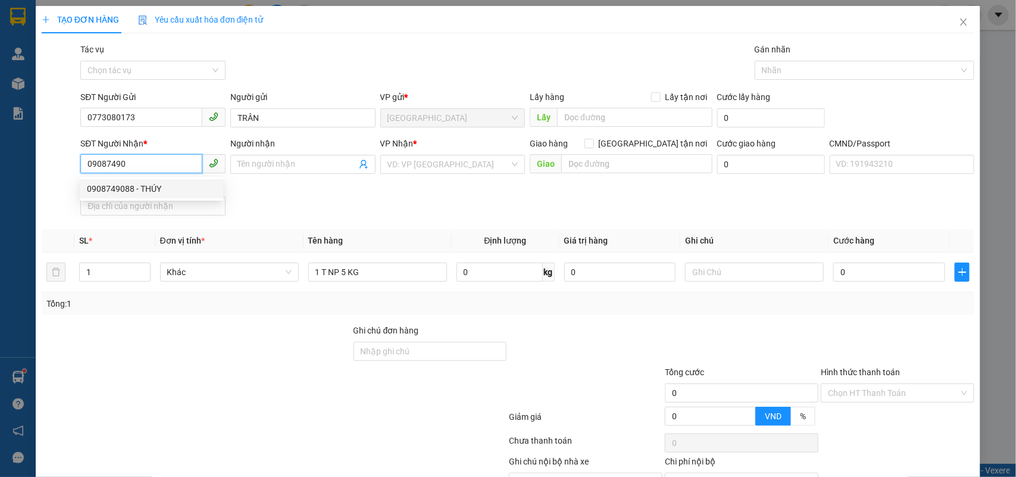
click at [170, 183] on div "0908749088 - THÚY" at bounding box center [151, 188] width 129 height 13
type input "0908749088"
type input "THÚY"
type input "0908749088"
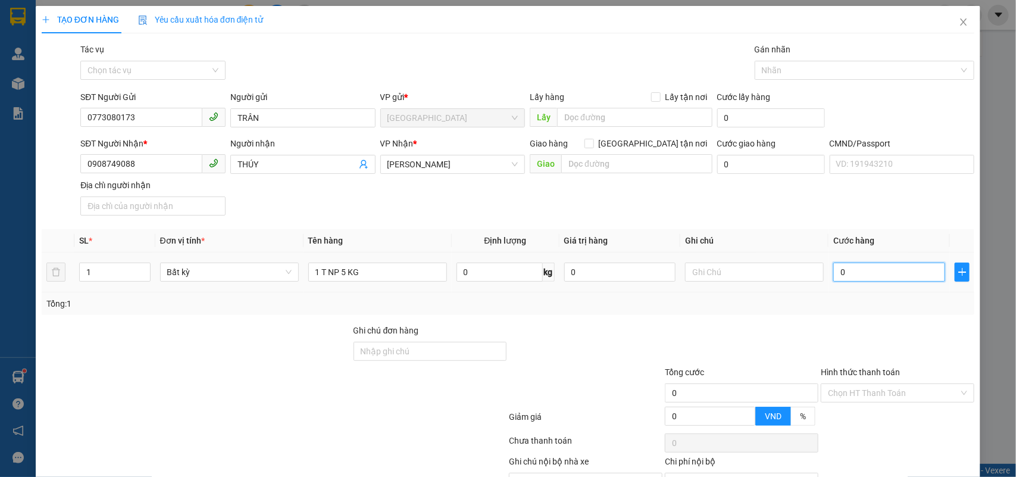
click at [834, 263] on input "0" at bounding box center [889, 271] width 112 height 19
type input "2"
type input "20"
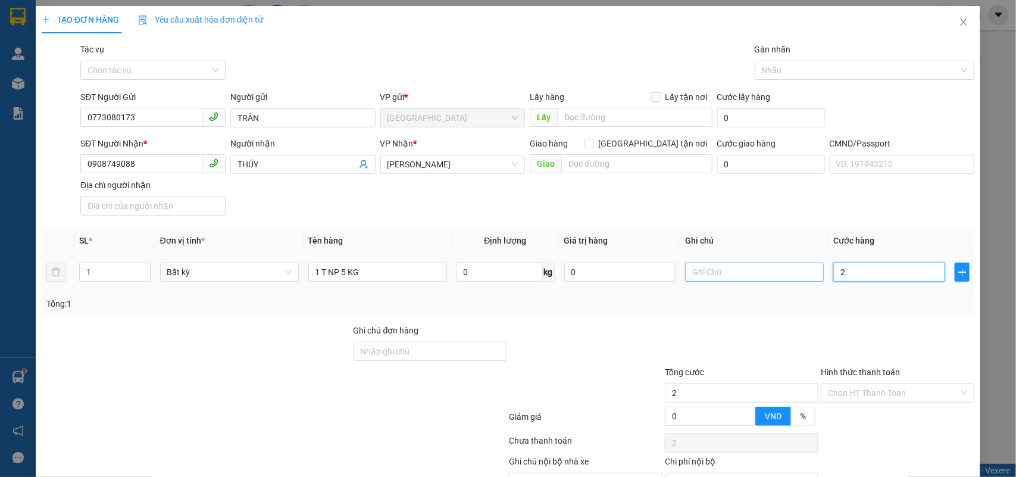
type input "20"
type input "20.000"
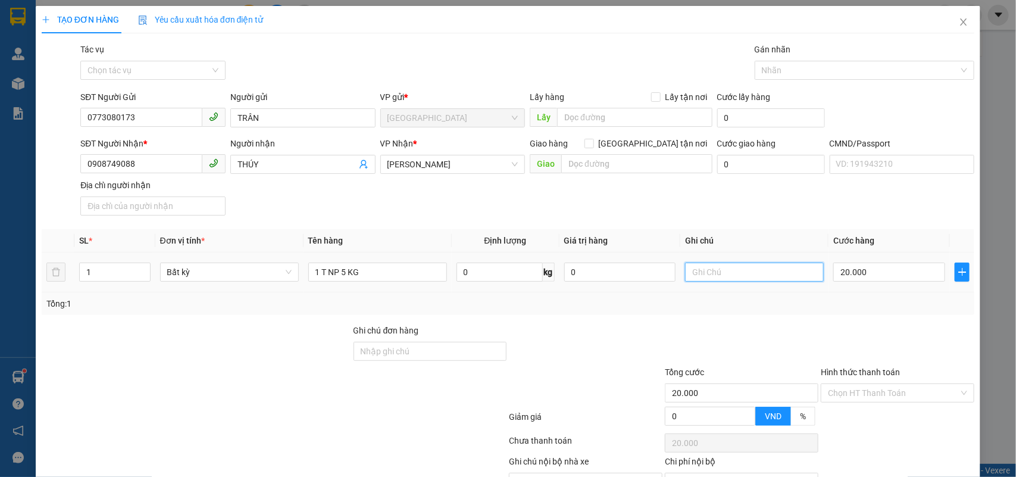
click at [789, 270] on input "text" at bounding box center [754, 271] width 139 height 19
type input "17H NHÂN"
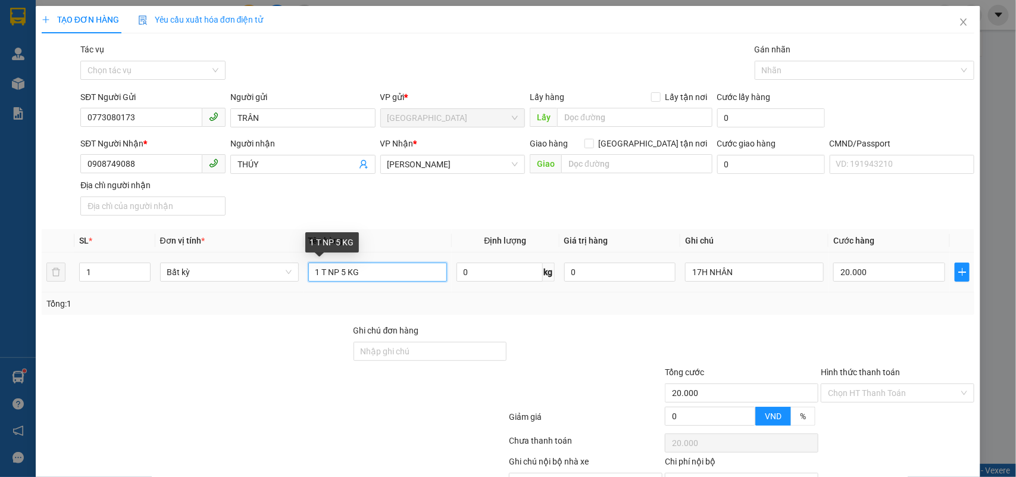
click at [426, 273] on input "1 T NP 5 KG" at bounding box center [377, 271] width 139 height 19
type input "1 T NP 5 KG (XÌ TRÀO KO CHỊU TRÁCH NHIỆM )"
click at [869, 399] on input "Hình thức thanh toán" at bounding box center [893, 393] width 131 height 18
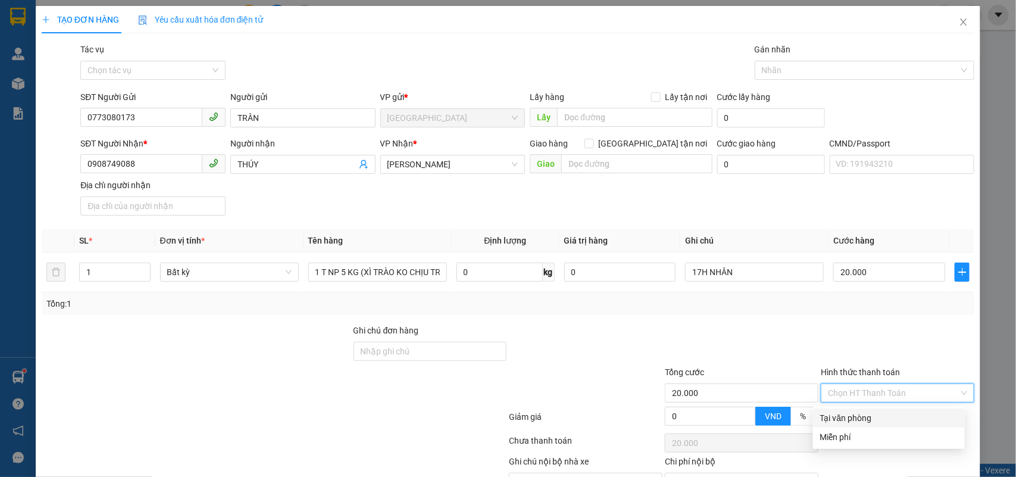
click at [853, 411] on div "Tại văn phòng" at bounding box center [888, 417] width 137 height 13
type input "0"
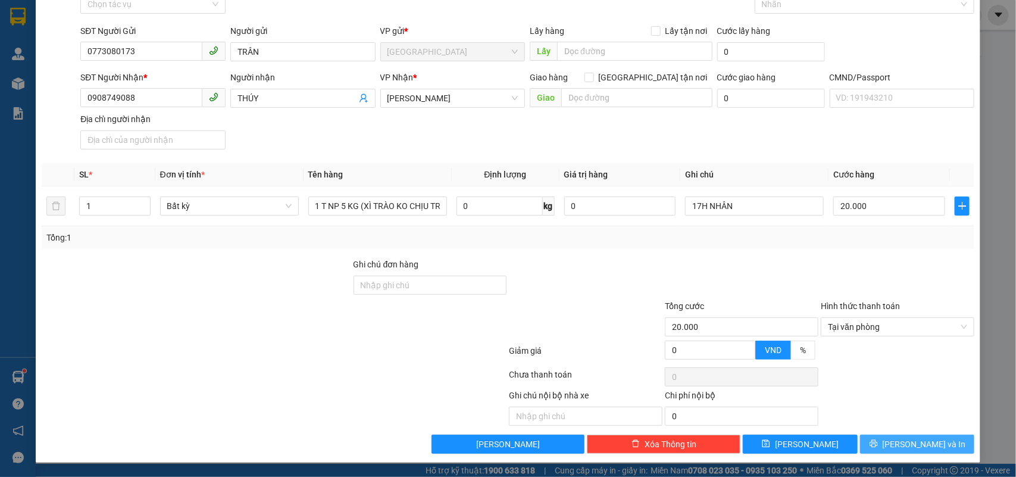
click at [887, 436] on button "Lưu và In" at bounding box center [917, 443] width 114 height 19
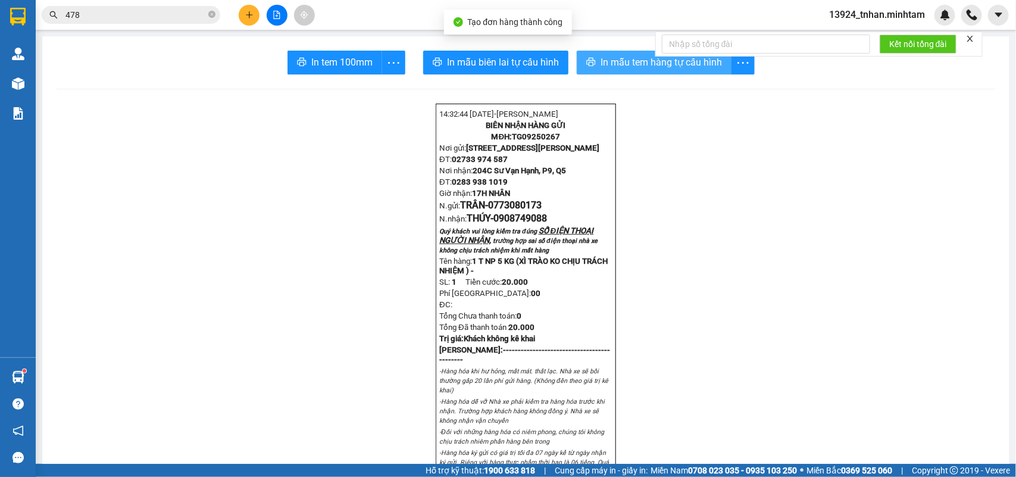
click at [631, 64] on span "In mẫu tem hàng tự cấu hình" at bounding box center [660, 62] width 121 height 15
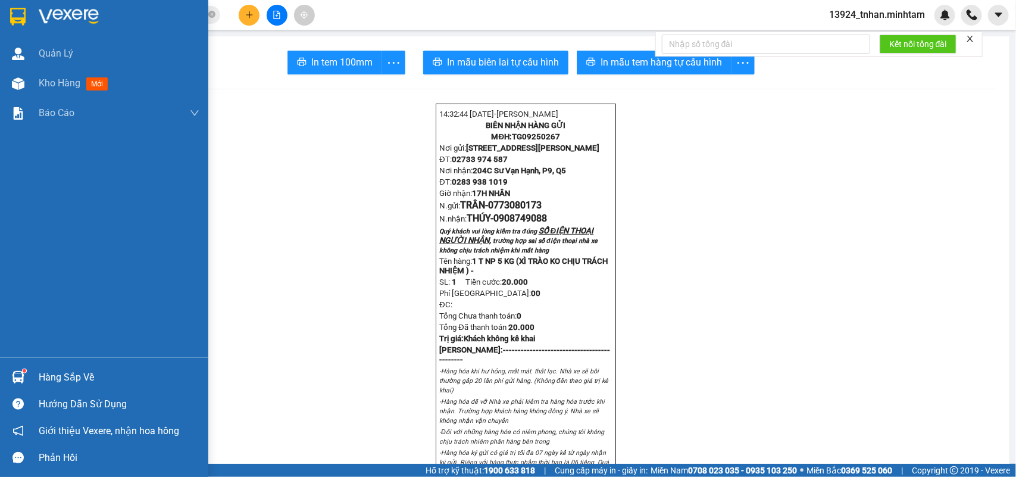
click at [4, 21] on div at bounding box center [104, 19] width 208 height 39
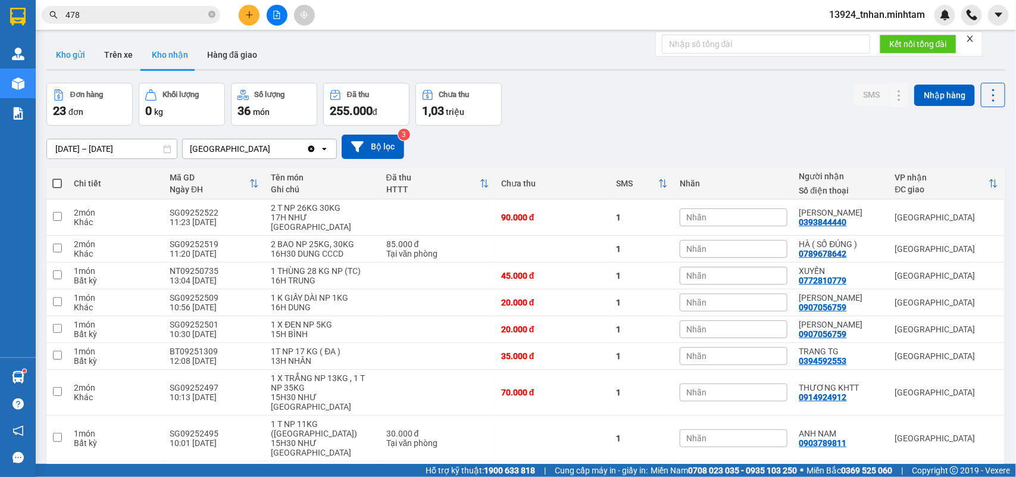
click at [64, 48] on button "Kho gửi" at bounding box center [70, 54] width 48 height 29
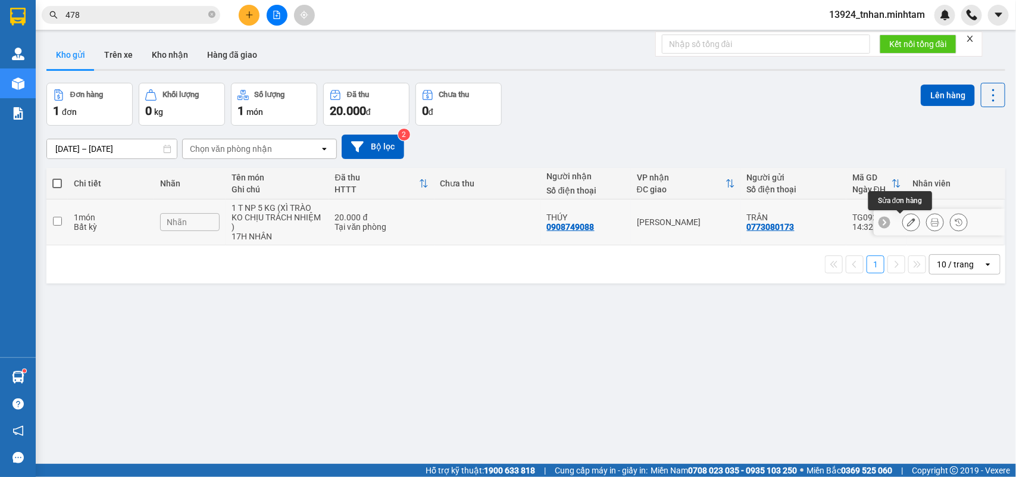
click at [903, 217] on button at bounding box center [911, 222] width 17 height 21
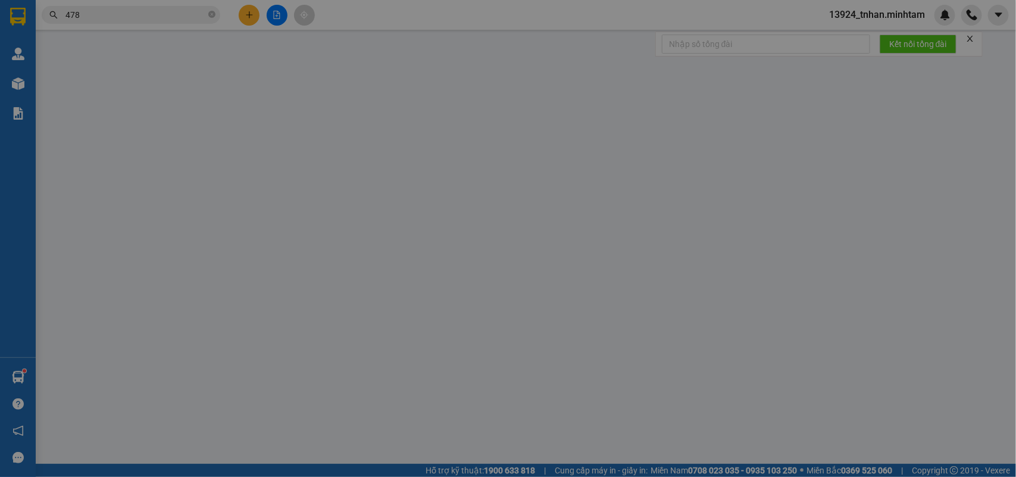
type input "0773080173"
type input "TRÂN"
type input "0908749088"
type input "THÚY"
type input "20.000"
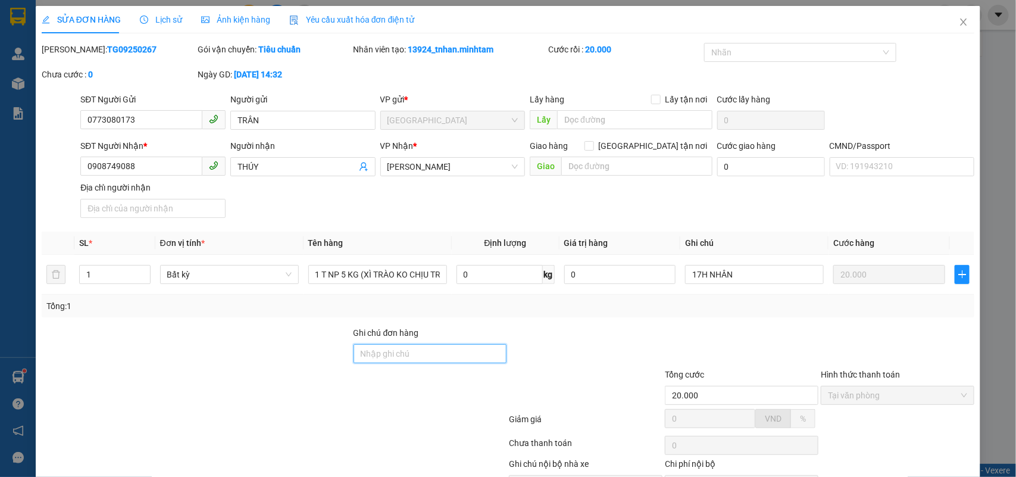
click at [445, 355] on input "Ghi chú đơn hàng" at bounding box center [430, 353] width 154 height 19
type input "MẬT ONG"
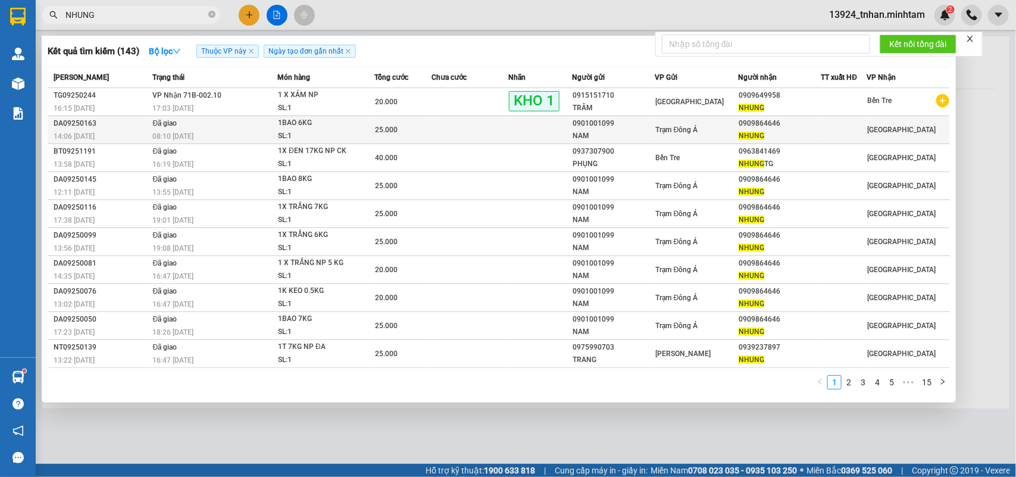
type input "NHUNG"
click at [757, 130] on div "NHUNG" at bounding box center [780, 136] width 82 height 12
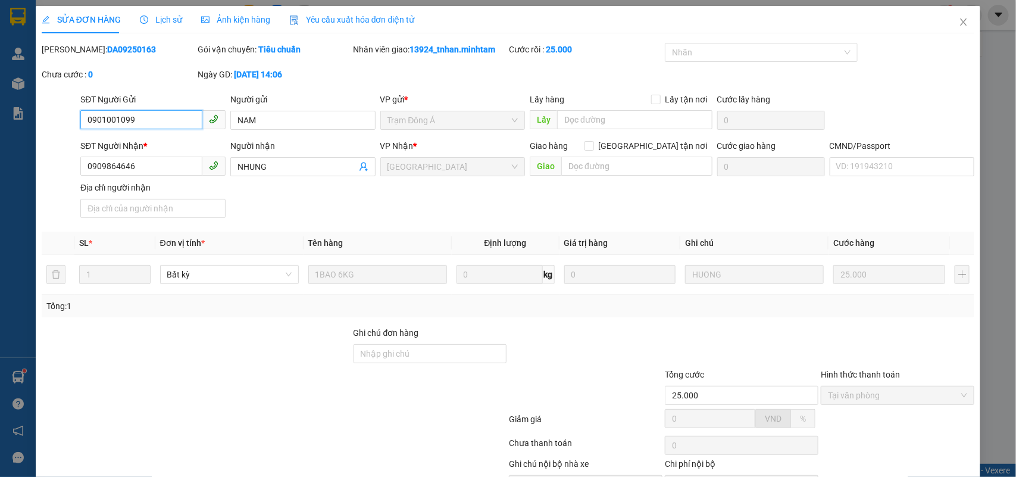
type input "0901001099"
type input "NAM"
type input "0909864646"
type input "NHUNG"
type input "25.000"
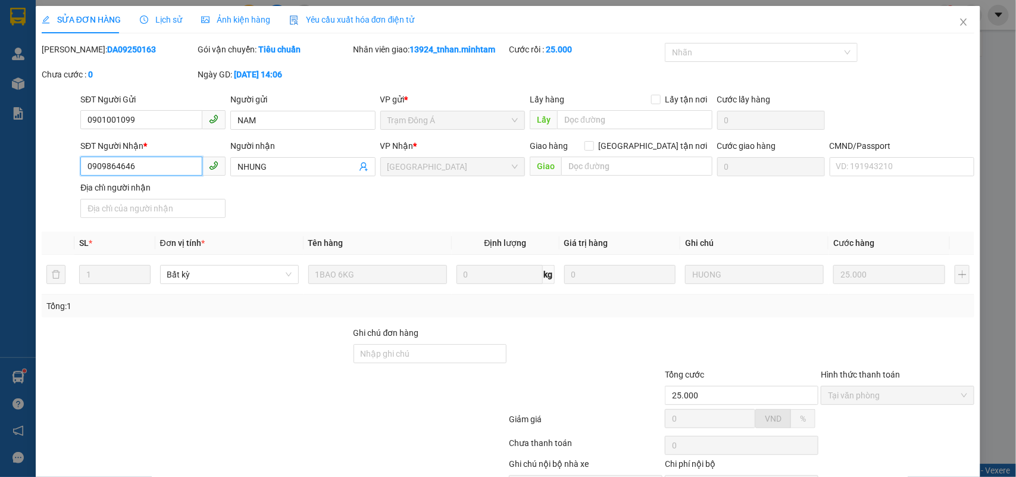
drag, startPoint x: 0, startPoint y: 129, endPoint x: 11, endPoint y: 117, distance: 16.0
click at [0, 126] on div "SỬA ĐƠN HÀNG Lịch sử Ảnh kiện hàng Yêu cầu xuất hóa đơn điện tử Total Paid Fee …" at bounding box center [508, 238] width 1016 height 477
drag, startPoint x: 955, startPoint y: 29, endPoint x: 720, endPoint y: 36, distance: 235.2
click at [954, 29] on span "Close" at bounding box center [963, 22] width 33 height 33
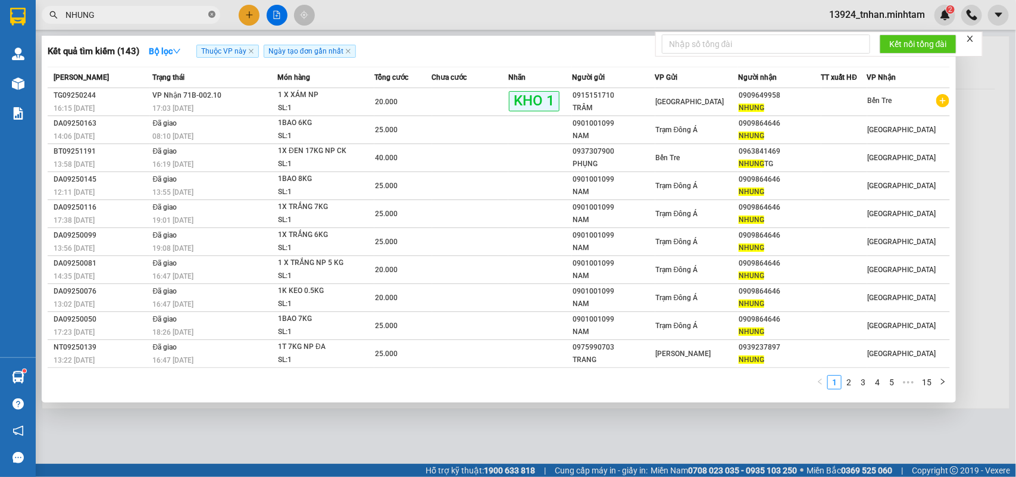
click at [212, 17] on icon "close-circle" at bounding box center [211, 14] width 7 height 7
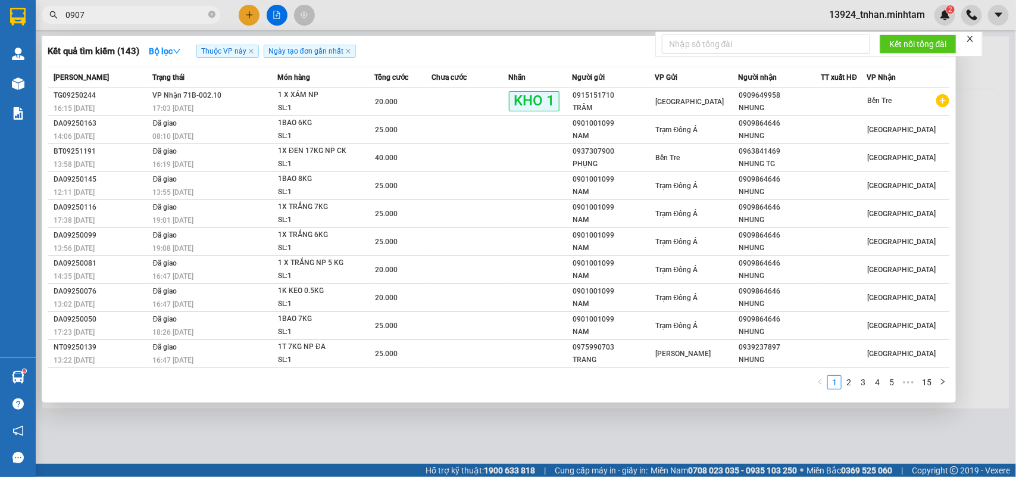
click at [1015, 72] on div at bounding box center [508, 238] width 1016 height 477
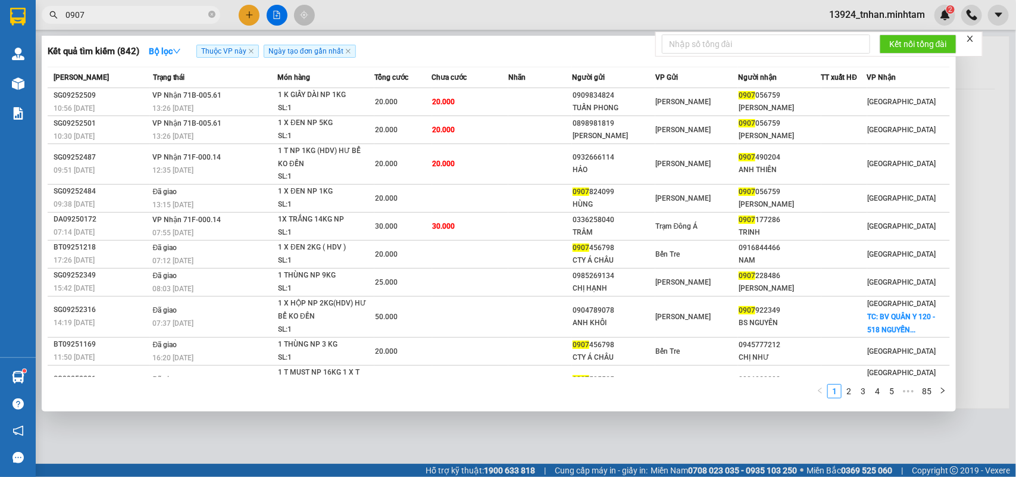
drag, startPoint x: 170, startPoint y: 13, endPoint x: 179, endPoint y: 8, distance: 10.4
click at [171, 13] on input "0907" at bounding box center [135, 14] width 140 height 13
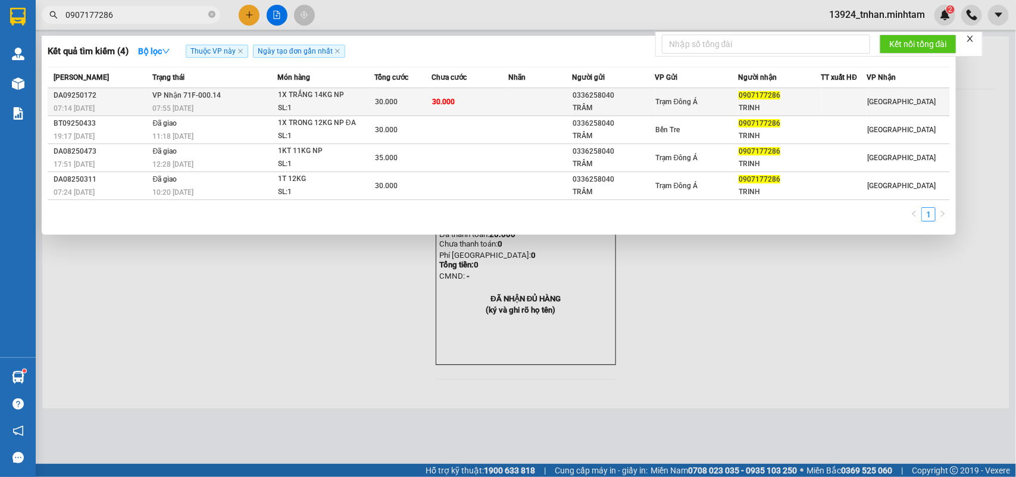
type input "0907177286"
click at [332, 99] on div "1X TRẮNG 14KG NP" at bounding box center [322, 95] width 89 height 13
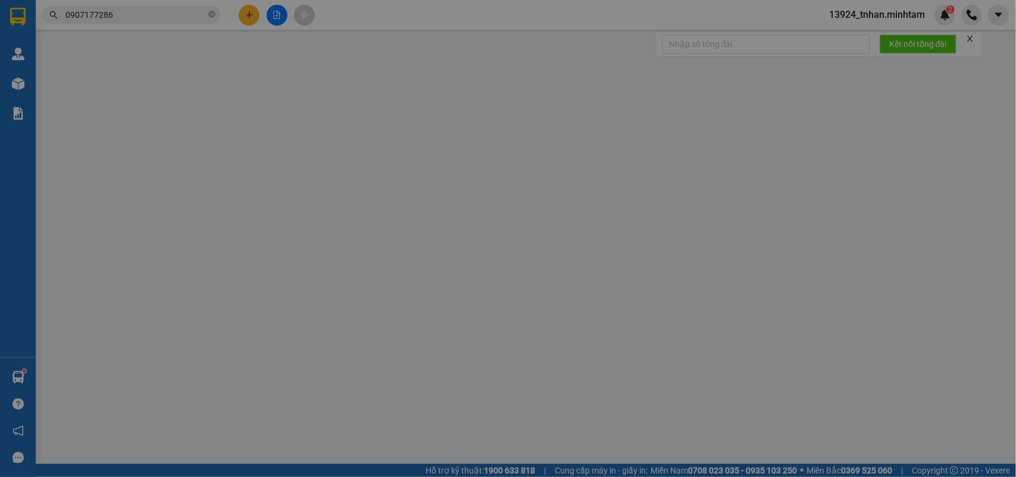
type input "0336258040"
type input "TRÂM"
type input "0907177286"
type input "TRINH"
type input "30.000"
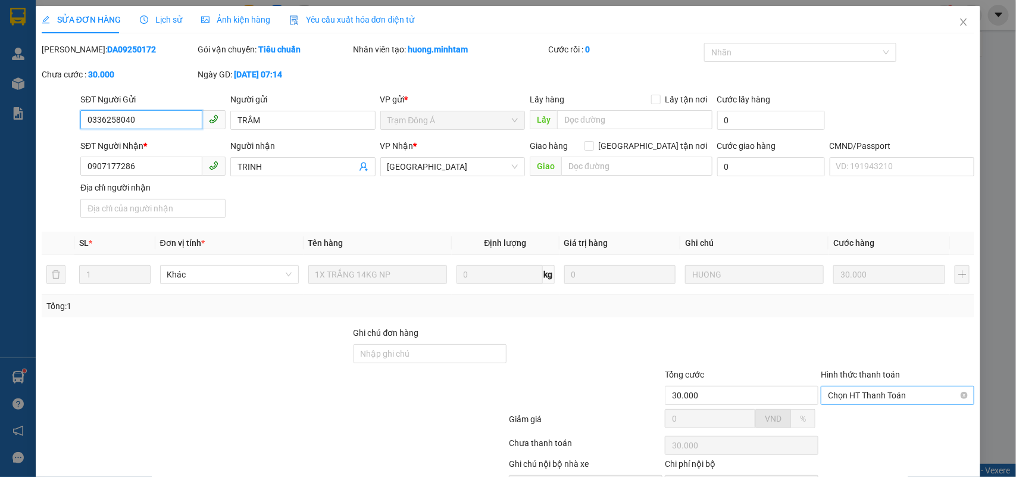
scroll to position [70, 0]
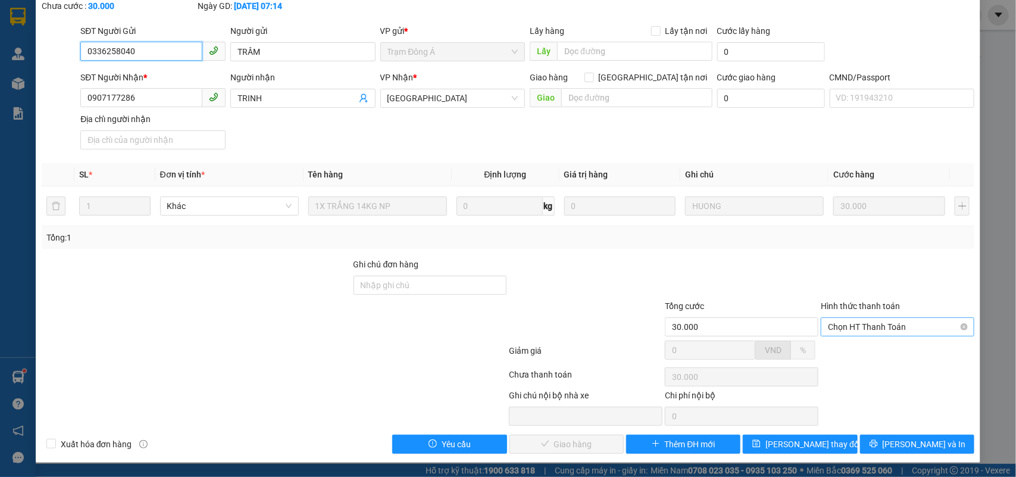
click at [897, 326] on span "Chọn HT Thanh Toán" at bounding box center [897, 327] width 139 height 18
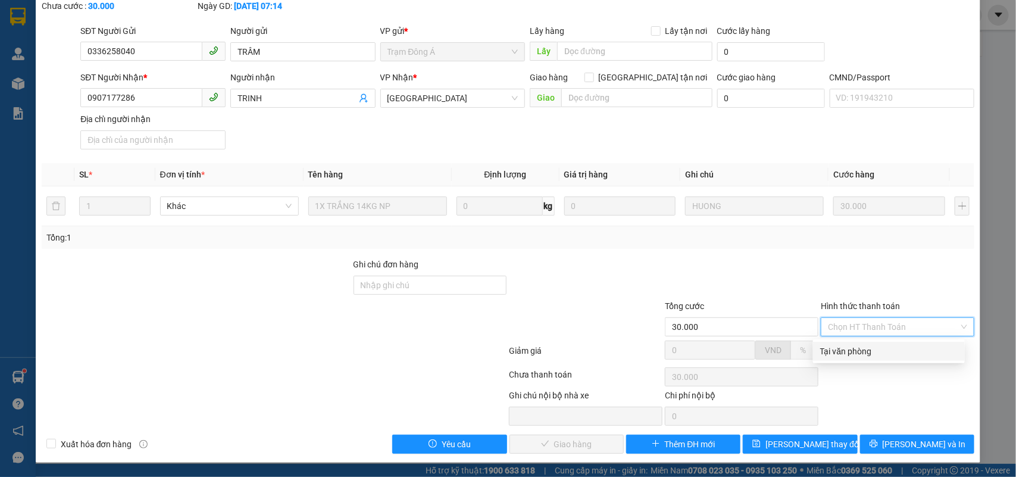
drag, startPoint x: 872, startPoint y: 346, endPoint x: 825, endPoint y: 358, distance: 47.9
click at [869, 346] on div "Tại văn phòng" at bounding box center [888, 351] width 137 height 13
type input "0"
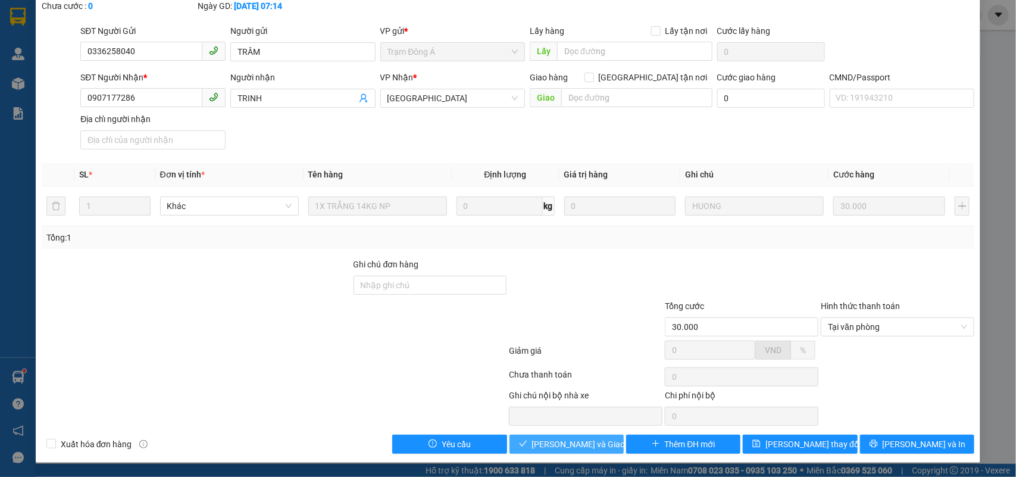
drag, startPoint x: 578, startPoint y: 455, endPoint x: 581, endPoint y: 450, distance: 6.1
click at [578, 453] on div "SỬA ĐƠN HÀNG Lịch sử Ảnh kiện hàng Yêu cầu xuất hóa đơn điện tử Total Paid Fee …" at bounding box center [508, 200] width 945 height 525
click at [581, 450] on span "Lưu và Giao hàng" at bounding box center [589, 443] width 114 height 13
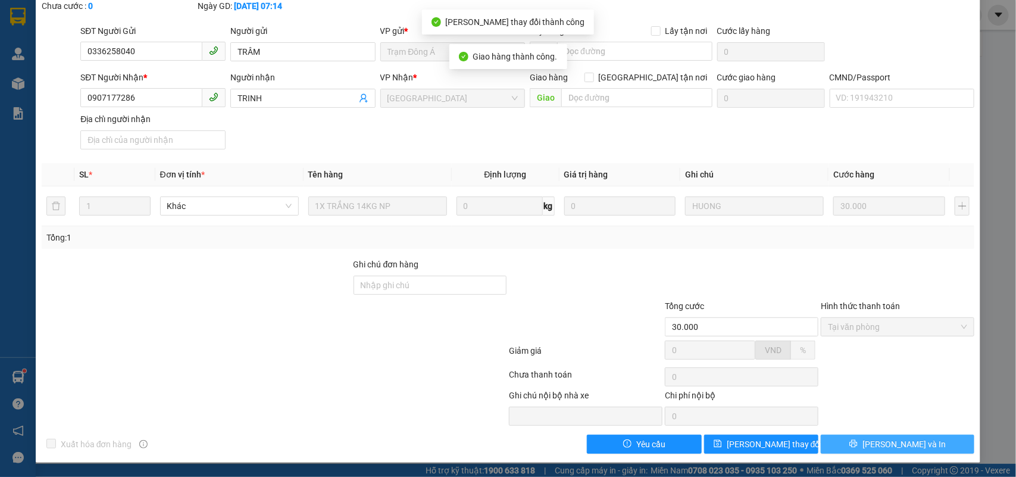
drag, startPoint x: 879, startPoint y: 439, endPoint x: 886, endPoint y: 445, distance: 8.8
click at [886, 445] on span "Lưu và In" at bounding box center [903, 443] width 83 height 13
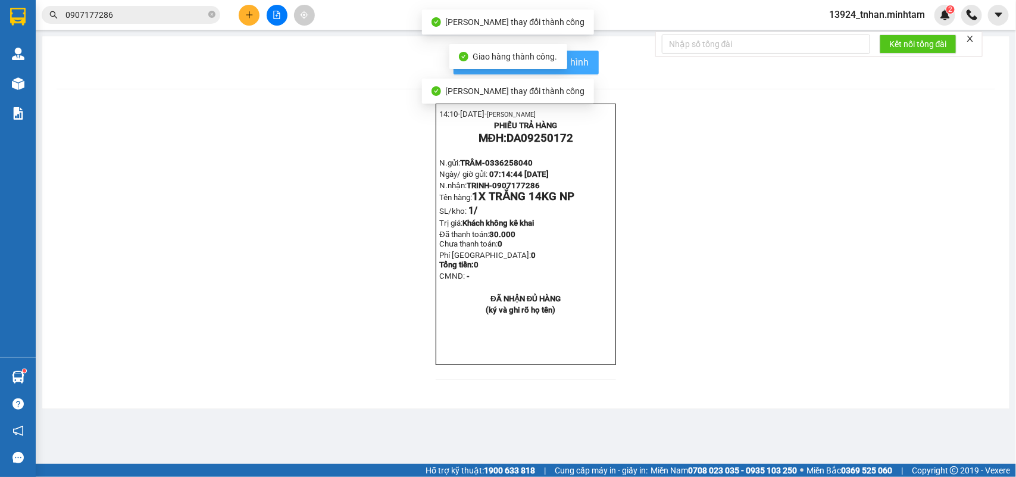
click at [582, 64] on span "In mẫu biên lai tự cấu hình" at bounding box center [533, 62] width 112 height 15
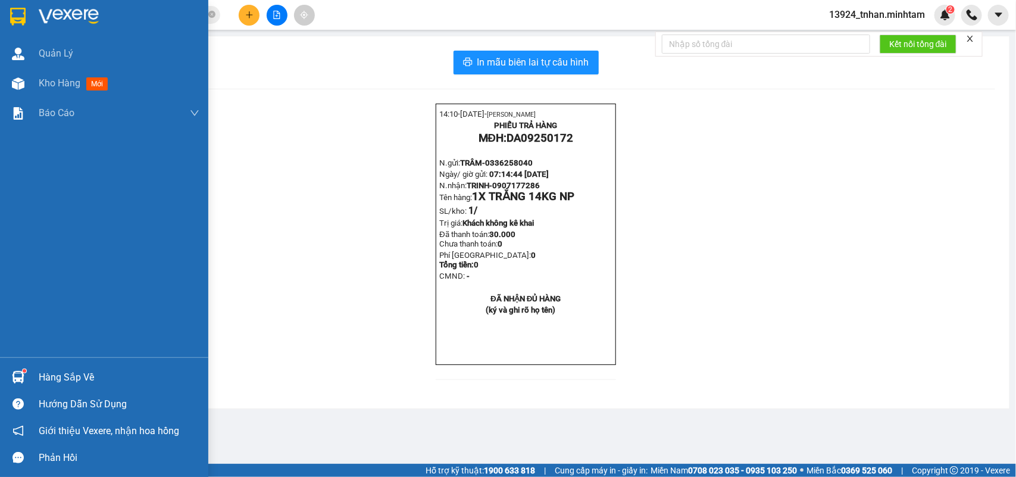
click at [45, 377] on div "Hàng sắp về" at bounding box center [119, 377] width 161 height 18
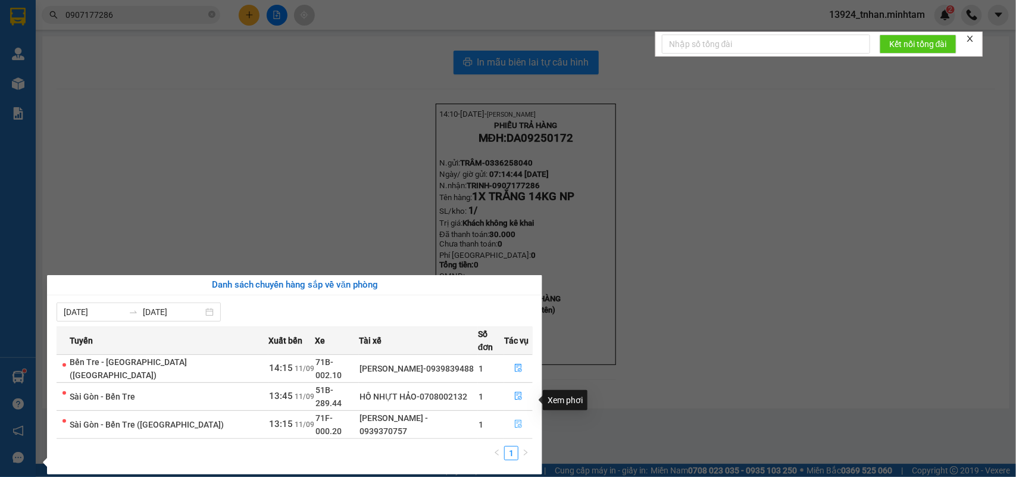
click at [516, 415] on button "button" at bounding box center [518, 424] width 27 height 19
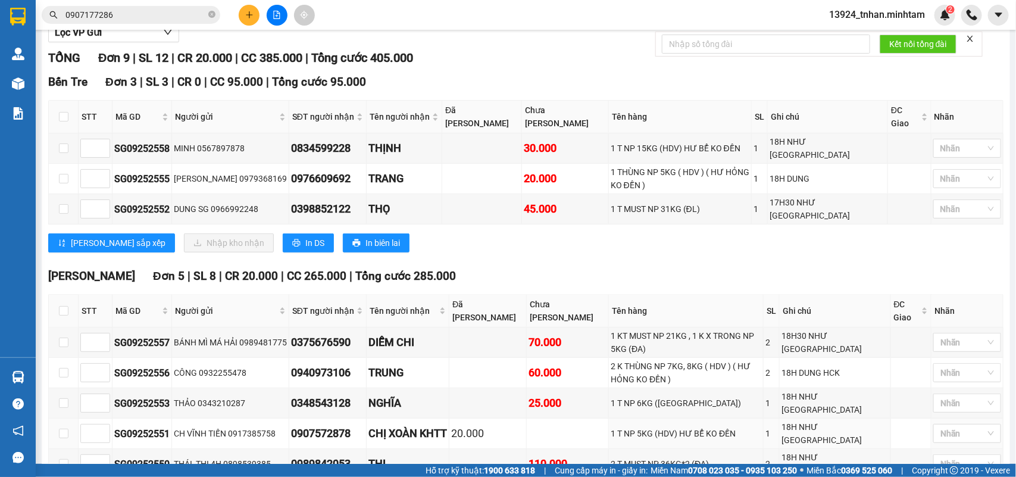
scroll to position [287, 0]
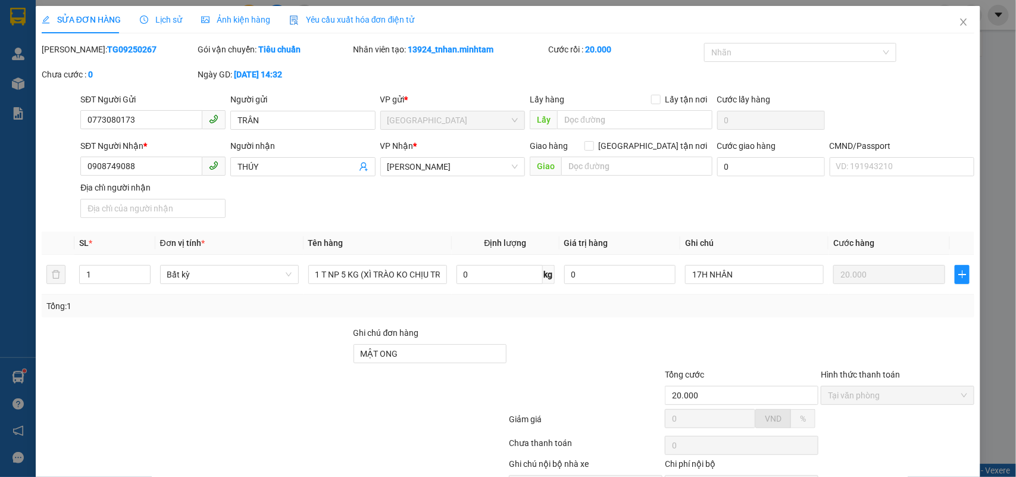
type input "MẬT ONG"
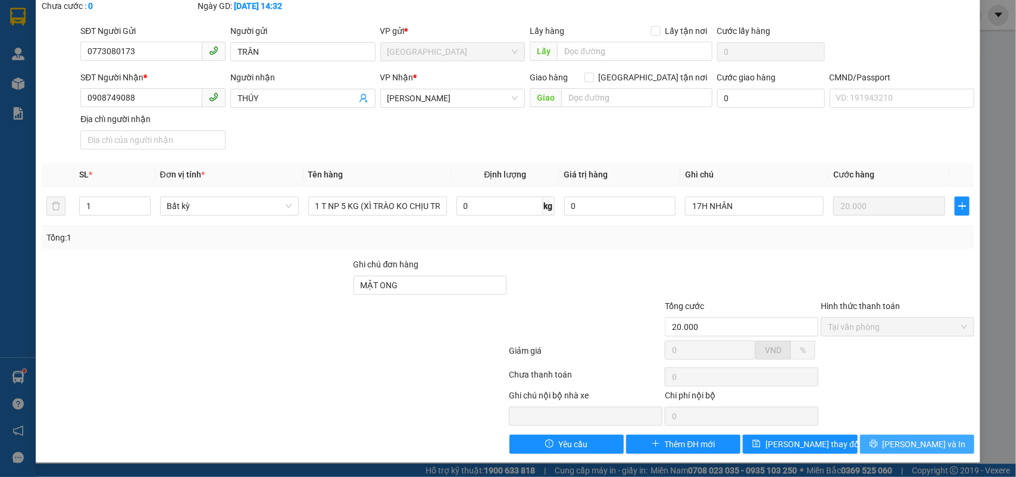
drag, startPoint x: 0, startPoint y: 0, endPoint x: 869, endPoint y: 406, distance: 959.2
click at [909, 449] on span "[PERSON_NAME] và In" at bounding box center [924, 443] width 83 height 13
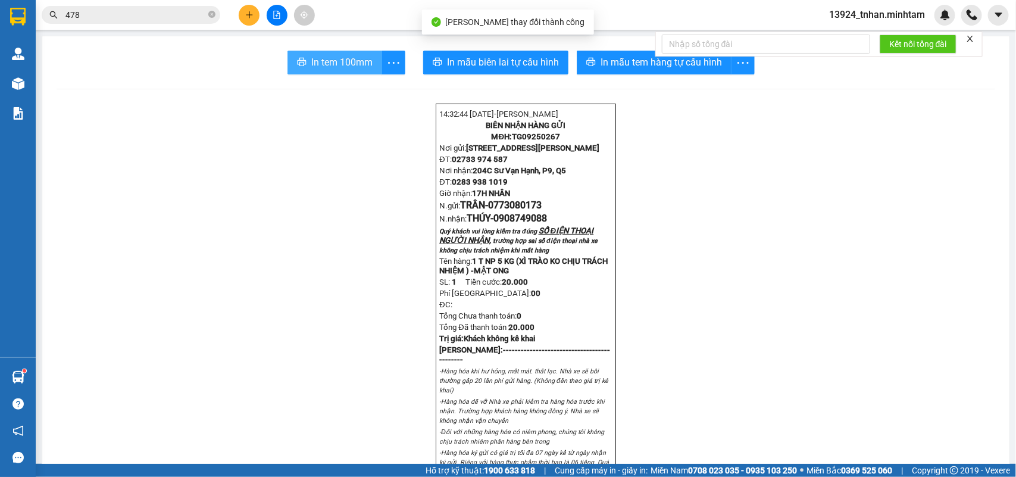
click at [338, 54] on button "In tem 100mm" at bounding box center [334, 63] width 95 height 24
click at [209, 14] on icon "close-circle" at bounding box center [211, 14] width 7 height 7
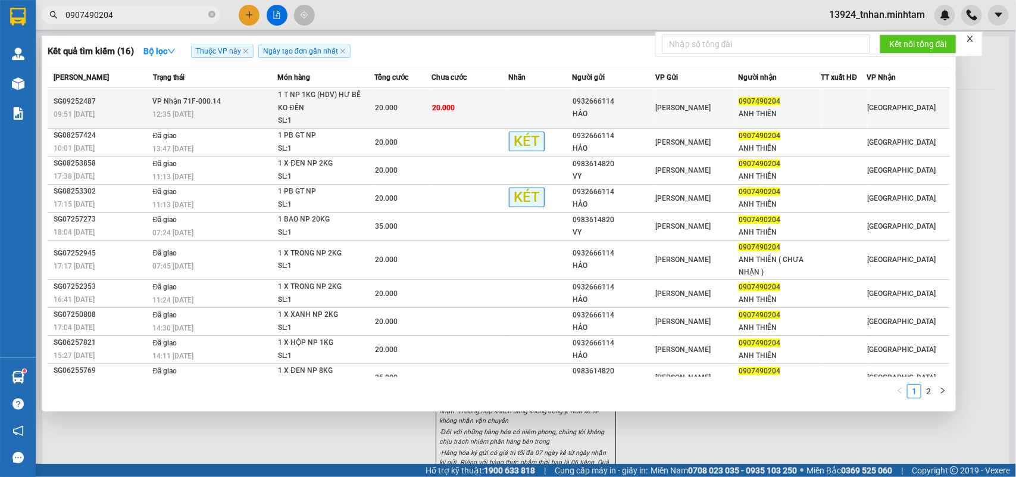
type input "0907490204"
click at [445, 93] on td "20.000" at bounding box center [470, 108] width 77 height 40
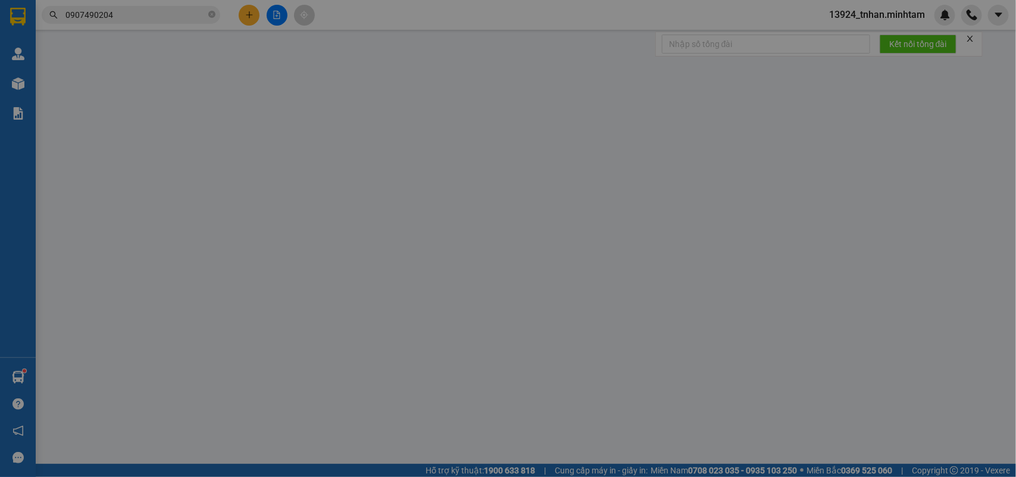
type input "0932666114"
type input "HẢO"
type input "0907490204"
type input "ANH THIÊN"
type input "20.000"
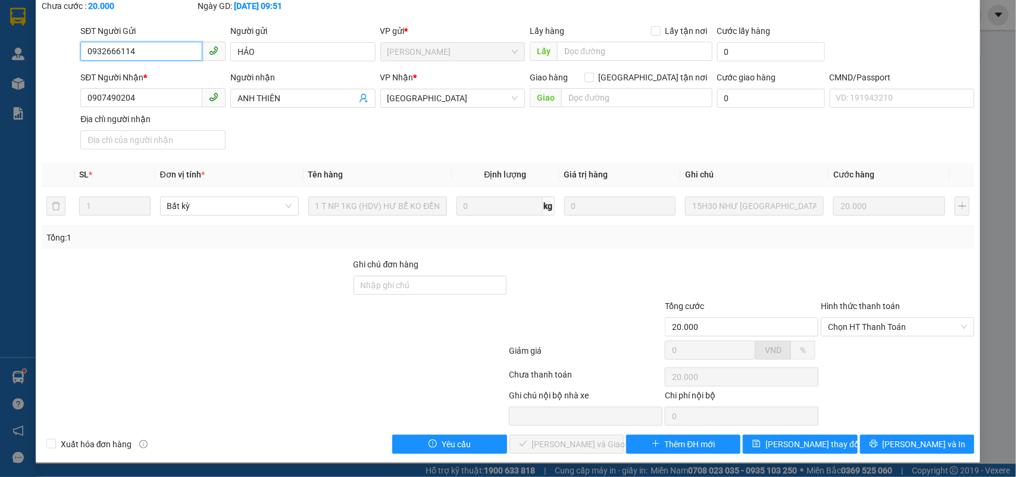
scroll to position [70, 0]
click at [854, 318] on span "Chọn HT Thanh Toán" at bounding box center [897, 327] width 139 height 18
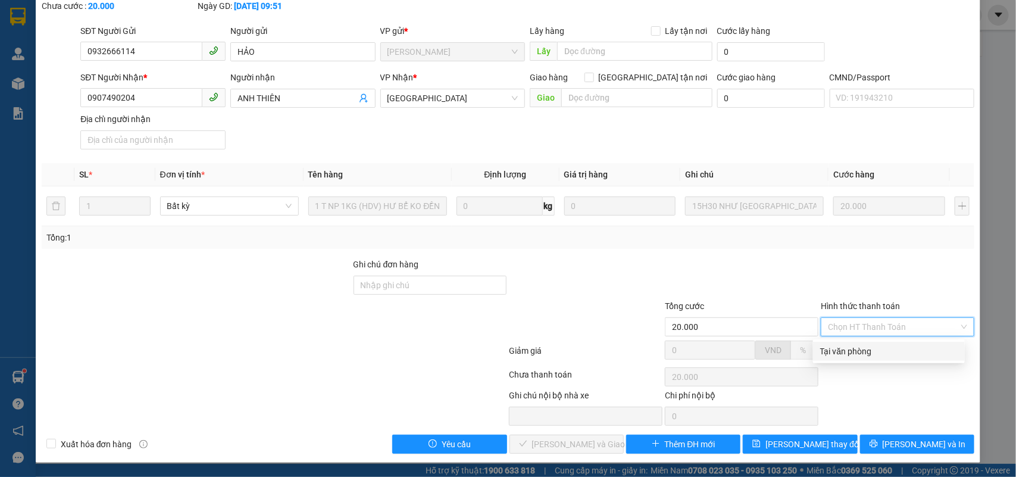
click at [849, 357] on div "Tại văn phòng" at bounding box center [889, 351] width 152 height 19
type input "0"
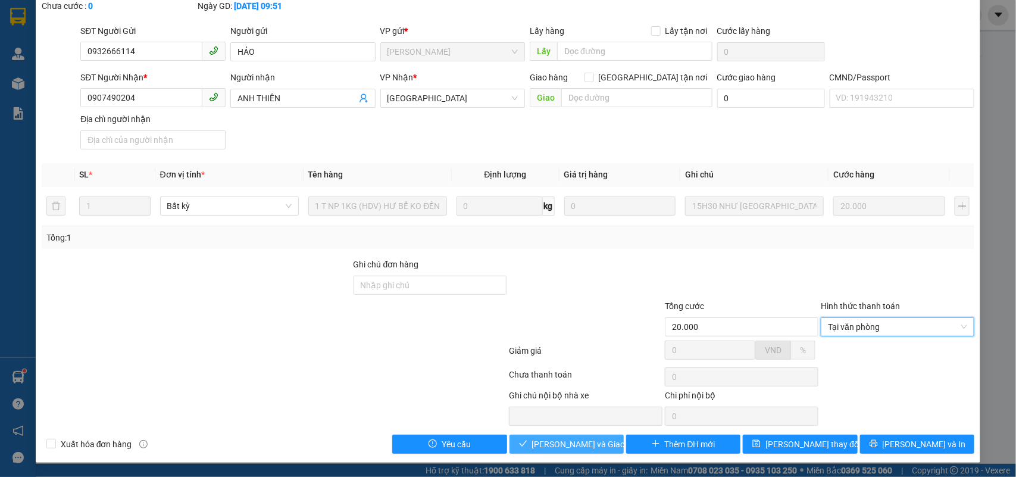
click at [570, 448] on span "Lưu và Giao hàng" at bounding box center [589, 443] width 114 height 13
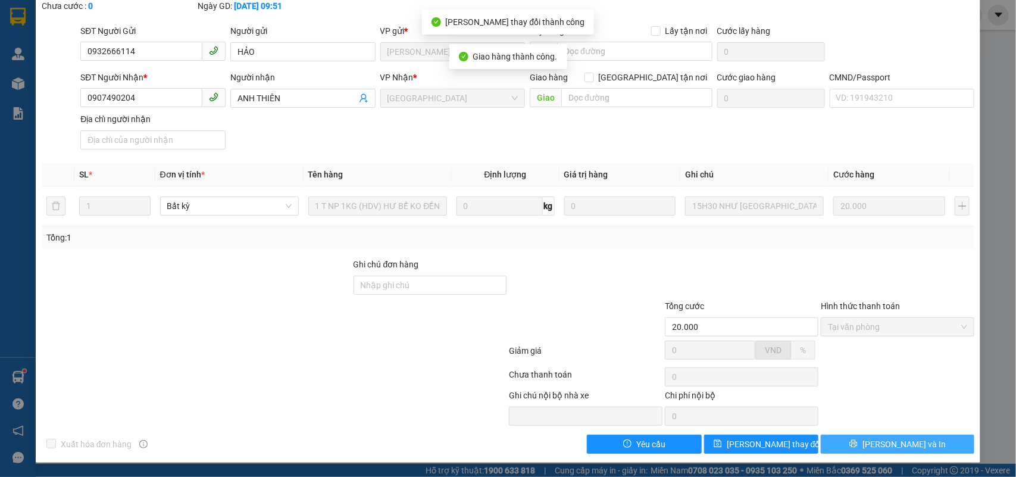
click at [926, 441] on button "Lưu và In" at bounding box center [898, 443] width 154 height 19
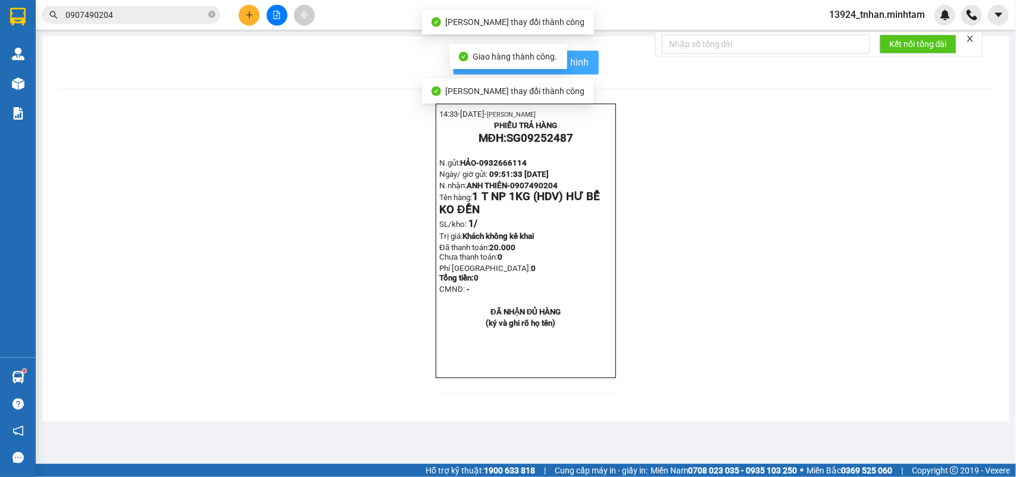
click at [575, 58] on span "In mẫu biên lai tự cấu hình" at bounding box center [533, 62] width 112 height 15
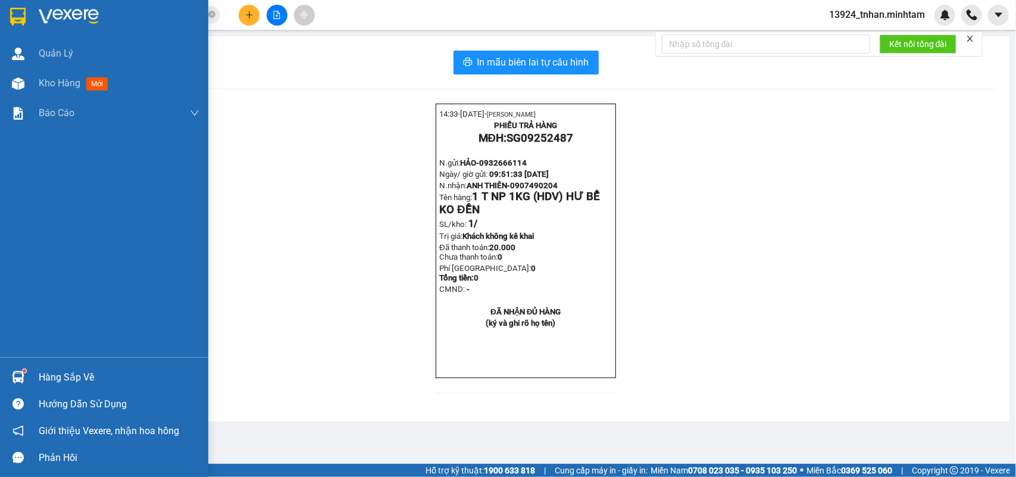
click at [76, 373] on div "Hàng sắp về" at bounding box center [119, 377] width 161 height 18
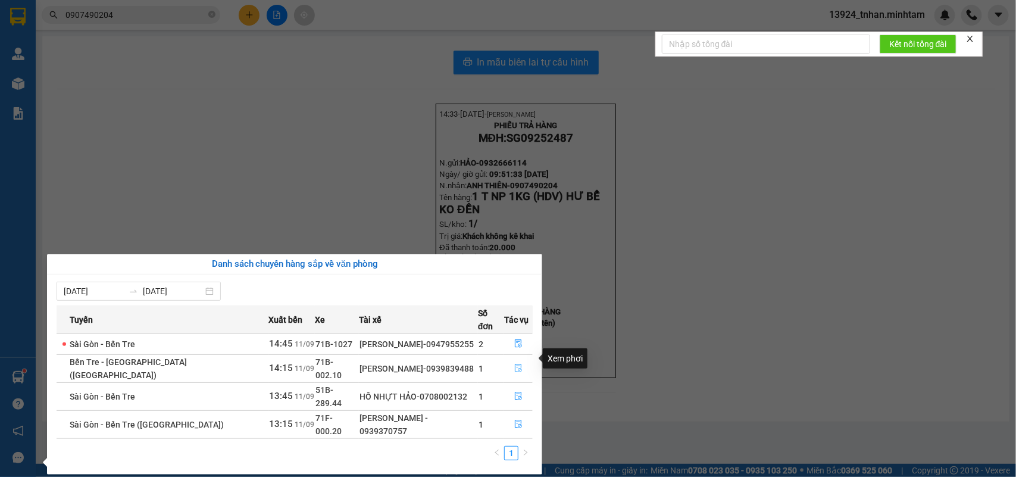
click at [511, 359] on button "button" at bounding box center [518, 368] width 27 height 19
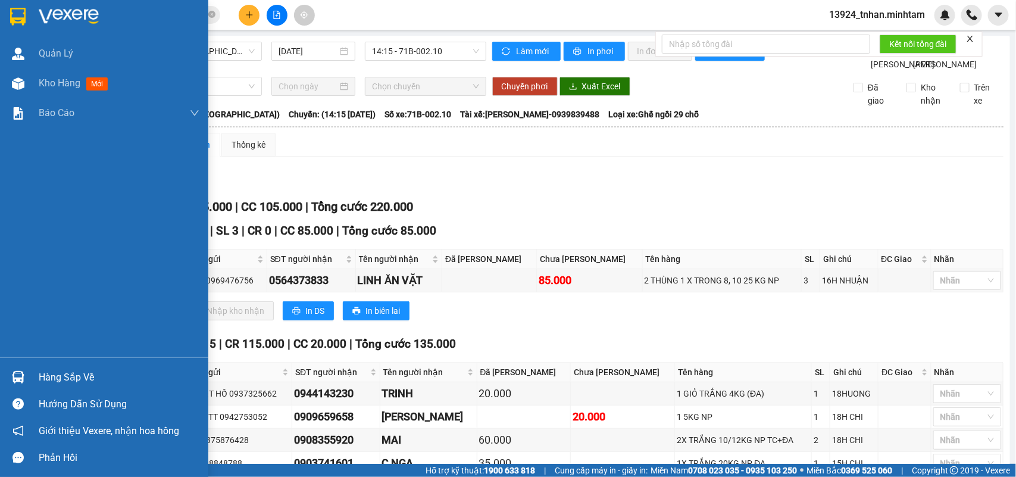
drag, startPoint x: 78, startPoint y: 371, endPoint x: 85, endPoint y: 361, distance: 11.9
click at [78, 370] on div "Hàng sắp về" at bounding box center [119, 377] width 161 height 18
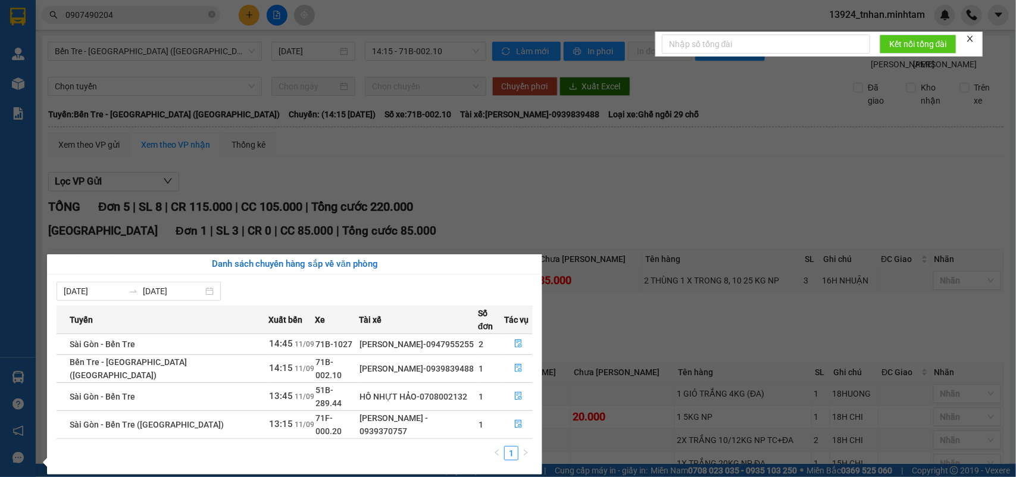
click at [506, 215] on section "Kết quả tìm kiếm ( 16 ) Bộ lọc Thuộc VP này Ngày tạo đơn gần nhất Mã ĐH Trạng t…" at bounding box center [508, 238] width 1016 height 477
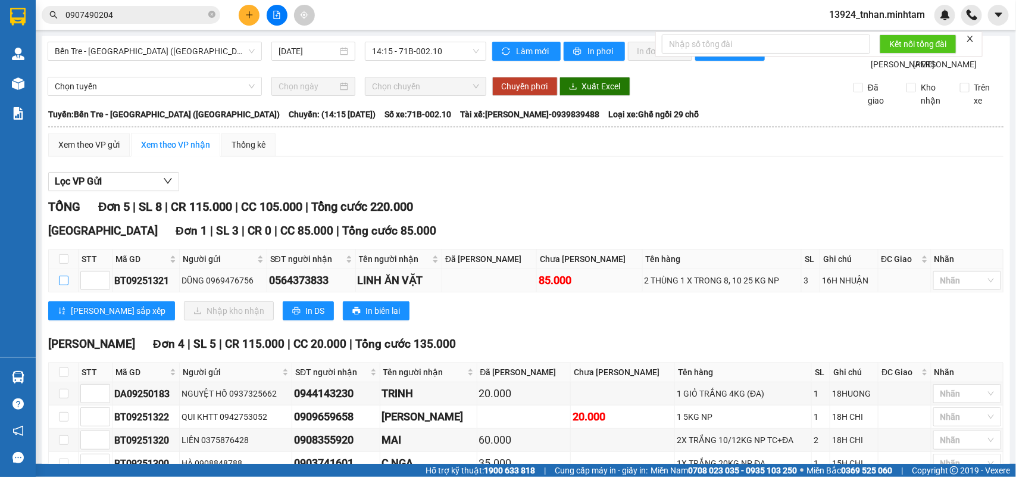
click at [67, 285] on input "checkbox" at bounding box center [64, 281] width 10 height 10
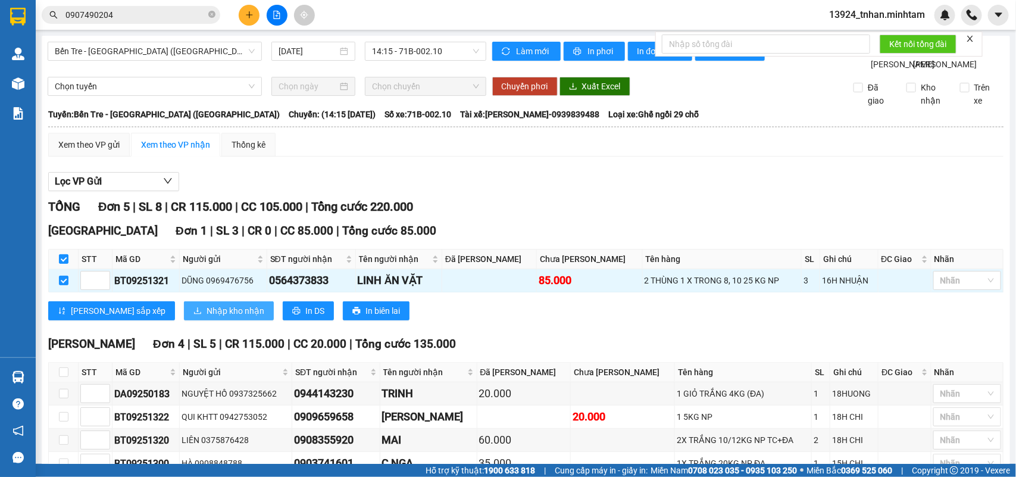
click at [184, 320] on button "Nhập kho nhận" at bounding box center [229, 310] width 90 height 19
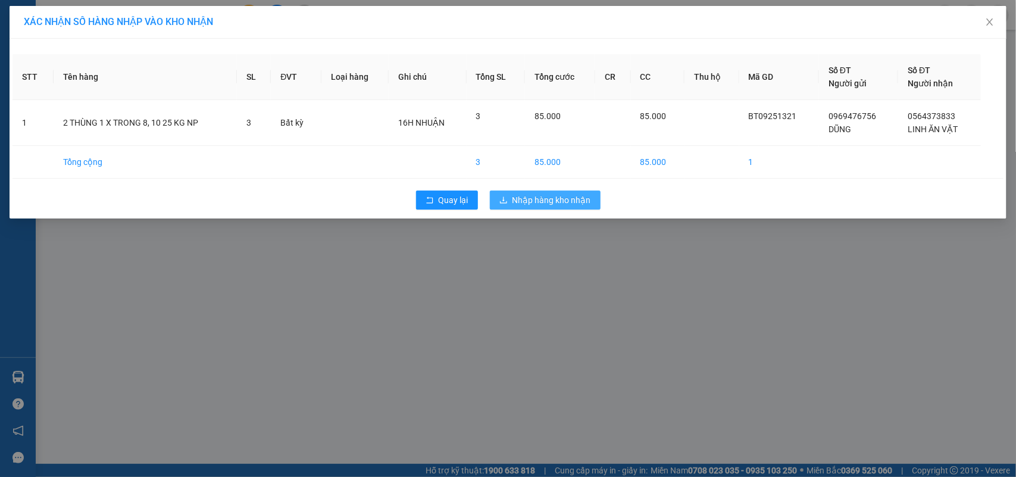
click at [546, 200] on span "Nhập hàng kho nhận" at bounding box center [551, 199] width 79 height 13
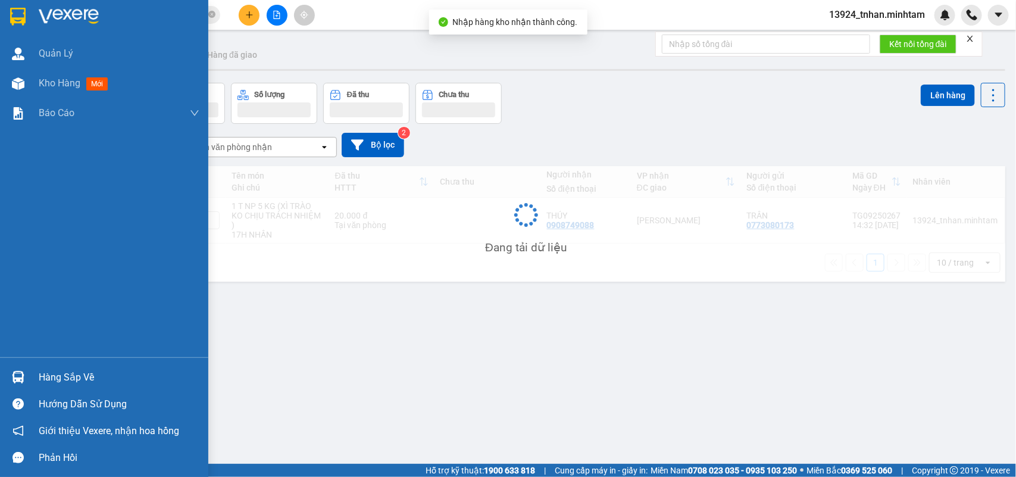
click at [15, 368] on div at bounding box center [18, 377] width 21 height 21
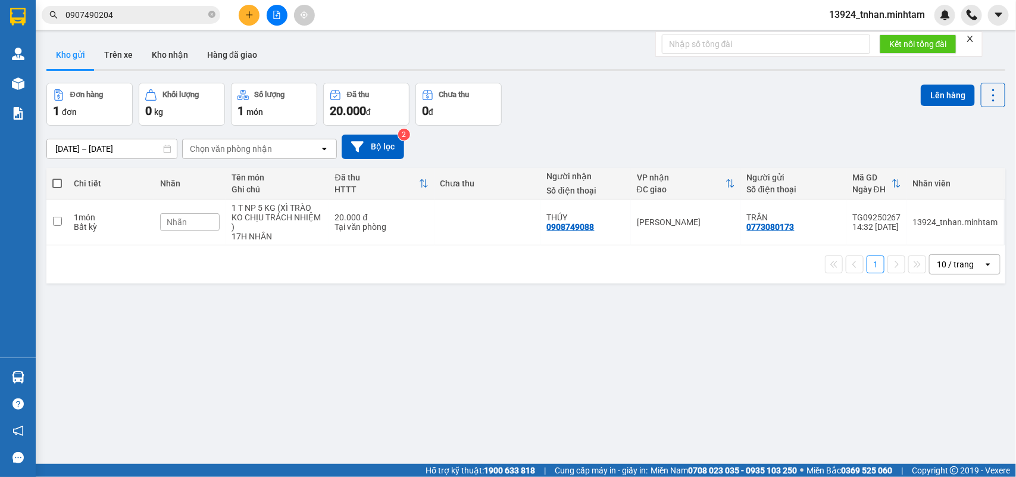
click at [275, 198] on section "Kết quả tìm kiếm ( 16 ) Bộ lọc Thuộc VP này Ngày tạo đơn gần nhất Mã ĐH Trạng t…" at bounding box center [508, 238] width 1016 height 477
click at [276, 215] on div "1 T NP 5 KG (XÌ TRÀO KO CHỊU TRÁCH NHIỆM )" at bounding box center [276, 217] width 91 height 29
checkbox input "true"
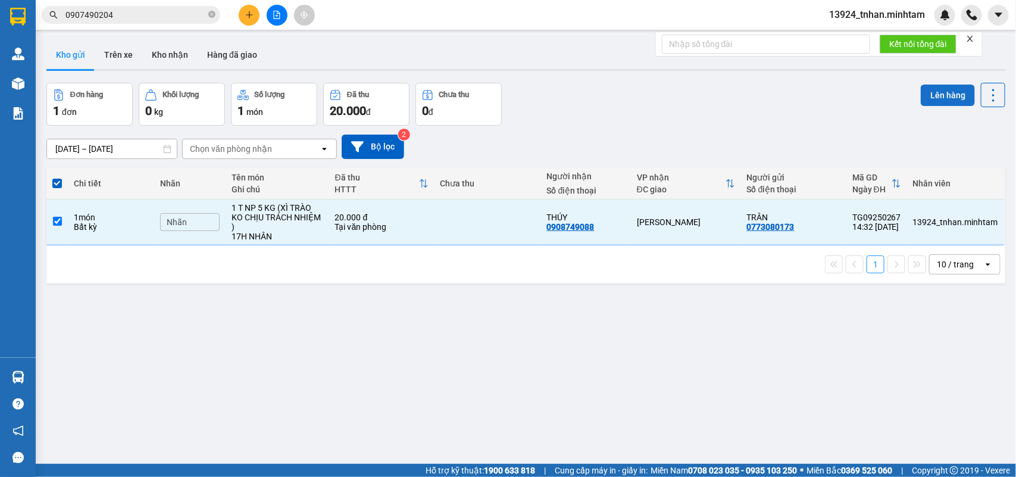
click at [942, 95] on button "Lên hàng" at bounding box center [948, 95] width 54 height 21
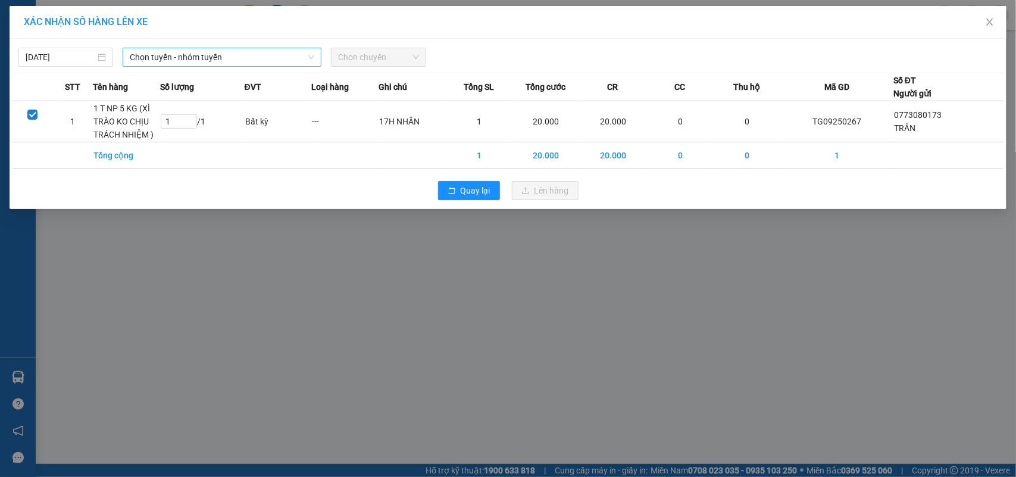
click at [212, 54] on span "Chọn tuyến - nhóm tuyến" at bounding box center [222, 57] width 184 height 18
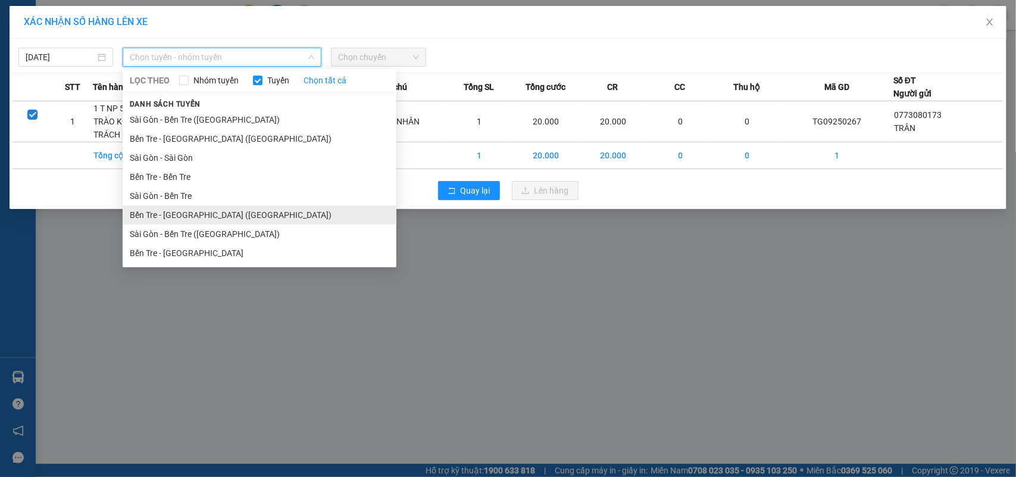
drag, startPoint x: 216, startPoint y: 211, endPoint x: 296, endPoint y: 95, distance: 140.8
click at [216, 209] on li "Bến Tre - Sài Gòn (CT)" at bounding box center [260, 214] width 274 height 19
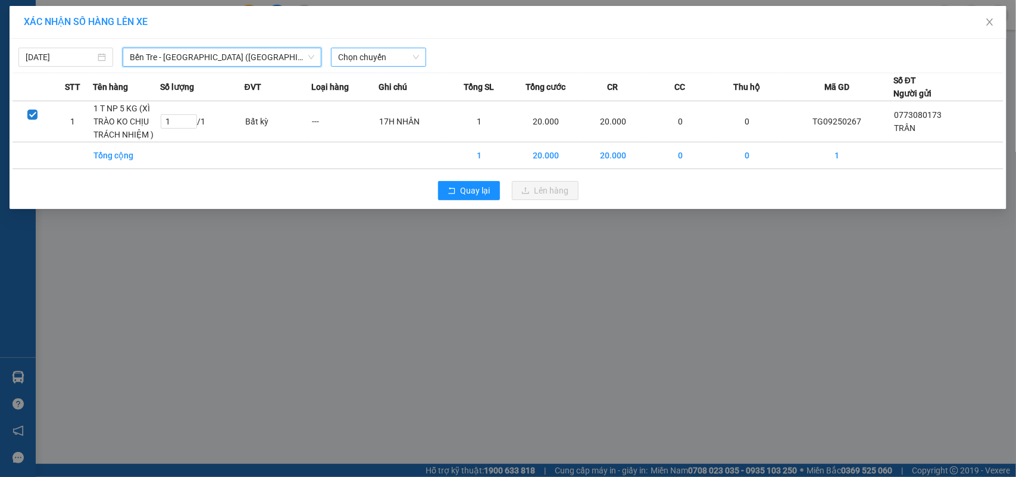
click at [337, 61] on div "Chọn chuyến" at bounding box center [378, 57] width 95 height 19
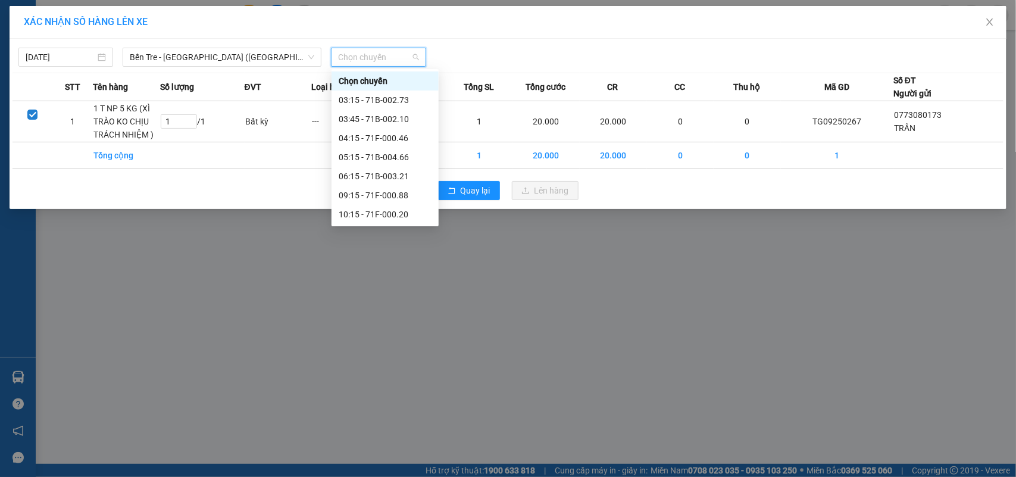
click at [412, 284] on div "14:15 - 71B-002.10" at bounding box center [385, 290] width 93 height 13
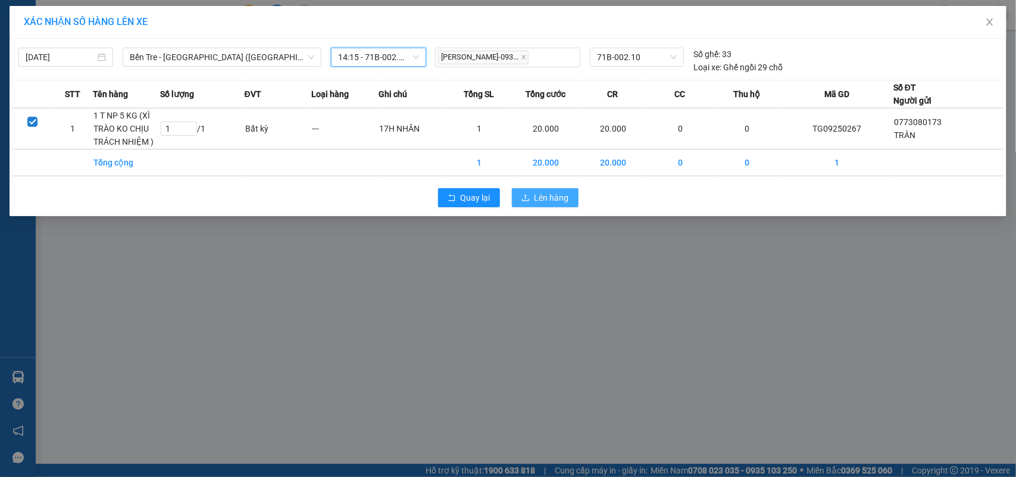
click at [548, 205] on button "Lên hàng" at bounding box center [545, 197] width 67 height 19
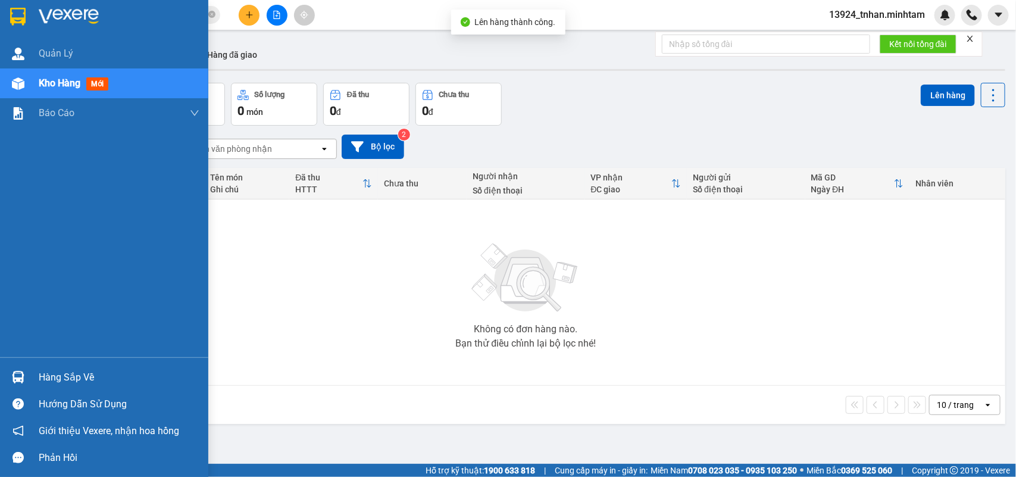
click at [69, 376] on div "Hàng sắp về" at bounding box center [119, 377] width 161 height 18
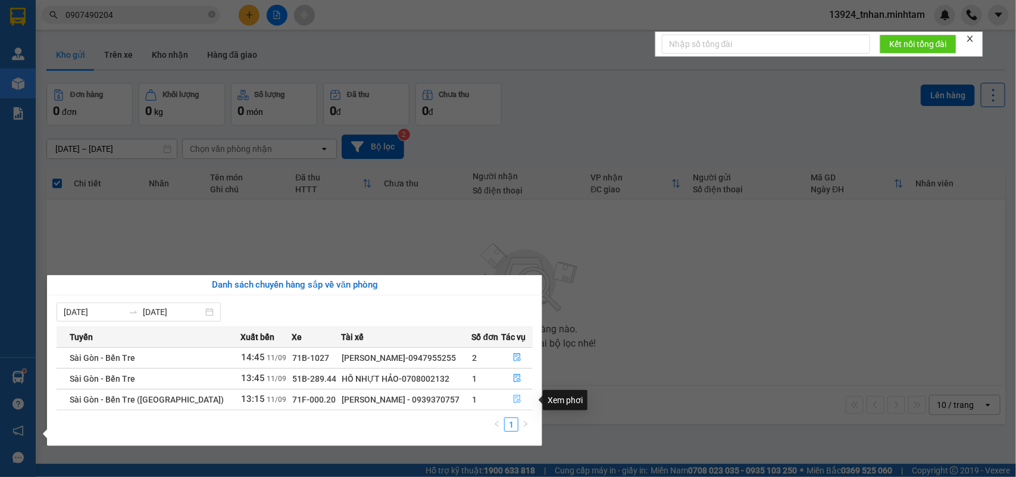
click at [515, 404] on span "file-done" at bounding box center [517, 400] width 8 height 10
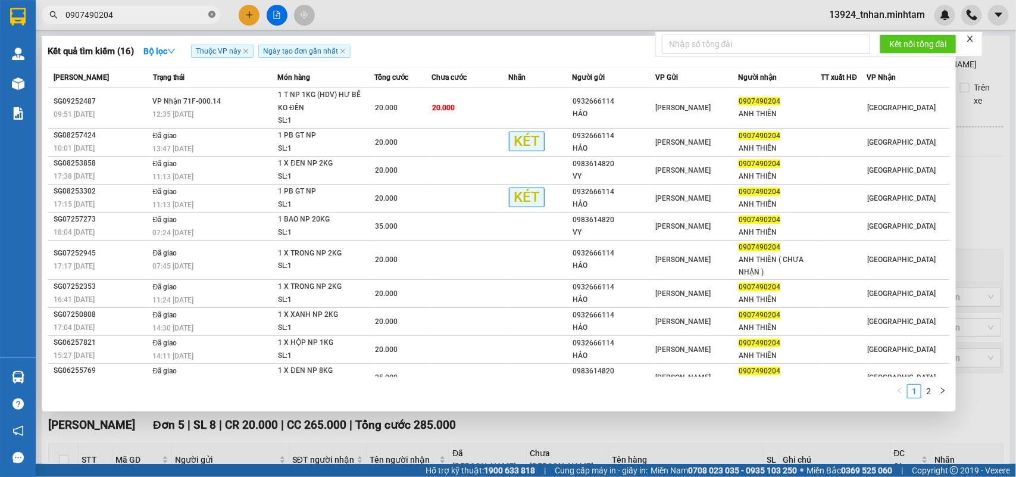
click at [208, 14] on icon "close-circle" at bounding box center [211, 14] width 7 height 7
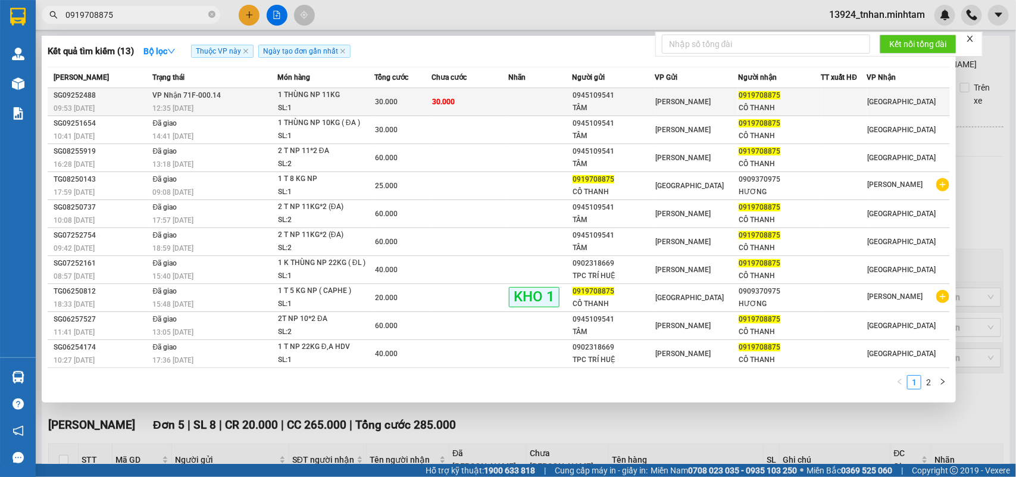
type input "0919708875"
click at [460, 100] on td "30.000" at bounding box center [470, 102] width 77 height 28
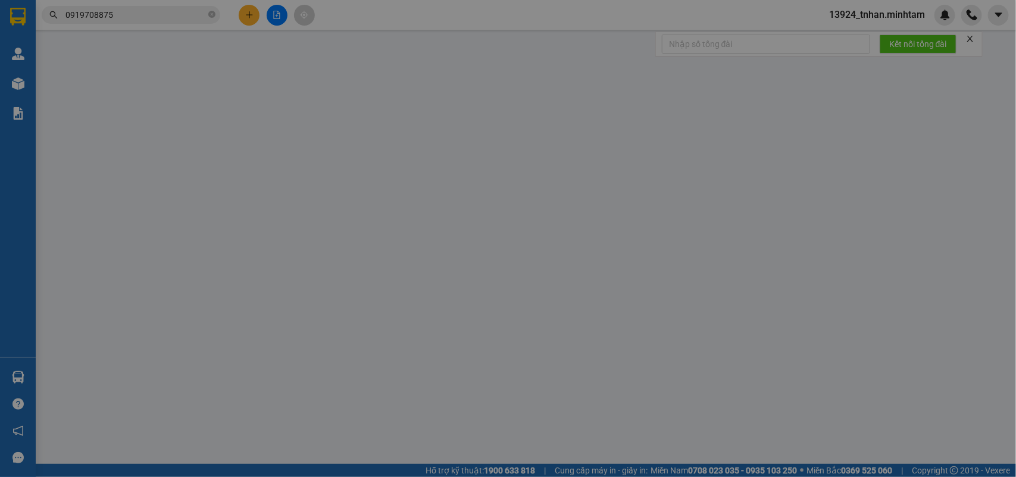
type input "0945109541"
type input "TÂM"
type input "0919708875"
type input "CÔ THANH"
type input "30.000"
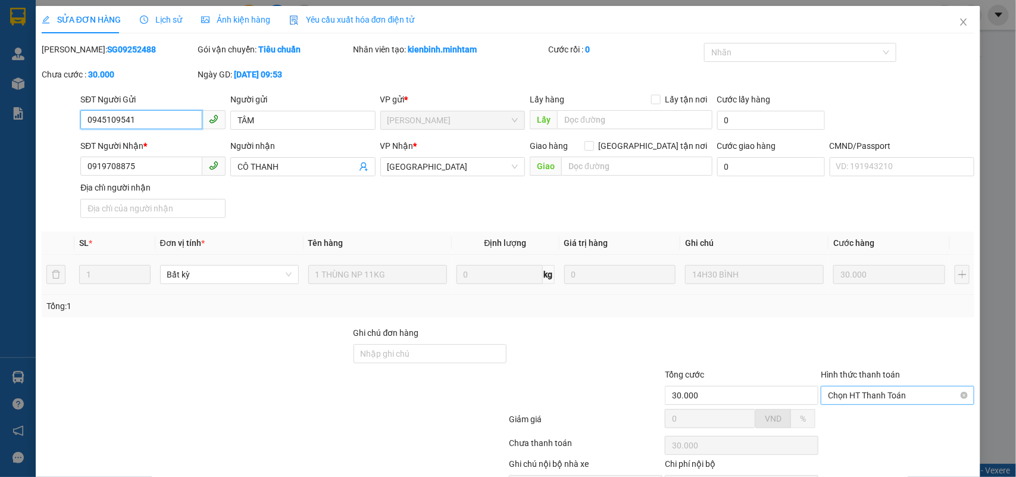
click at [839, 386] on span "Chọn HT Thanh Toán" at bounding box center [897, 395] width 139 height 18
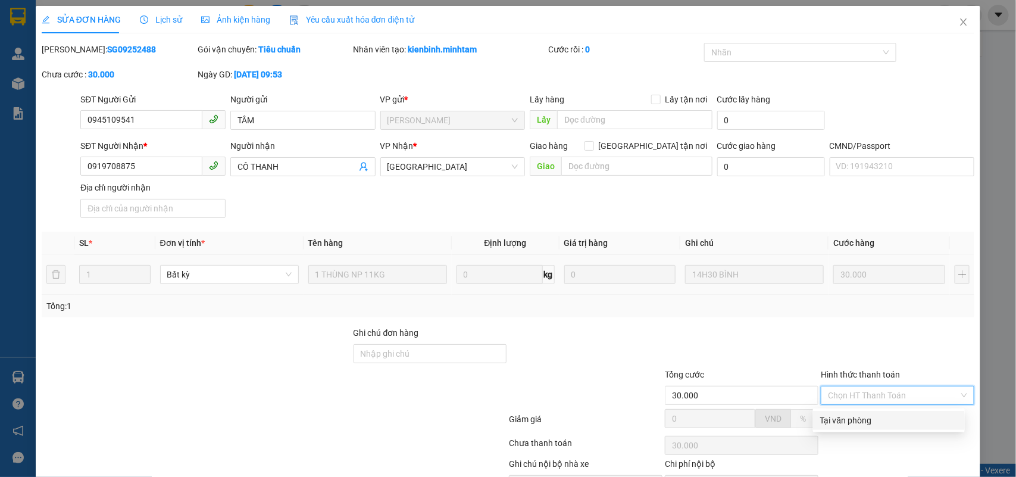
drag, startPoint x: 854, startPoint y: 361, endPoint x: 697, endPoint y: 379, distance: 158.2
click at [845, 414] on div "Tại văn phòng" at bounding box center [888, 420] width 137 height 13
type input "0"
drag, startPoint x: 596, startPoint y: 450, endPoint x: 581, endPoint y: 427, distance: 27.6
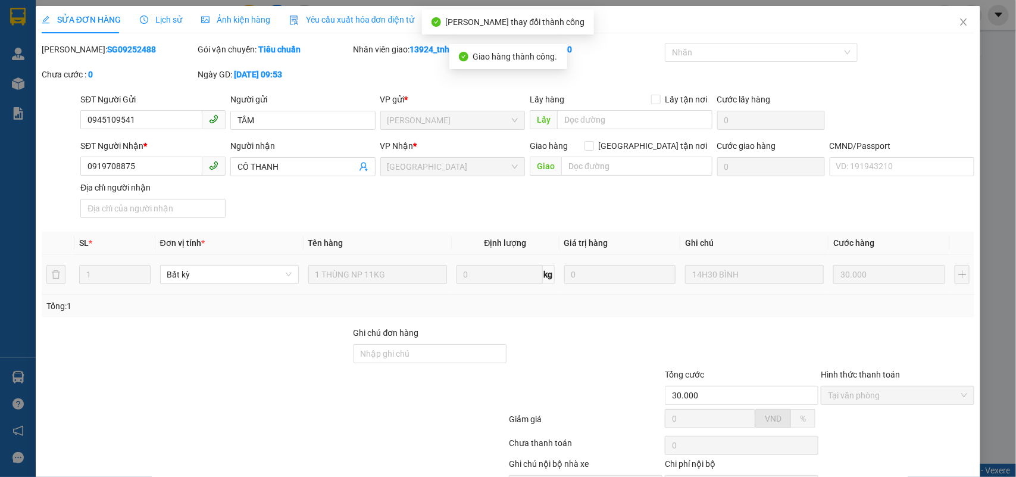
drag, startPoint x: 890, startPoint y: 448, endPoint x: 617, endPoint y: 198, distance: 369.8
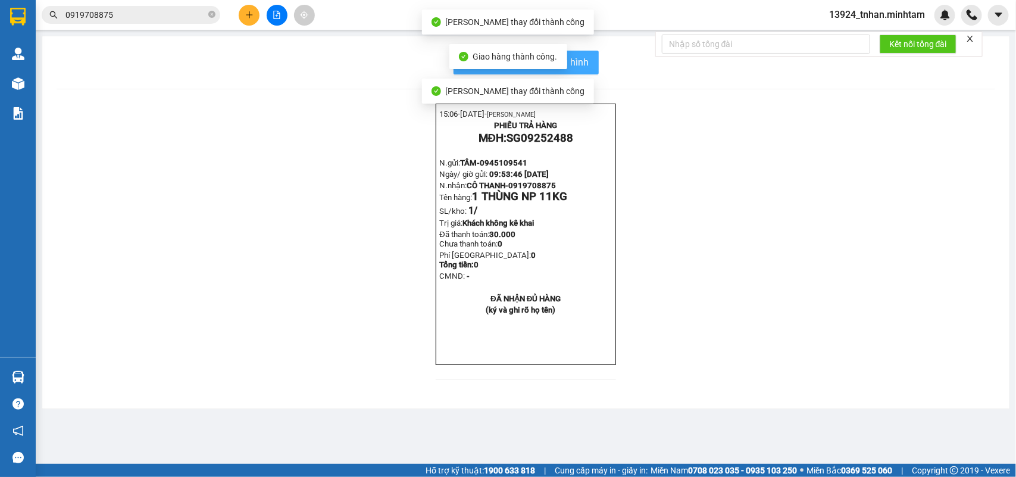
click at [589, 62] on button "In mẫu biên lai tự cấu hình" at bounding box center [525, 63] width 145 height 24
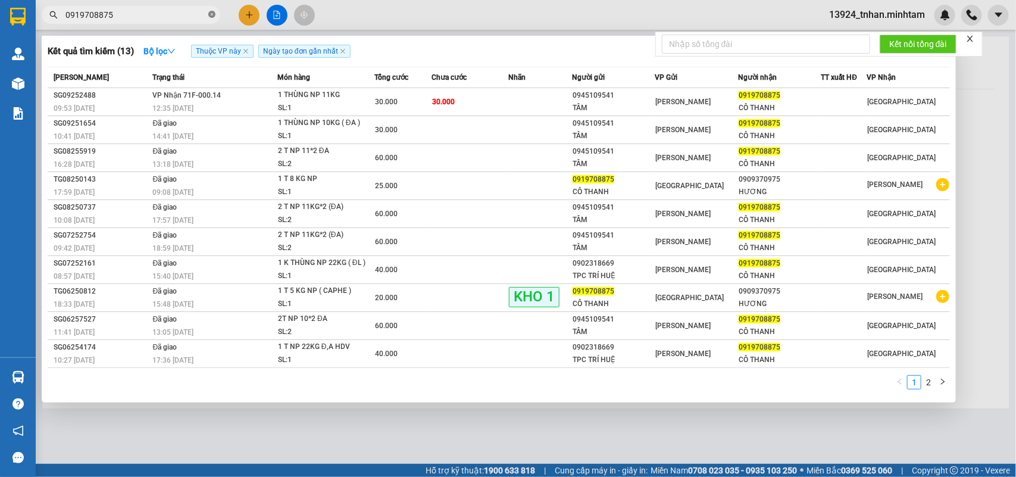
click at [211, 15] on icon "close-circle" at bounding box center [211, 14] width 7 height 7
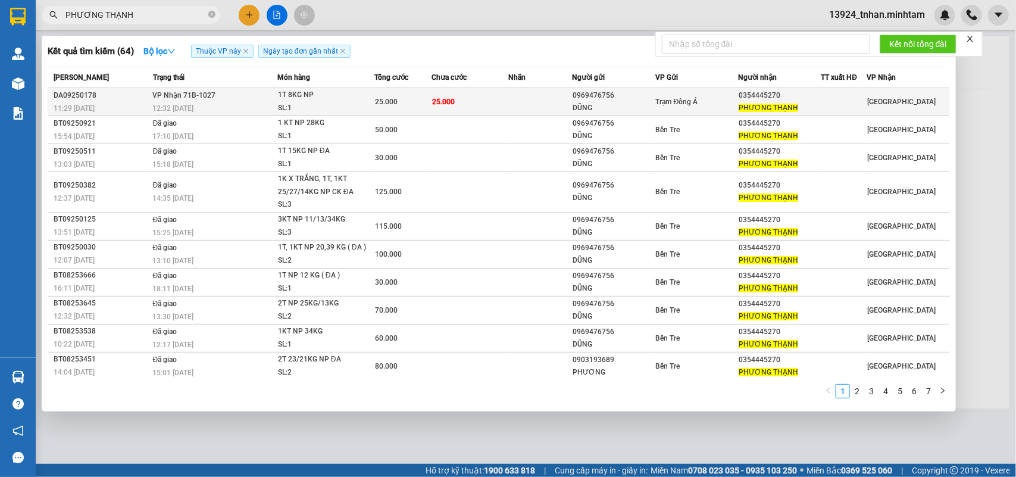
type input "PHƯƠNG THẠNH"
click at [325, 99] on div "1T 8KG NP" at bounding box center [322, 95] width 89 height 13
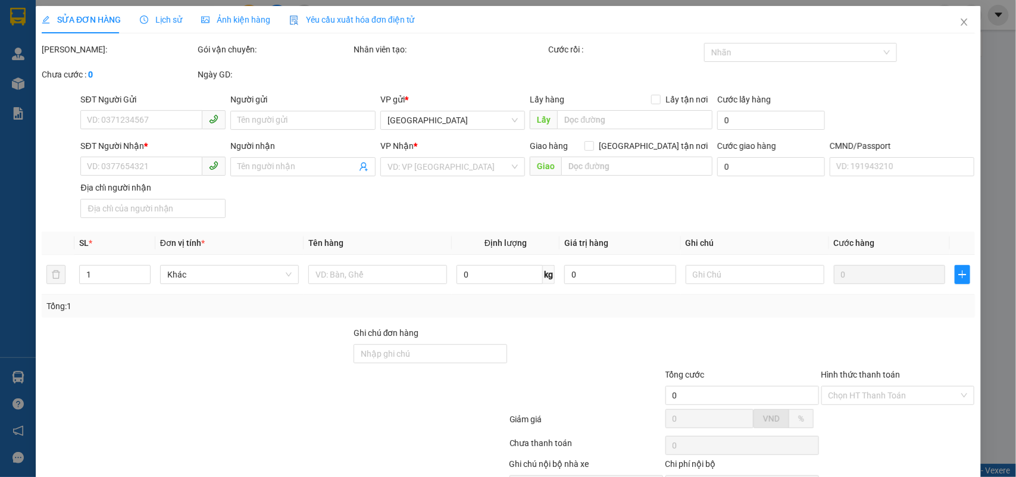
type input "0969476756"
type input "DŨNG"
type input "0354445270"
type input "PHƯƠNG THẠNH"
type input "25.000"
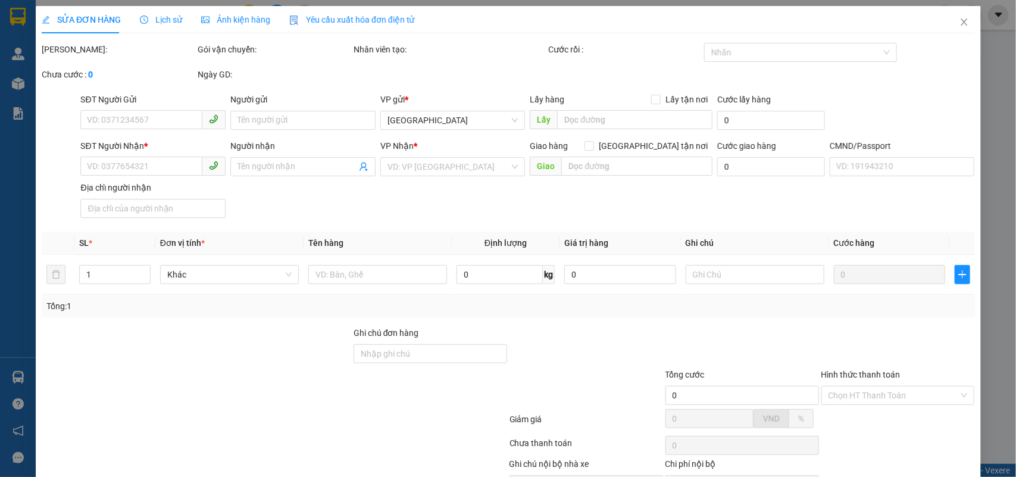
type input "25.000"
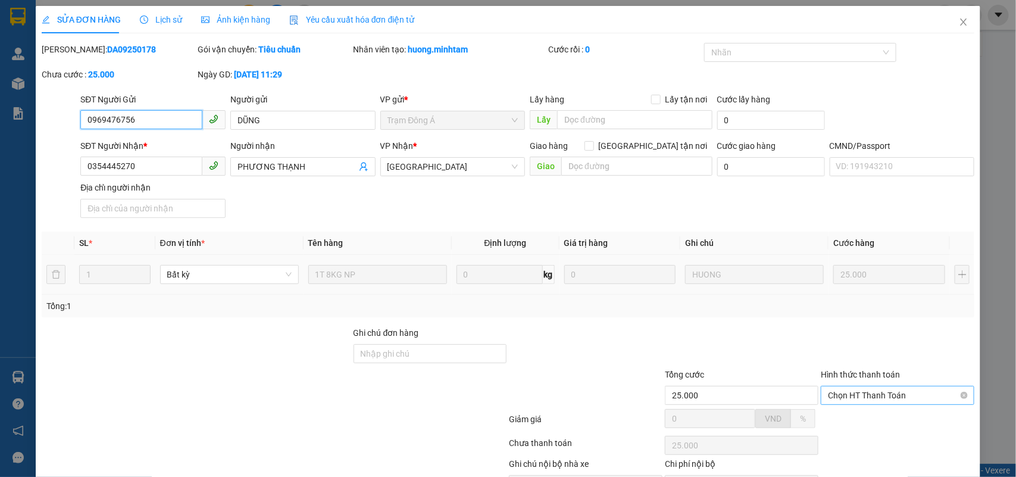
drag, startPoint x: 840, startPoint y: 335, endPoint x: 834, endPoint y: 343, distance: 9.8
click at [840, 386] on span "Chọn HT Thanh Toán" at bounding box center [897, 395] width 139 height 18
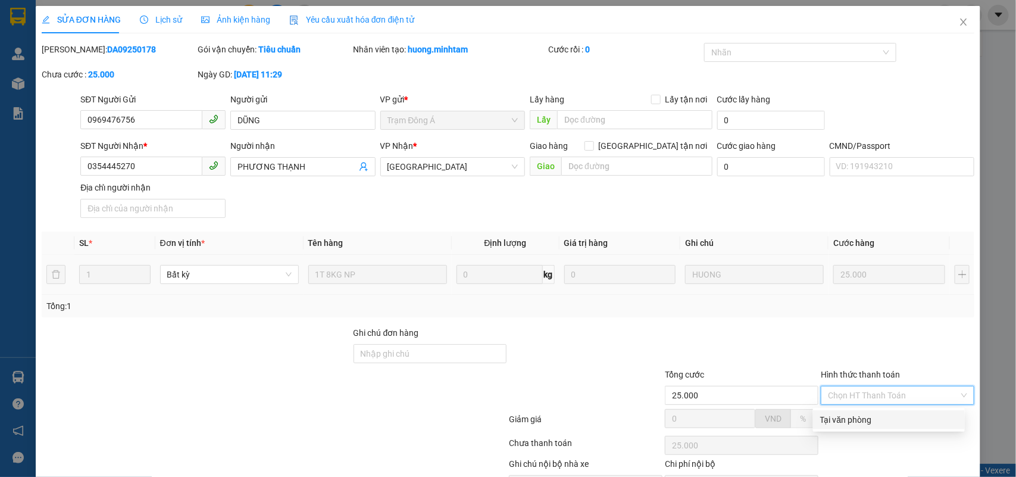
drag, startPoint x: 827, startPoint y: 353, endPoint x: 676, endPoint y: 423, distance: 166.7
click at [816, 410] on div "Tại văn phòng" at bounding box center [889, 419] width 152 height 19
drag, startPoint x: 605, startPoint y: 453, endPoint x: 712, endPoint y: 417, distance: 113.3
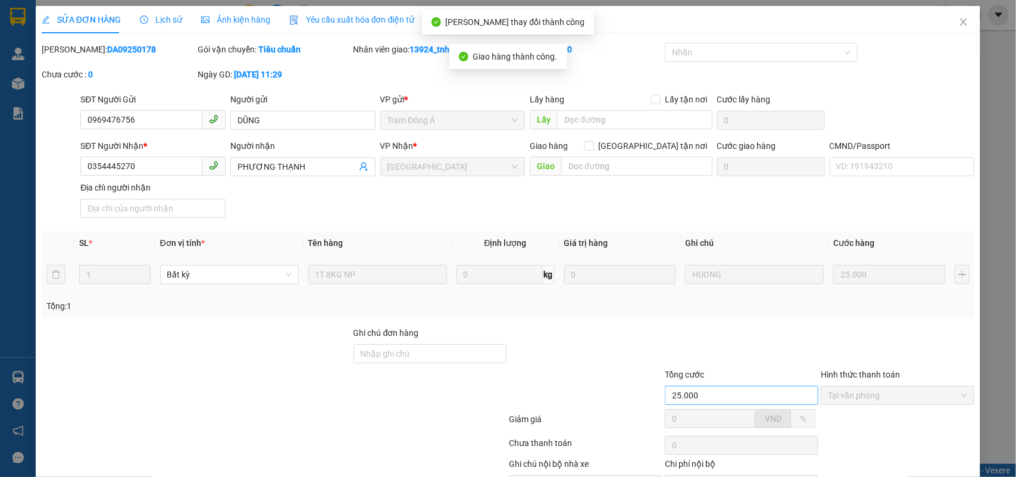
drag, startPoint x: 908, startPoint y: 451, endPoint x: 746, endPoint y: 334, distance: 200.3
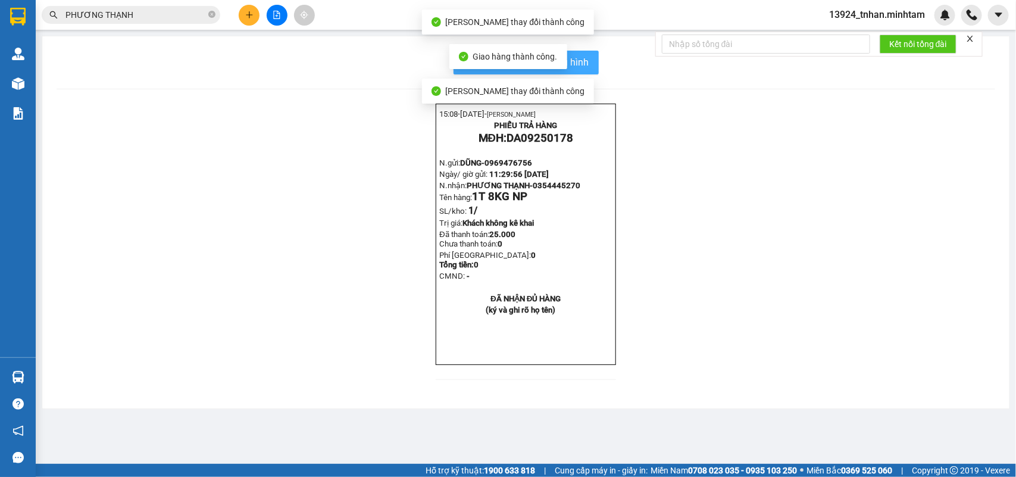
drag, startPoint x: 578, startPoint y: 46, endPoint x: 591, endPoint y: 60, distance: 19.0
click at [583, 52] on div "In mẫu biên lai tự cấu hình 15:08- 11-09-2025- NGÔ THIỆN NHÂN PHIẾU TRẢ HÀNG MĐ…" at bounding box center [525, 222] width 967 height 372
click at [591, 60] on button "In mẫu biên lai tự cấu hình" at bounding box center [525, 63] width 145 height 24
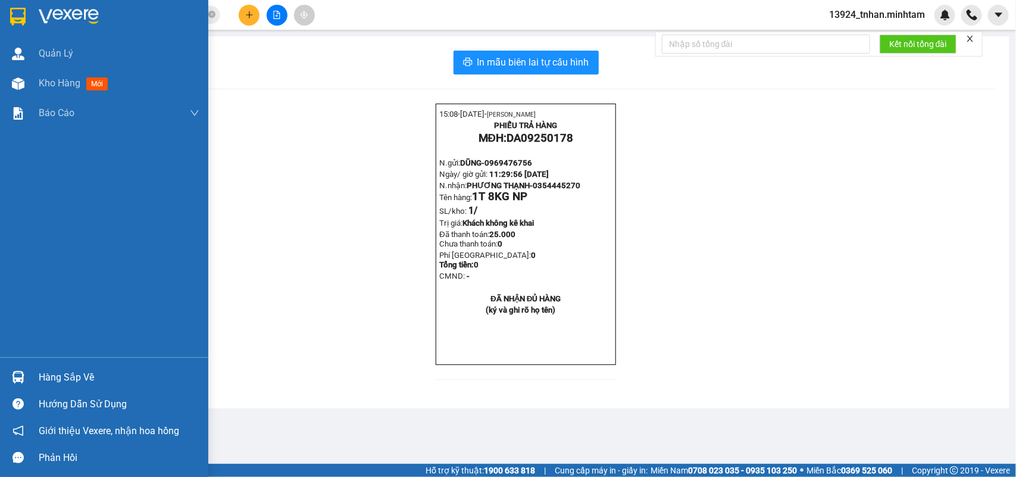
click at [21, 370] on div at bounding box center [18, 377] width 21 height 21
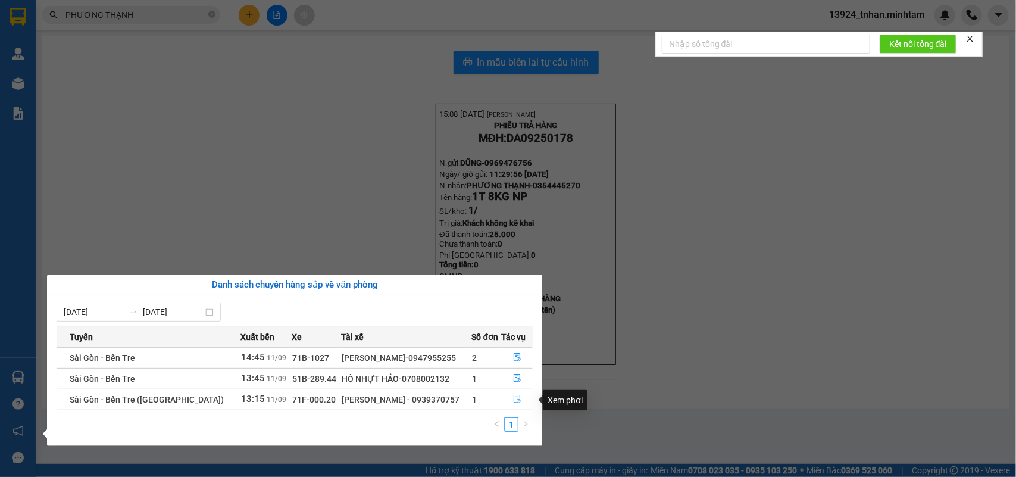
click at [517, 397] on icon "file-done" at bounding box center [517, 399] width 7 height 8
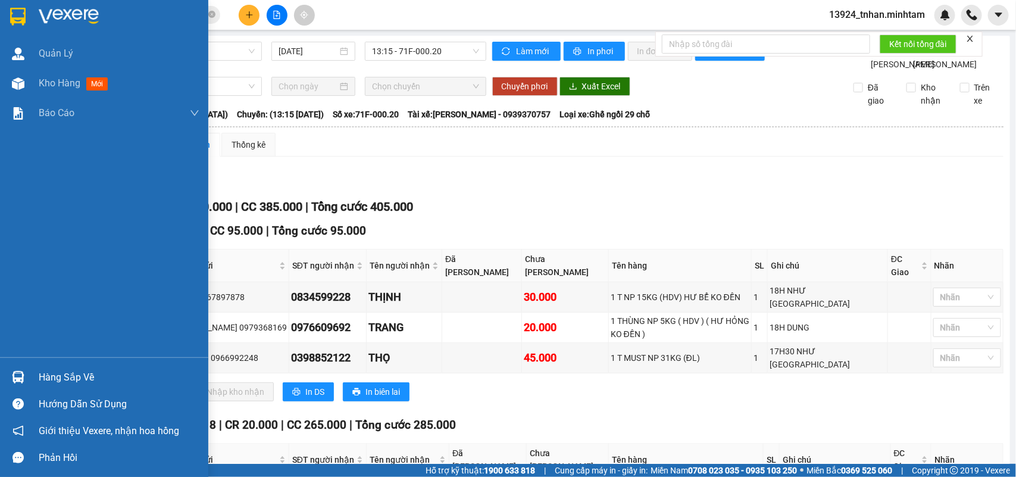
click at [61, 363] on div "Hàng sắp về Hướng dẫn sử dụng Giới thiệu Vexere, nhận hoa hồng Phản hồi" at bounding box center [104, 414] width 208 height 114
click at [58, 373] on div "Hàng sắp về" at bounding box center [119, 377] width 161 height 18
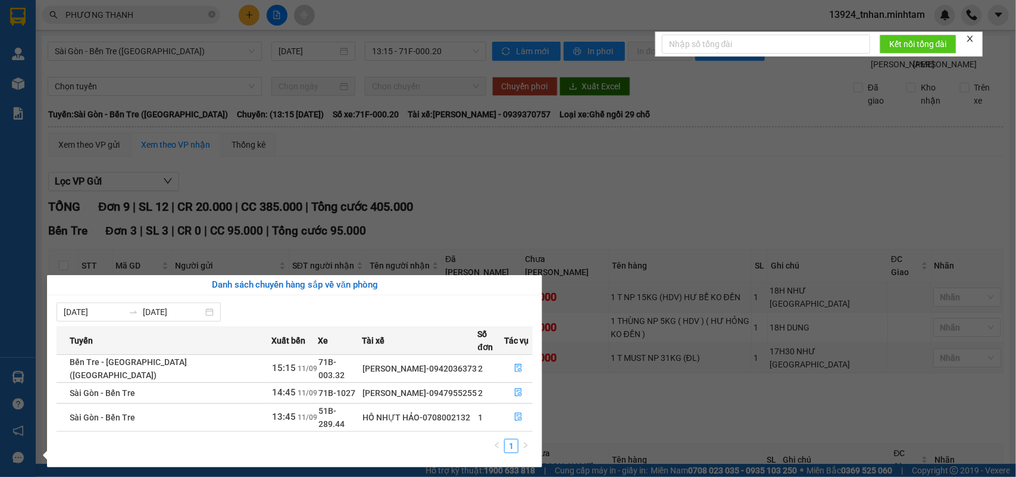
drag, startPoint x: 250, startPoint y: 218, endPoint x: 242, endPoint y: 224, distance: 9.8
click at [248, 220] on section "Kết quả tìm kiếm ( 64 ) Bộ lọc Thuộc VP này Ngày tạo đơn gần nhất Mã ĐH Trạng t…" at bounding box center [508, 238] width 1016 height 477
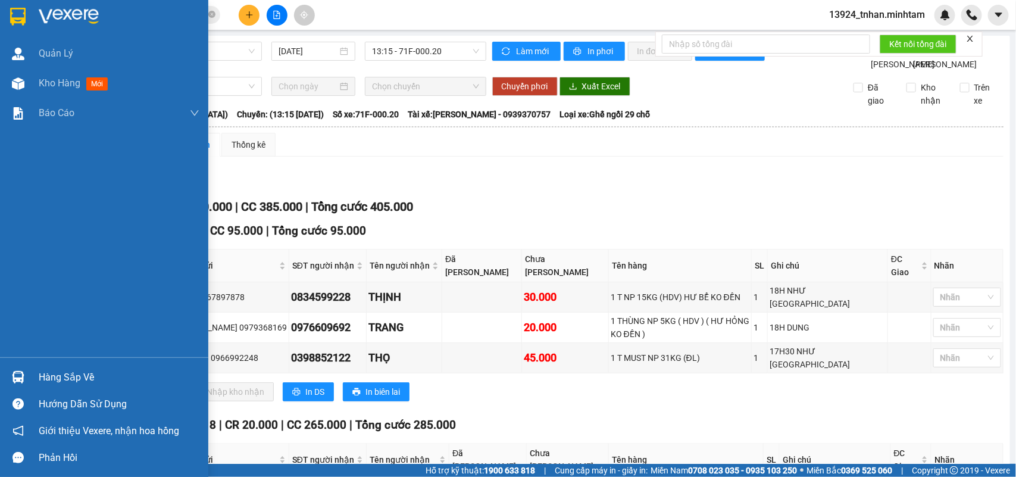
click at [21, 371] on img at bounding box center [18, 377] width 12 height 12
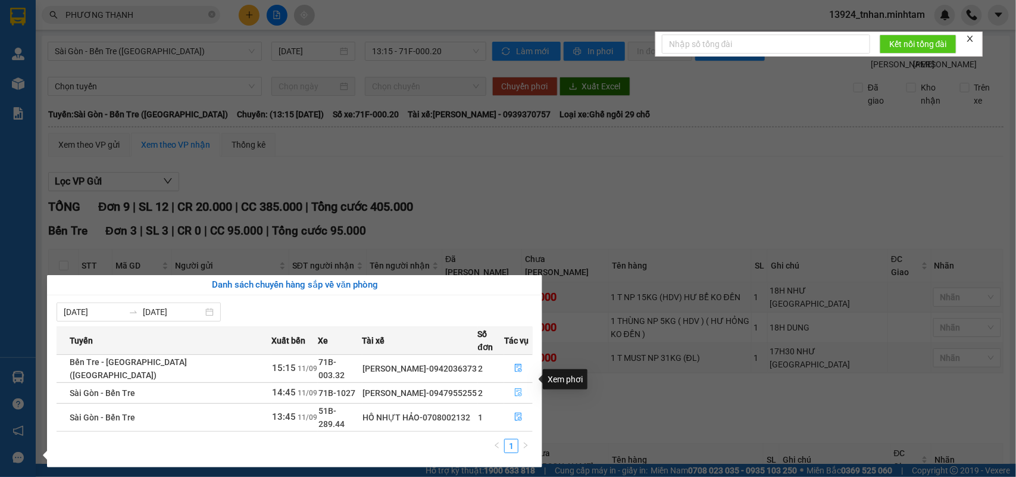
click at [515, 388] on icon "file-done" at bounding box center [518, 392] width 8 height 8
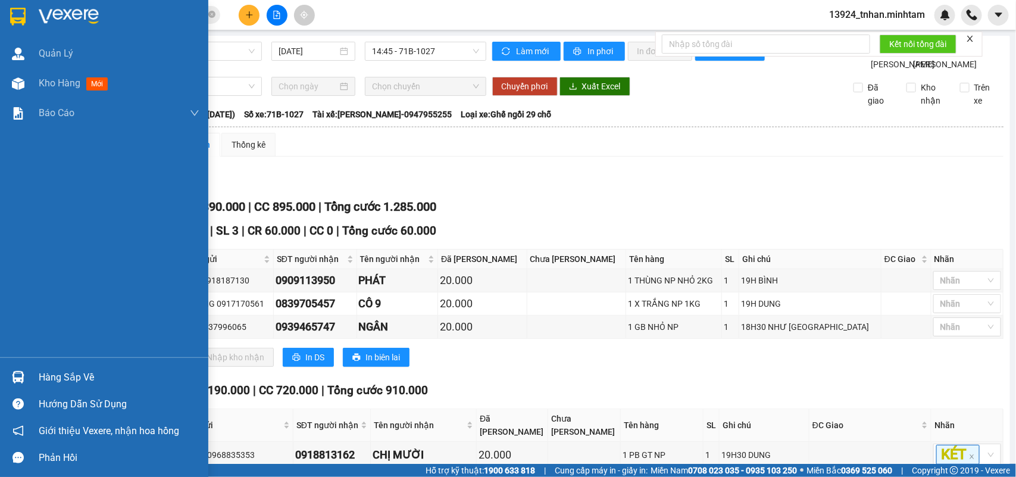
drag, startPoint x: 60, startPoint y: 377, endPoint x: 110, endPoint y: 370, distance: 51.1
click at [64, 376] on div "Hàng sắp về" at bounding box center [119, 377] width 161 height 18
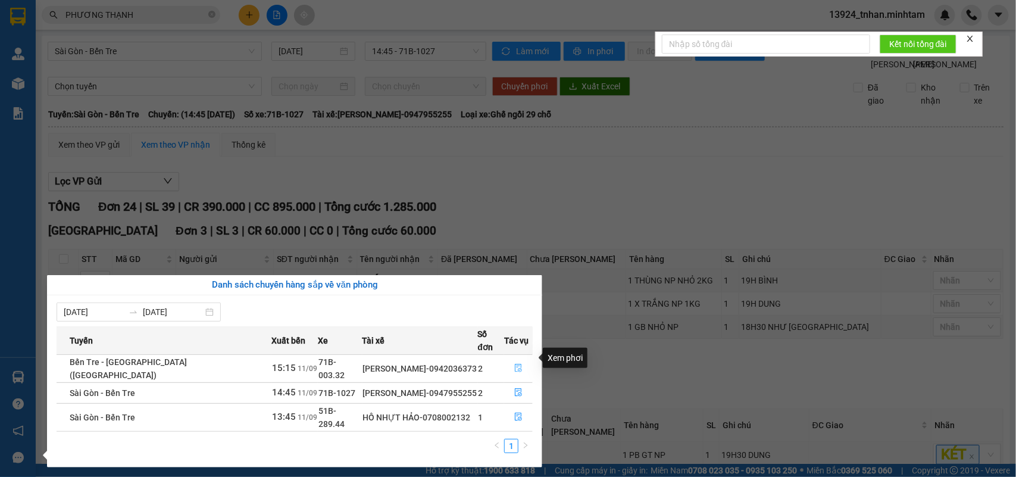
click at [515, 364] on icon "file-done" at bounding box center [518, 368] width 7 height 8
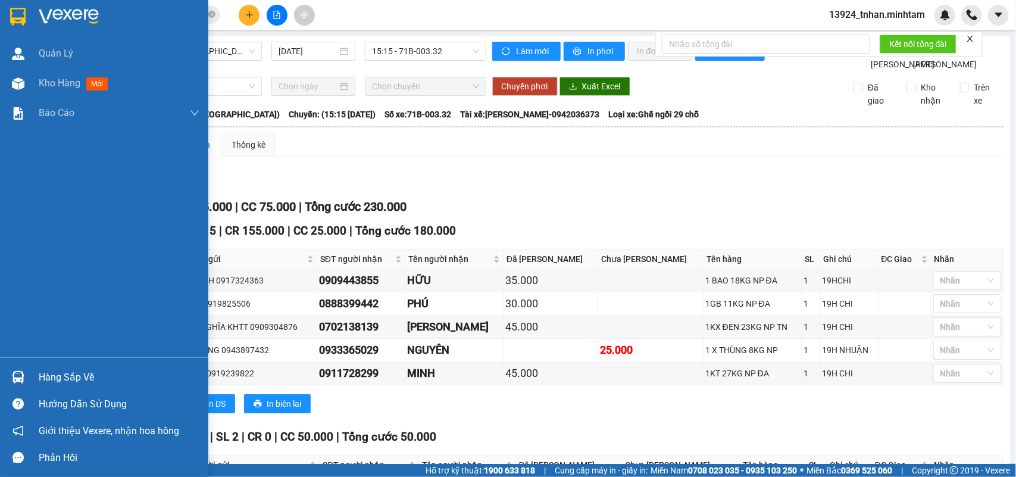
click at [22, 372] on img at bounding box center [18, 377] width 12 height 12
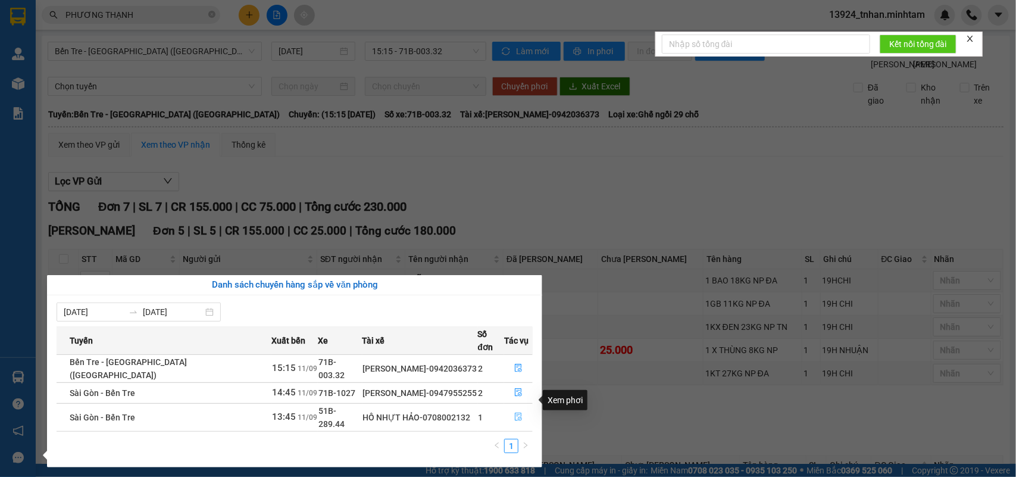
click at [514, 412] on icon "file-done" at bounding box center [518, 416] width 8 height 8
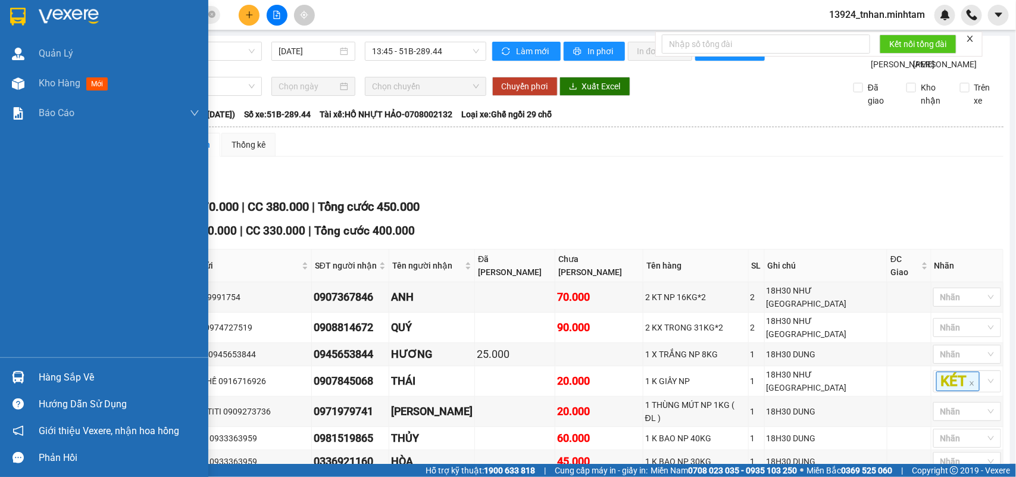
drag, startPoint x: 21, startPoint y: 373, endPoint x: 29, endPoint y: 367, distance: 9.8
click at [21, 373] on img at bounding box center [18, 377] width 12 height 12
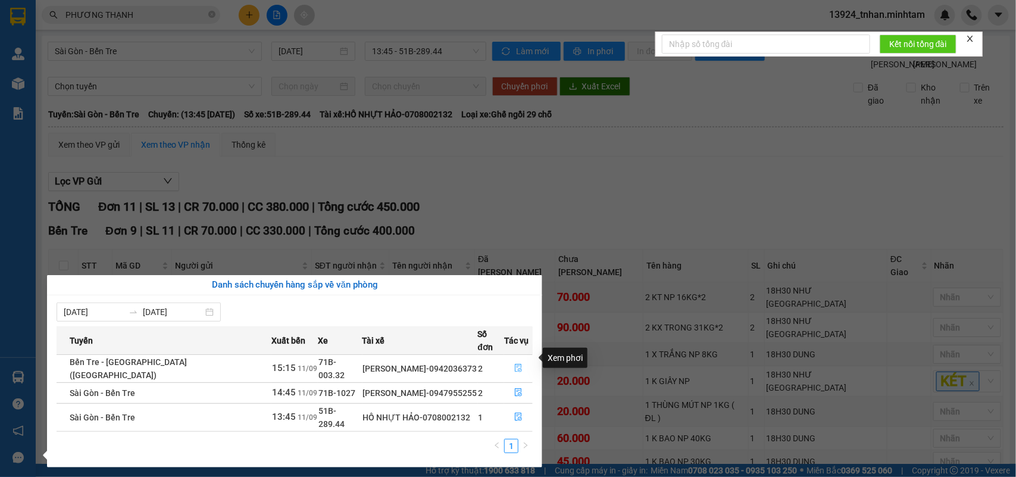
click at [525, 359] on button "button" at bounding box center [518, 368] width 27 height 19
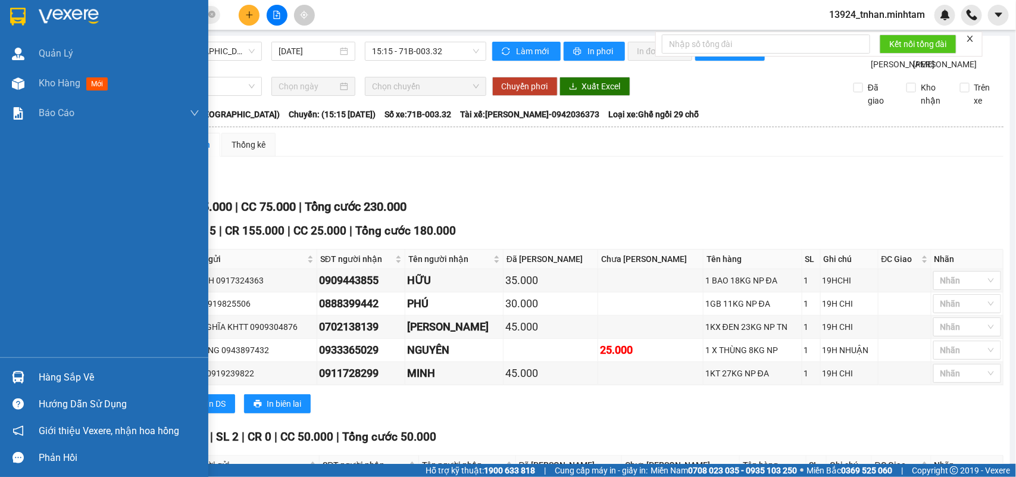
click at [15, 9] on img at bounding box center [17, 17] width 15 height 18
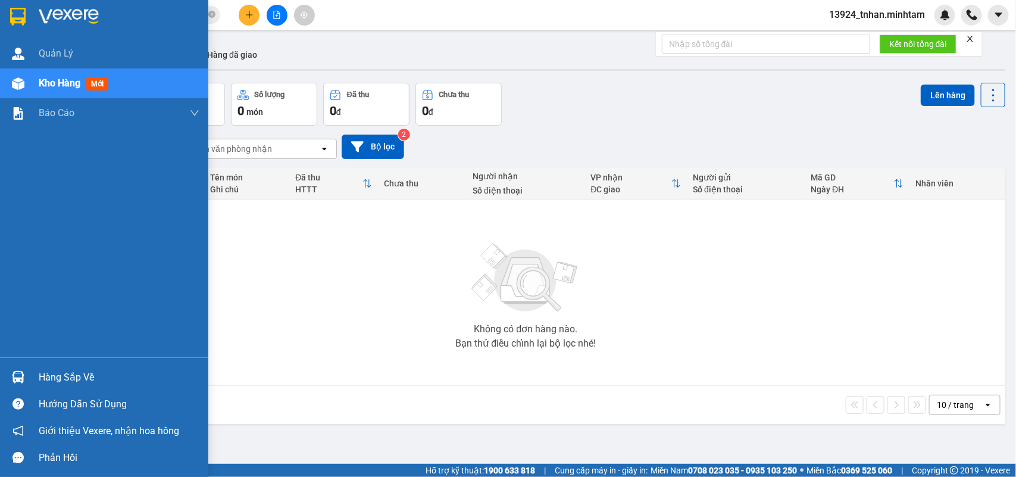
click at [60, 378] on div "Hàng sắp về" at bounding box center [119, 377] width 161 height 18
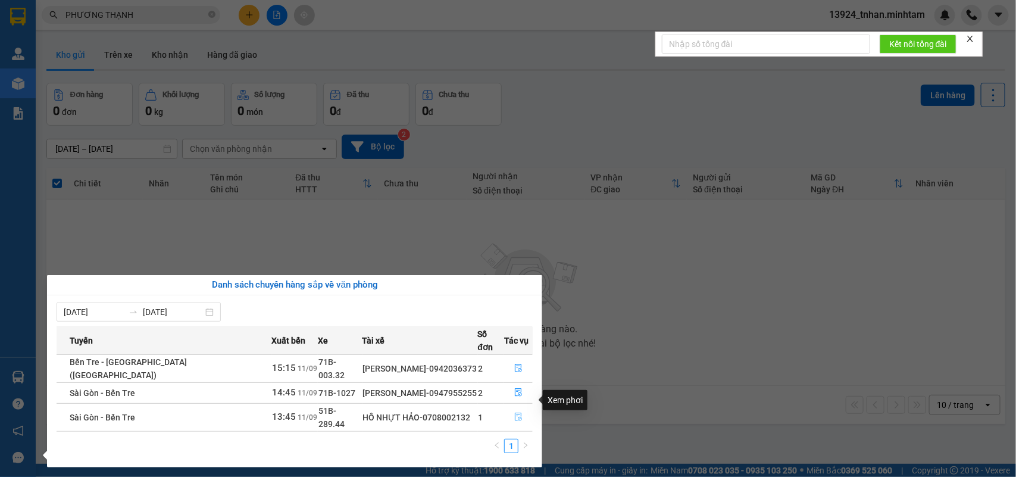
click at [514, 412] on icon "file-done" at bounding box center [518, 416] width 8 height 8
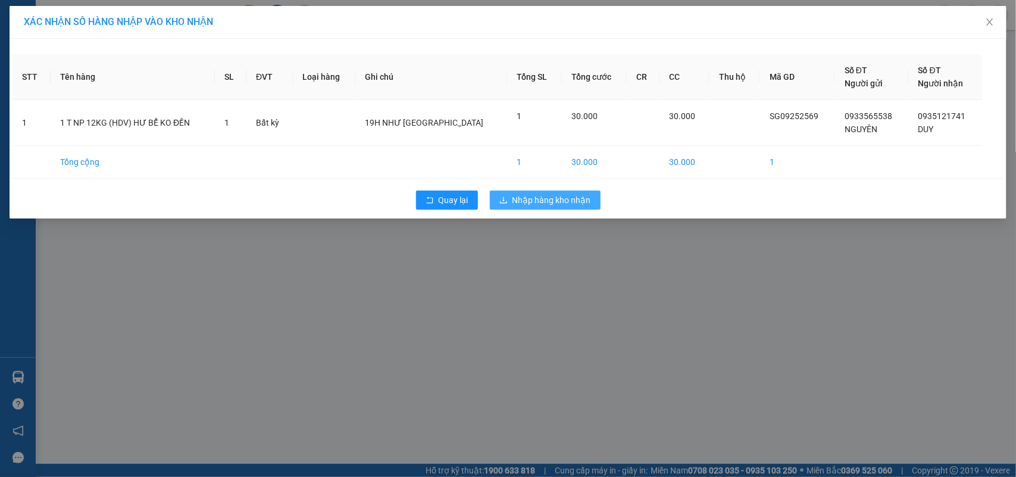
click at [566, 196] on span "Nhập hàng kho nhận" at bounding box center [551, 199] width 79 height 13
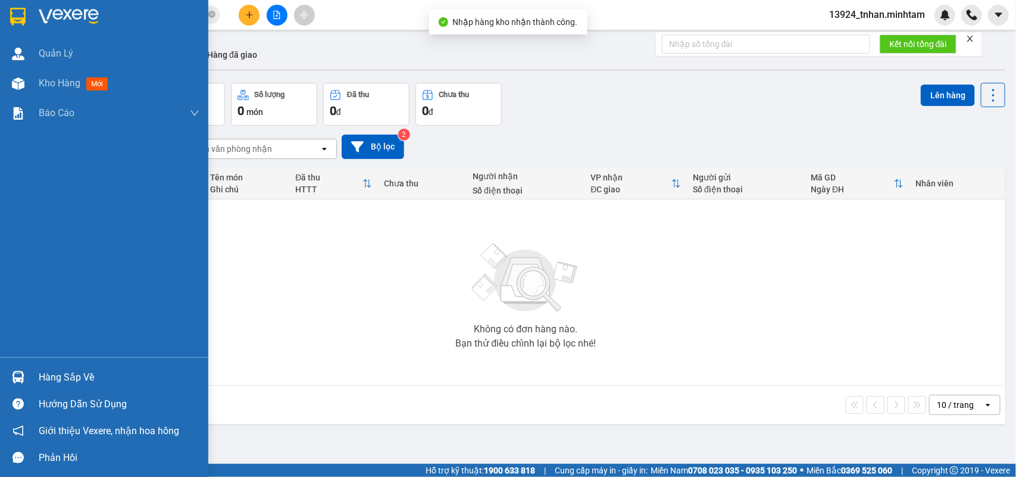
drag, startPoint x: 19, startPoint y: 375, endPoint x: 36, endPoint y: 376, distance: 16.7
click at [20, 375] on img at bounding box center [18, 377] width 12 height 12
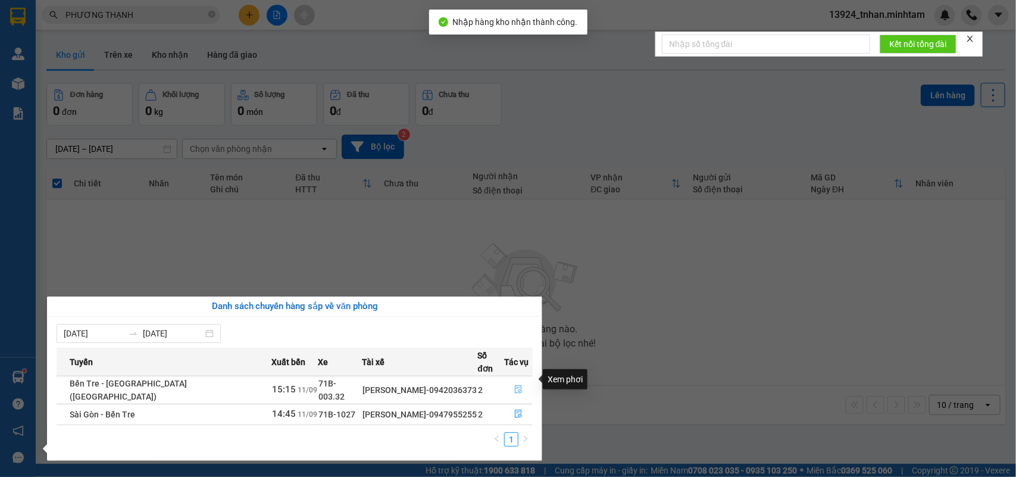
click at [522, 380] on button "button" at bounding box center [518, 389] width 27 height 19
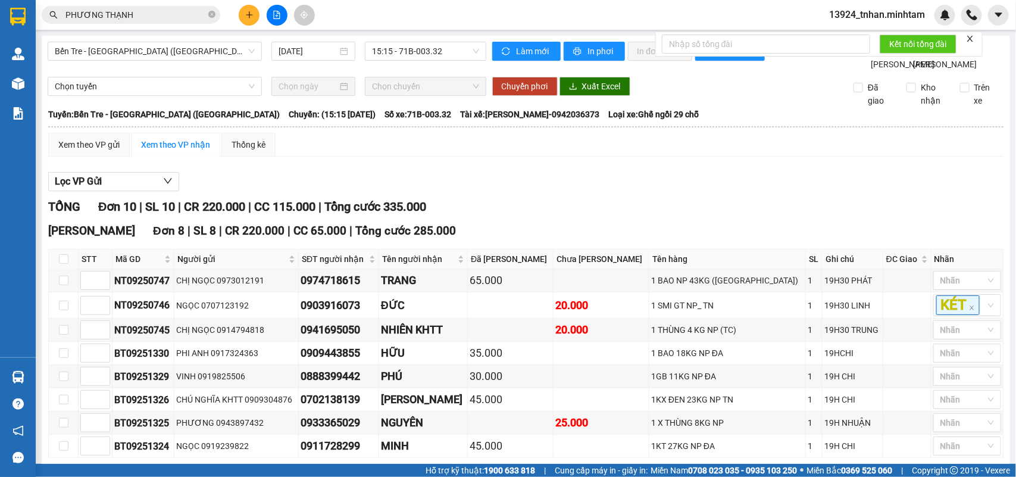
checkbox input "true"
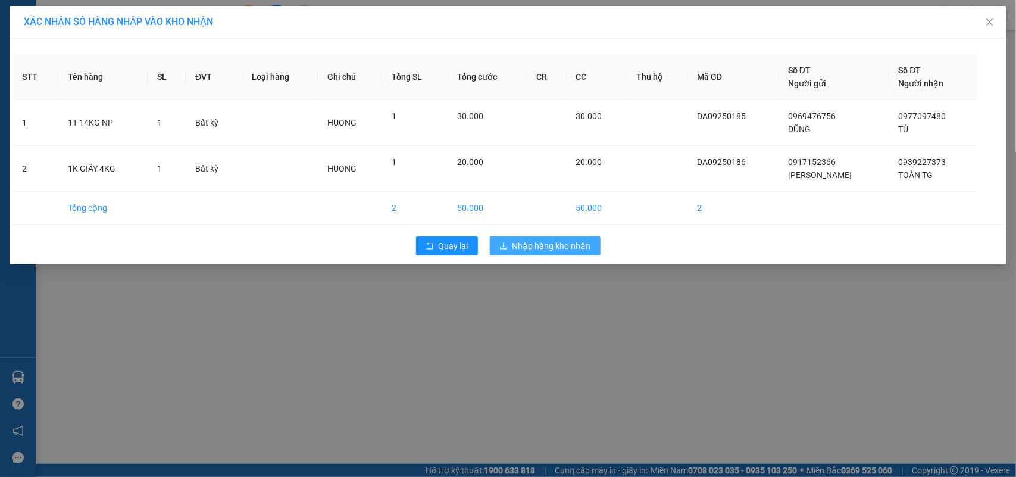
click at [521, 246] on span "Nhập hàng kho nhận" at bounding box center [551, 245] width 79 height 13
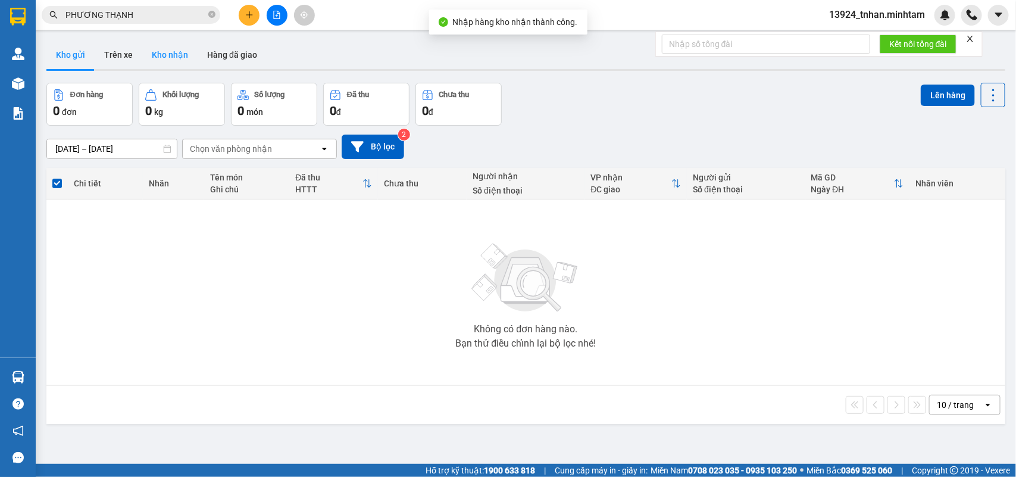
click at [155, 60] on button "Kho nhận" at bounding box center [169, 54] width 55 height 29
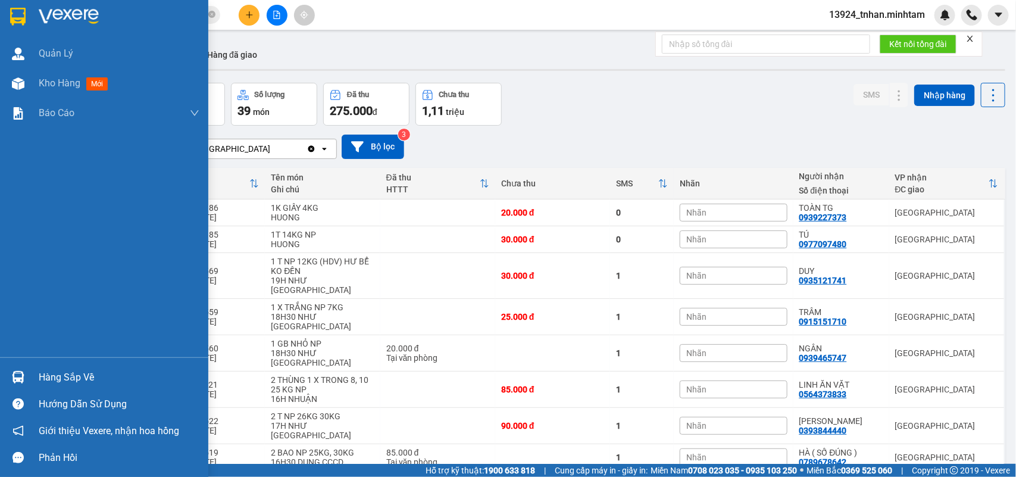
click at [25, 388] on div "Hàng sắp về" at bounding box center [104, 377] width 208 height 27
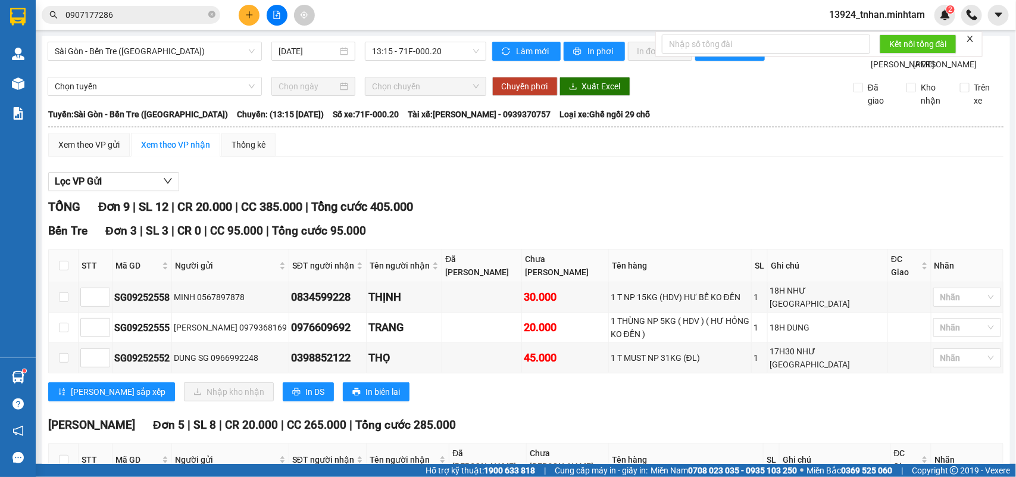
scroll to position [287, 0]
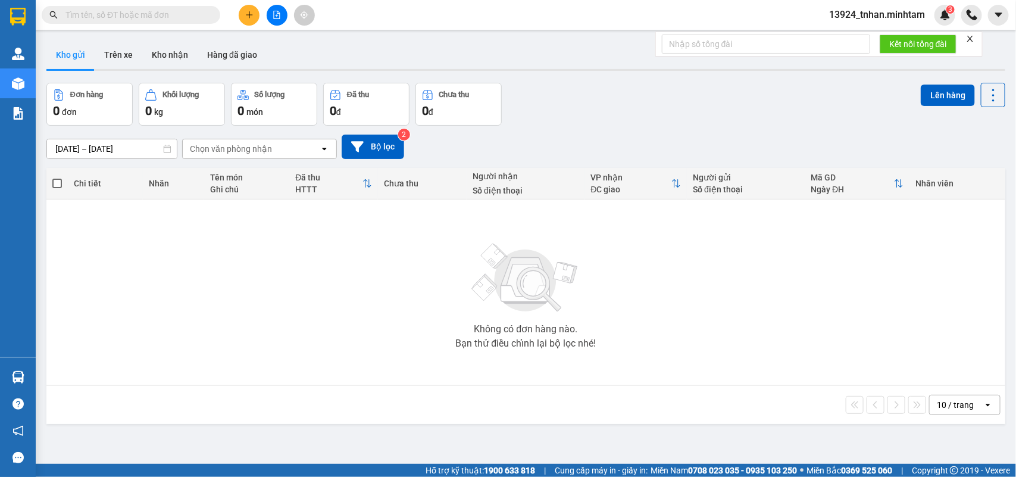
scroll to position [55, 0]
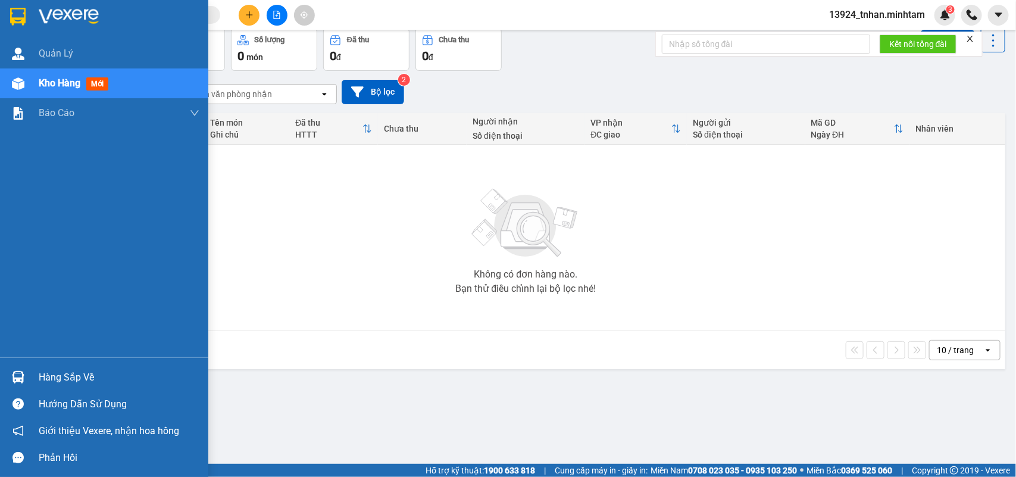
click at [45, 367] on div "Hàng sắp về" at bounding box center [104, 377] width 208 height 27
